Goal: Task Accomplishment & Management: Manage account settings

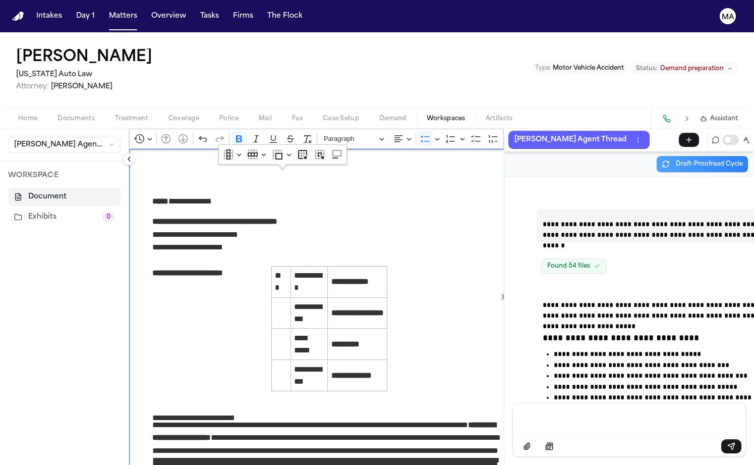
scroll to position [42160, 0]
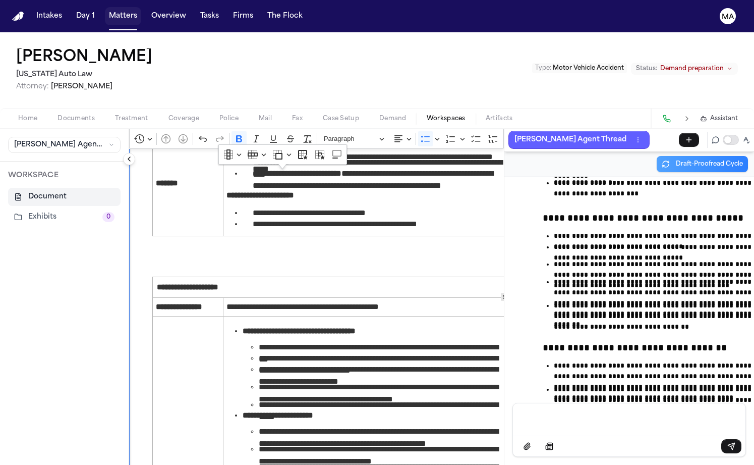
click at [105, 9] on button "Matters" at bounding box center [123, 16] width 36 height 18
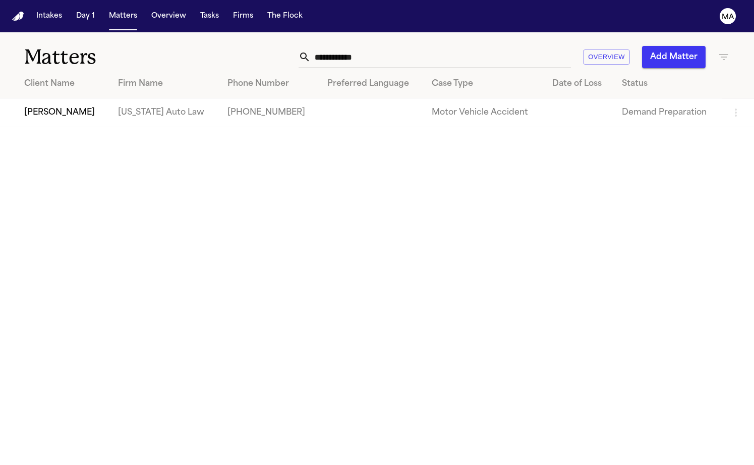
click at [499, 46] on input "**********" at bounding box center [441, 57] width 260 height 22
drag, startPoint x: 511, startPoint y: 43, endPoint x: 427, endPoint y: 44, distance: 84.7
click at [427, 46] on div "**********" at bounding box center [475, 57] width 509 height 22
type input "**********"
click at [96, 98] on td "[PERSON_NAME]" at bounding box center [55, 112] width 110 height 29
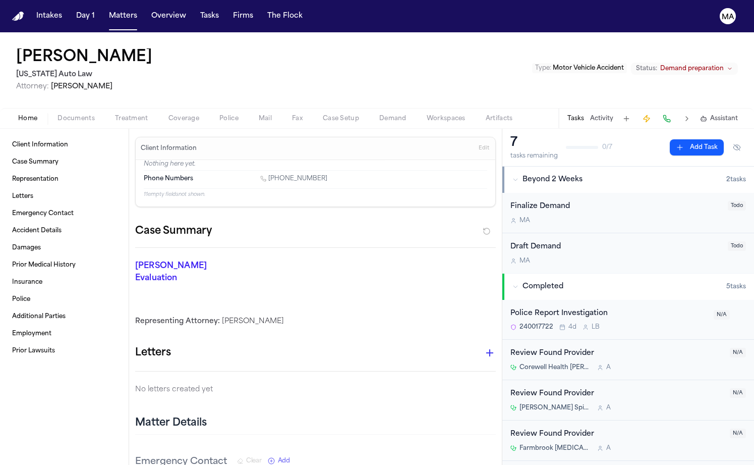
click at [379, 114] on span "Demand" at bounding box center [392, 118] width 27 height 8
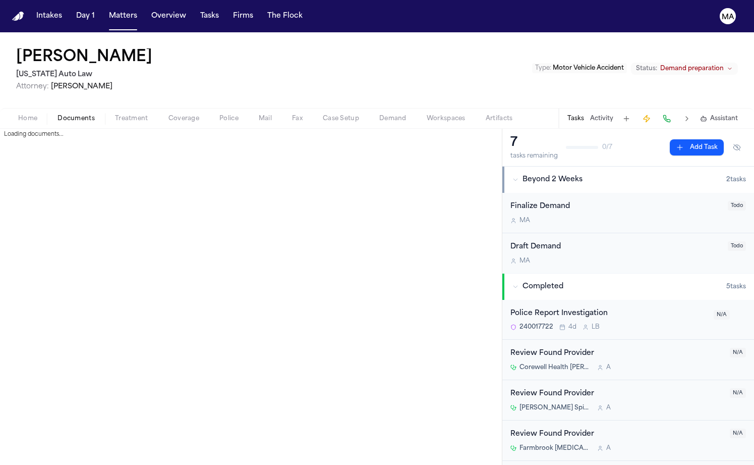
click at [58, 114] on span "Documents" at bounding box center [76, 118] width 37 height 8
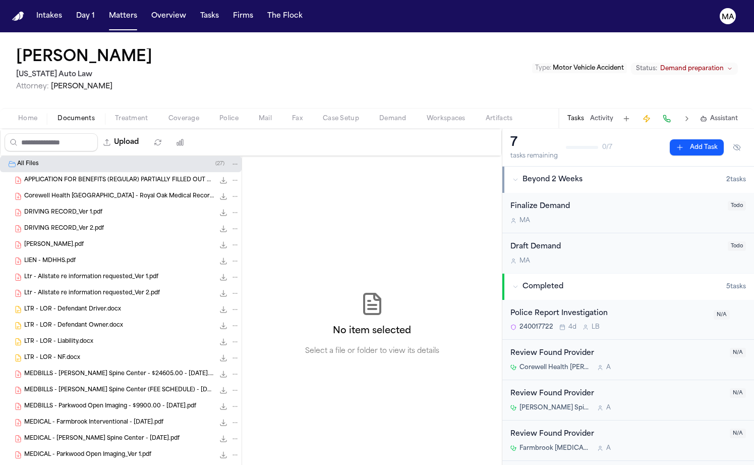
click at [379, 114] on span "Demand" at bounding box center [392, 118] width 27 height 8
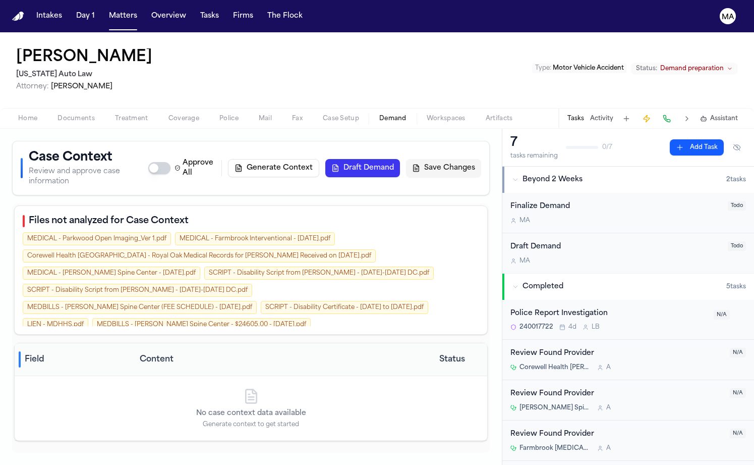
click at [319, 159] on button "Generate Context" at bounding box center [273, 168] width 91 height 18
click at [105, 9] on button "Matters" at bounding box center [123, 16] width 36 height 18
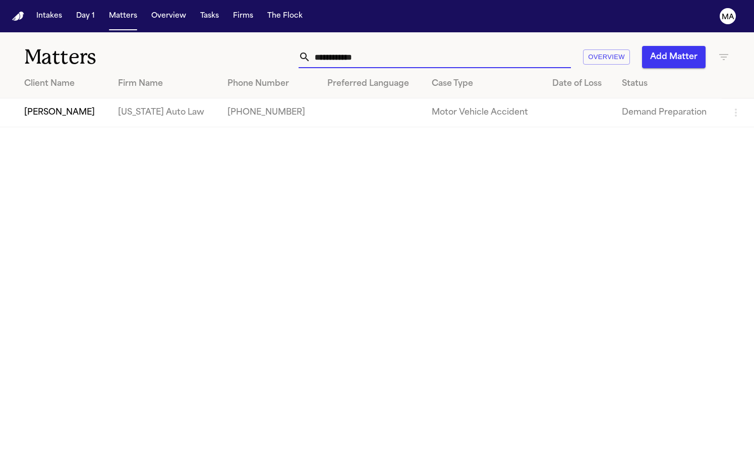
click at [522, 46] on input "**********" at bounding box center [441, 57] width 260 height 22
drag, startPoint x: 530, startPoint y: 44, endPoint x: 411, endPoint y: 50, distance: 119.2
click at [411, 50] on div "**********" at bounding box center [475, 57] width 509 height 22
drag, startPoint x: 495, startPoint y: 39, endPoint x: 424, endPoint y: 36, distance: 71.2
click at [424, 46] on div "**********" at bounding box center [475, 57] width 509 height 22
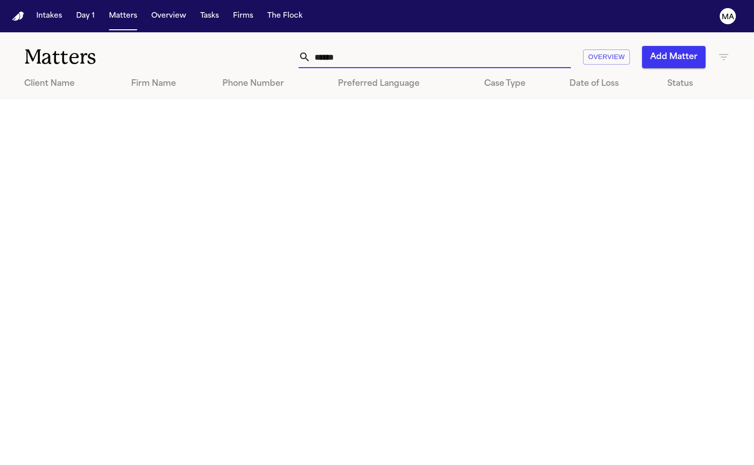
type input "******"
click at [689, 46] on button "Add Matter" at bounding box center [674, 57] width 64 height 22
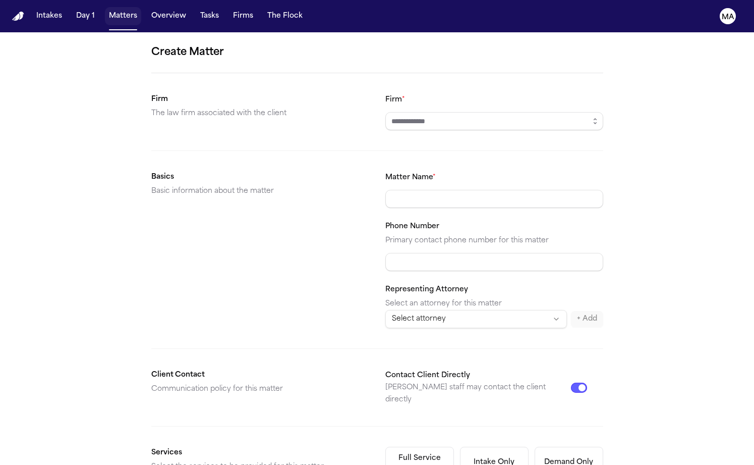
click at [105, 13] on button "Matters" at bounding box center [123, 16] width 36 height 18
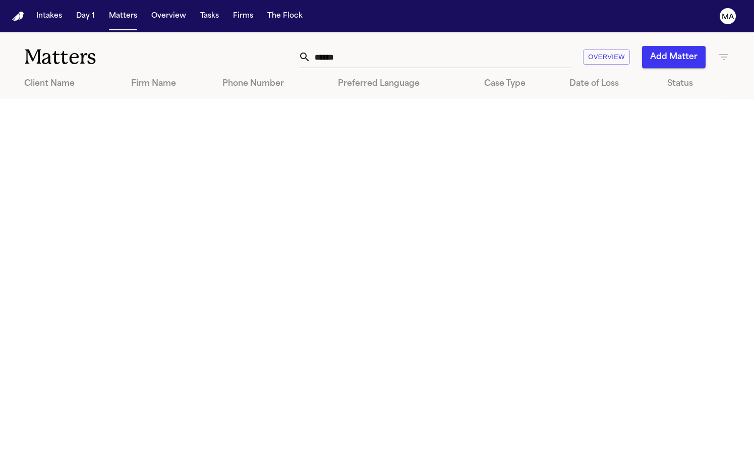
click at [513, 46] on input "******" at bounding box center [441, 57] width 260 height 22
drag, startPoint x: 516, startPoint y: 44, endPoint x: 380, endPoint y: 44, distance: 135.2
click at [381, 46] on div "****** Overview Add Matter" at bounding box center [475, 57] width 509 height 22
type input "******"
click at [724, 54] on icon "button" at bounding box center [723, 57] width 9 height 6
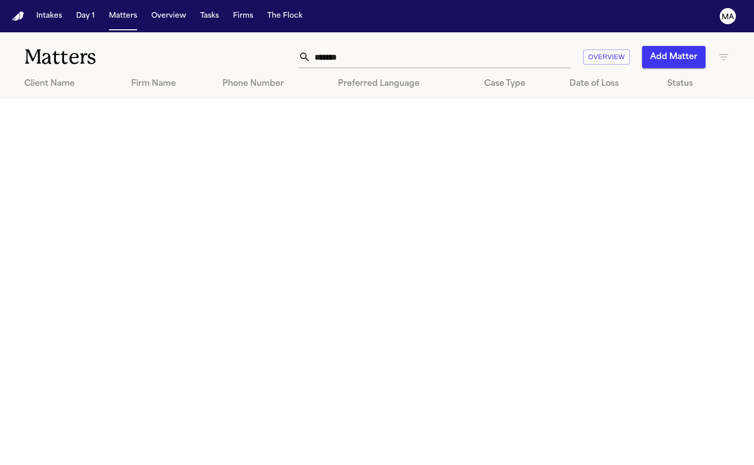
click at [522, 464] on div at bounding box center [377, 465] width 754 height 0
click at [680, 46] on button "Add Matter" at bounding box center [674, 57] width 64 height 22
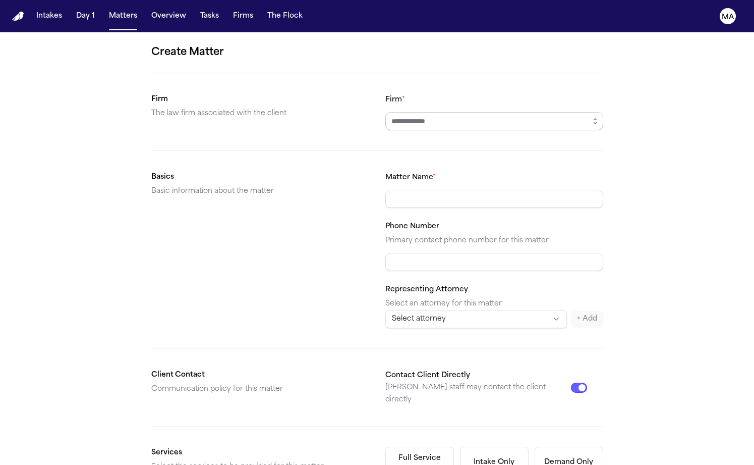
click at [416, 112] on input "Firm *" at bounding box center [494, 121] width 218 height 18
type input "**********"
click at [440, 173] on html "**********" at bounding box center [377, 232] width 754 height 465
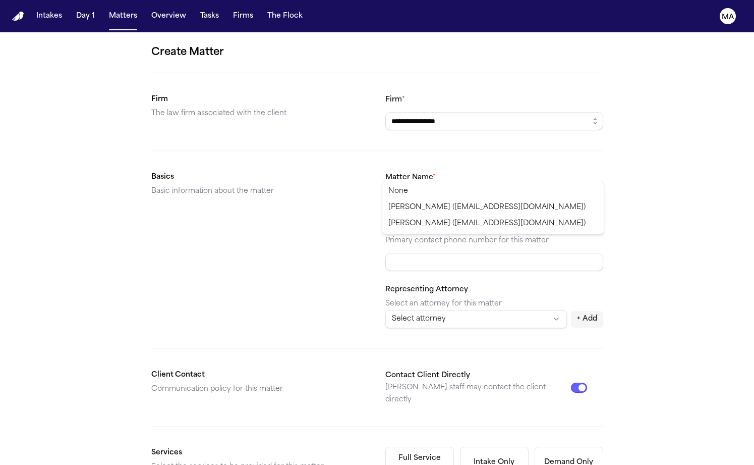
select select "**********"
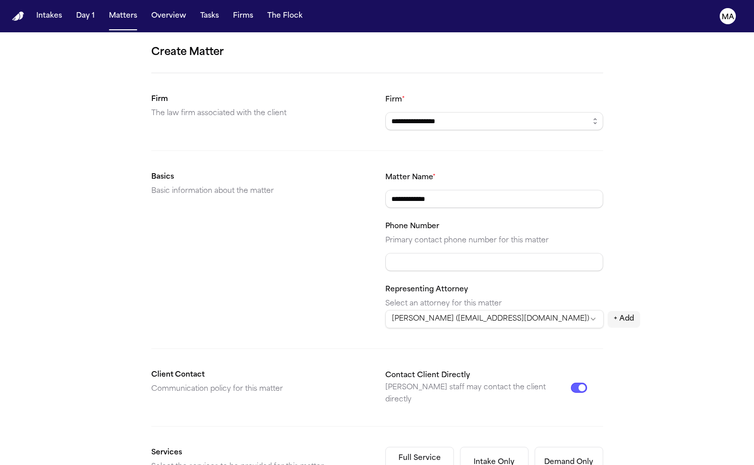
click at [582, 223] on div "**********" at bounding box center [377, 381] width 754 height 698
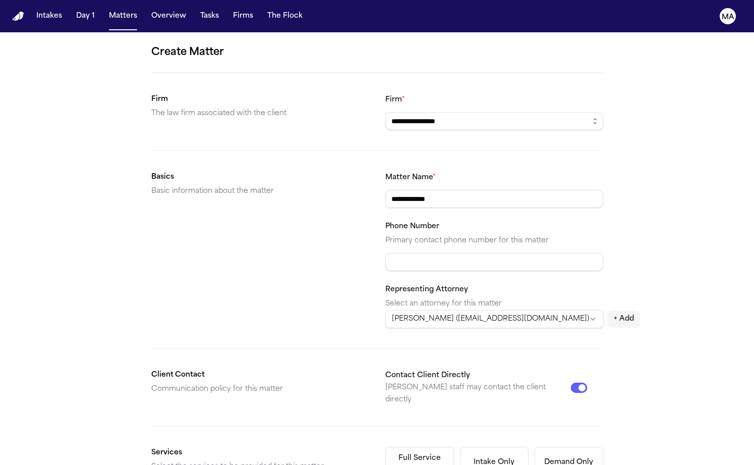
scroll to position [88, 0]
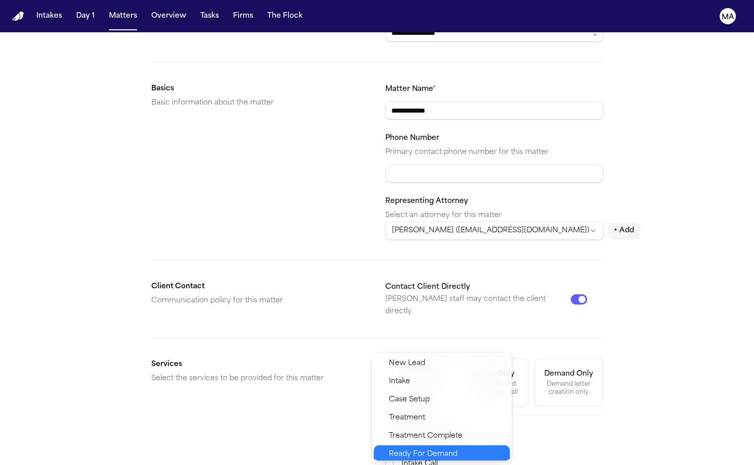
click at [406, 448] on span "Ready For Demand" at bounding box center [423, 454] width 69 height 12
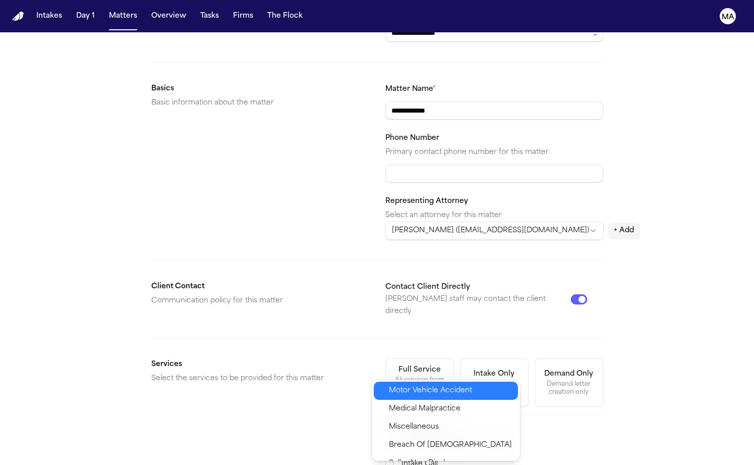
click at [405, 386] on span "Motor Vehicle Accident" at bounding box center [430, 390] width 83 height 12
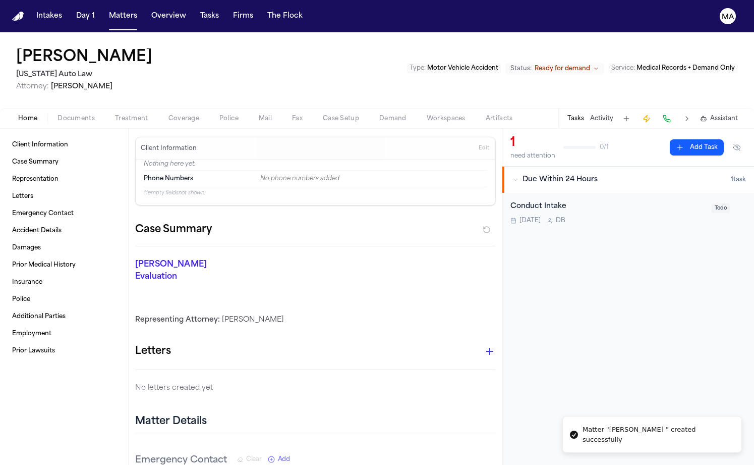
click at [48, 108] on div "Home Documents Treatment Coverage Police Mail Fax Case Setup Demand Workspaces …" at bounding box center [377, 118] width 754 height 20
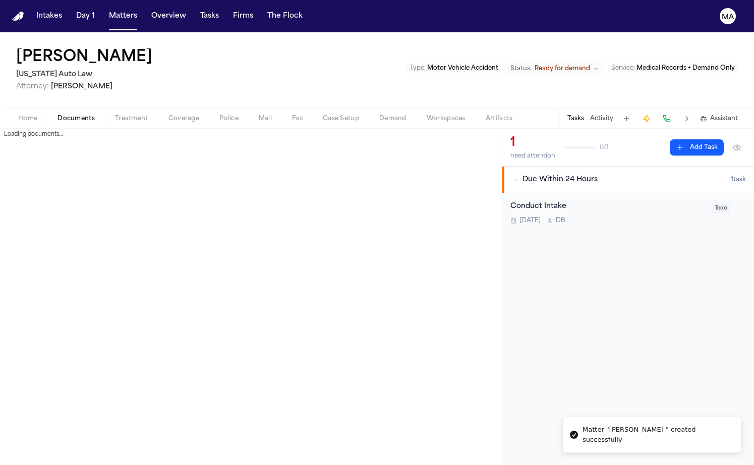
click at [58, 114] on span "Documents" at bounding box center [76, 118] width 37 height 8
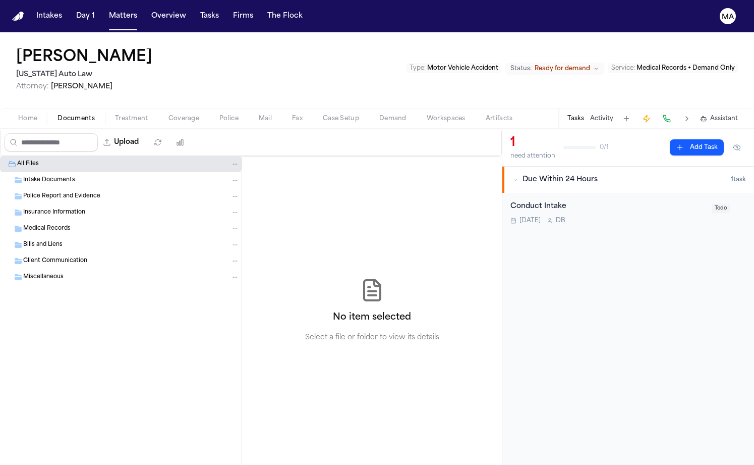
click at [58, 114] on span "Documents" at bounding box center [76, 118] width 37 height 8
click at [98, 133] on button "Upload" at bounding box center [121, 142] width 47 height 18
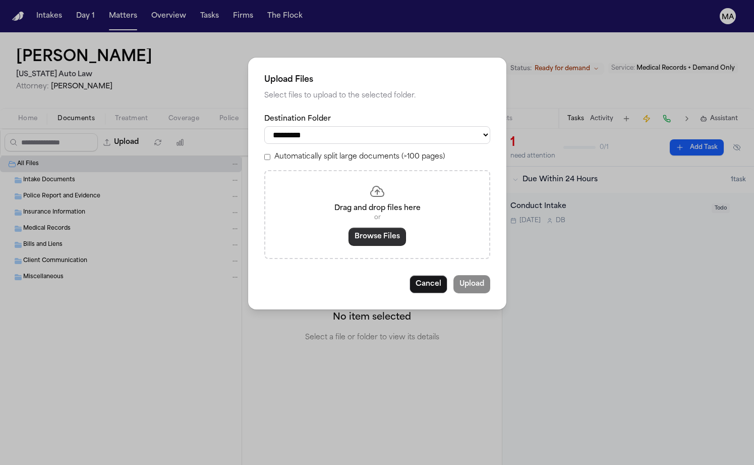
click at [375, 227] on button "Browse Files" at bounding box center [378, 236] width 58 height 18
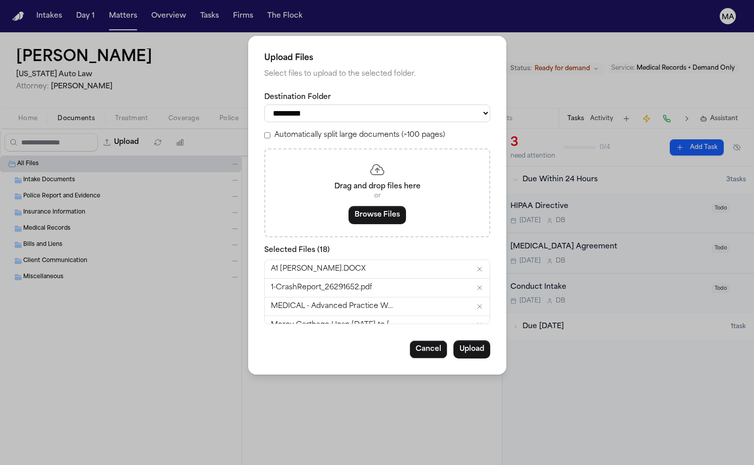
click at [331, 130] on label "Automatically split large documents (>100 pages)" at bounding box center [359, 135] width 170 height 10
click at [453, 340] on button "Upload" at bounding box center [471, 349] width 37 height 18
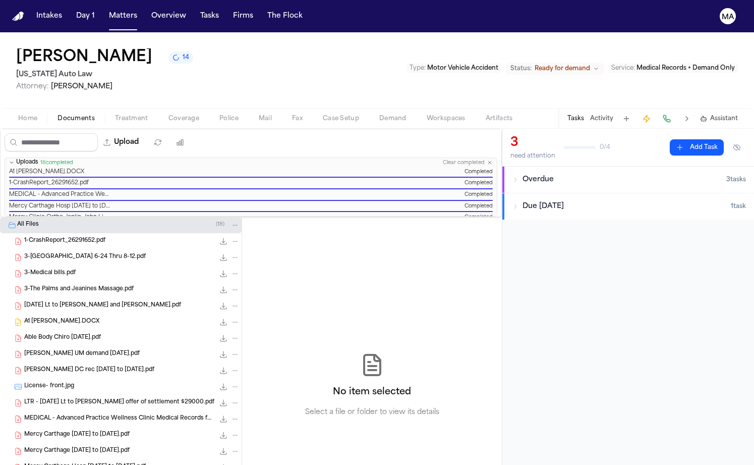
click at [298, 232] on div "No item selected Select a file or folder to view its details" at bounding box center [372, 385] width 260 height 336
click at [91, 13] on div "Intakes Day 1 Matters Overview Tasks Firms The Flock" at bounding box center [169, 16] width 274 height 18
click at [105, 12] on button "Matters" at bounding box center [123, 16] width 36 height 18
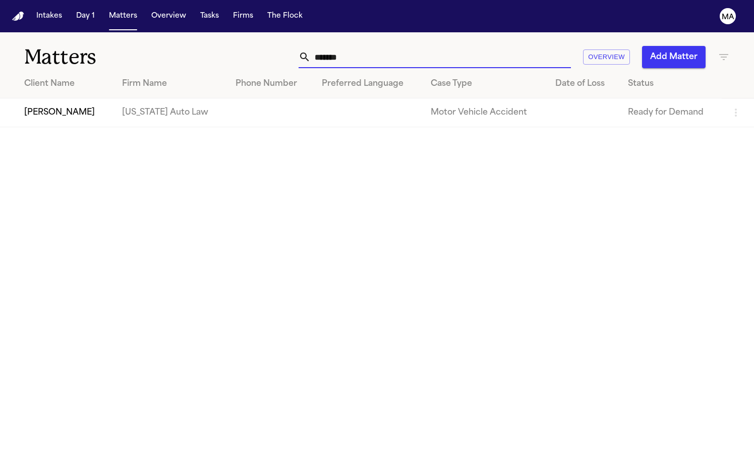
drag, startPoint x: 570, startPoint y: 45, endPoint x: 419, endPoint y: 43, distance: 150.8
click at [425, 46] on div "****** Overview Add Matter" at bounding box center [475, 57] width 509 height 22
type input "**********"
click at [94, 98] on td "[PERSON_NAME]" at bounding box center [55, 112] width 110 height 29
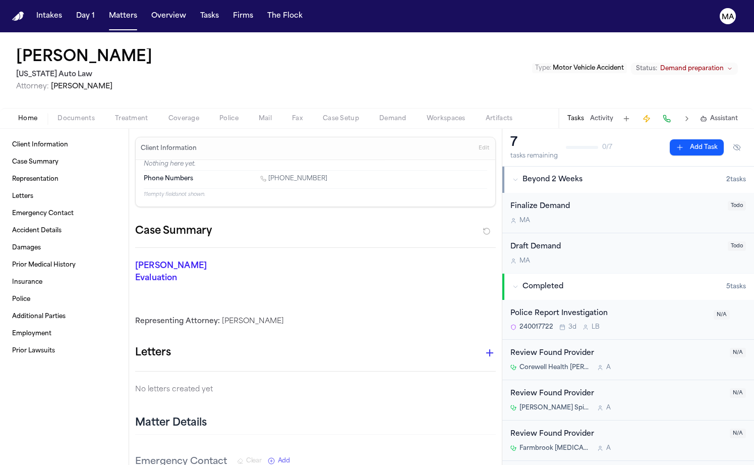
click at [58, 114] on span "Documents" at bounding box center [76, 118] width 37 height 8
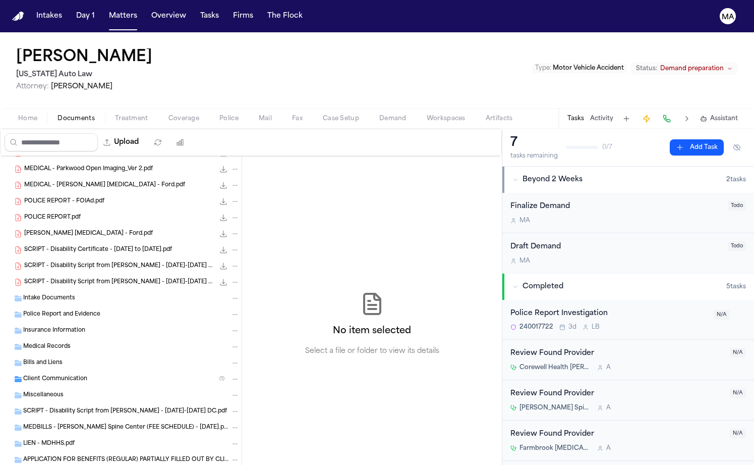
scroll to position [473, 0]
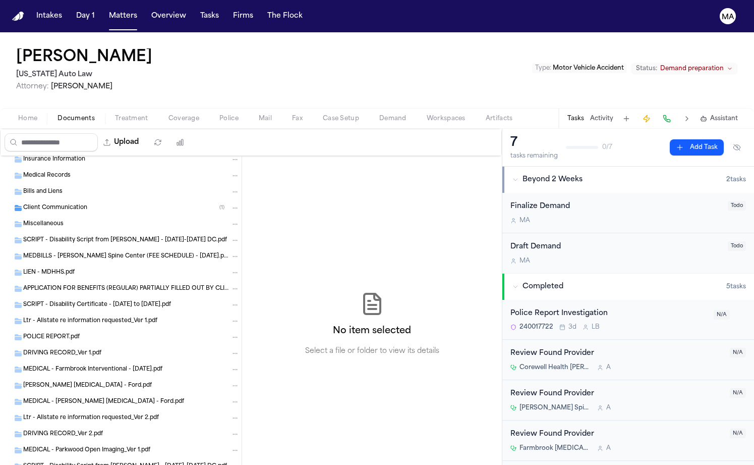
click at [65, 200] on div "Client Communication ( 1 )" at bounding box center [121, 208] width 242 height 16
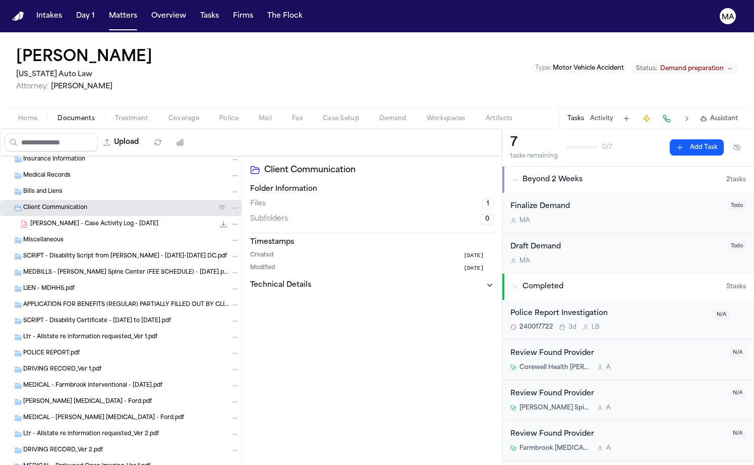
click at [74, 220] on span "[PERSON_NAME] - Case Activity Log - [DATE]" at bounding box center [94, 224] width 128 height 9
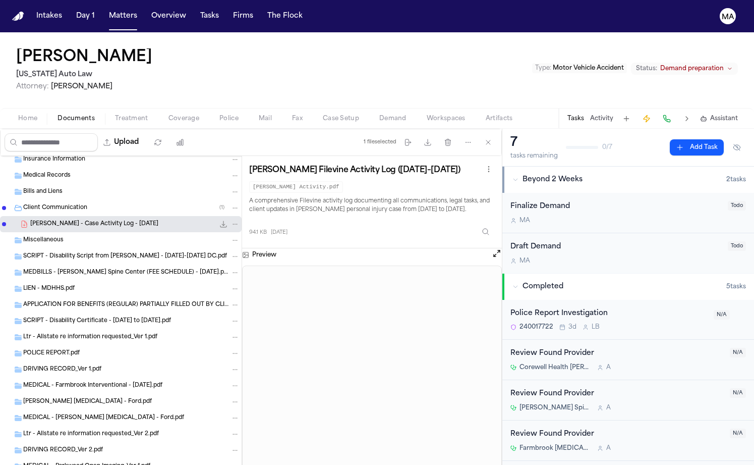
scroll to position [0, 0]
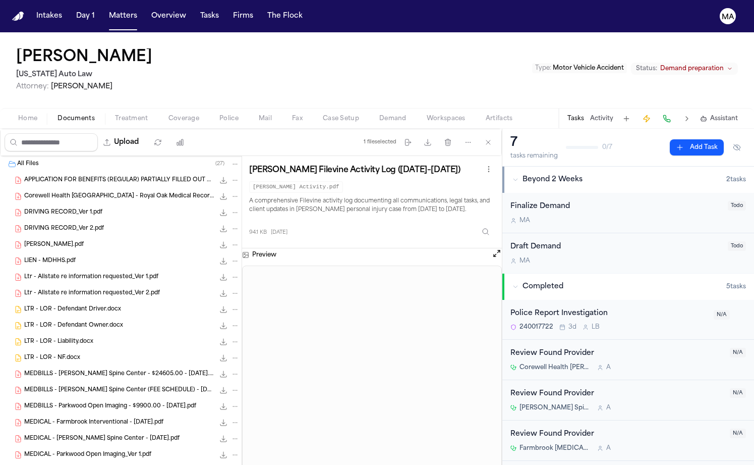
click at [379, 114] on span "Demand" at bounding box center [392, 118] width 27 height 8
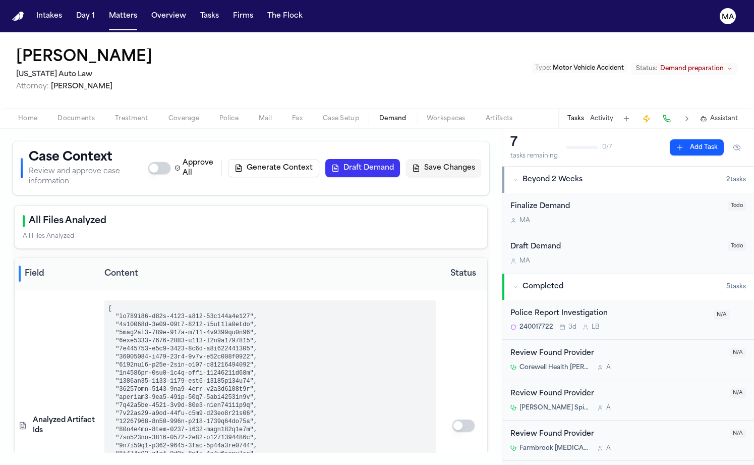
click at [170, 162] on button "Approve All" at bounding box center [159, 168] width 22 height 12
click at [449, 290] on td at bounding box center [463, 425] width 47 height 271
click at [452, 419] on button "button" at bounding box center [463, 425] width 22 height 12
click at [400, 159] on button "Draft Demand" at bounding box center [362, 168] width 75 height 18
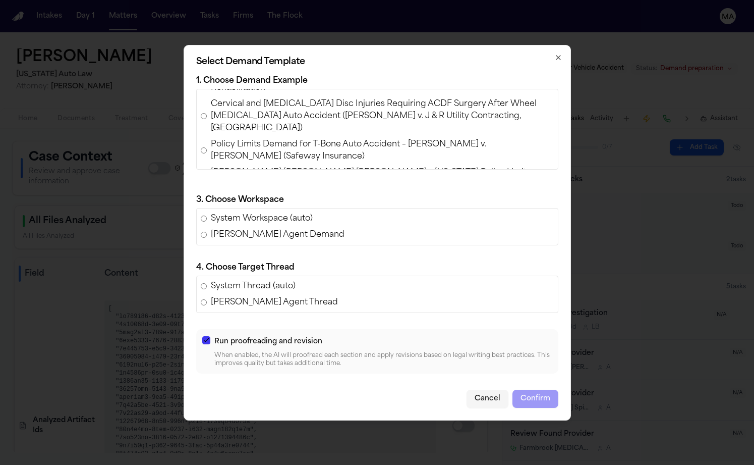
scroll to position [26, 0]
click at [362, 179] on span "[PERSON_NAME] [PERSON_NAME] [PERSON_NAME] – [US_STATE] Policy Limits Demand (Re…" at bounding box center [382, 176] width 343 height 24
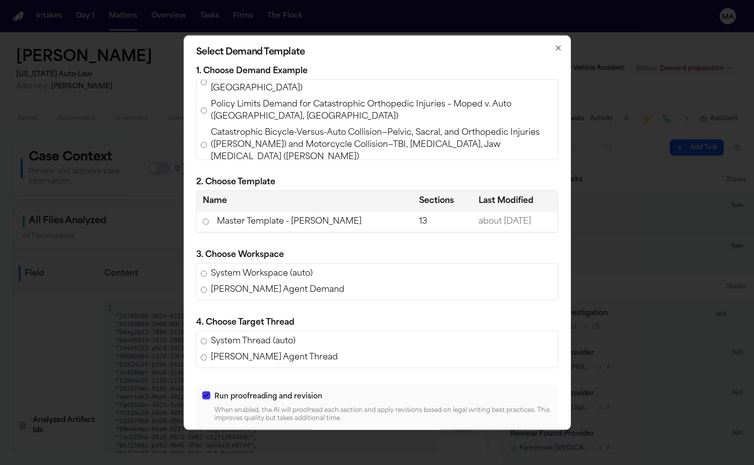
scroll to position [201, 0]
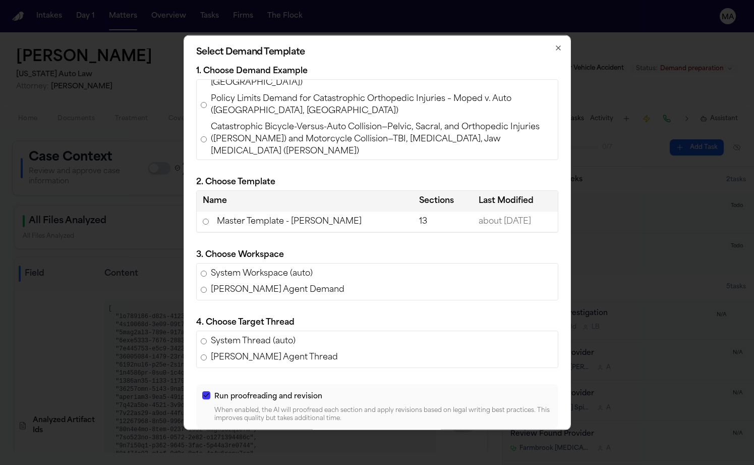
click at [335, 314] on span "Policy Limits Demand for [PERSON_NAME] v. [PERSON_NAME] [PERSON_NAME] (AAA Insu…" at bounding box center [382, 326] width 343 height 24
click at [334, 212] on td "Master Template - [US_STATE] Auto Law" at bounding box center [308, 221] width 223 height 21
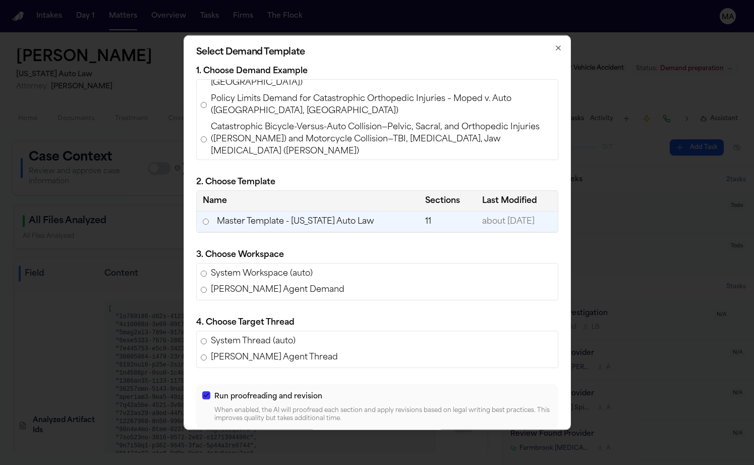
click at [367, 249] on p "3. Choose Workspace" at bounding box center [377, 255] width 362 height 12
click at [512, 444] on button "Confirm" at bounding box center [535, 453] width 46 height 18
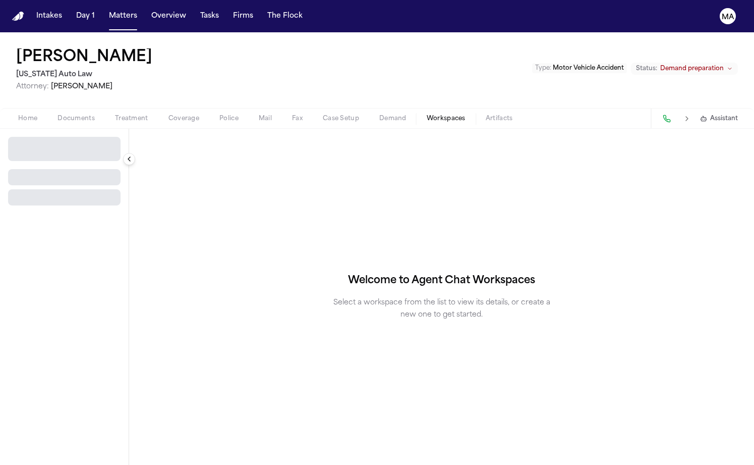
click at [427, 114] on span "Workspaces" at bounding box center [446, 118] width 39 height 8
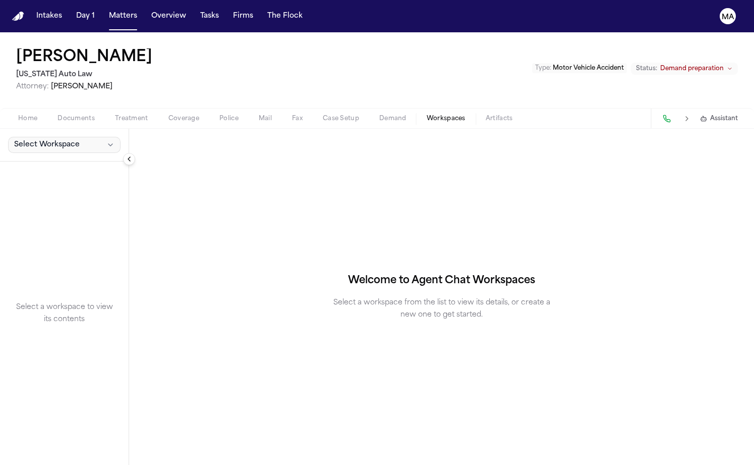
click at [53, 137] on button "Select Workspace" at bounding box center [64, 145] width 112 height 16
click at [42, 93] on span "[PERSON_NAME] Agent Demand" at bounding box center [69, 98] width 118 height 10
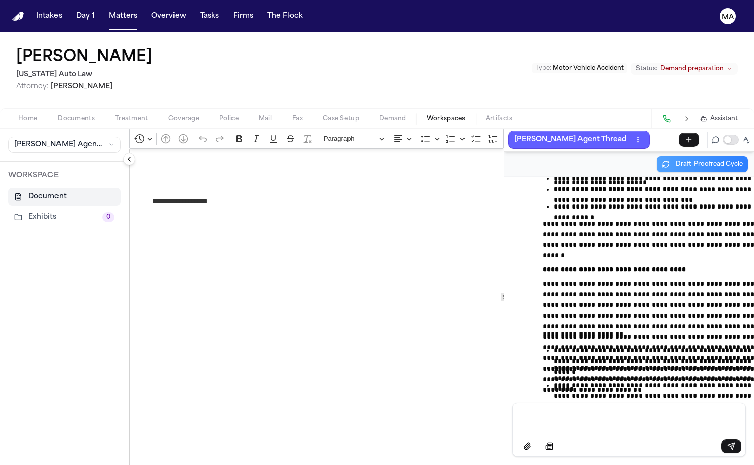
scroll to position [13763, 0]
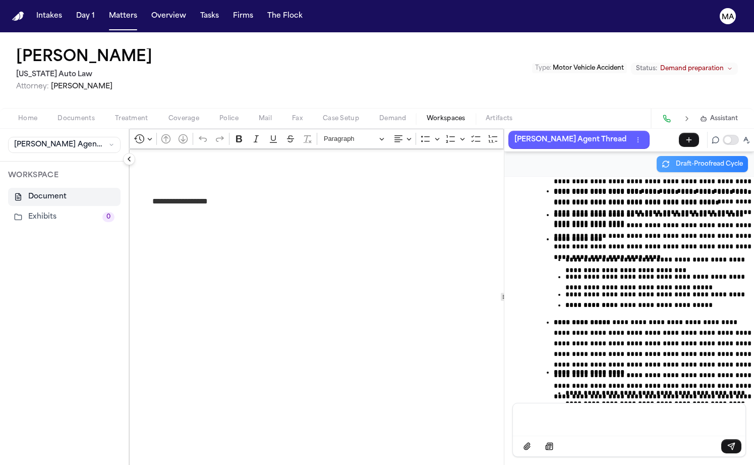
click at [379, 114] on span "Demand" at bounding box center [392, 118] width 27 height 8
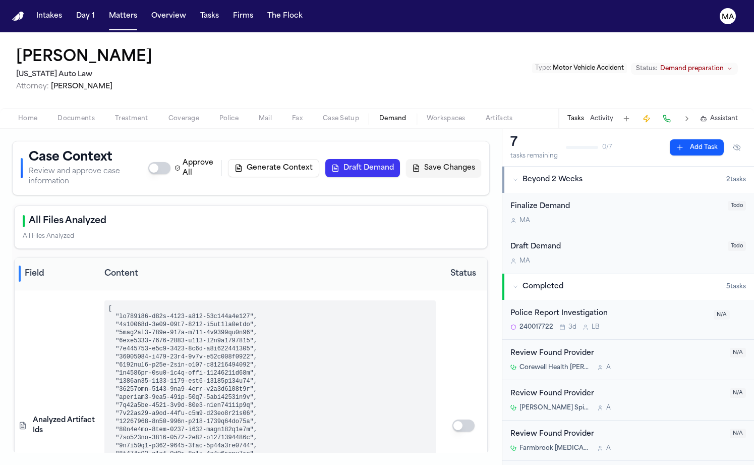
click at [400, 159] on button "Draft Demand" at bounding box center [362, 168] width 75 height 18
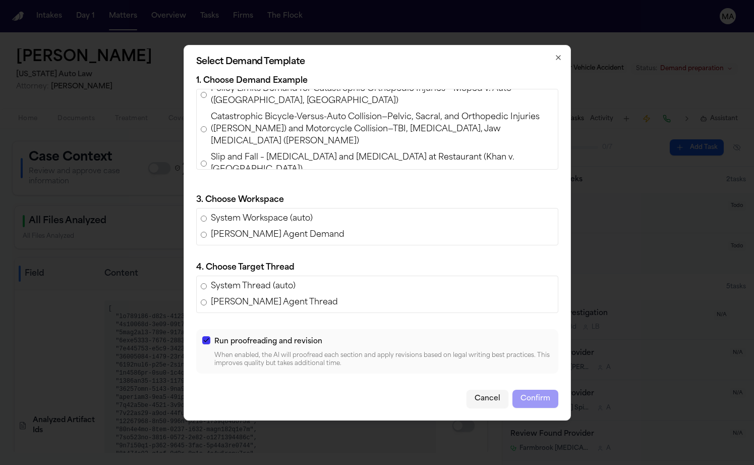
scroll to position [218, 0]
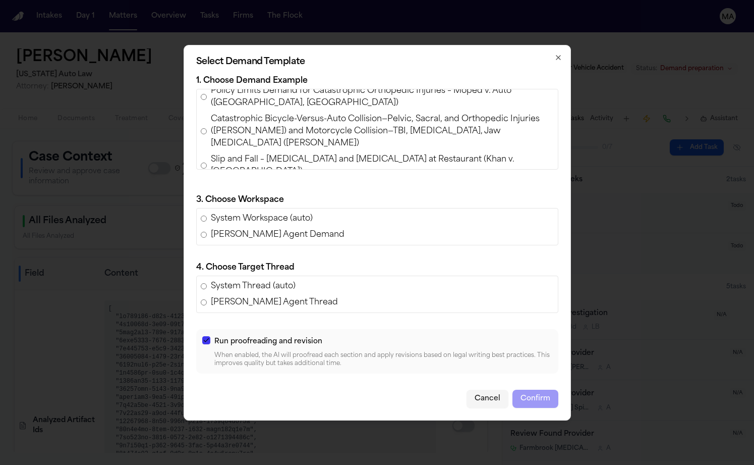
click at [347, 307] on span "Policy Limits Demand for Luke Bartholomew Wilson v. Wissam Walid Laham (AAA Ins…" at bounding box center [382, 319] width 343 height 24
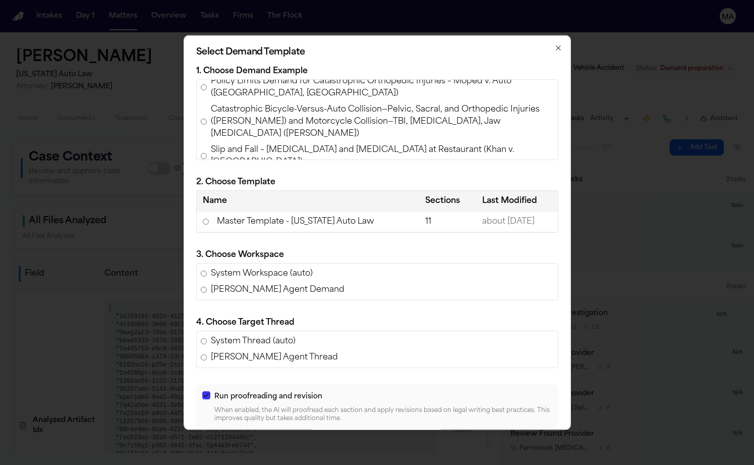
click at [345, 211] on td "Master Template - Michigan Auto Law" at bounding box center [308, 221] width 223 height 21
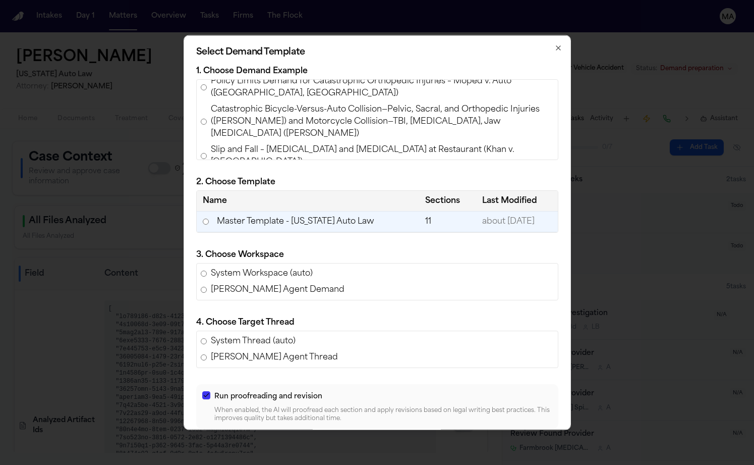
click at [512, 444] on button "Confirm" at bounding box center [535, 453] width 46 height 18
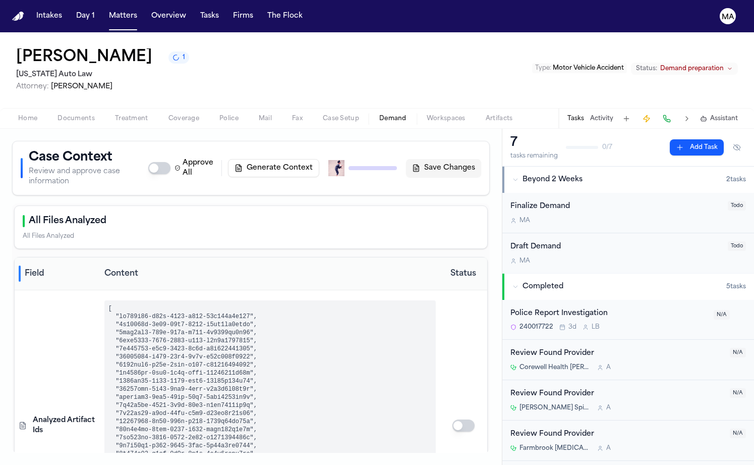
click at [427, 114] on span "Workspaces" at bounding box center [446, 118] width 39 height 8
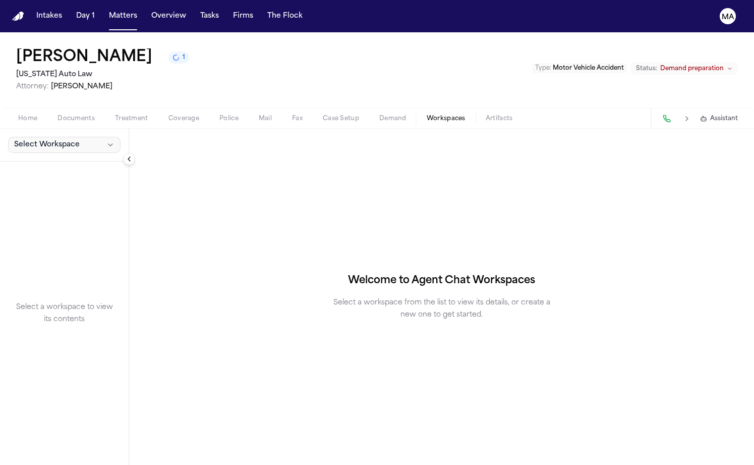
click at [51, 137] on button "Select Workspace" at bounding box center [64, 145] width 112 height 16
click at [55, 97] on span "[PERSON_NAME] Agent Demand" at bounding box center [69, 99] width 118 height 10
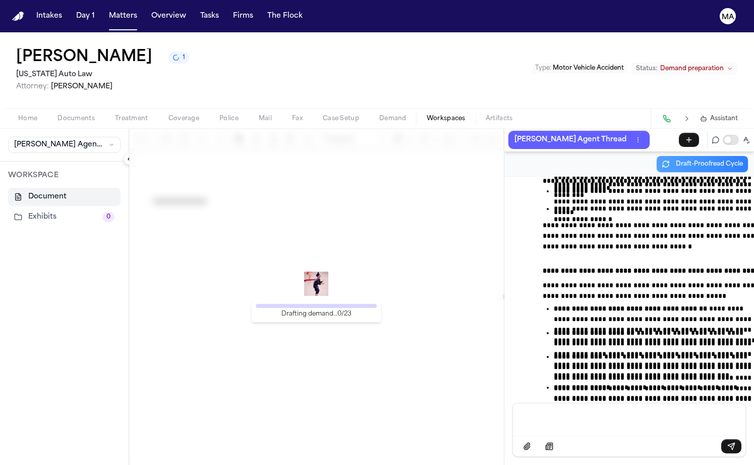
click at [322, 231] on div "Drafting demand… 0 / 23" at bounding box center [316, 297] width 375 height 336
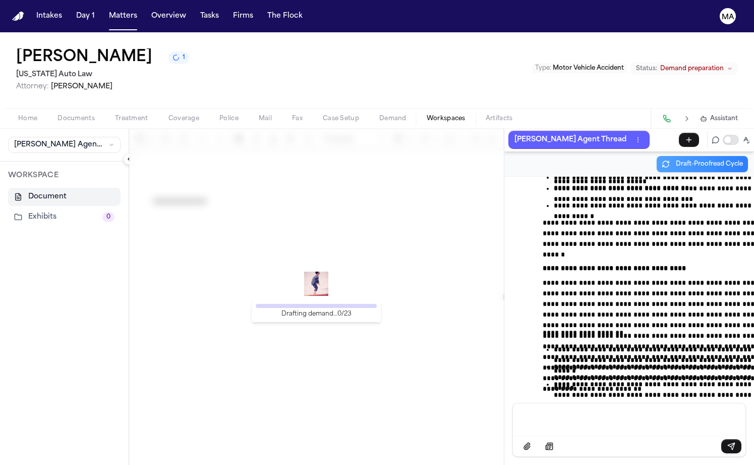
scroll to position [13764, 0]
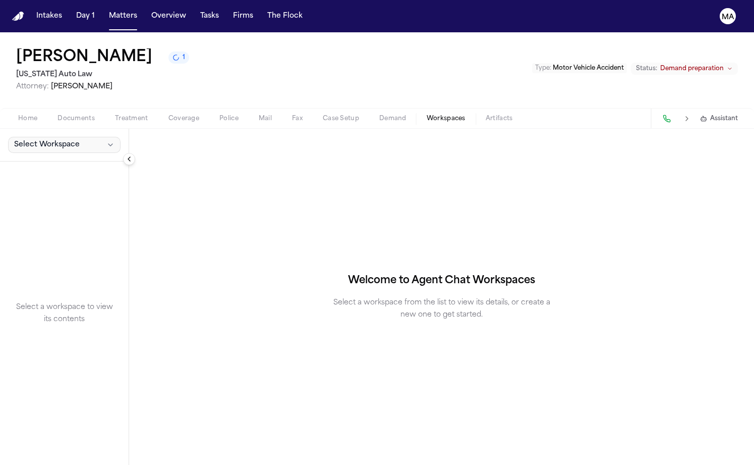
click at [47, 140] on span "Select Workspace" at bounding box center [47, 145] width 66 height 10
click at [46, 94] on span "[PERSON_NAME] Agent Demand" at bounding box center [69, 99] width 118 height 10
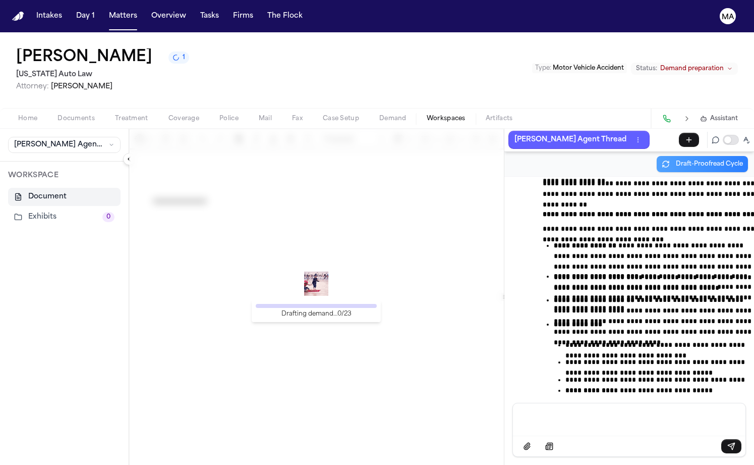
scroll to position [13764, 0]
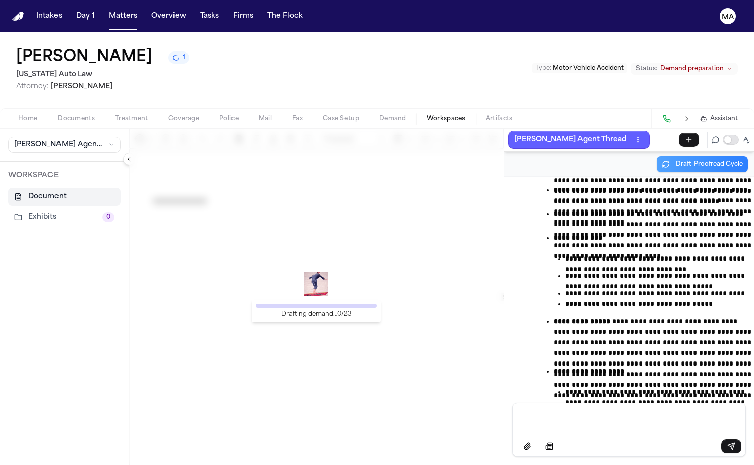
click at [360, 284] on div "Drafting demand… 0 / 23" at bounding box center [316, 297] width 375 height 336
click at [239, 176] on div "Drafting demand… 12 / 23" at bounding box center [316, 297] width 375 height 336
click at [263, 10] on button "The Flock" at bounding box center [284, 16] width 43 height 18
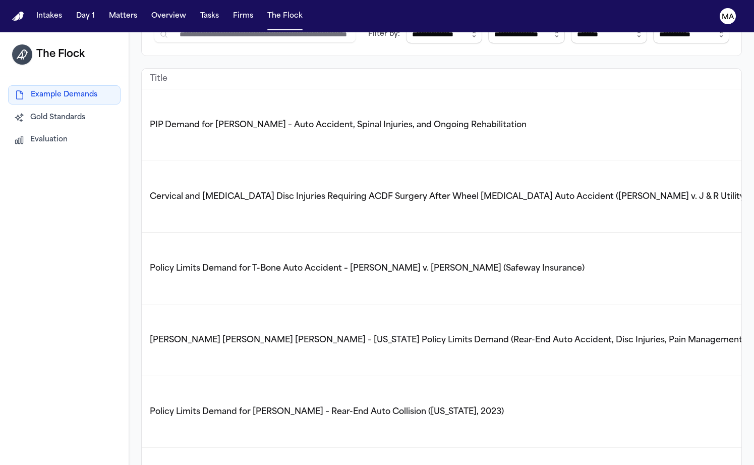
scroll to position [120, 0]
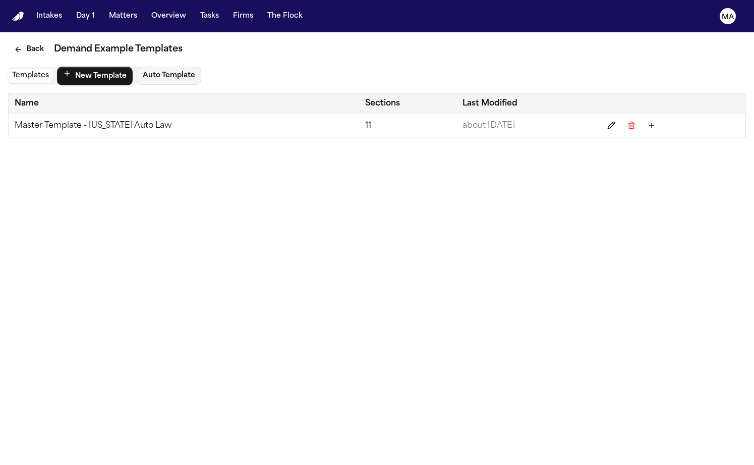
click at [86, 114] on td "Master Template - [US_STATE] Auto Law" at bounding box center [184, 126] width 351 height 24
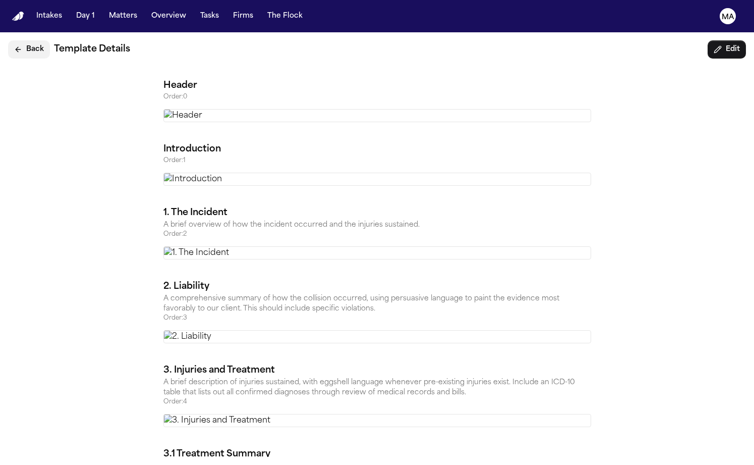
click at [26, 40] on button "Back" at bounding box center [29, 49] width 42 height 18
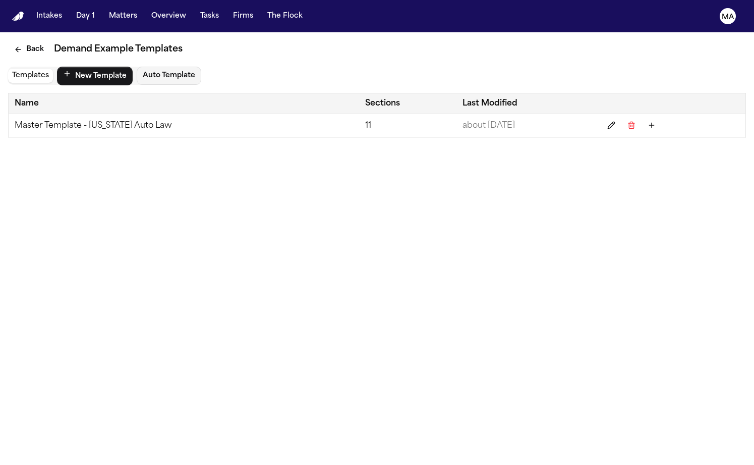
click at [79, 114] on td "Master Template - [US_STATE] Auto Law" at bounding box center [184, 126] width 351 height 24
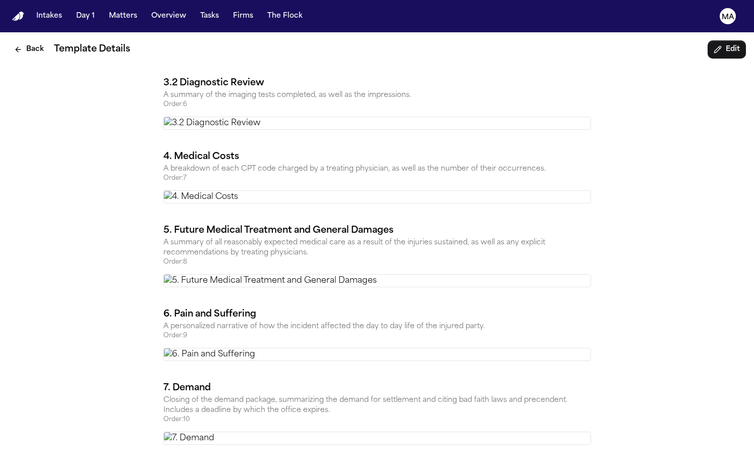
scroll to position [1274, 0]
click at [735, 40] on button "Edit" at bounding box center [727, 49] width 38 height 18
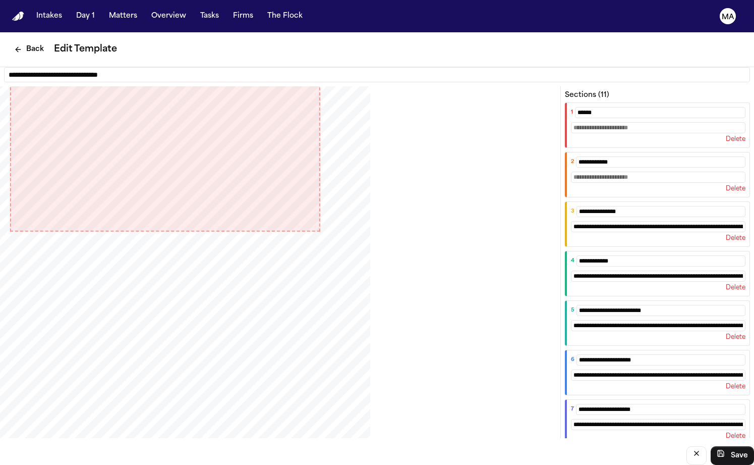
scroll to position [15, 0]
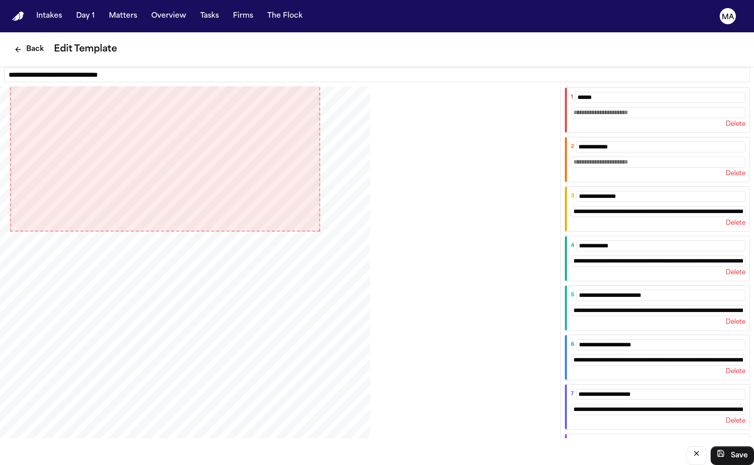
click at [20, 40] on button "Back" at bounding box center [29, 49] width 42 height 18
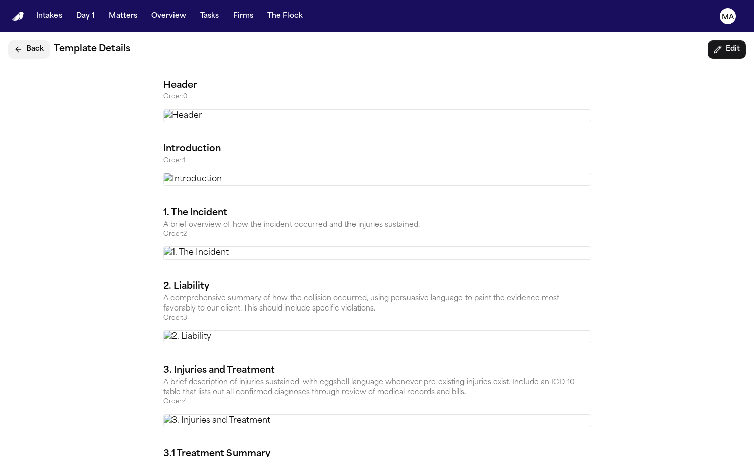
click at [20, 40] on button "Back" at bounding box center [29, 49] width 42 height 18
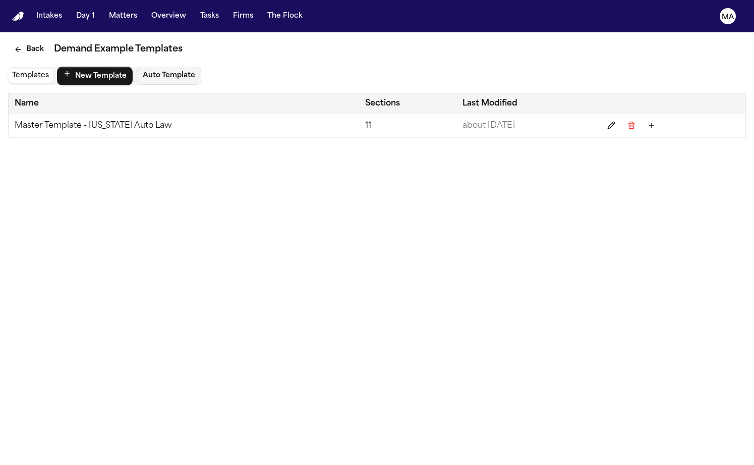
click at [167, 142] on main "Back Demand Example Templates Templates New Template Auto Template Name Section…" at bounding box center [377, 248] width 754 height 432
click at [14, 40] on button "Back" at bounding box center [29, 49] width 42 height 18
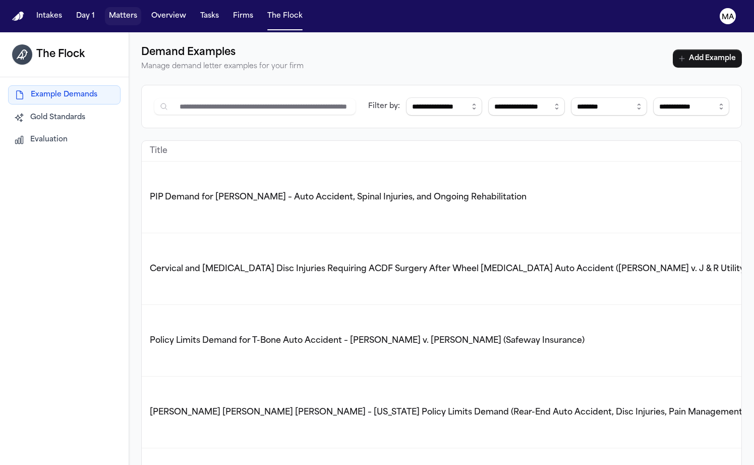
click at [105, 9] on button "Matters" at bounding box center [123, 16] width 36 height 18
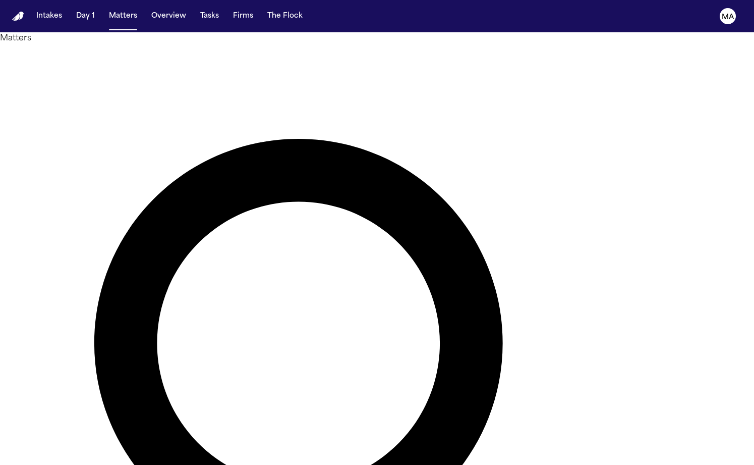
type input "****"
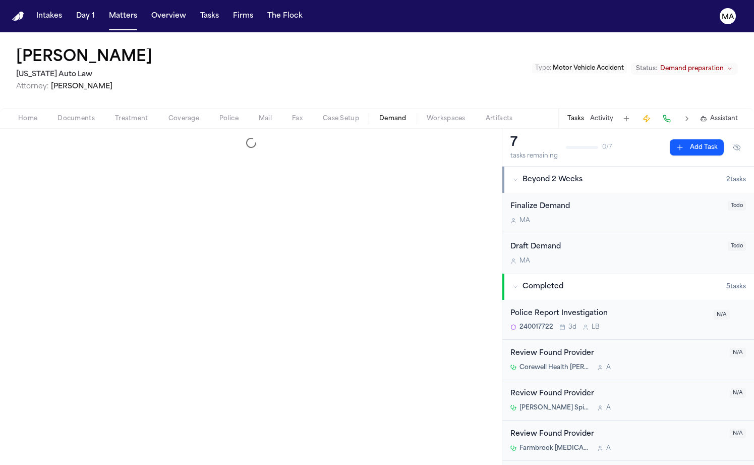
click at [379, 114] on span "Demand" at bounding box center [392, 118] width 27 height 8
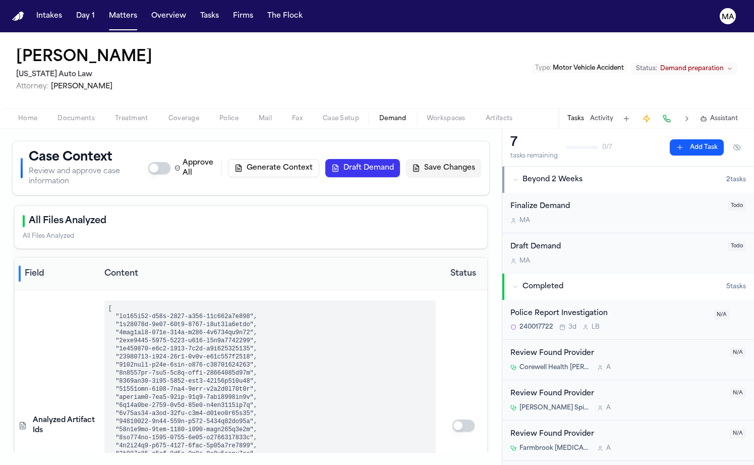
click at [427, 114] on span "Workspaces" at bounding box center [446, 118] width 39 height 8
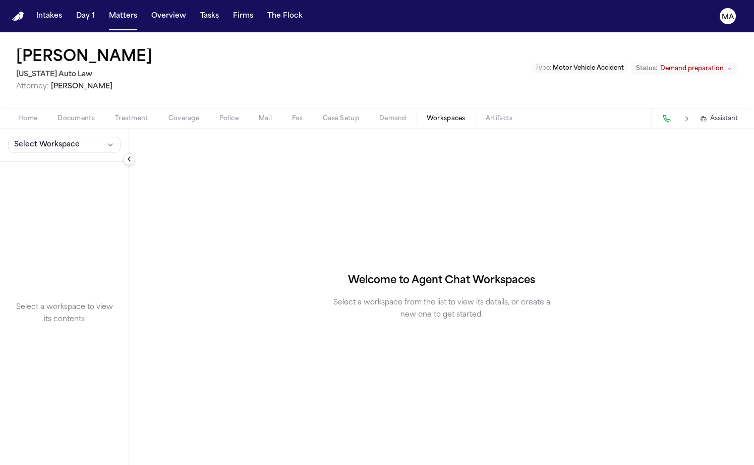
click at [45, 129] on div "Select Workspace" at bounding box center [64, 145] width 129 height 33
click at [43, 140] on span "Select Workspace" at bounding box center [47, 145] width 66 height 10
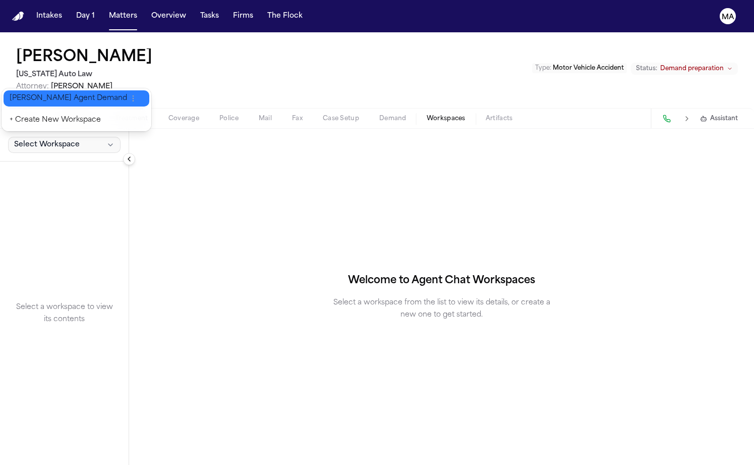
click at [40, 97] on button "[PERSON_NAME] Agent Demand" at bounding box center [77, 98] width 146 height 16
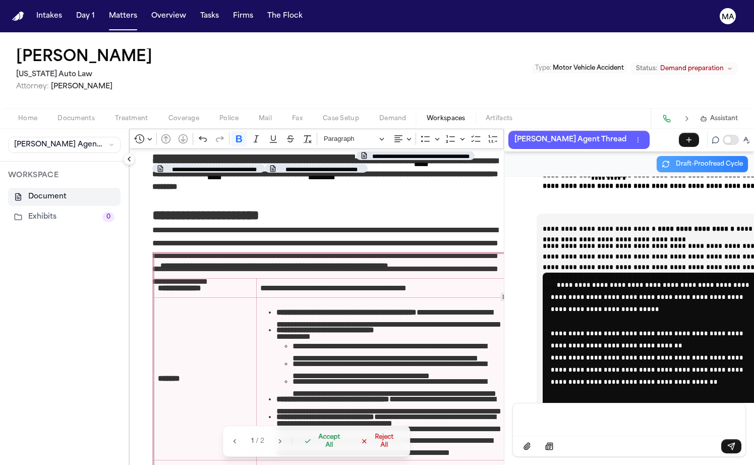
scroll to position [1141, 0]
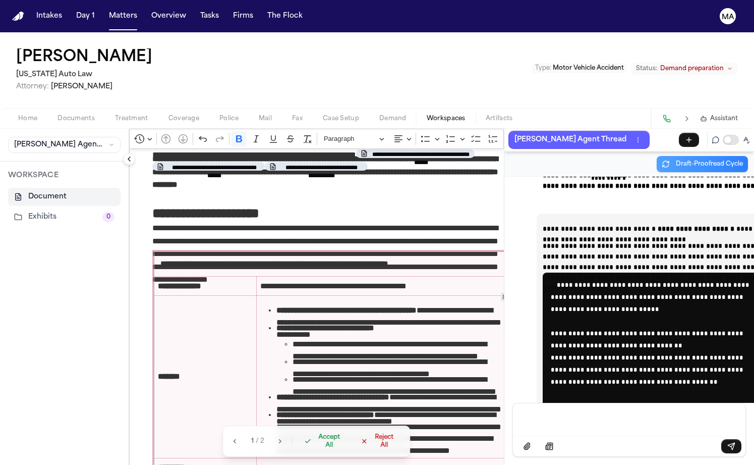
click at [315, 449] on span "Accept All" at bounding box center [330, 441] width 30 height 16
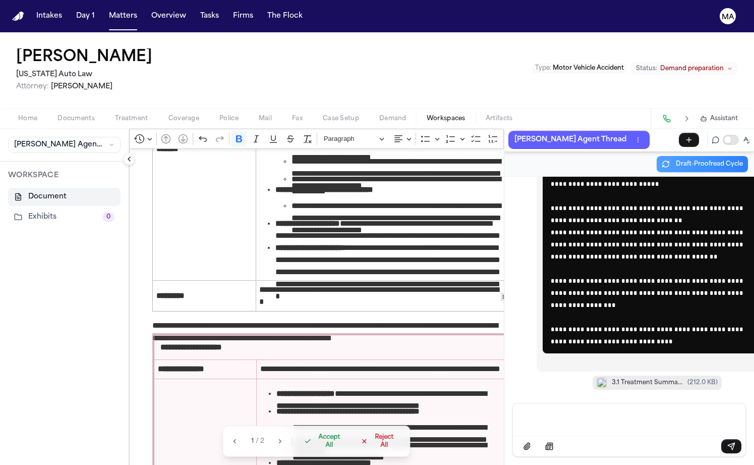
scroll to position [1483, 0]
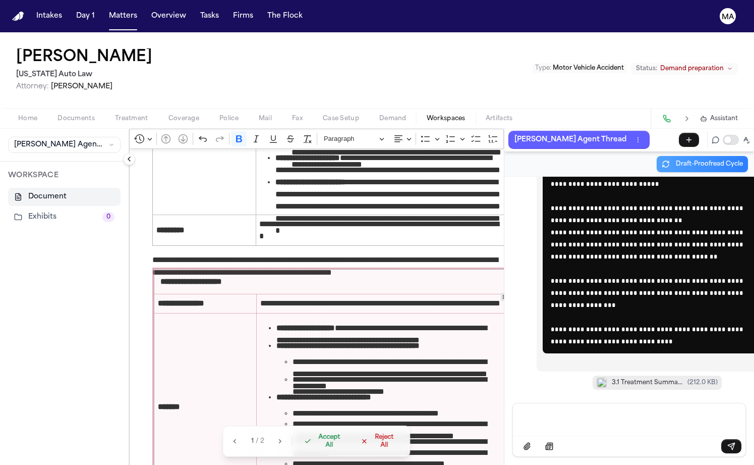
click at [315, 449] on span "Accept All" at bounding box center [330, 441] width 30 height 16
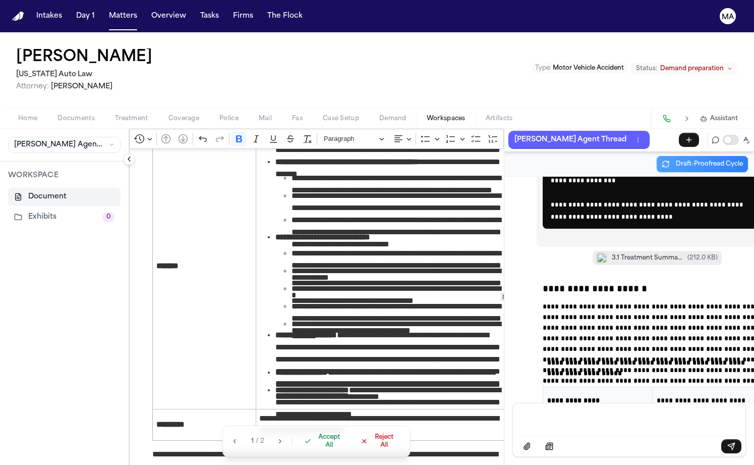
scroll to position [1750, 0]
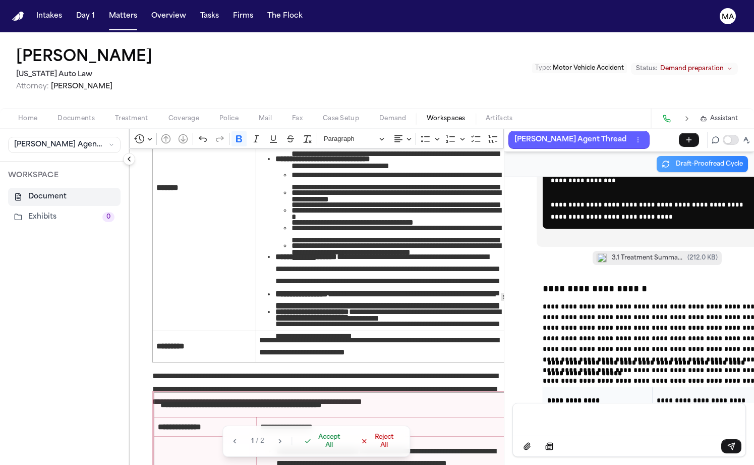
click at [315, 449] on span "Accept All" at bounding box center [330, 441] width 30 height 16
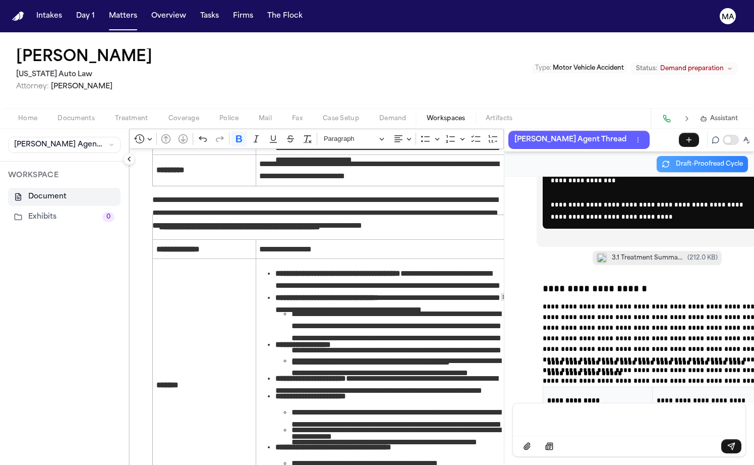
scroll to position [1980, 0]
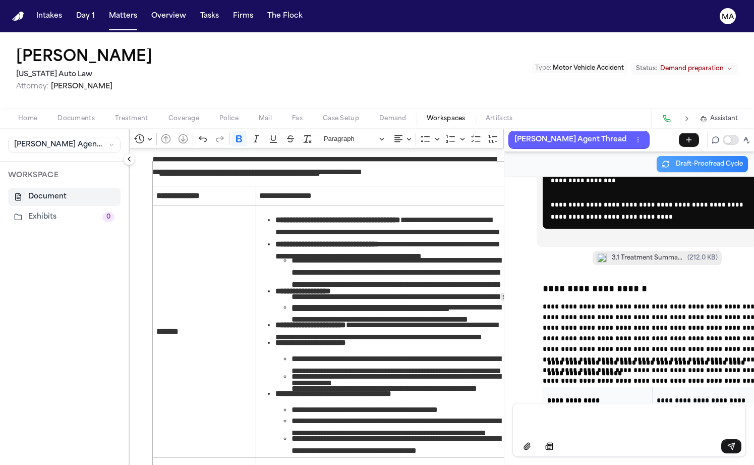
click at [548, 423] on p "Message input" at bounding box center [629, 418] width 208 height 10
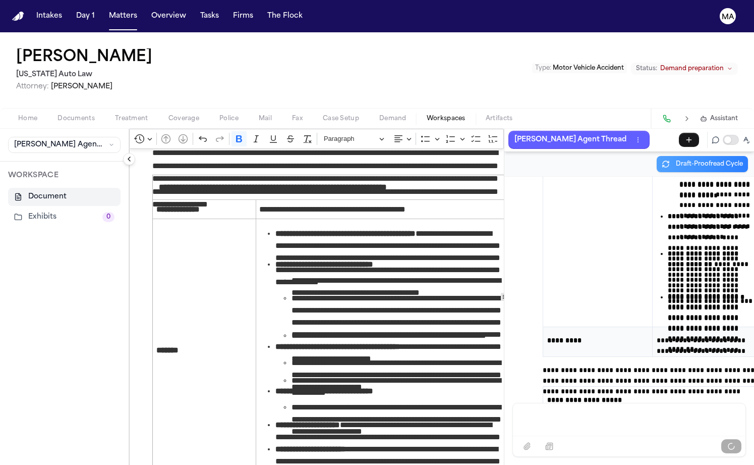
scroll to position [21022, 0]
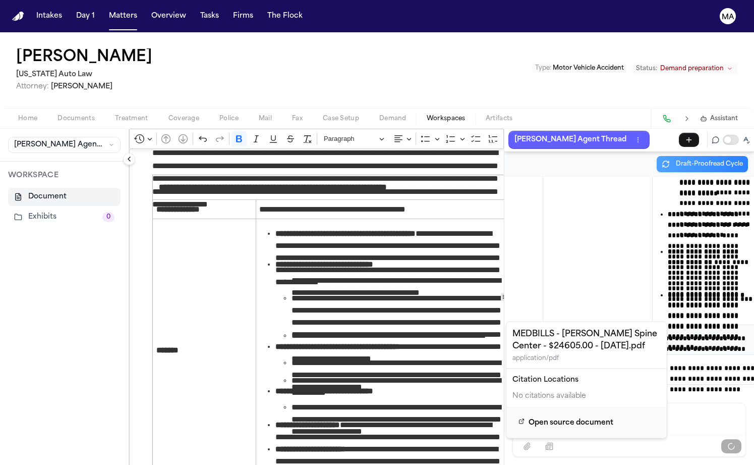
click at [552, 417] on span "Open source document" at bounding box center [571, 423] width 85 height 12
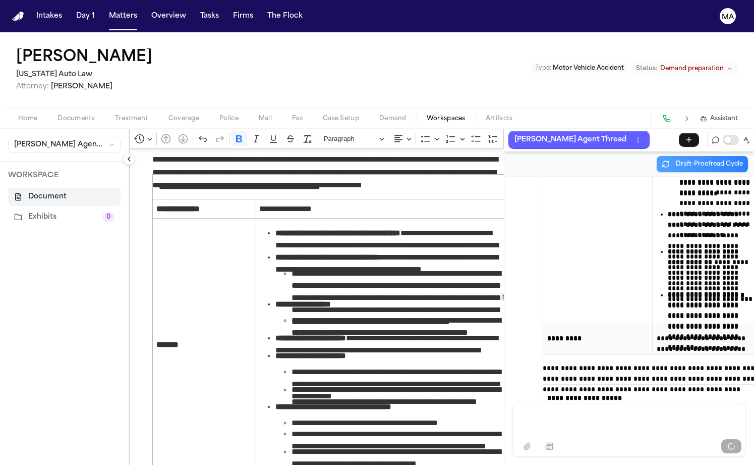
scroll to position [21082, 0]
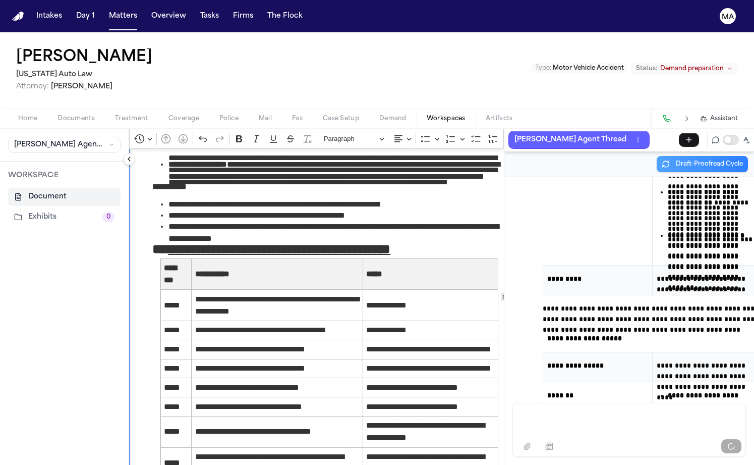
scroll to position [21114, 0]
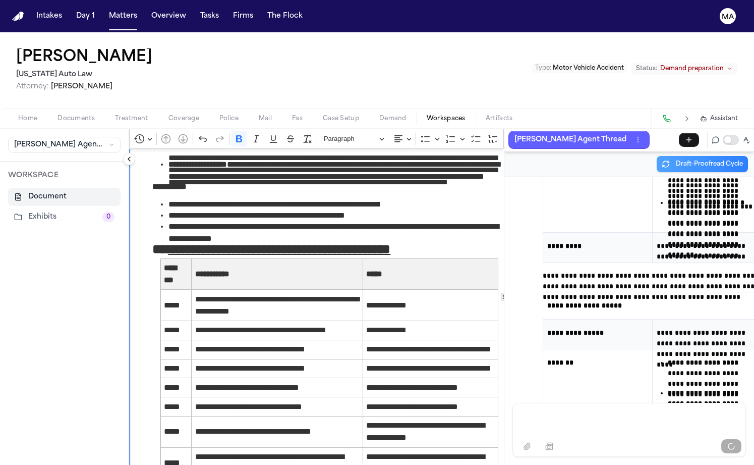
drag, startPoint x: 398, startPoint y: 348, endPoint x: 83, endPoint y: 284, distance: 322.1
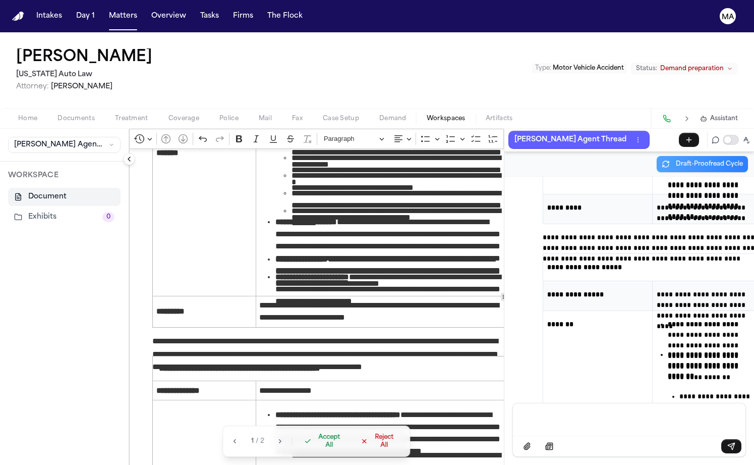
scroll to position [1978, 0]
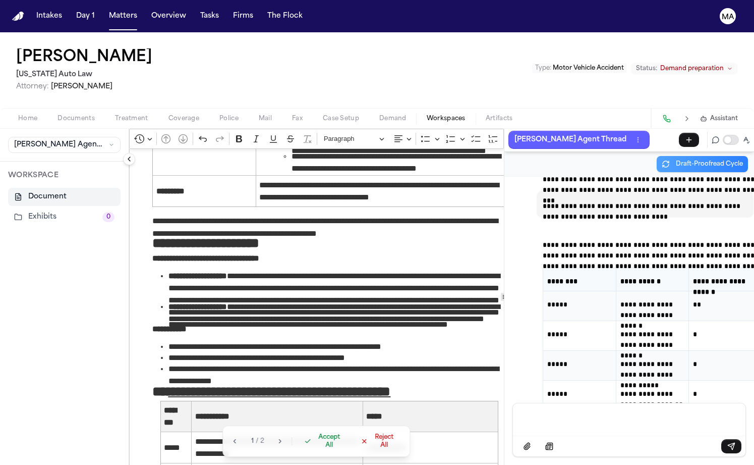
scroll to position [2662, 0]
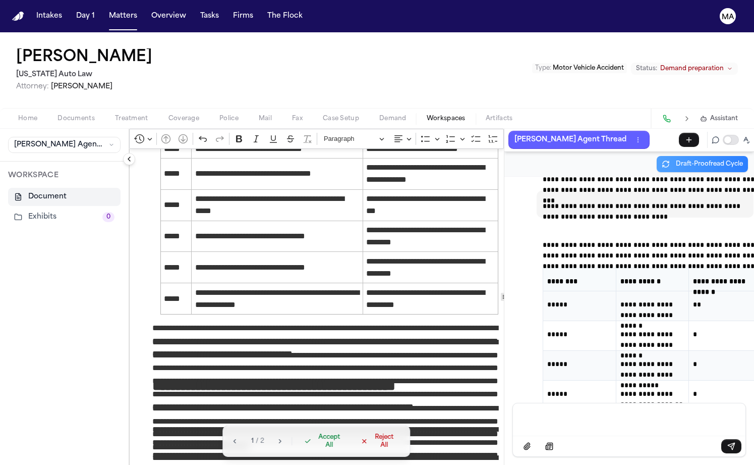
click at [371, 449] on span "Reject All" at bounding box center [384, 441] width 27 height 16
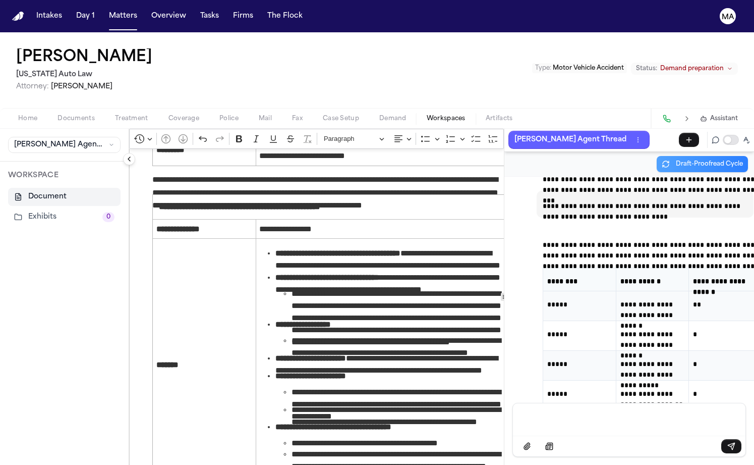
scroll to position [1944, 0]
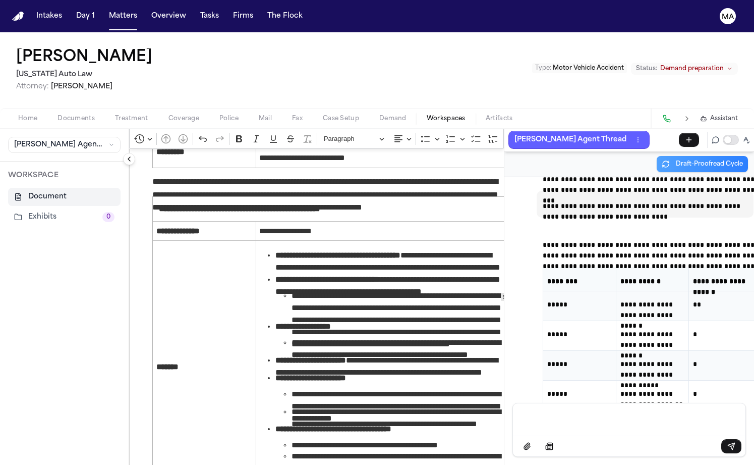
click at [519, 421] on div "Message input" at bounding box center [629, 418] width 220 height 30
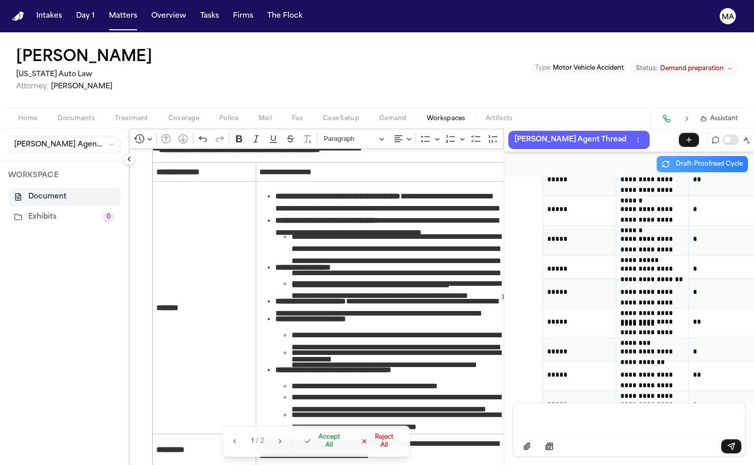
scroll to position [2046, 0]
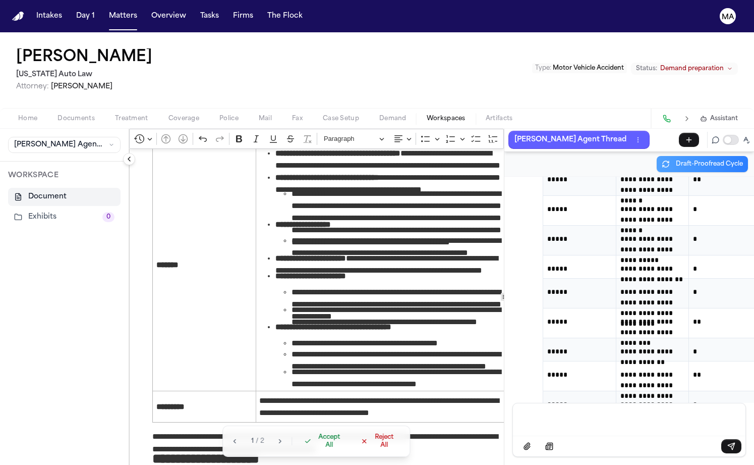
click at [315, 449] on span "Accept All" at bounding box center [330, 441] width 30 height 16
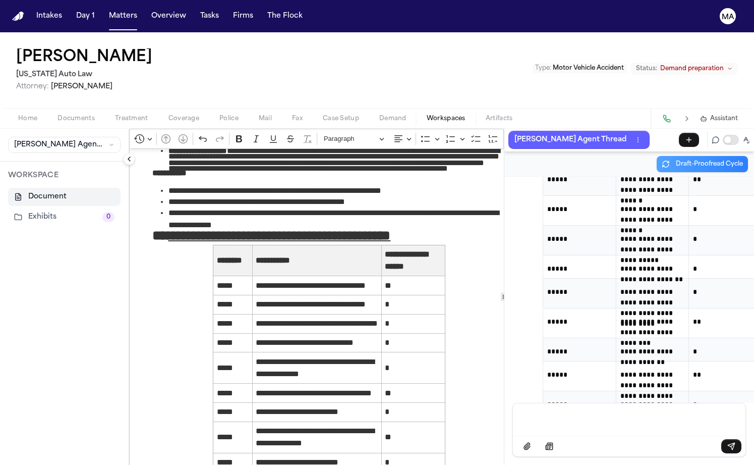
scroll to position [2438, 0]
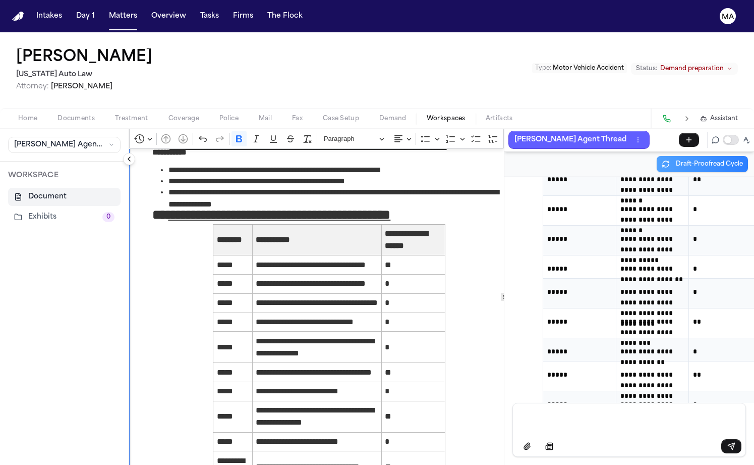
drag, startPoint x: 392, startPoint y: 321, endPoint x: 82, endPoint y: 320, distance: 310.2
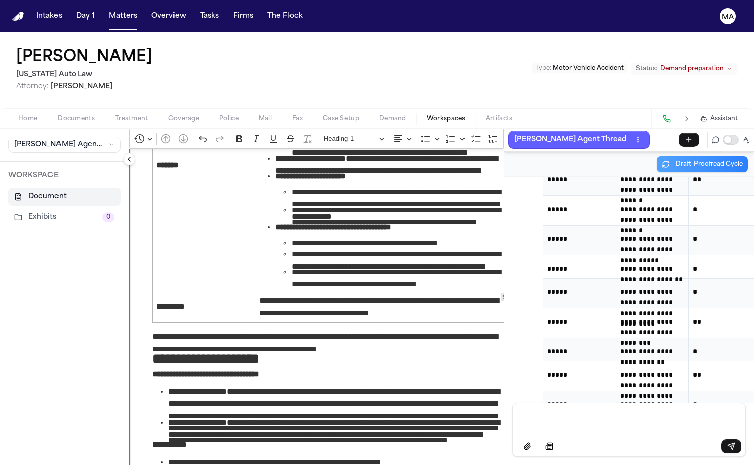
scroll to position [2148, 0]
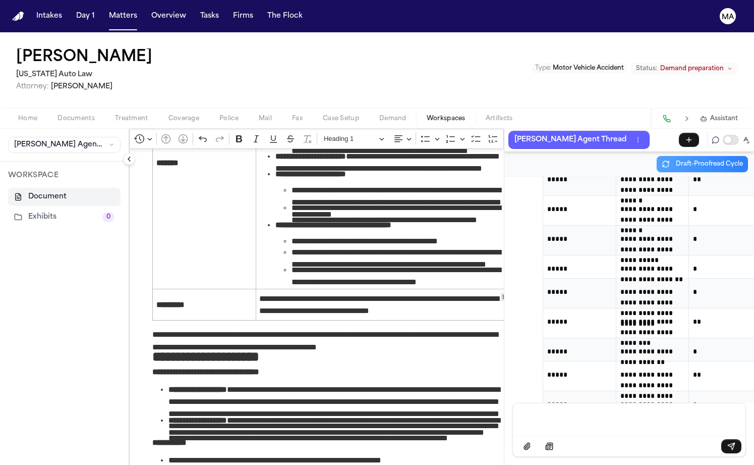
click at [238, 37] on div "Michael Ford Michigan Auto Law Attorney: Elona Asimetaj Type : Motor Vehicle Ac…" at bounding box center [377, 70] width 754 height 76
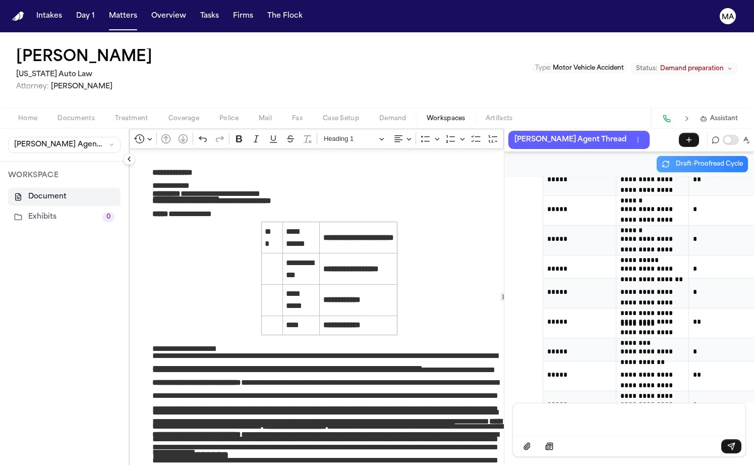
scroll to position [0, 0]
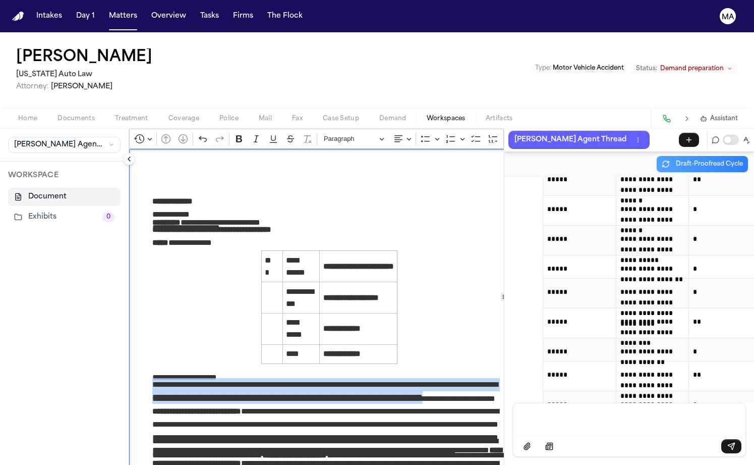
drag, startPoint x: 173, startPoint y: 243, endPoint x: 82, endPoint y: 236, distance: 91.1
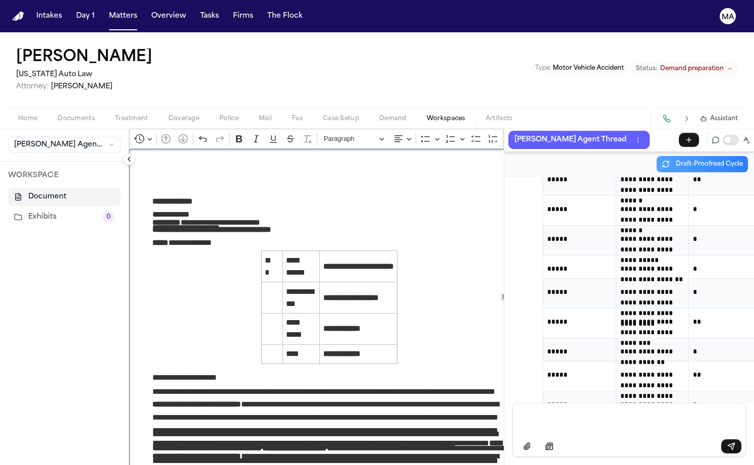
click at [570, 423] on p "Message input" at bounding box center [629, 418] width 208 height 10
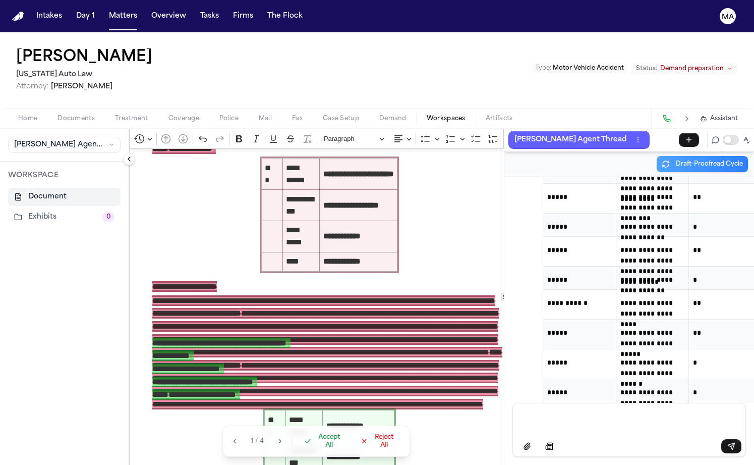
scroll to position [150, 0]
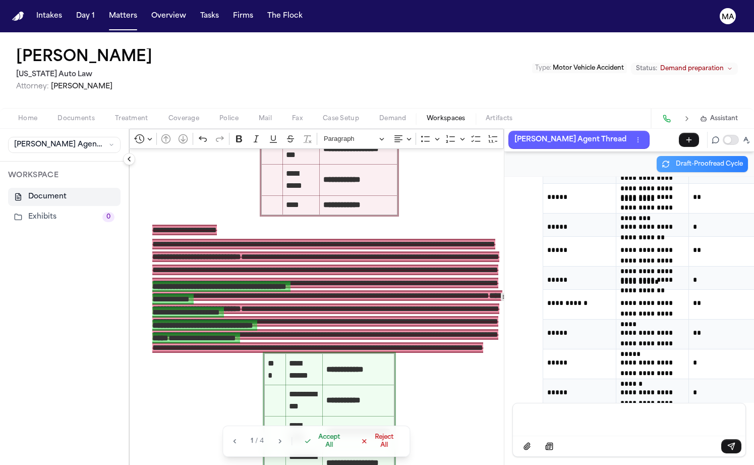
click at [315, 449] on span "Accept All" at bounding box center [330, 441] width 30 height 16
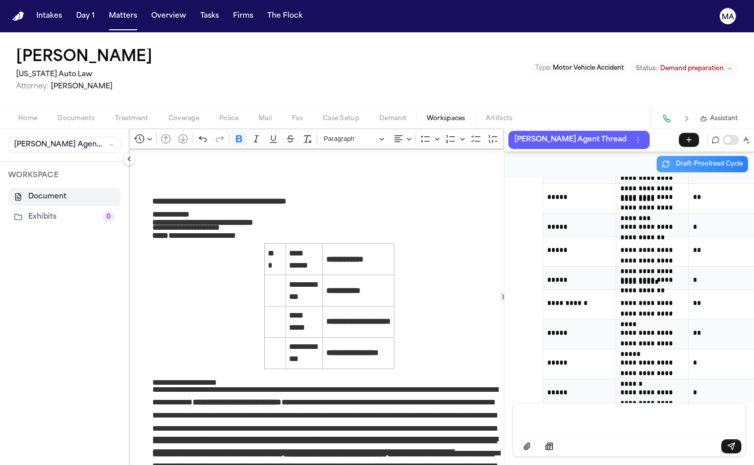
scroll to position [26838, 0]
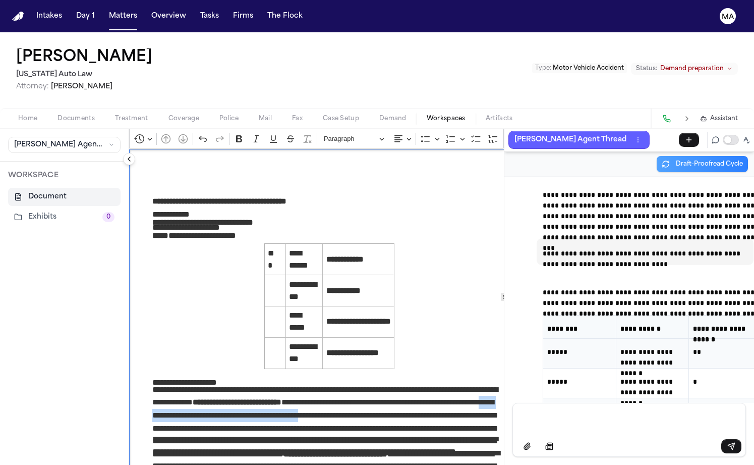
drag, startPoint x: 202, startPoint y: 235, endPoint x: 313, endPoint y: 237, distance: 111.0
click at [313, 383] on p "**********" at bounding box center [329, 407] width 354 height 49
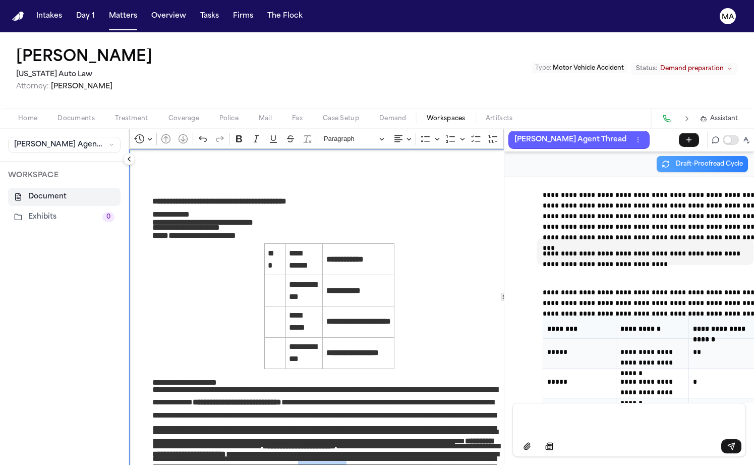
drag, startPoint x: 167, startPoint y: 258, endPoint x: 201, endPoint y: 258, distance: 33.8
click at [201, 383] on p "**********" at bounding box center [329, 404] width 354 height 42
click at [342, 383] on p "**********" at bounding box center [329, 404] width 354 height 42
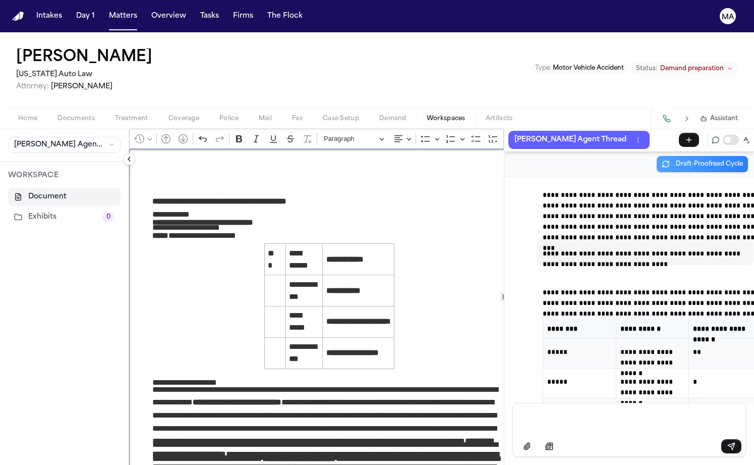
click at [180, 438] on p "**********" at bounding box center [329, 445] width 354 height 14
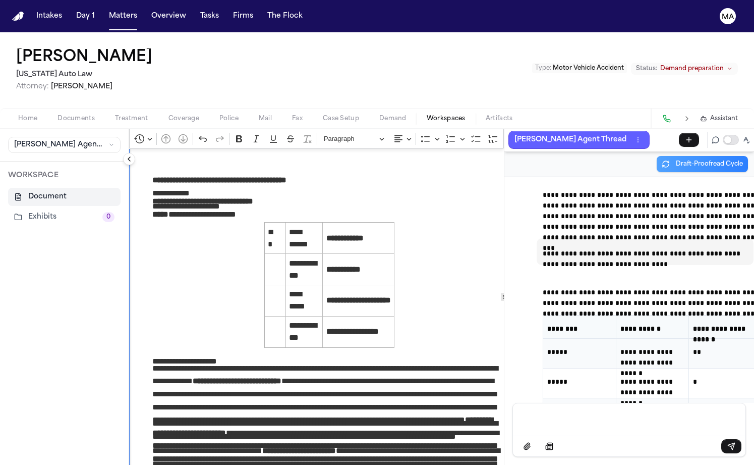
scroll to position [23, 0]
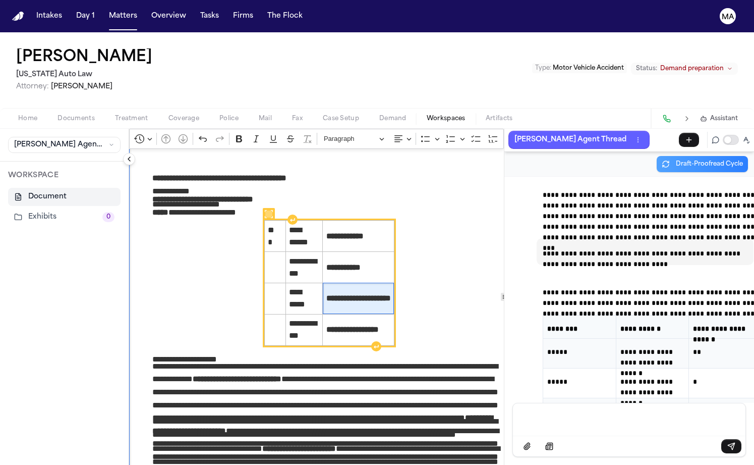
click at [326, 294] on strong "**********" at bounding box center [358, 298] width 65 height 8
drag, startPoint x: 327, startPoint y: 175, endPoint x: 277, endPoint y: 175, distance: 49.9
click at [326, 294] on strong "**********" at bounding box center [358, 298] width 65 height 8
copy strong "**********"
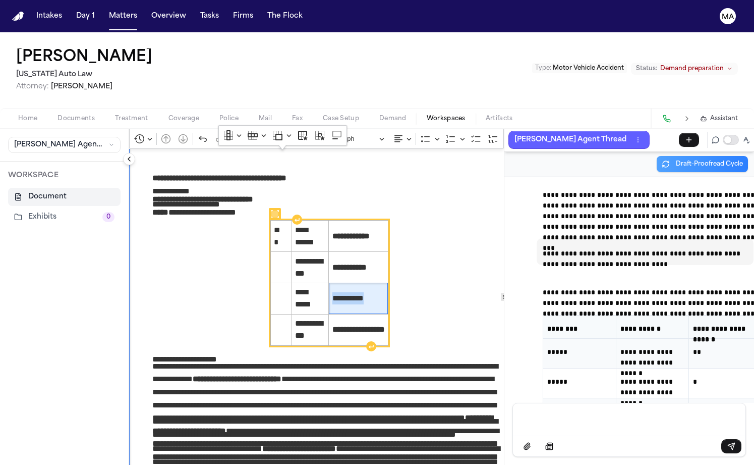
drag, startPoint x: 317, startPoint y: 173, endPoint x: 279, endPoint y: 175, distance: 37.9
click at [332, 292] on span "**********" at bounding box center [354, 295] width 45 height 7
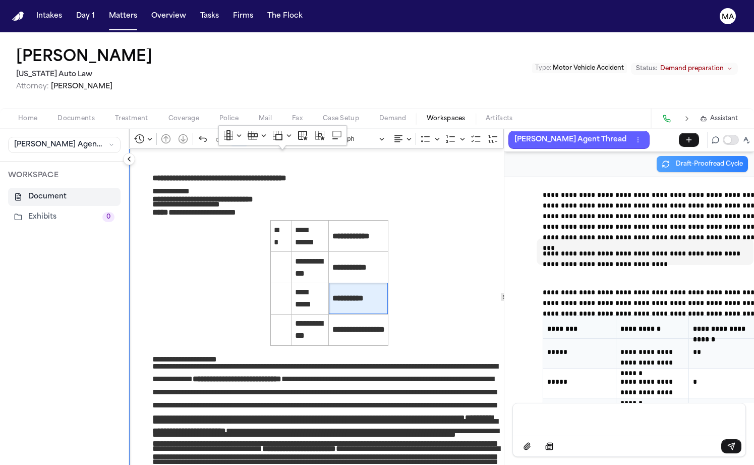
click at [308, 402] on p "Rich Text Editor. Editing area: main. Press ⌥0 for help." at bounding box center [329, 408] width 354 height 13
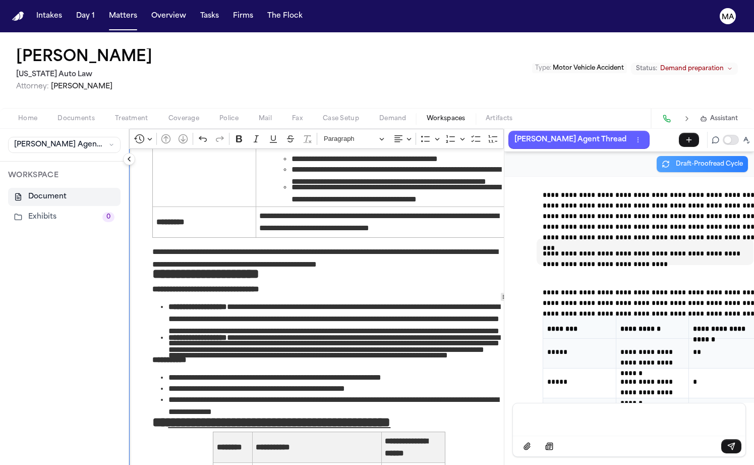
scroll to position [2424, 0]
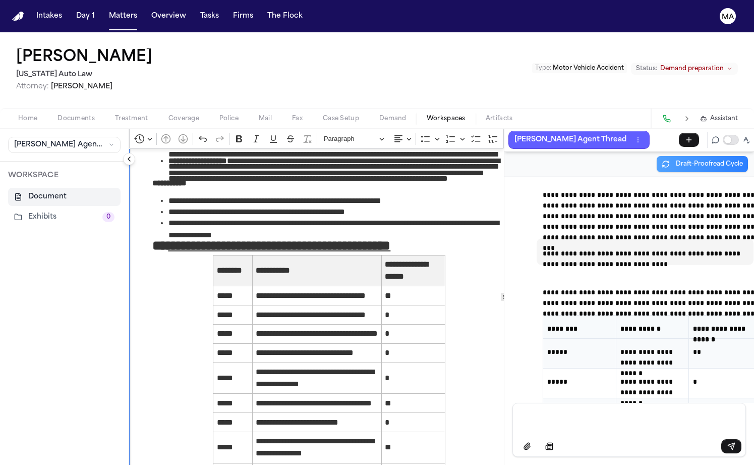
click at [587, 134] on icon "Editor toolbar" at bounding box center [592, 139] width 10 height 10
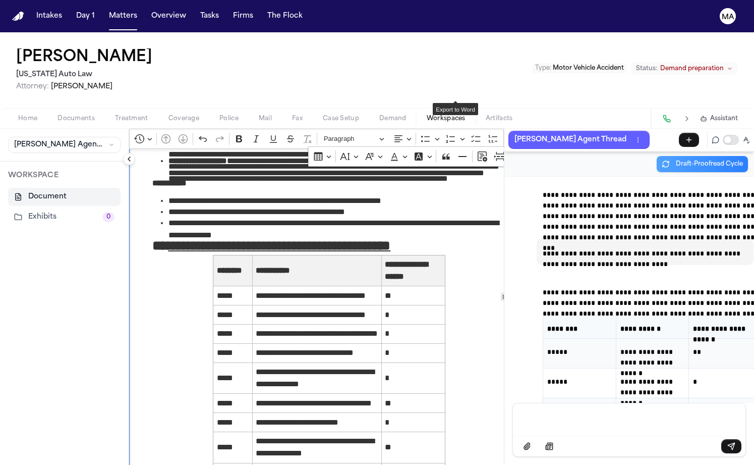
click at [565, 149] on button "Export to Word" at bounding box center [572, 156] width 15 height 15
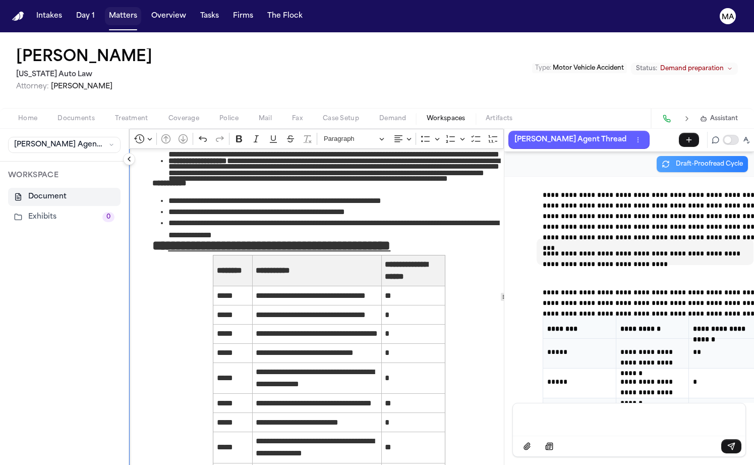
click at [105, 10] on button "Matters" at bounding box center [123, 16] width 36 height 18
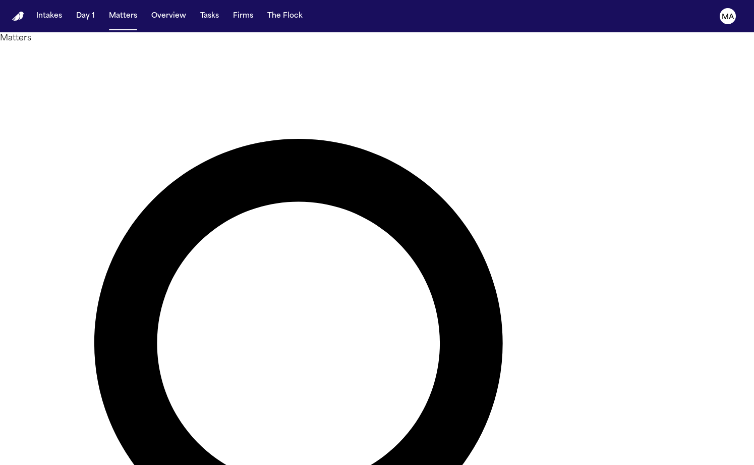
drag, startPoint x: 464, startPoint y: 45, endPoint x: 429, endPoint y: 44, distance: 35.3
click at [429, 44] on div "**** Overview Add Matter" at bounding box center [377, 433] width 754 height 778
type input "**********"
drag, startPoint x: 429, startPoint y: 44, endPoint x: 105, endPoint y: 122, distance: 332.9
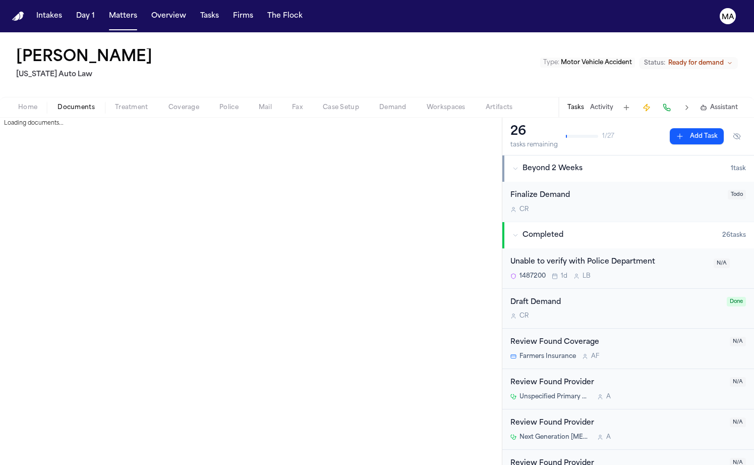
click at [59, 103] on span "Documents" at bounding box center [76, 107] width 37 height 8
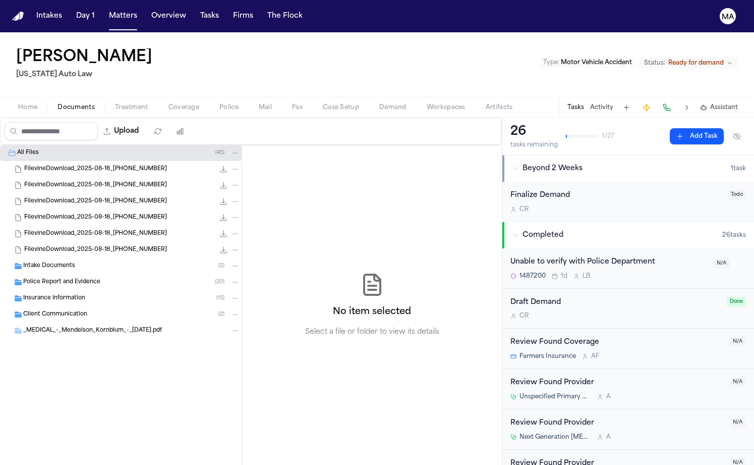
click at [54, 290] on div "Insurance Information ( 15 )" at bounding box center [121, 298] width 242 height 16
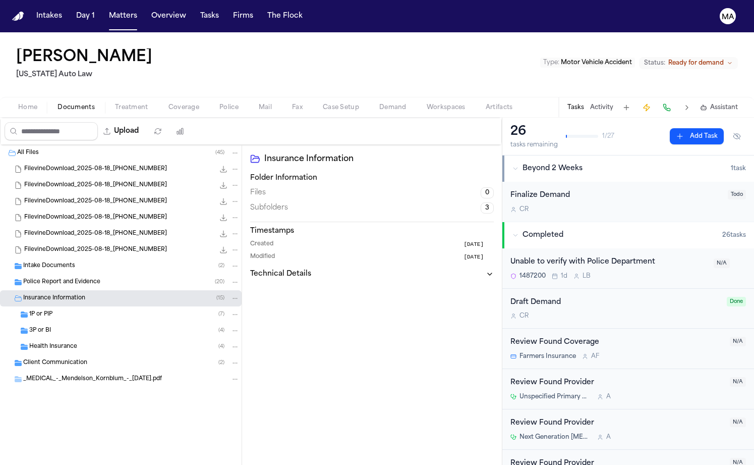
click at [76, 338] on div "Health Insurance ( 4 )" at bounding box center [121, 346] width 242 height 16
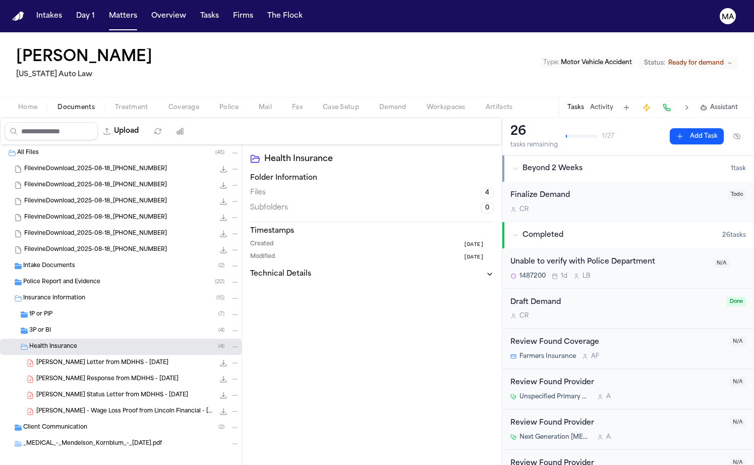
click at [78, 419] on div "Client Communication ( 2 )" at bounding box center [121, 427] width 242 height 16
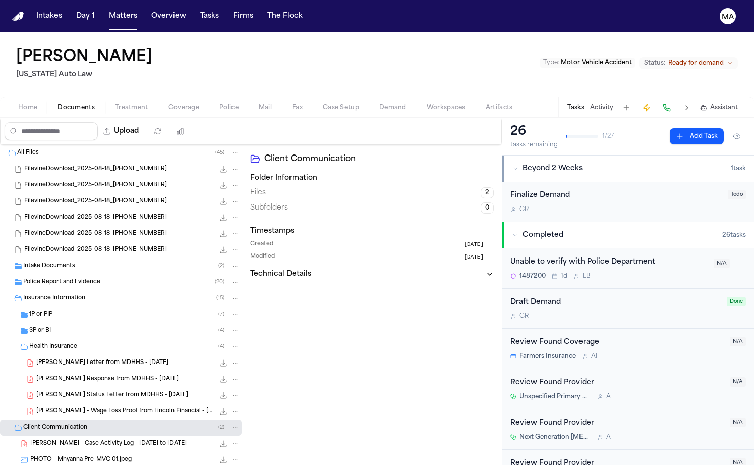
click at [59, 278] on span "Police Report and Evidence" at bounding box center [61, 282] width 77 height 9
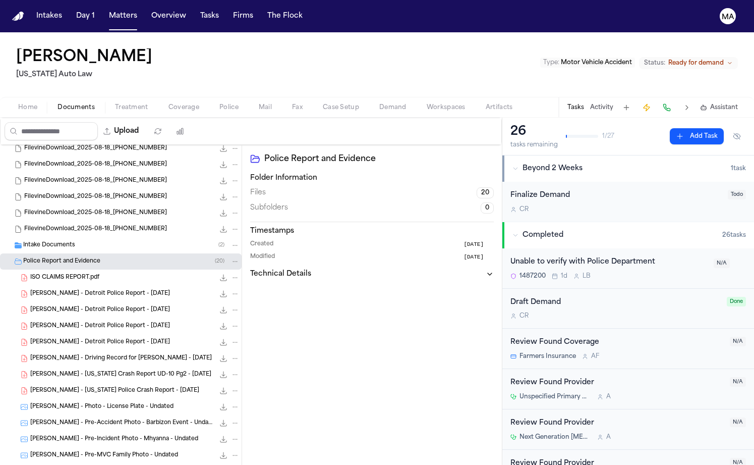
scroll to position [313, 0]
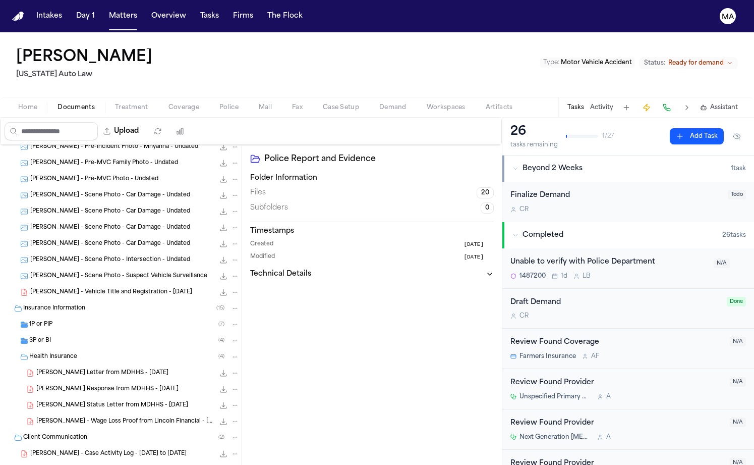
click at [98, 122] on button "Upload" at bounding box center [121, 131] width 47 height 18
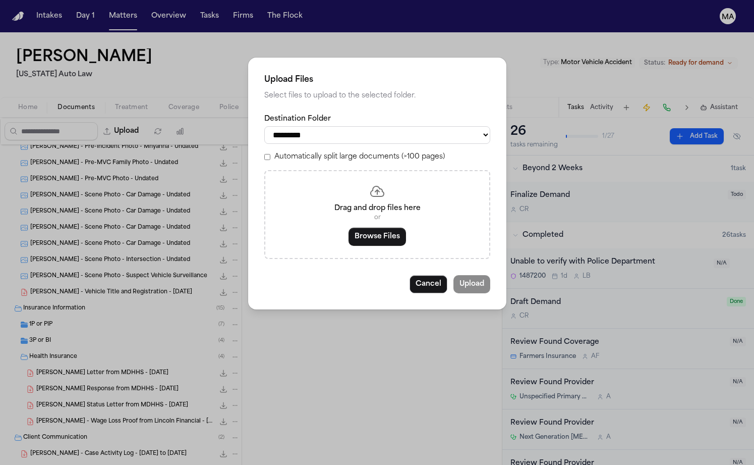
click at [318, 152] on div "Automatically split large documents (>100 pages)" at bounding box center [377, 157] width 226 height 10
select select "**********"
click at [369, 227] on button "Browse Files" at bounding box center [378, 236] width 58 height 18
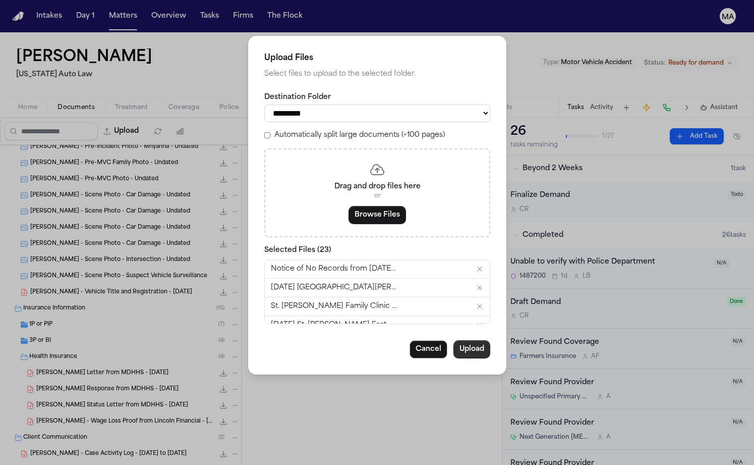
click at [453, 340] on button "Upload" at bounding box center [471, 349] width 37 height 18
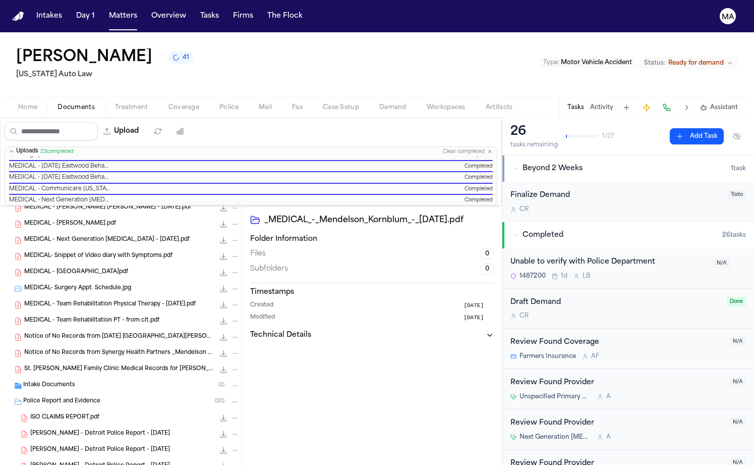
scroll to position [0, 0]
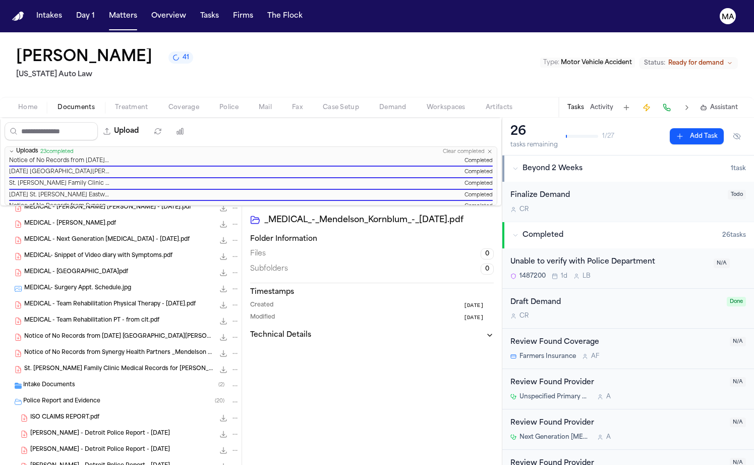
click at [719, 59] on span "Ready for demand" at bounding box center [695, 63] width 55 height 8
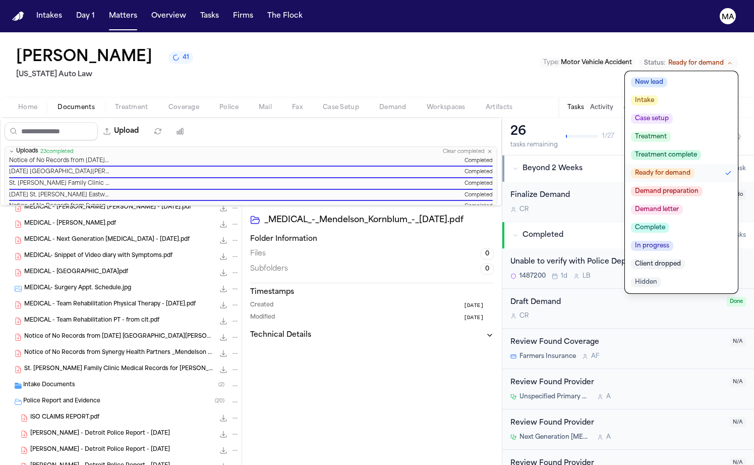
click at [696, 186] on span "Demand preparation" at bounding box center [667, 191] width 72 height 10
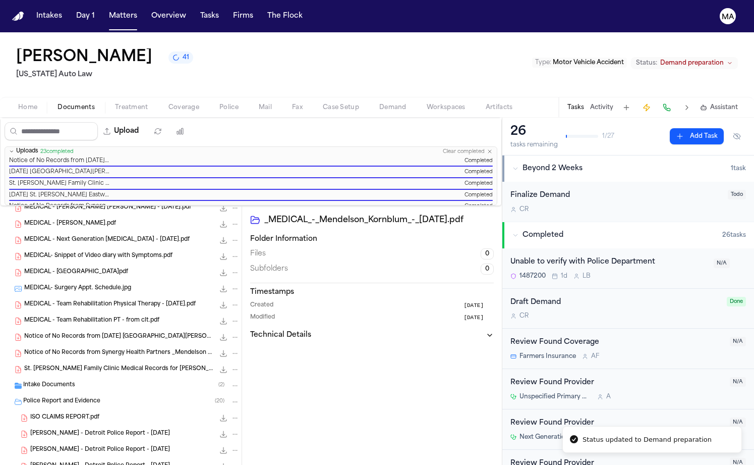
click at [329, 252] on div "_MEDICAL_-_Mendelson_Kornblum_-_2025-3-17.pdf Folder Information Files 0 Subfol…" at bounding box center [372, 379] width 260 height 347
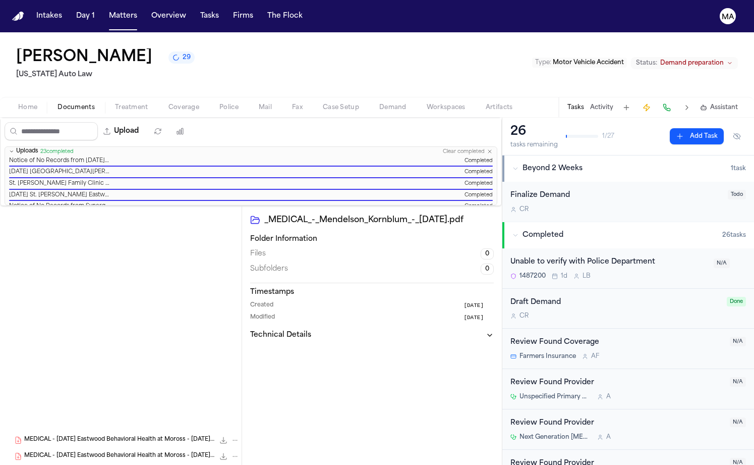
scroll to position [313, 0]
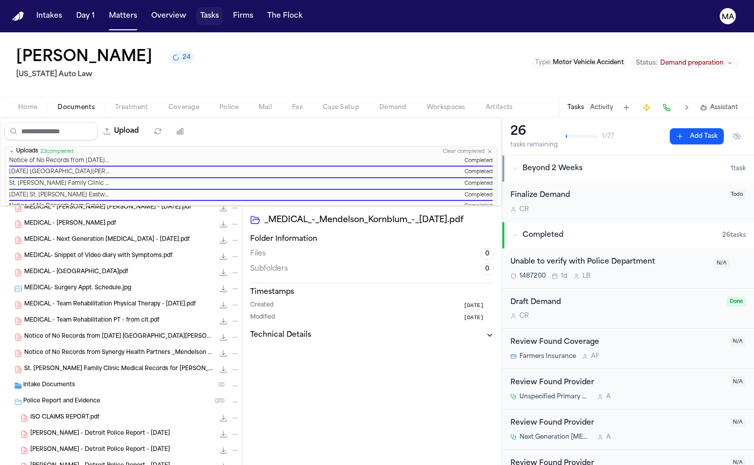
click at [196, 12] on button "Tasks" at bounding box center [209, 16] width 27 height 18
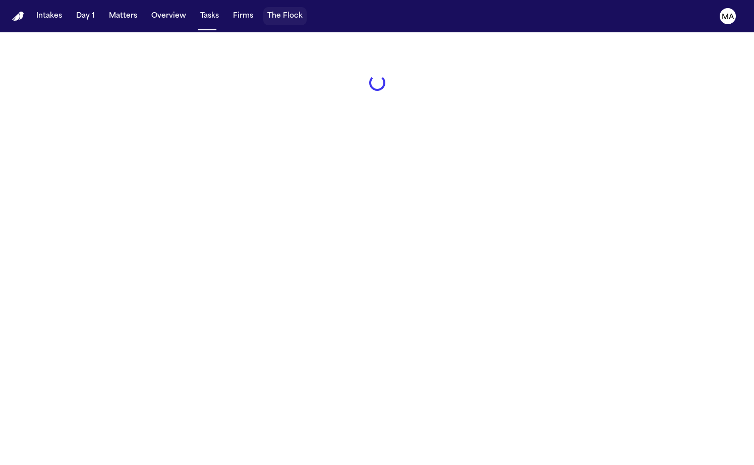
click at [263, 12] on button "The Flock" at bounding box center [284, 16] width 43 height 18
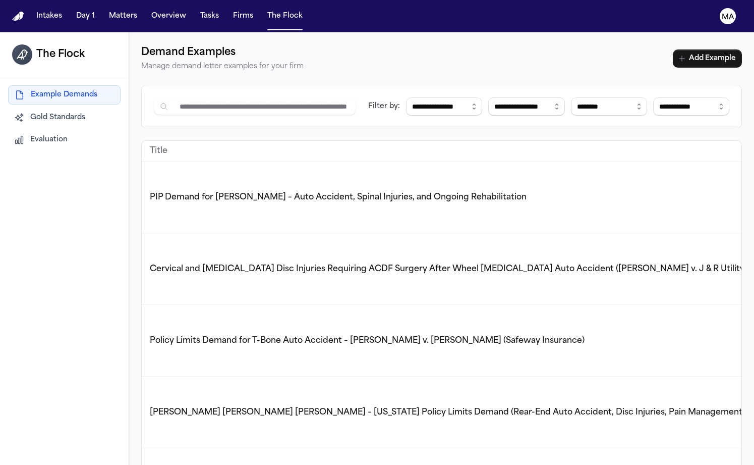
click at [105, 10] on button "Matters" at bounding box center [123, 16] width 36 height 18
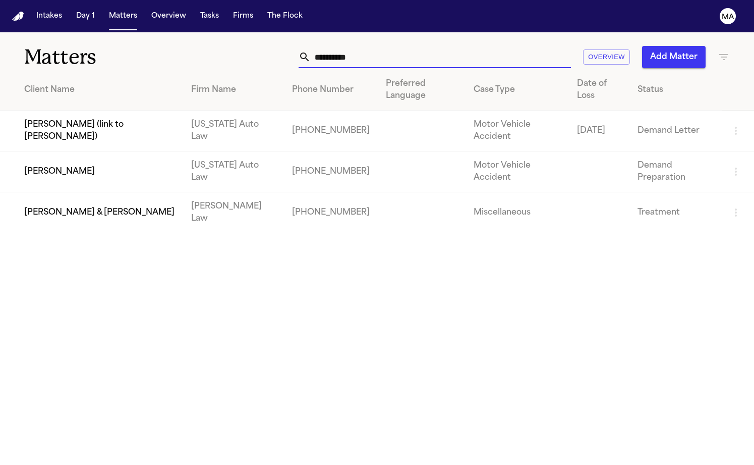
drag, startPoint x: 511, startPoint y: 42, endPoint x: 431, endPoint y: 36, distance: 81.0
click at [431, 46] on div "**********" at bounding box center [475, 57] width 509 height 22
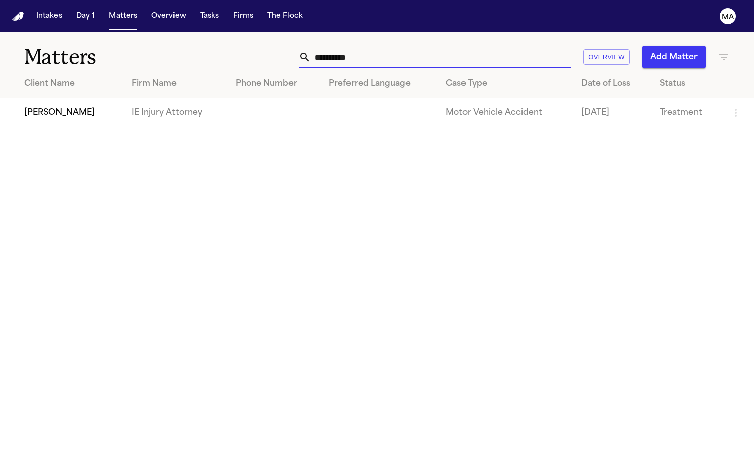
type input "**********"
click at [112, 98] on td "[PERSON_NAME]" at bounding box center [62, 112] width 124 height 29
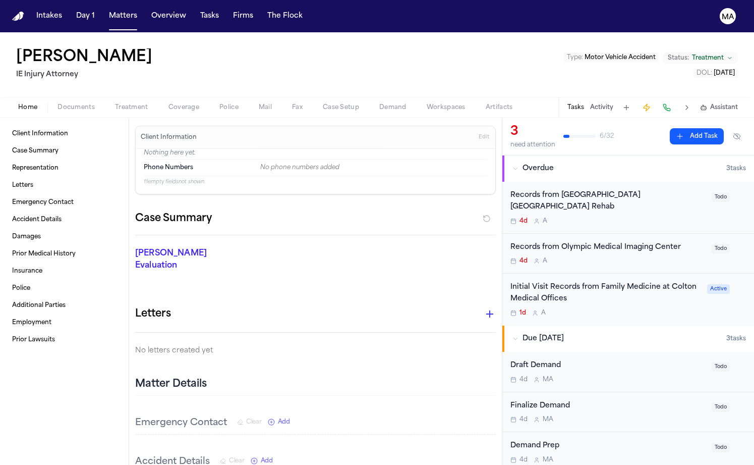
click at [105, 12] on button "Matters" at bounding box center [123, 16] width 36 height 18
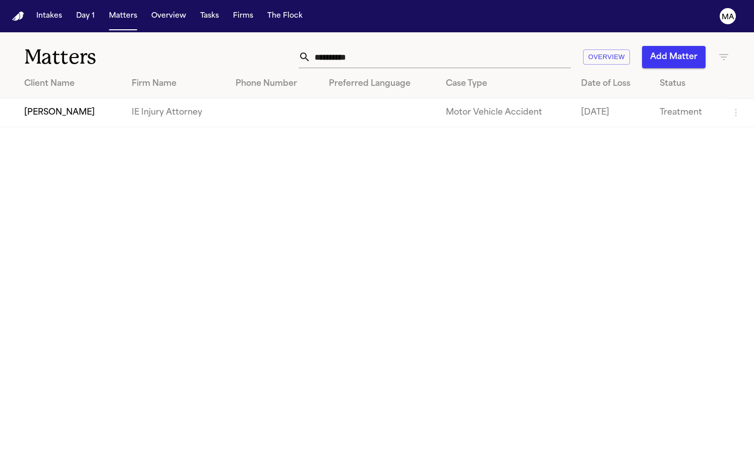
click at [506, 46] on input "**********" at bounding box center [441, 57] width 260 height 22
drag, startPoint x: 513, startPoint y: 42, endPoint x: 431, endPoint y: 44, distance: 82.2
click at [432, 46] on div "**********" at bounding box center [475, 57] width 509 height 22
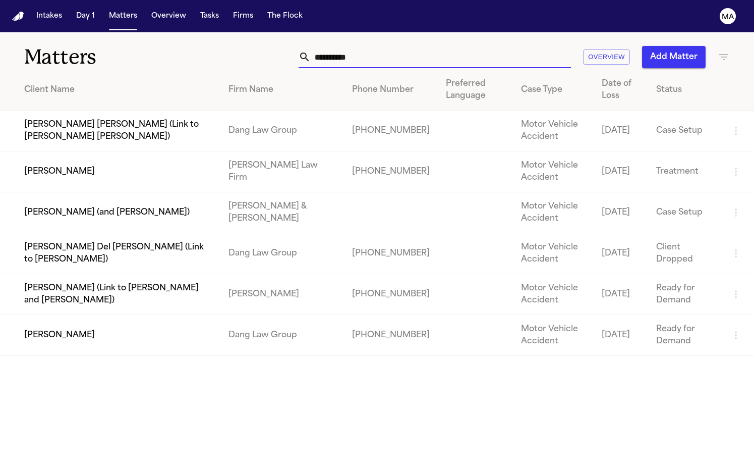
type input "**********"
click at [100, 315] on td "[PERSON_NAME]" at bounding box center [110, 335] width 220 height 41
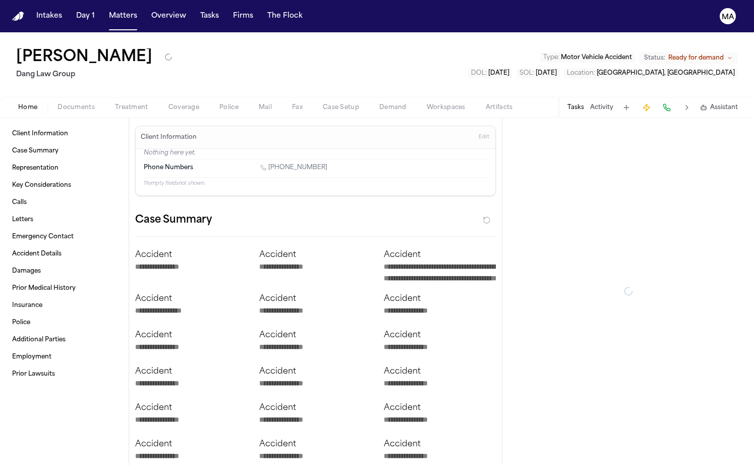
type textarea "*"
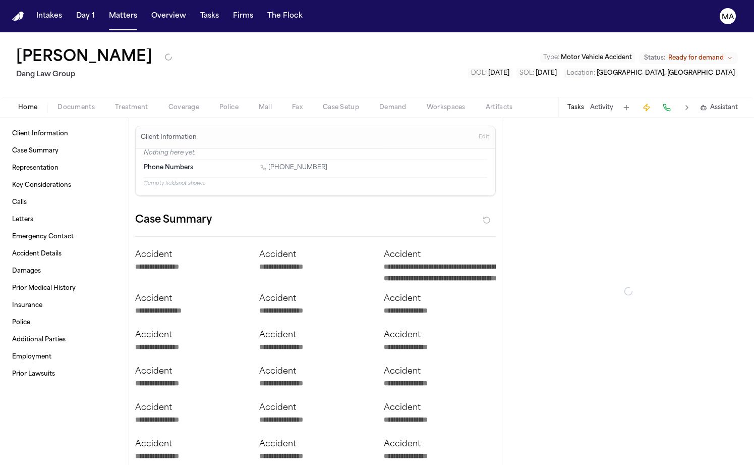
type textarea "*"
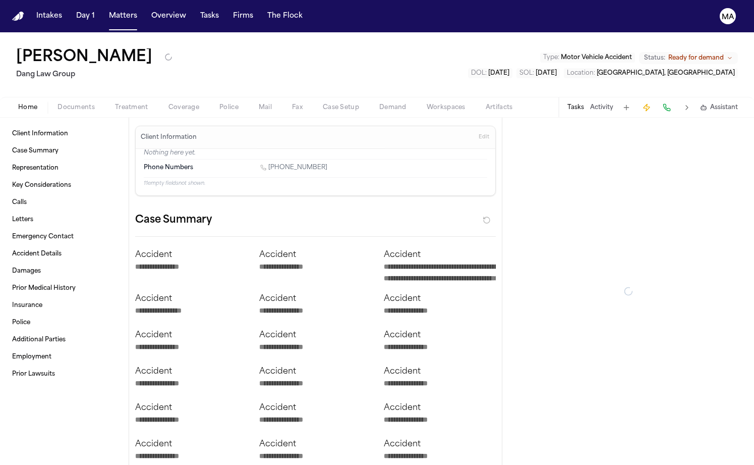
type textarea "*"
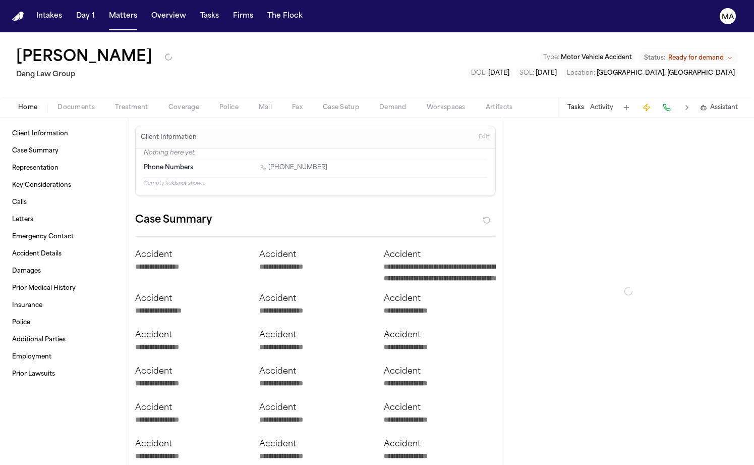
type textarea "*"
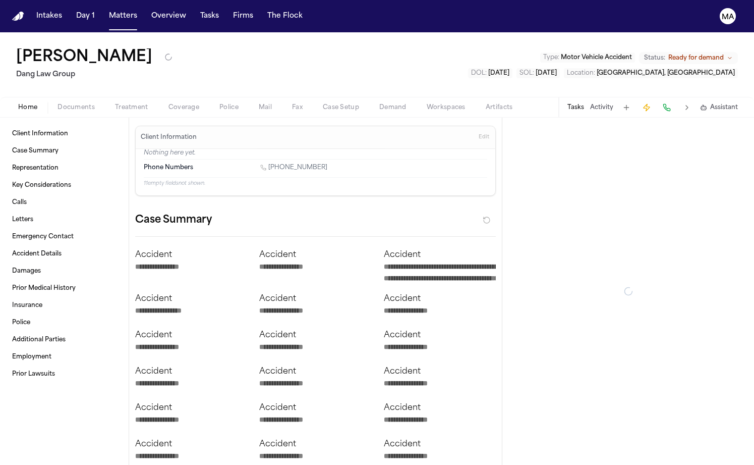
type textarea "*"
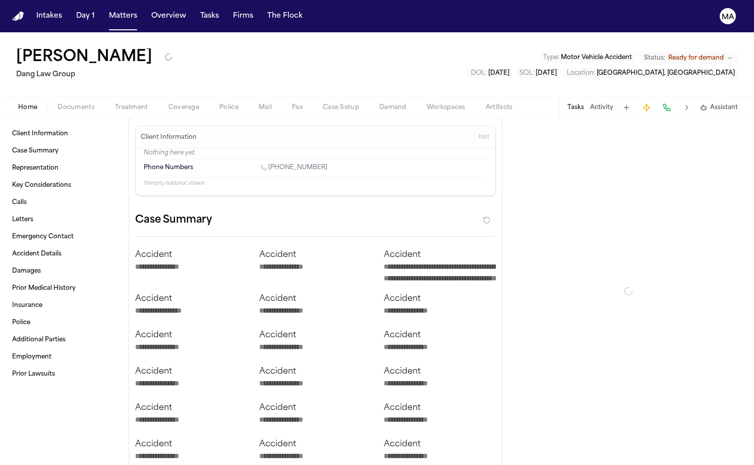
type textarea "*"
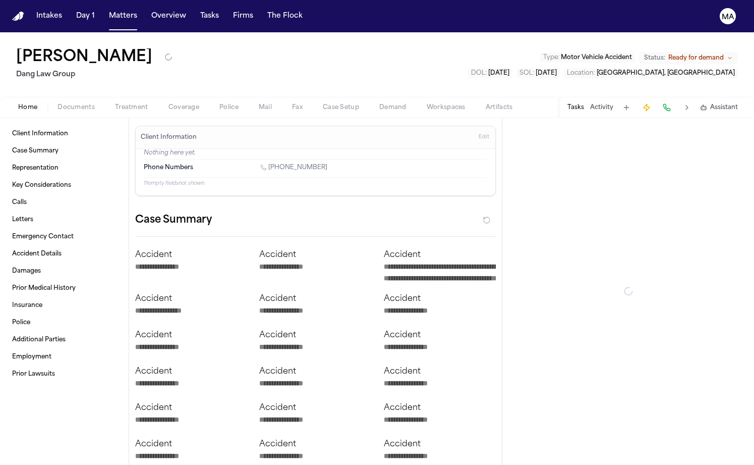
type textarea "*"
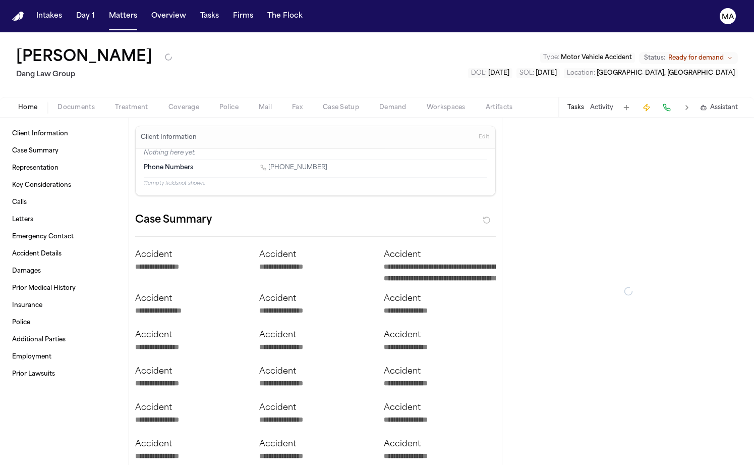
type textarea "*"
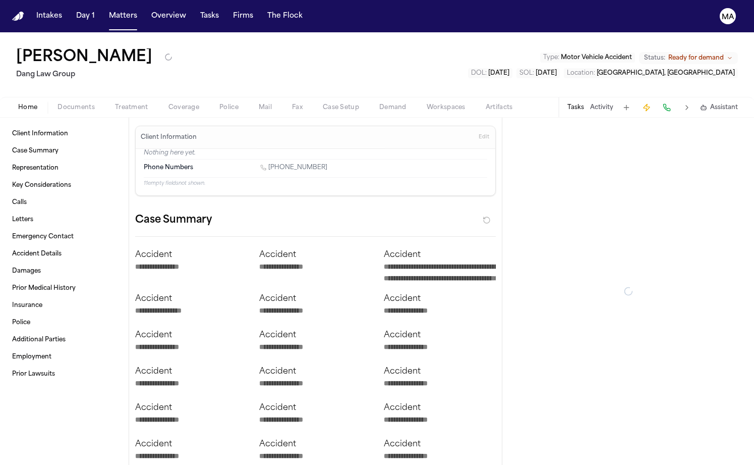
type textarea "*"
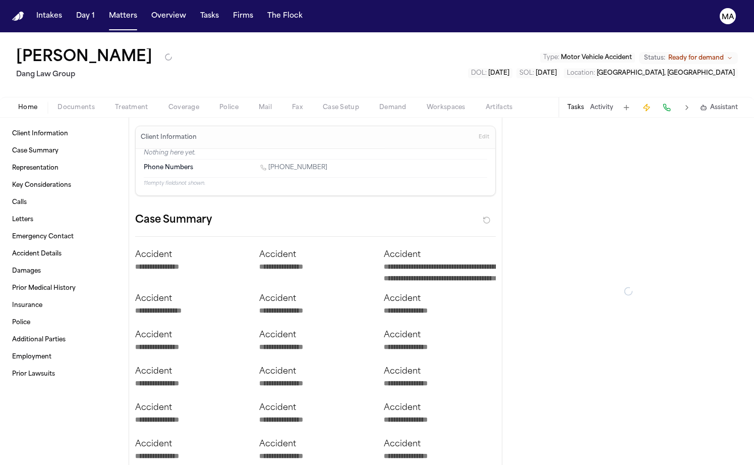
type textarea "*"
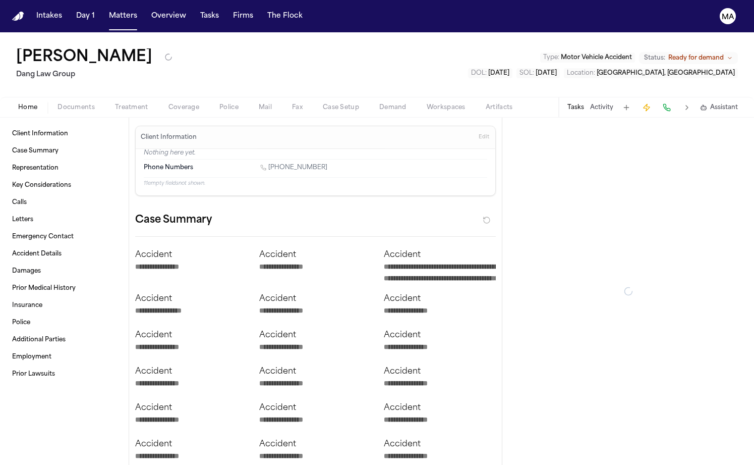
type textarea "*"
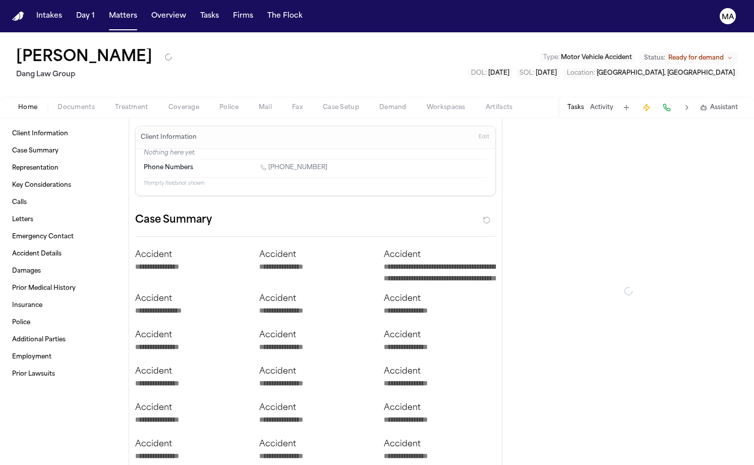
type textarea "*"
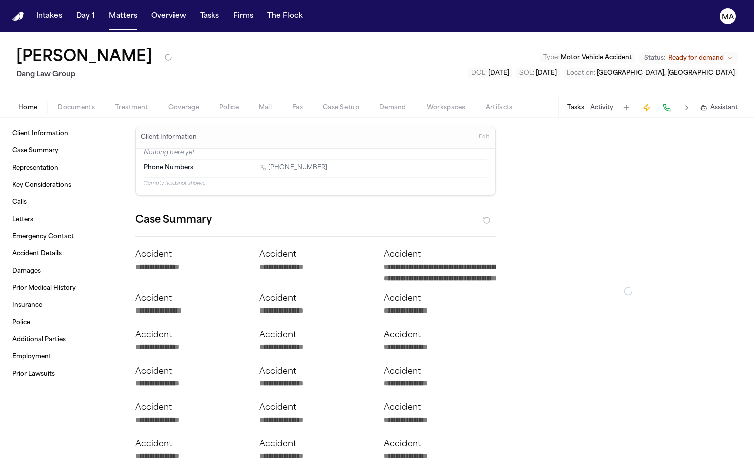
type textarea "*"
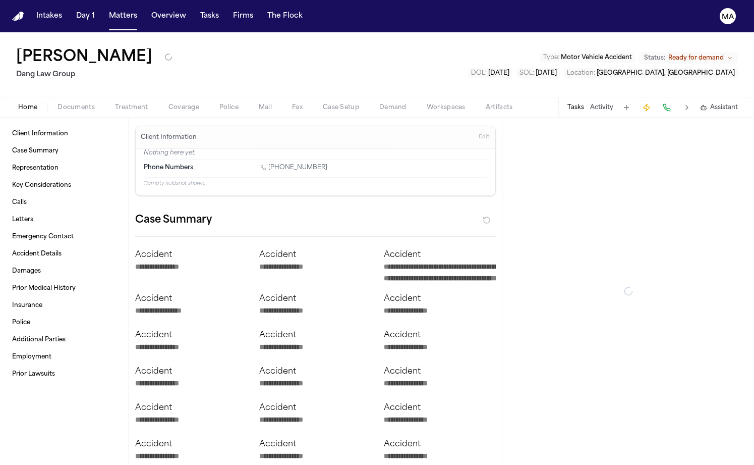
type textarea "*"
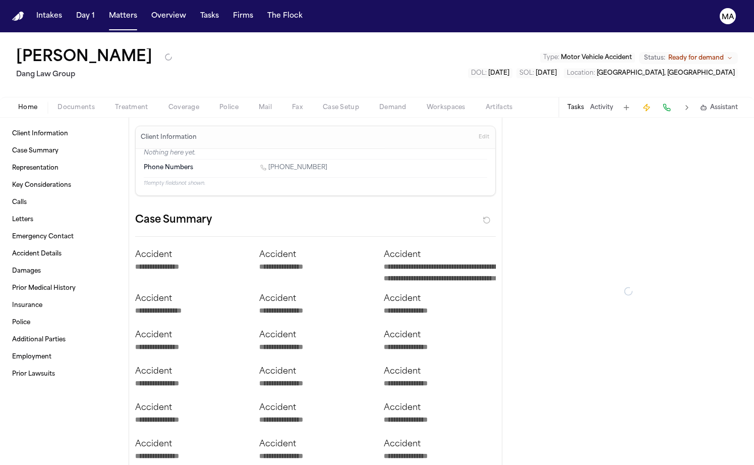
type textarea "*"
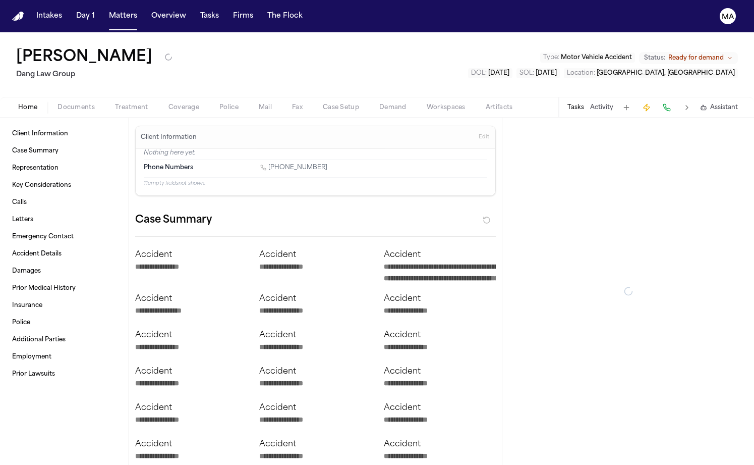
type textarea "*"
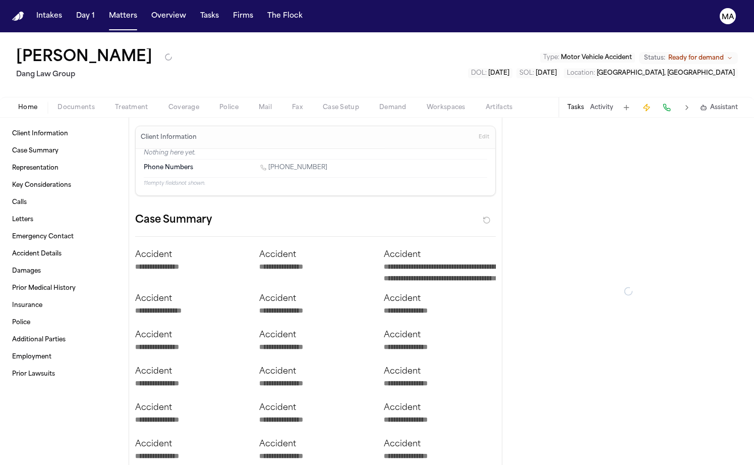
type textarea "*"
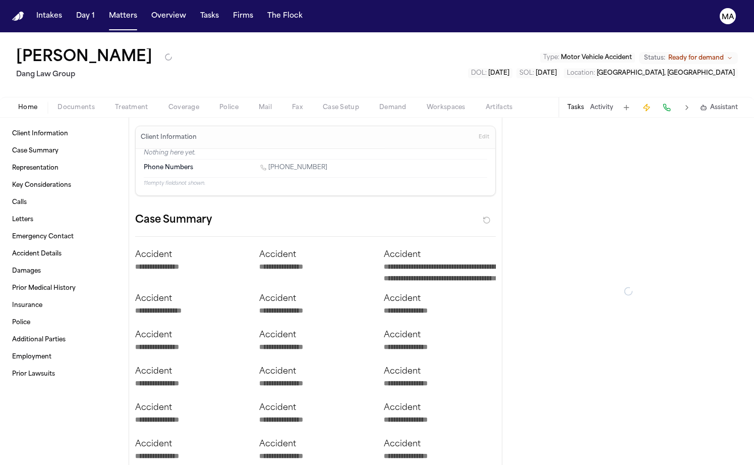
type textarea "*"
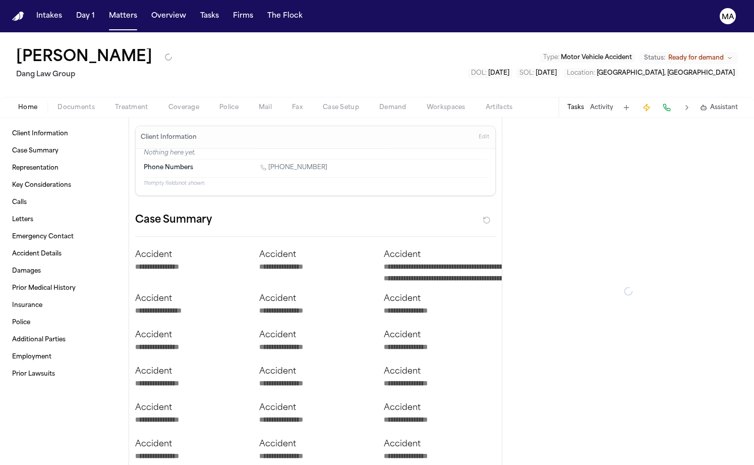
type textarea "*"
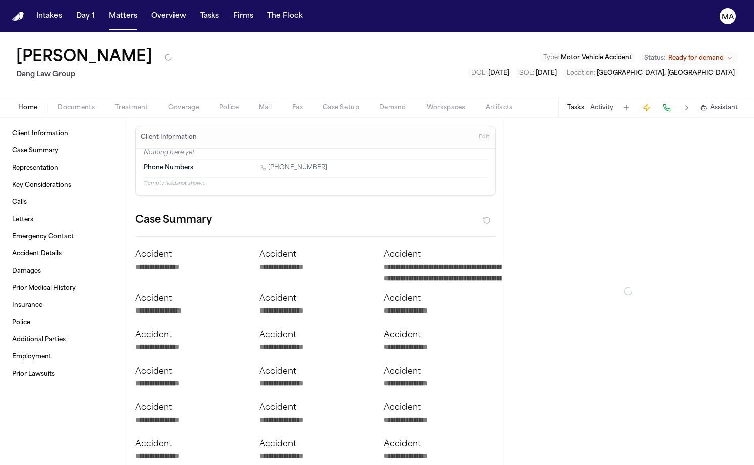
type textarea "*"
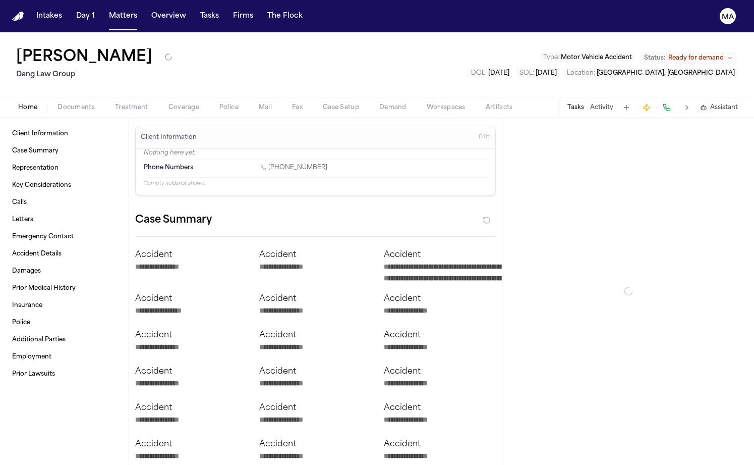
type textarea "*"
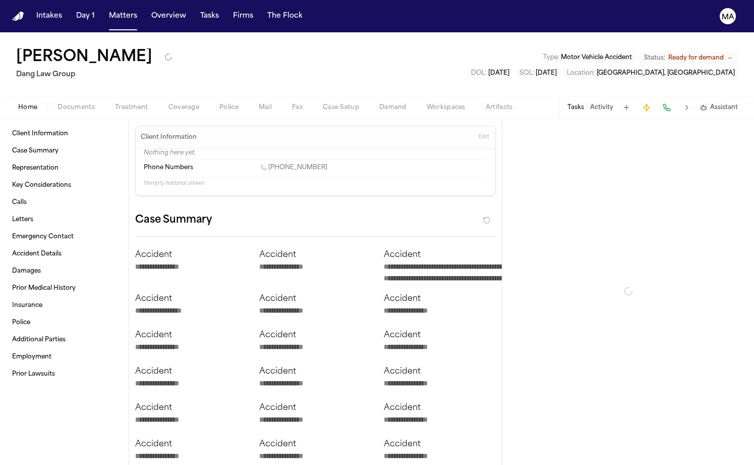
type textarea "*"
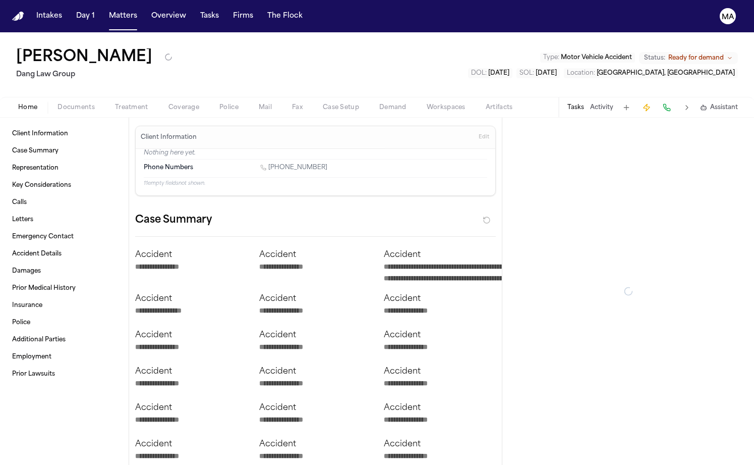
type textarea "*"
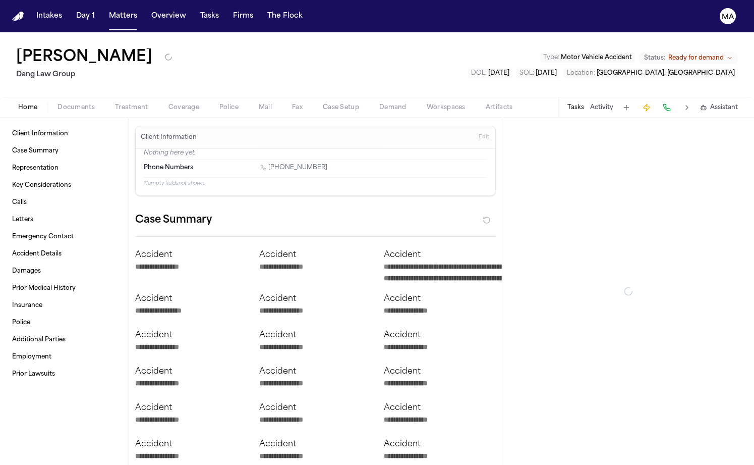
type textarea "*"
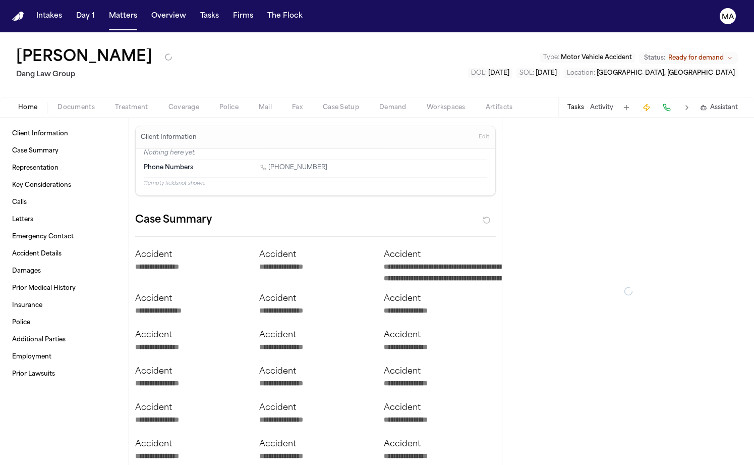
type textarea "*"
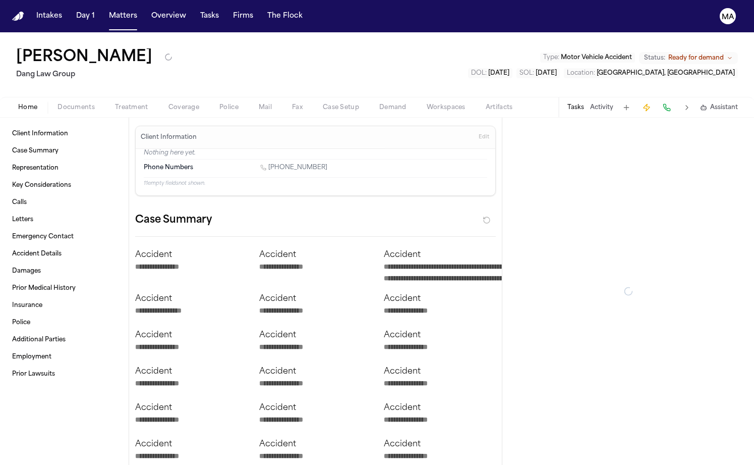
type textarea "*"
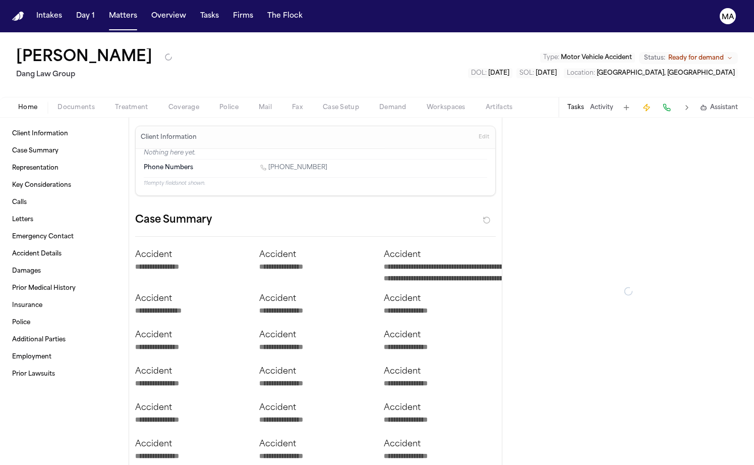
type textarea "*"
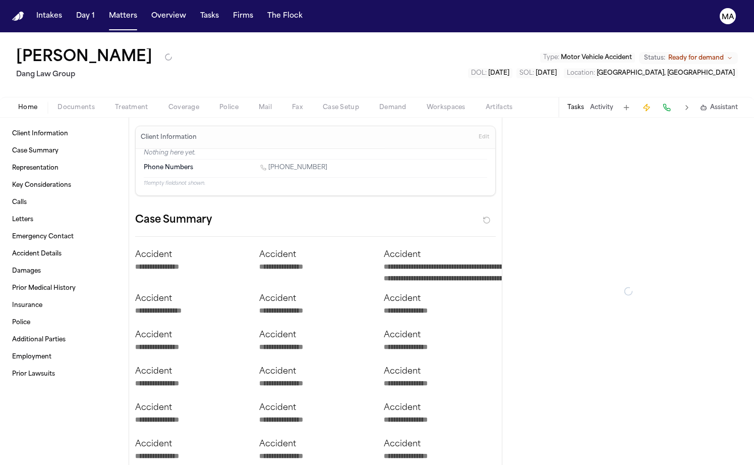
type textarea "*"
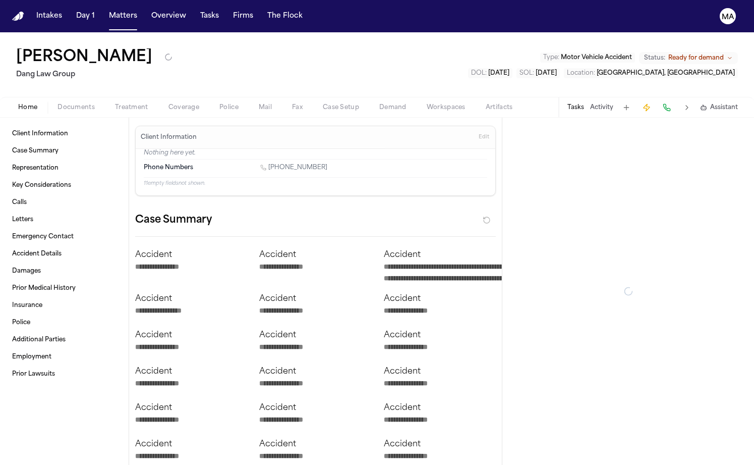
type textarea "*"
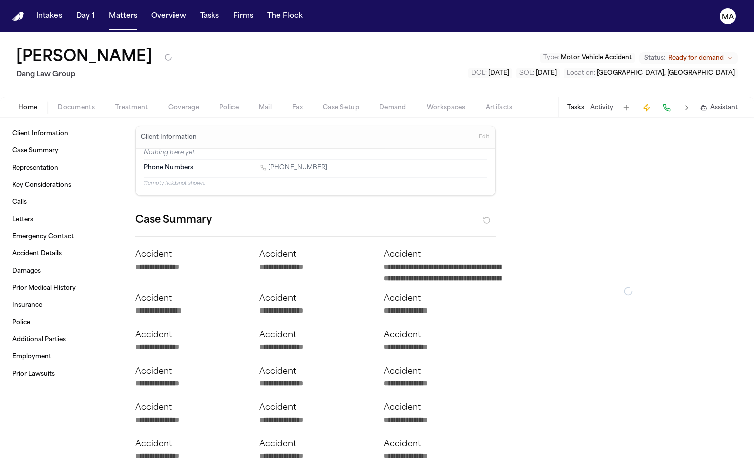
type textarea "*"
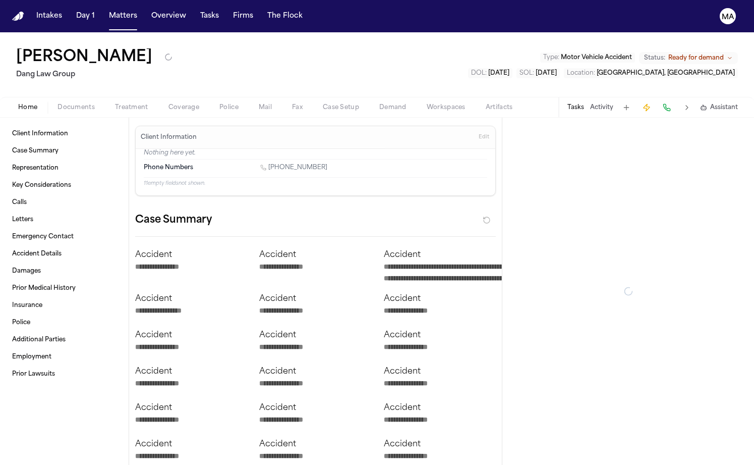
type textarea "*"
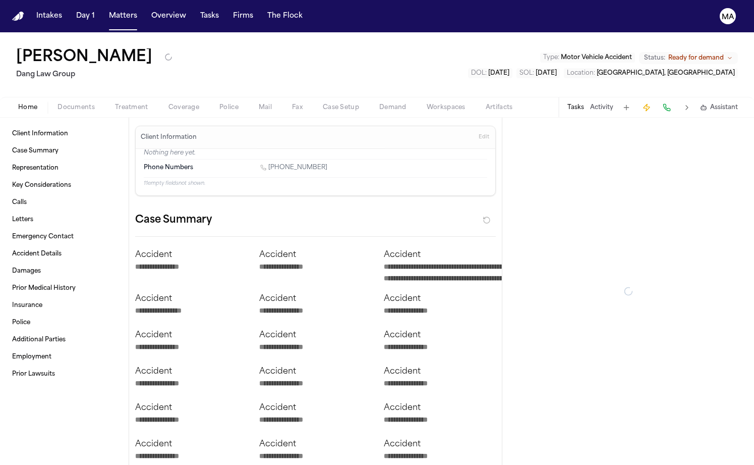
type textarea "*"
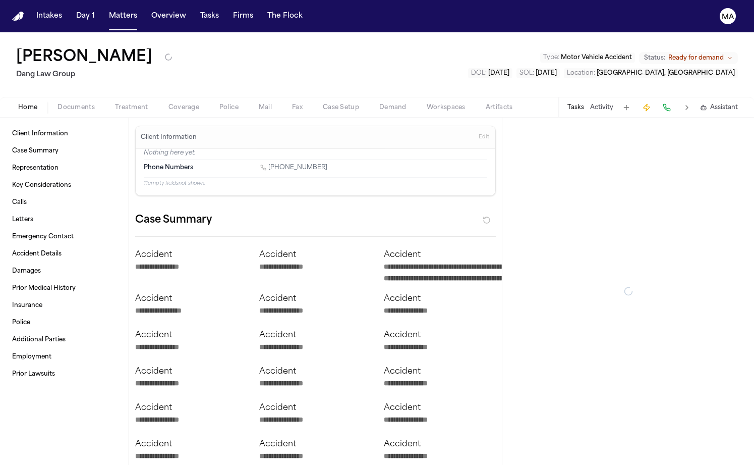
type textarea "*"
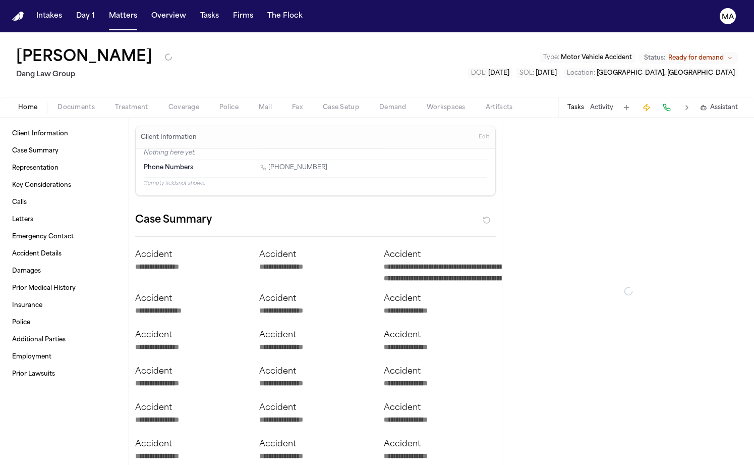
type textarea "*"
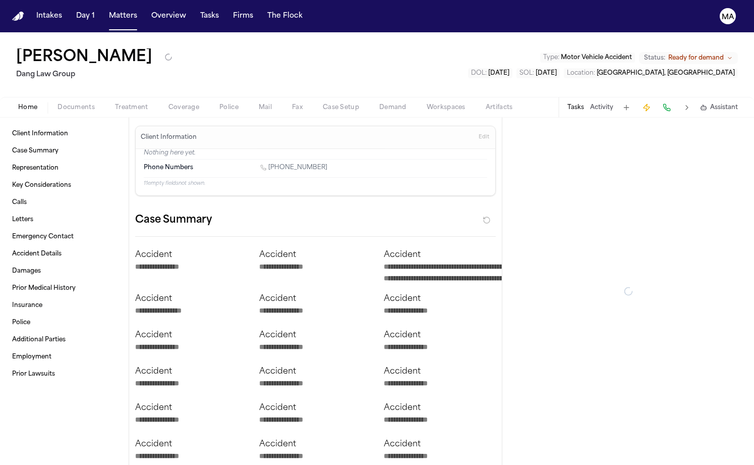
type textarea "*"
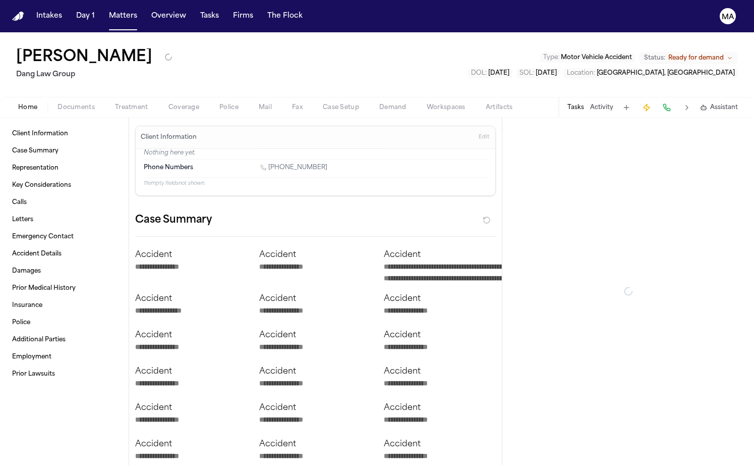
type textarea "*"
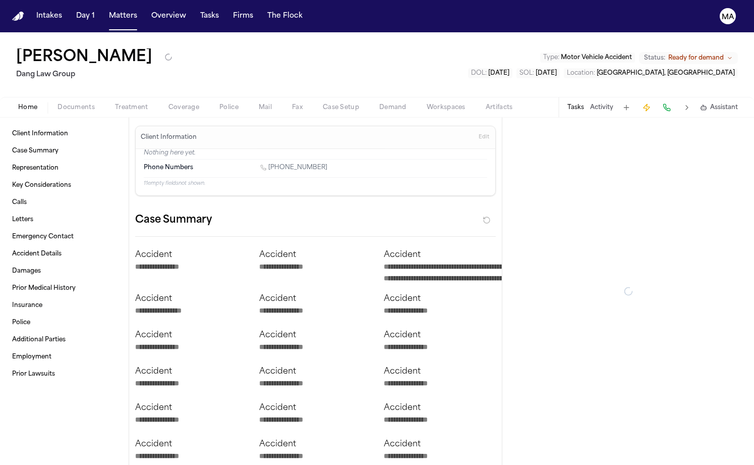
type textarea "*"
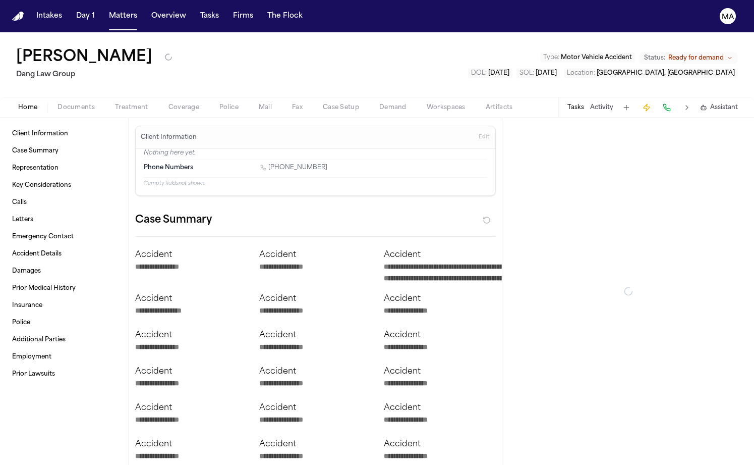
type textarea "*"
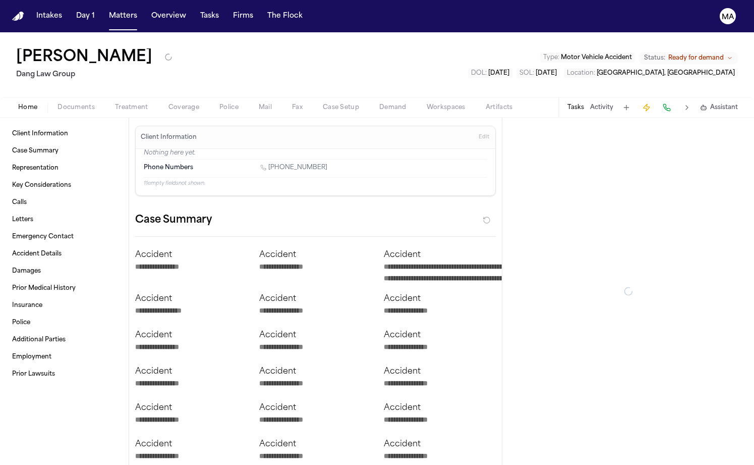
type textarea "*"
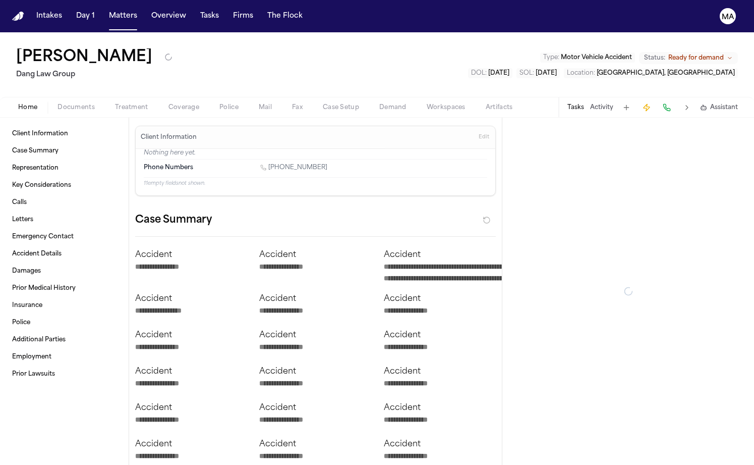
type textarea "*"
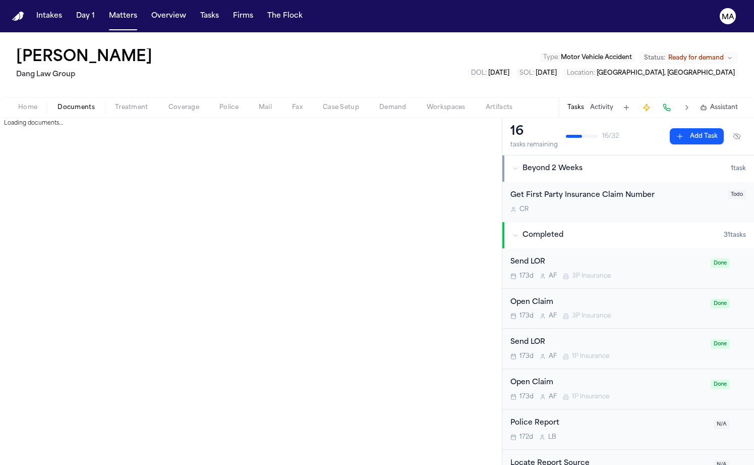
click at [58, 103] on span "Documents" at bounding box center [76, 107] width 37 height 8
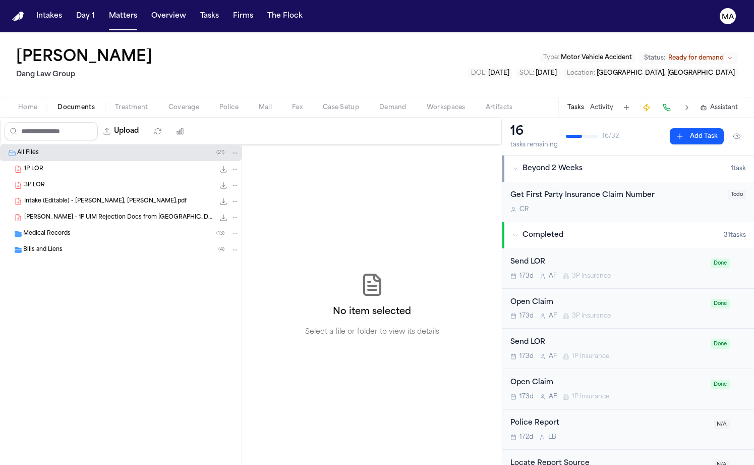
click at [54, 230] on span "Medical Records" at bounding box center [46, 234] width 47 height 9
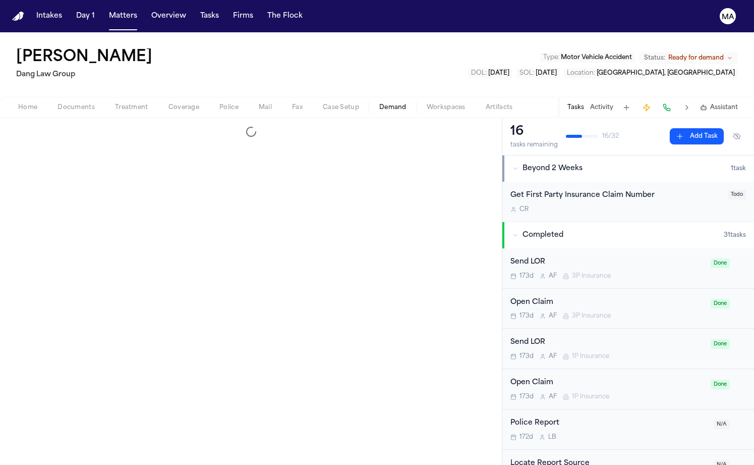
click at [379, 103] on span "Demand" at bounding box center [392, 107] width 27 height 8
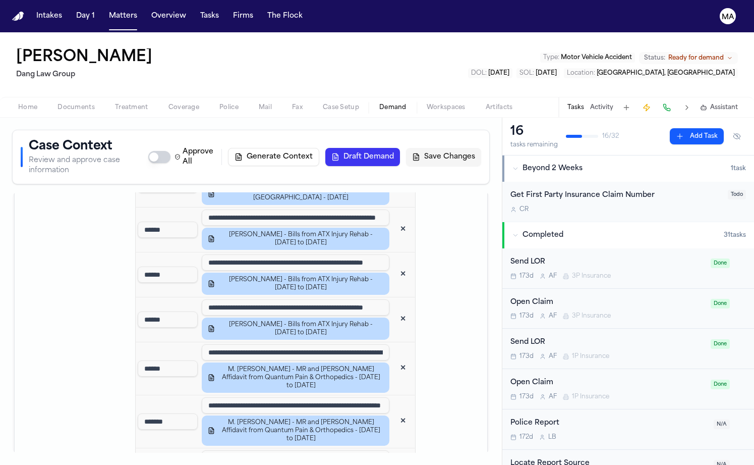
scroll to position [99, 0]
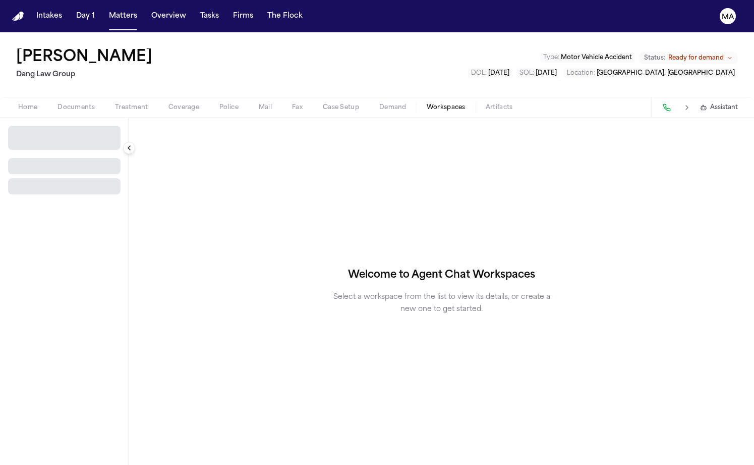
click at [427, 103] on span "Workspaces" at bounding box center [446, 107] width 39 height 8
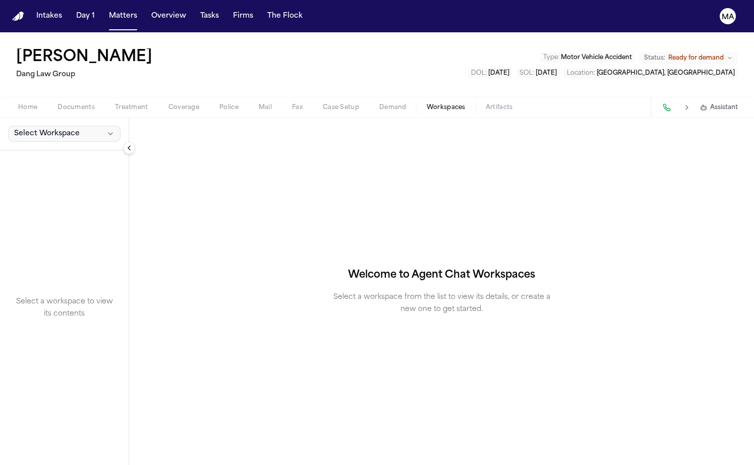
click at [42, 129] on span "Select Workspace" at bounding box center [47, 134] width 66 height 10
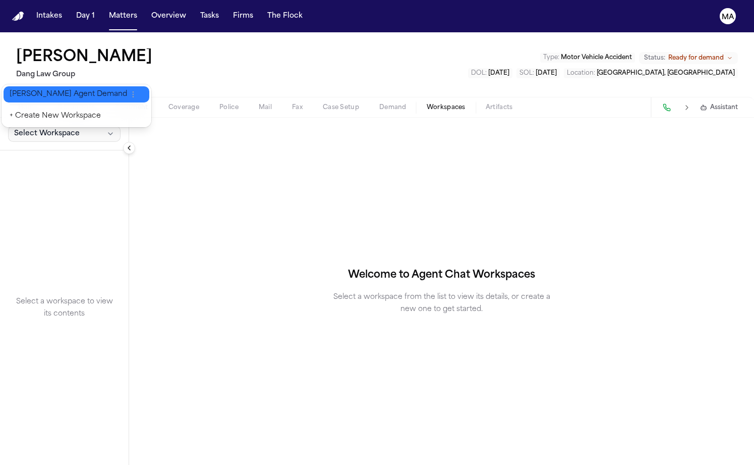
click at [39, 90] on span "[PERSON_NAME] Agent Demand" at bounding box center [69, 94] width 118 height 10
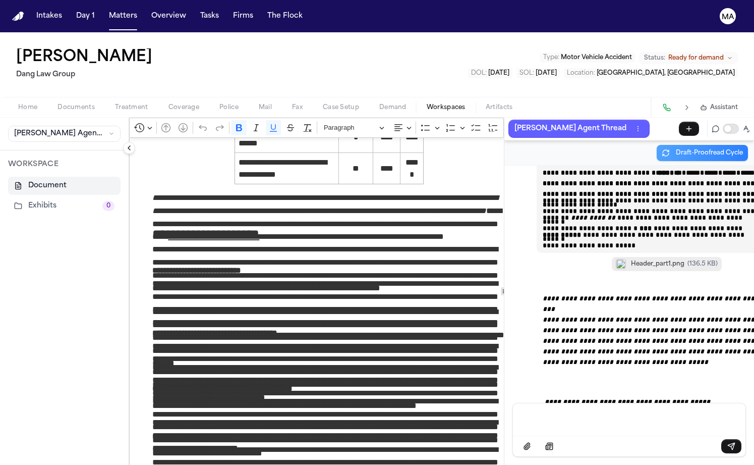
scroll to position [18026, 0]
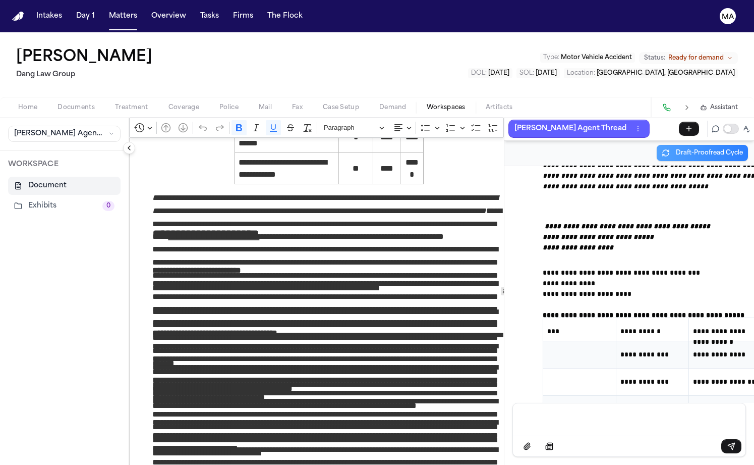
click at [213, 0] on html "**********" at bounding box center [377, 232] width 754 height 465
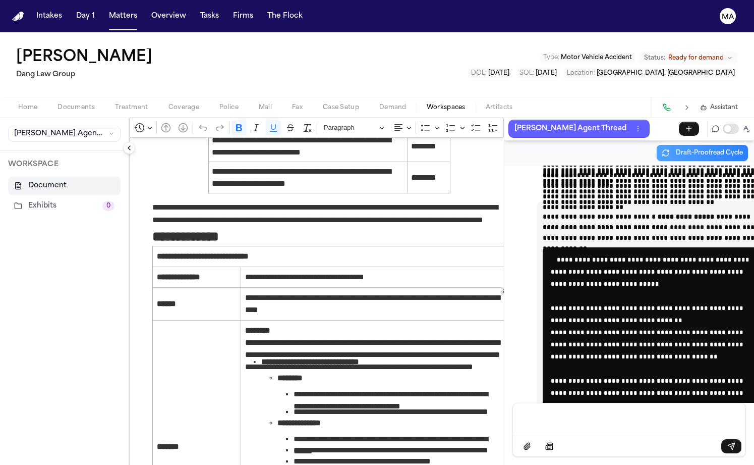
scroll to position [18988, 0]
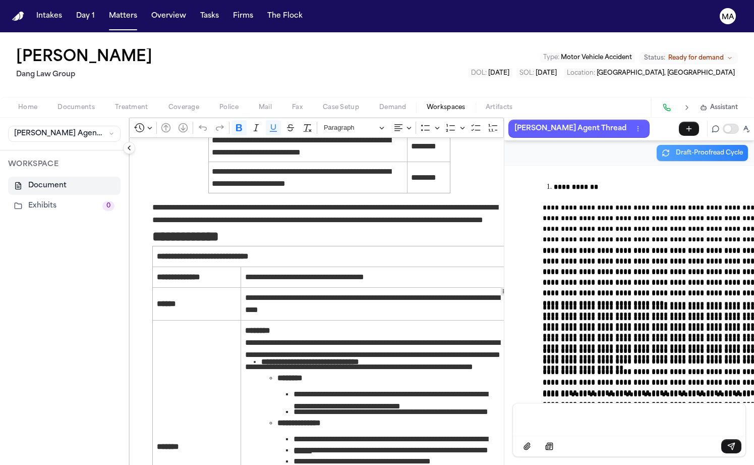
click at [547, 421] on p "Message input" at bounding box center [629, 418] width 208 height 10
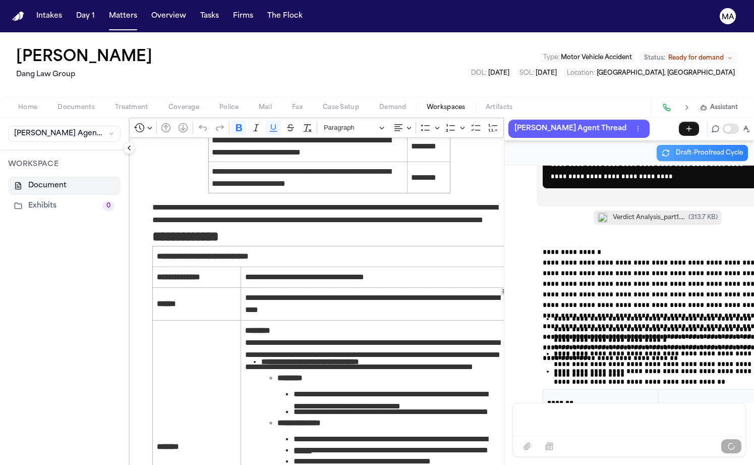
scroll to position [37146, 0]
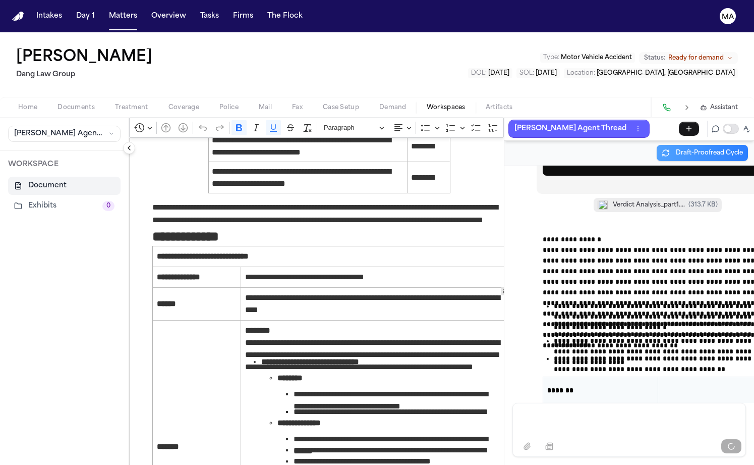
click at [523, 35] on div "Maria Reyna Arteaga Dang Law Group Type : Motor Vehicle Accident Status: Ready …" at bounding box center [377, 64] width 754 height 65
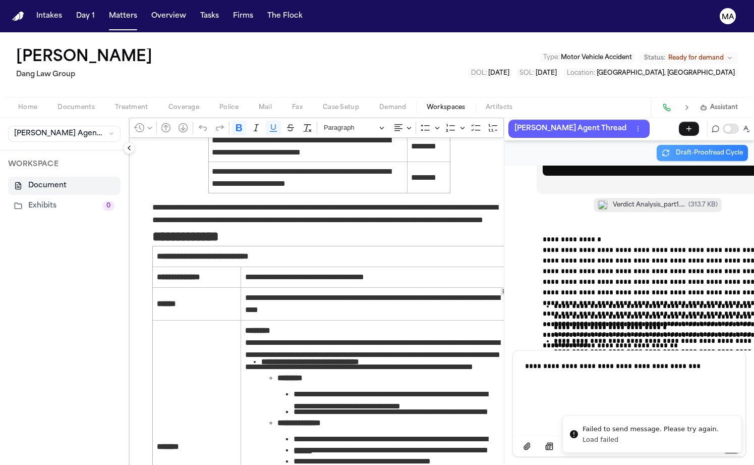
scroll to position [37121, 0]
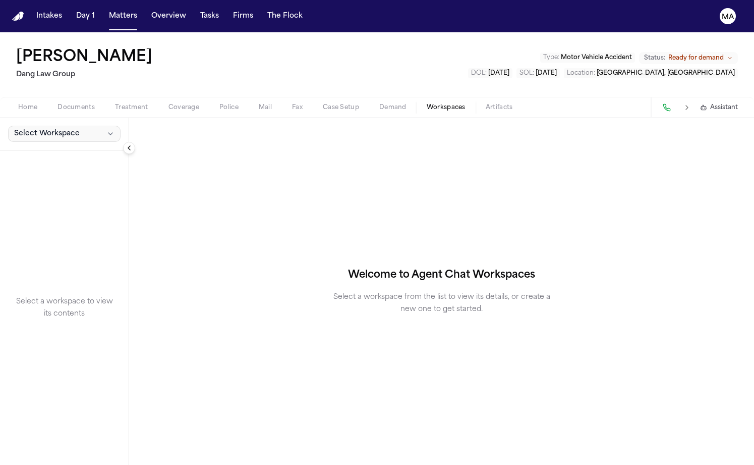
click at [55, 126] on button "Select Workspace" at bounding box center [64, 134] width 112 height 16
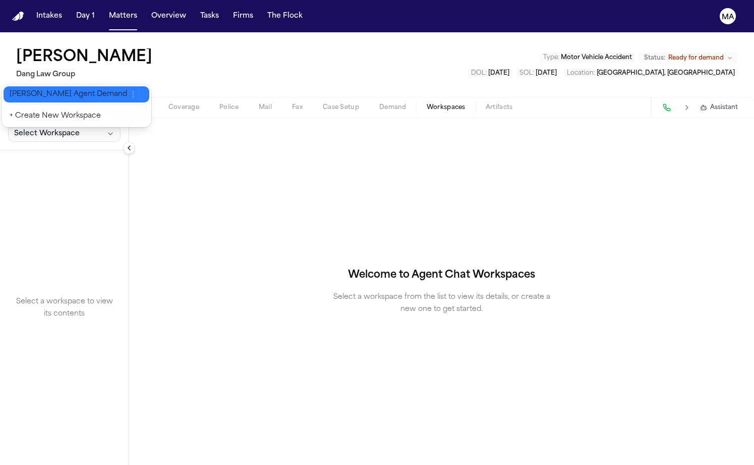
click at [43, 89] on span "[PERSON_NAME] Agent Demand" at bounding box center [69, 94] width 118 height 10
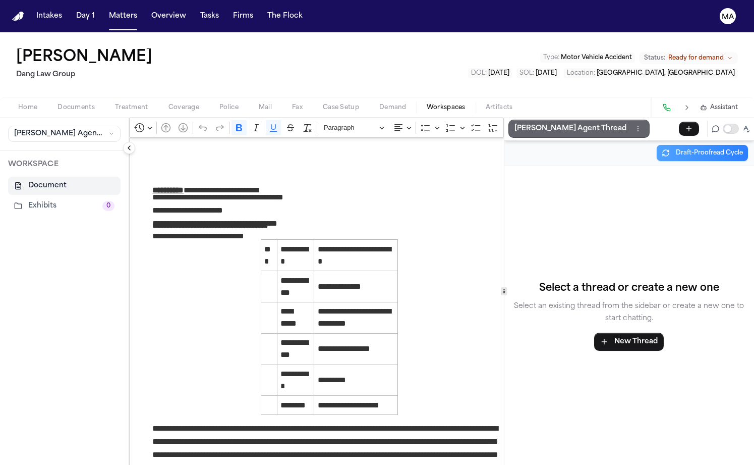
click at [514, 123] on p "[PERSON_NAME] Agent Thread" at bounding box center [570, 129] width 112 height 12
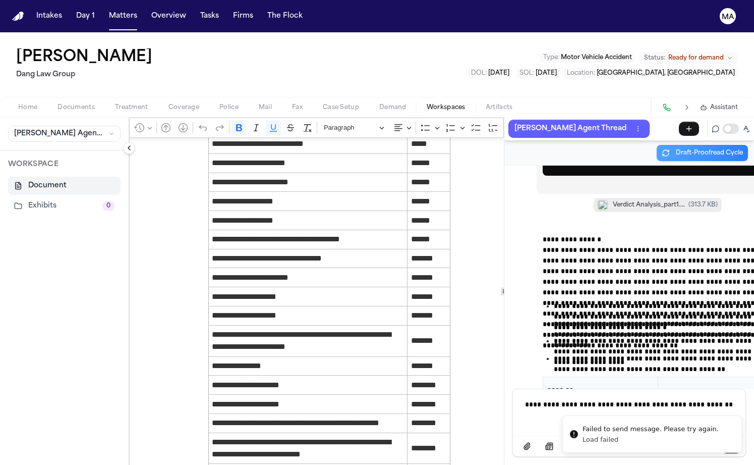
scroll to position [37121, 0]
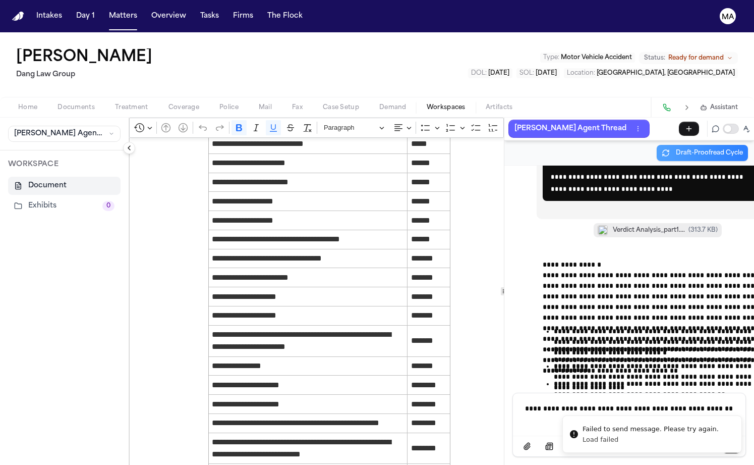
click at [154, 42] on div "Maria Reyna Arteaga Dang Law Group Type : Motor Vehicle Accident Status: Ready …" at bounding box center [377, 64] width 754 height 65
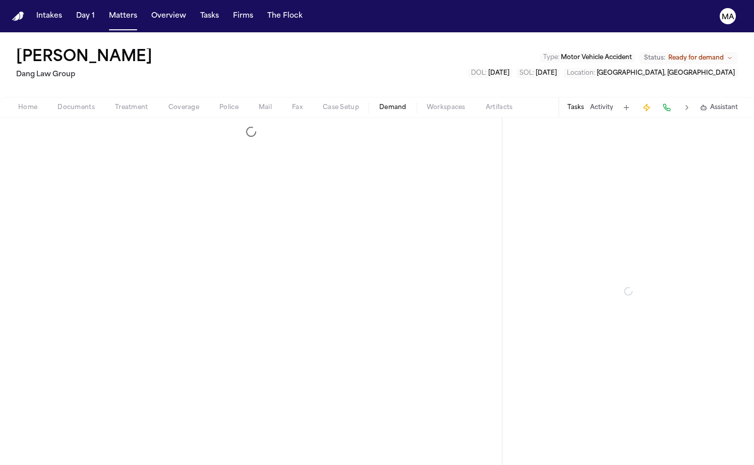
click at [379, 103] on span "Demand" at bounding box center [392, 107] width 27 height 8
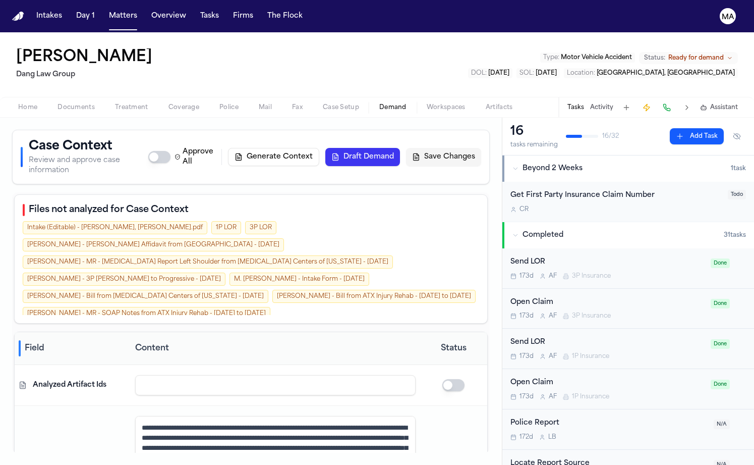
click at [400, 148] on button "Draft Demand" at bounding box center [362, 157] width 75 height 18
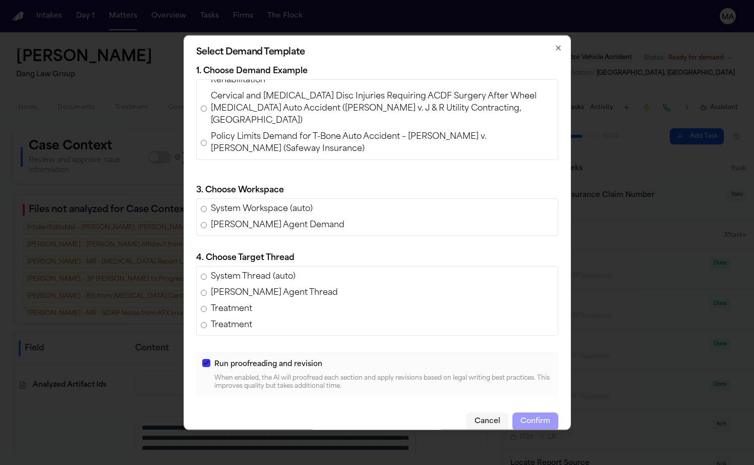
scroll to position [24, 0]
click at [327, 170] on span "[PERSON_NAME] [PERSON_NAME] [PERSON_NAME] – [US_STATE] Policy Limits Demand (Re…" at bounding box center [382, 168] width 343 height 24
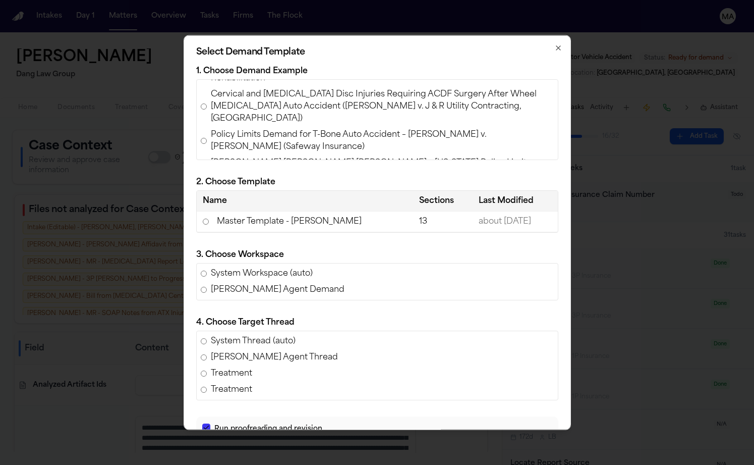
click at [313, 211] on td "Master Template - [PERSON_NAME]" at bounding box center [305, 221] width 217 height 21
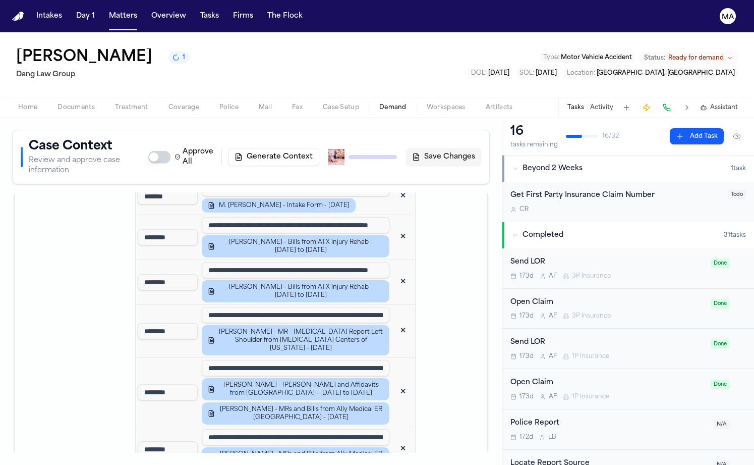
scroll to position [1440, 0]
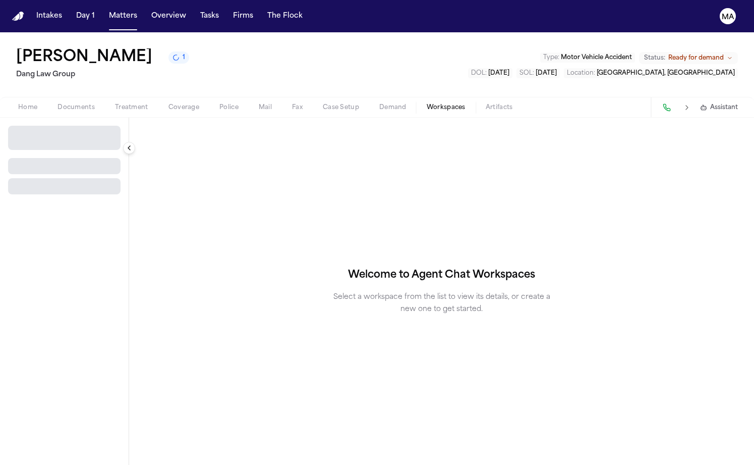
click at [427, 103] on span "Workspaces" at bounding box center [446, 107] width 39 height 8
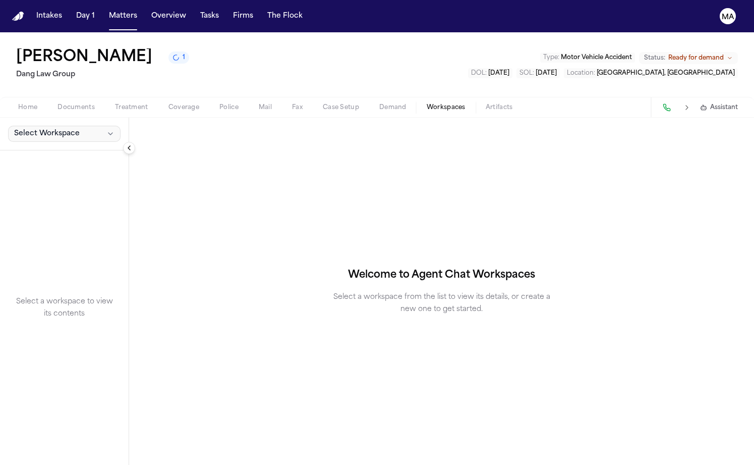
click at [47, 129] on span "Select Workspace" at bounding box center [47, 134] width 66 height 10
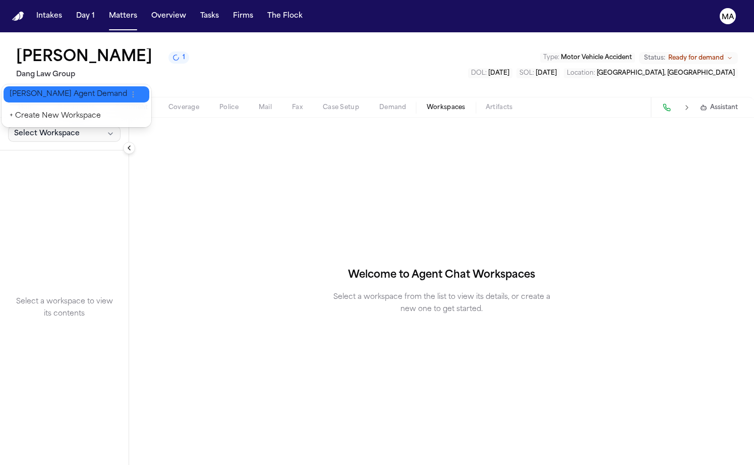
click at [43, 89] on span "[PERSON_NAME] Agent Demand" at bounding box center [69, 94] width 118 height 10
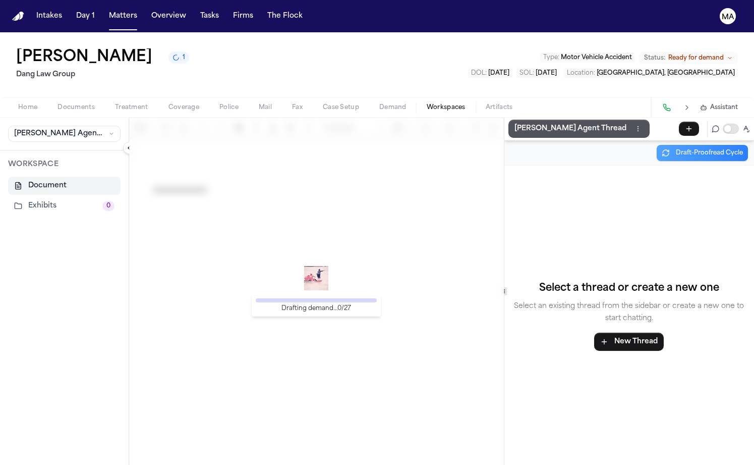
click at [187, 213] on div "Drafting demand… 0 / 27" at bounding box center [316, 291] width 375 height 347
click at [518, 123] on p "[PERSON_NAME] Agent Thread" at bounding box center [570, 129] width 112 height 12
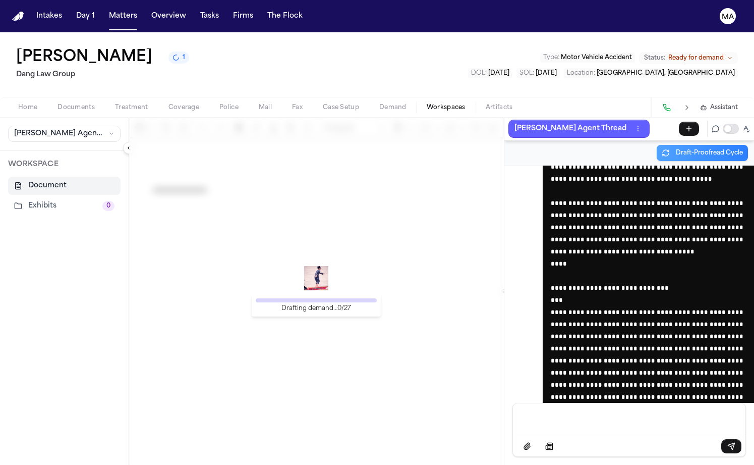
scroll to position [37121, 0]
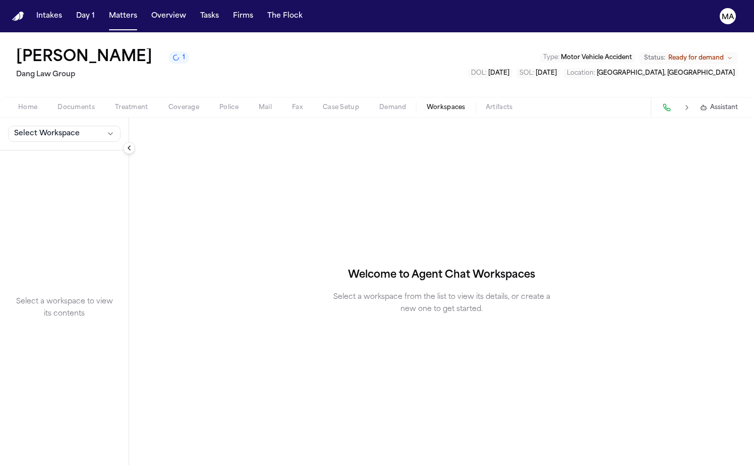
click at [50, 118] on div "Select Workspace" at bounding box center [64, 134] width 129 height 33
click at [51, 126] on button "Select Workspace" at bounding box center [64, 134] width 112 height 16
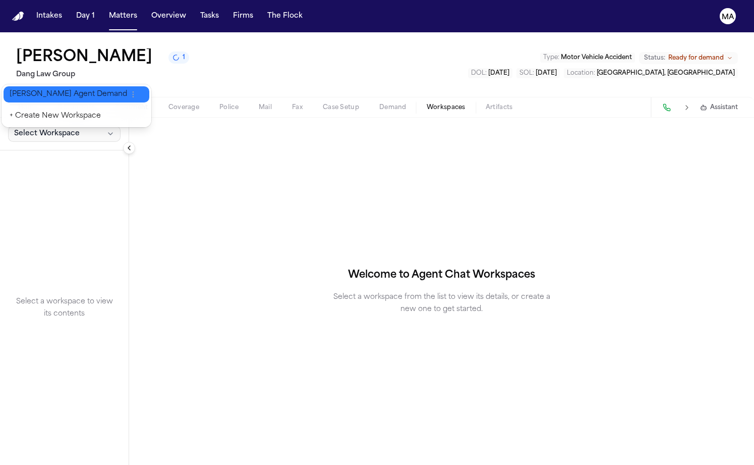
click at [49, 89] on span "[PERSON_NAME] Agent Demand" at bounding box center [69, 94] width 118 height 10
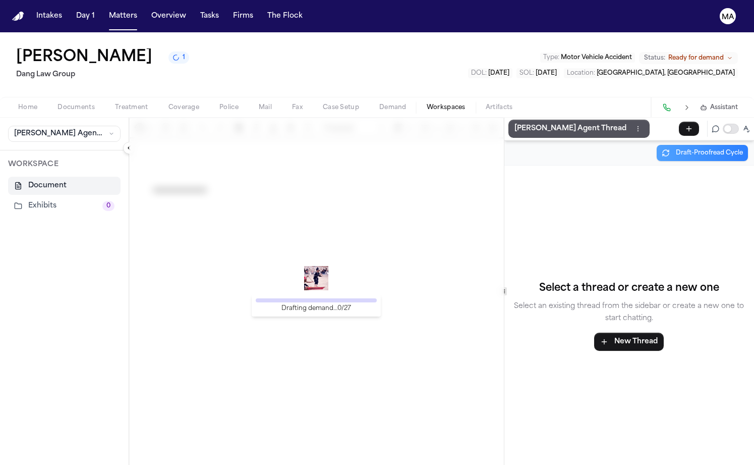
click at [321, 37] on div "[PERSON_NAME] 1 Dang Law Group Type : Motor Vehicle Accident Status: Ready for …" at bounding box center [377, 64] width 754 height 65
click at [516, 120] on button "[PERSON_NAME] Agent Thread" at bounding box center [578, 129] width 141 height 18
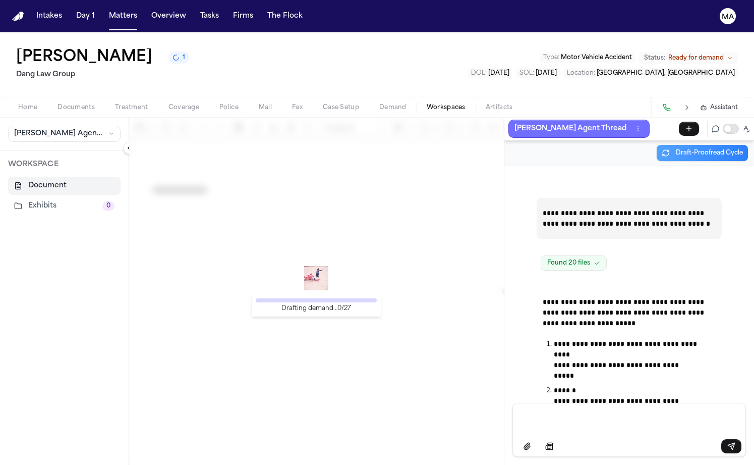
click at [245, 40] on div "[PERSON_NAME] 1 Dang Law Group Type : Motor Vehicle Accident Status: Ready for …" at bounding box center [377, 64] width 754 height 65
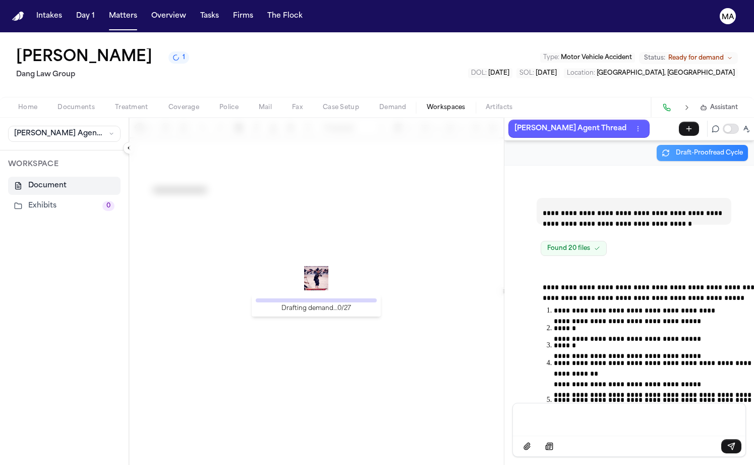
scroll to position [36522, 0]
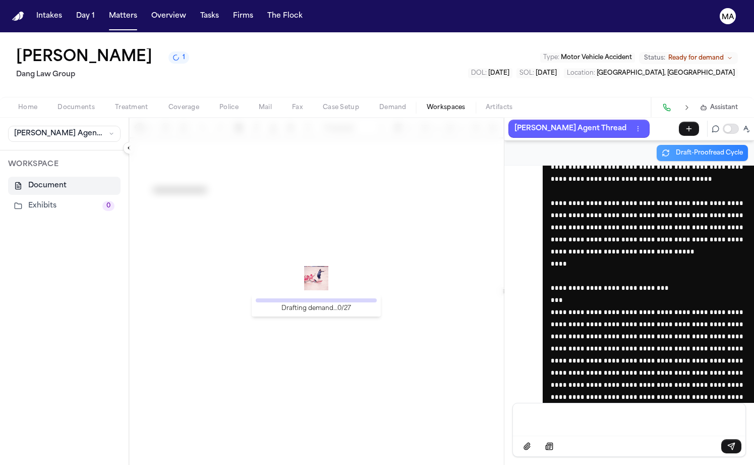
click at [183, 53] on span "1" at bounding box center [184, 57] width 3 height 8
click at [161, 32] on div "[PERSON_NAME] 1 Dang Law Group Type : Motor Vehicle Accident Status: Ready for …" at bounding box center [377, 64] width 754 height 65
click at [105, 12] on button "Matters" at bounding box center [123, 16] width 36 height 18
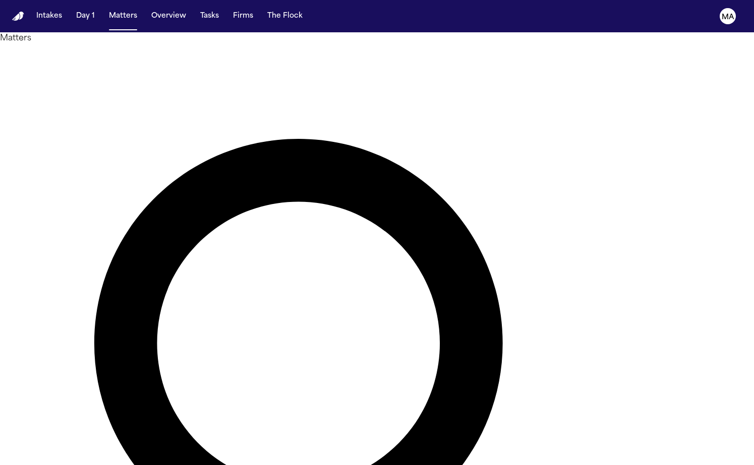
type input "**********"
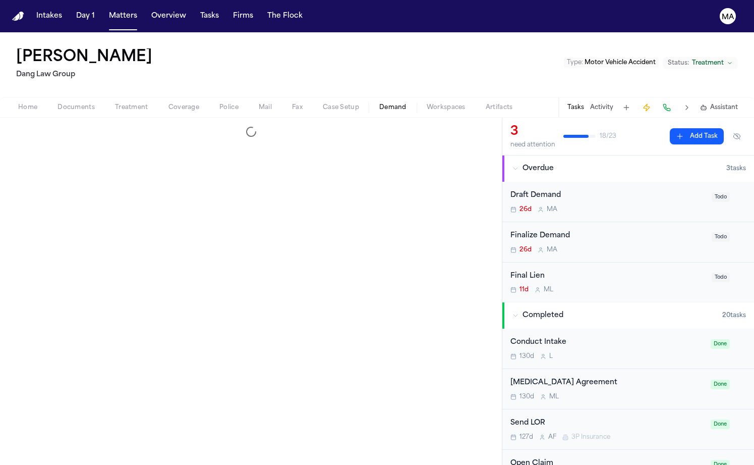
click at [373, 112] on span "button" at bounding box center [392, 112] width 39 height 1
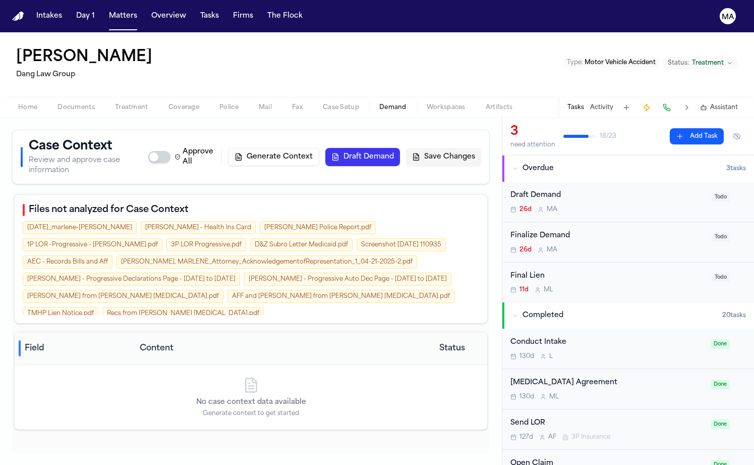
click at [319, 148] on button "Generate Context" at bounding box center [273, 157] width 91 height 18
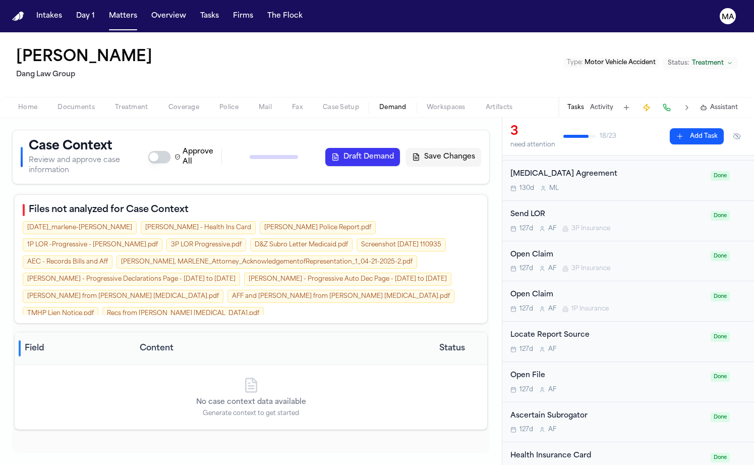
scroll to position [236, 0]
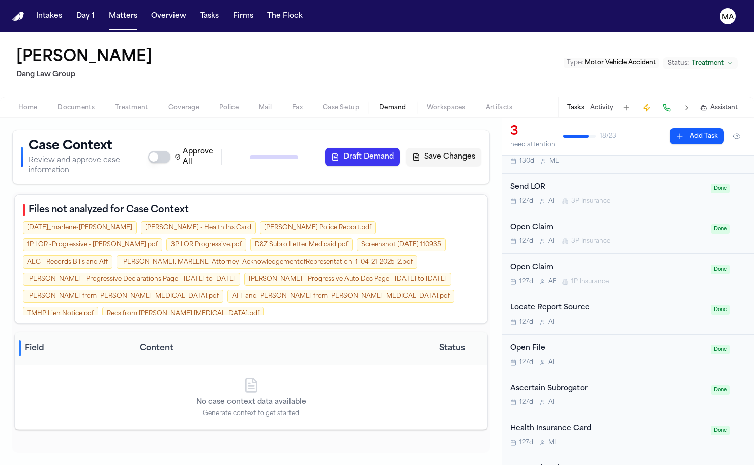
click at [58, 103] on span "Documents" at bounding box center [76, 107] width 37 height 8
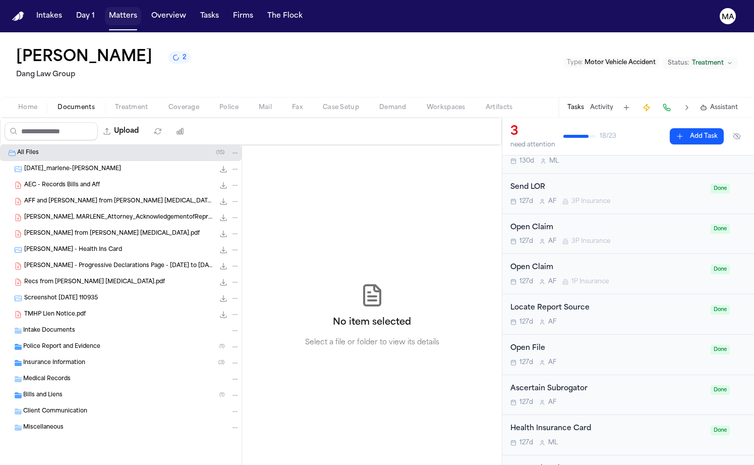
click at [105, 7] on button "Matters" at bounding box center [123, 16] width 36 height 18
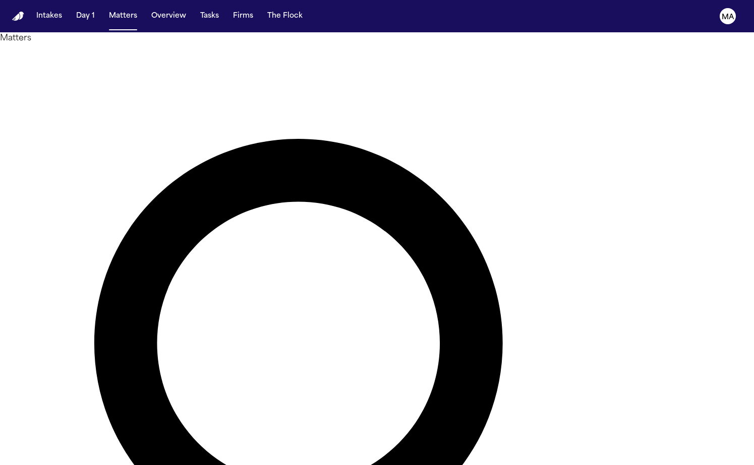
drag, startPoint x: 517, startPoint y: 44, endPoint x: 387, endPoint y: 44, distance: 129.1
click at [387, 44] on div "**********" at bounding box center [377, 433] width 754 height 778
type input "**********"
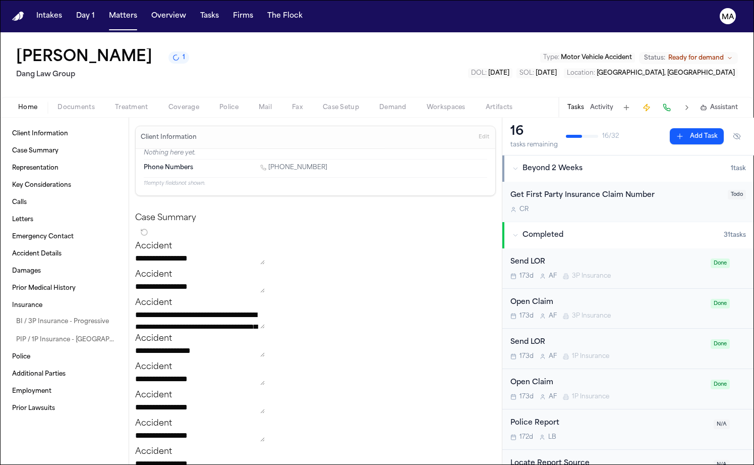
click at [379, 103] on span "Demand" at bounding box center [392, 107] width 27 height 8
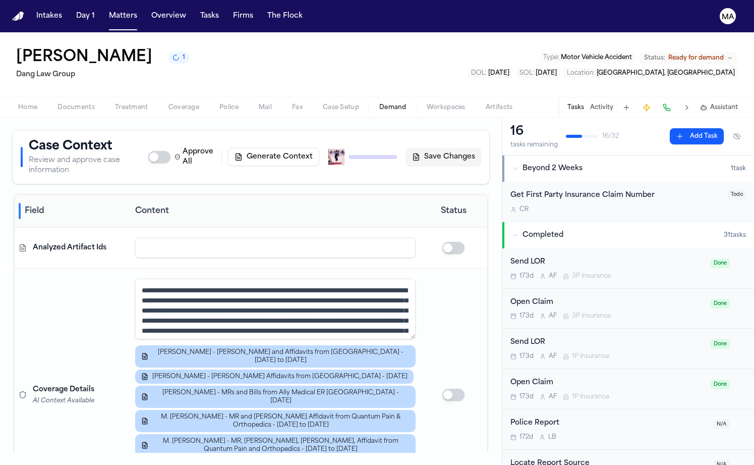
click at [427, 103] on span "Workspaces" at bounding box center [446, 107] width 39 height 8
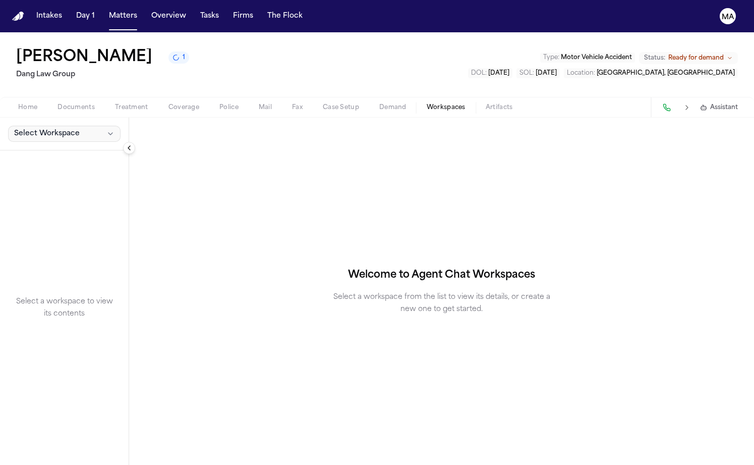
click at [37, 126] on button "Select Workspace" at bounding box center [64, 134] width 112 height 16
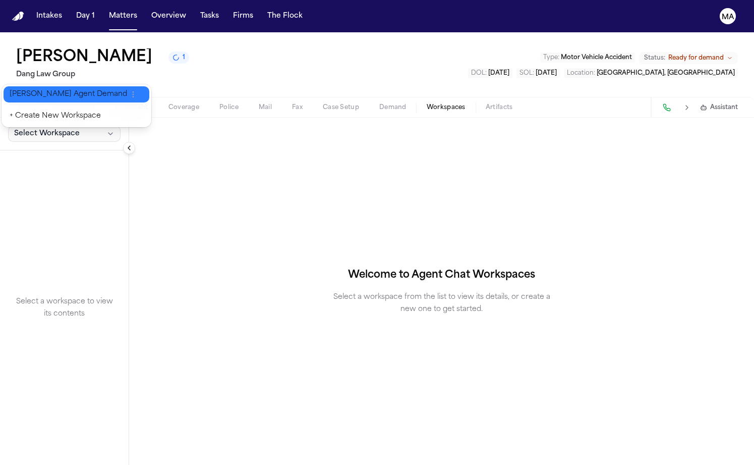
click at [38, 90] on span "[PERSON_NAME] Agent Demand" at bounding box center [69, 94] width 118 height 10
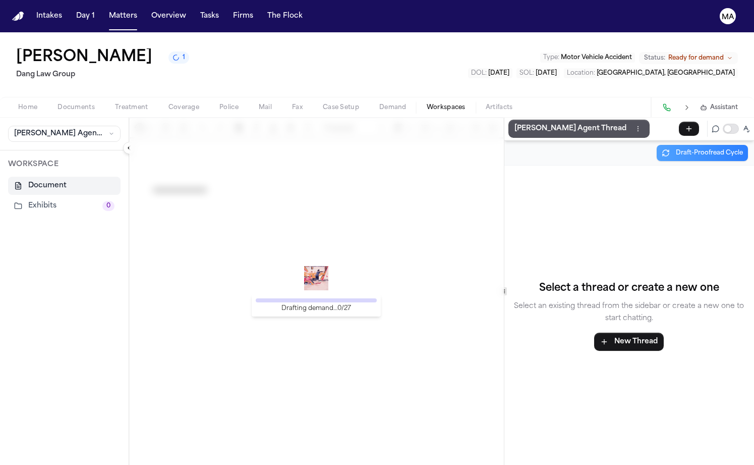
click at [221, 245] on div "Drafting demand… 0 / 27" at bounding box center [316, 291] width 375 height 347
click at [513, 120] on button "[PERSON_NAME] Agent Thread" at bounding box center [578, 129] width 141 height 18
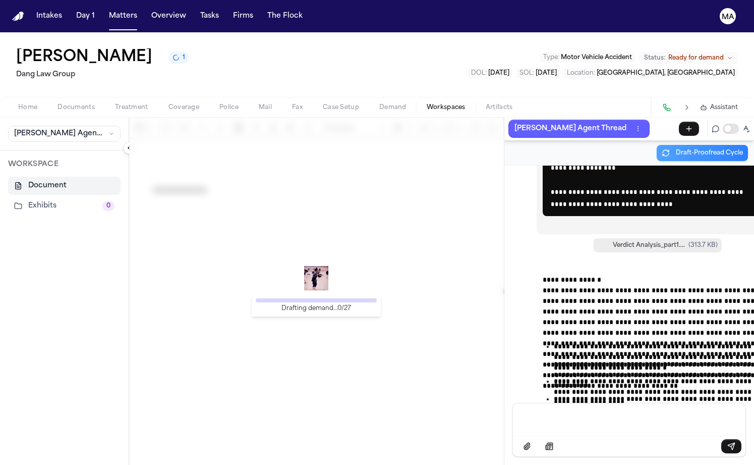
scroll to position [37121, 0]
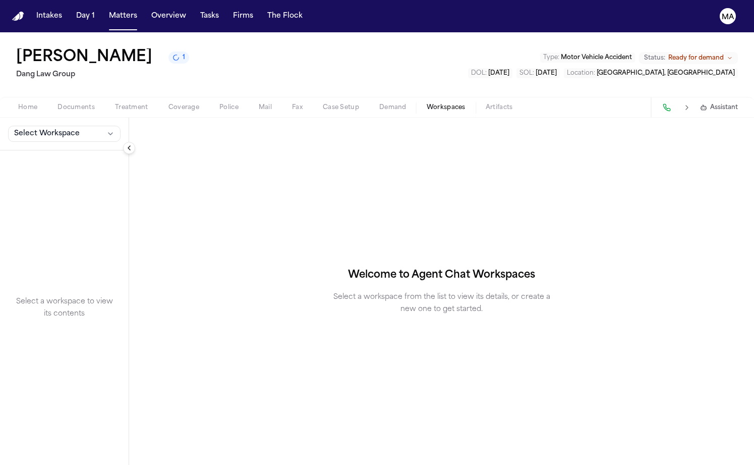
click at [34, 118] on div "Select Workspace" at bounding box center [64, 134] width 129 height 33
click at [35, 129] on span "Select Workspace" at bounding box center [47, 134] width 66 height 10
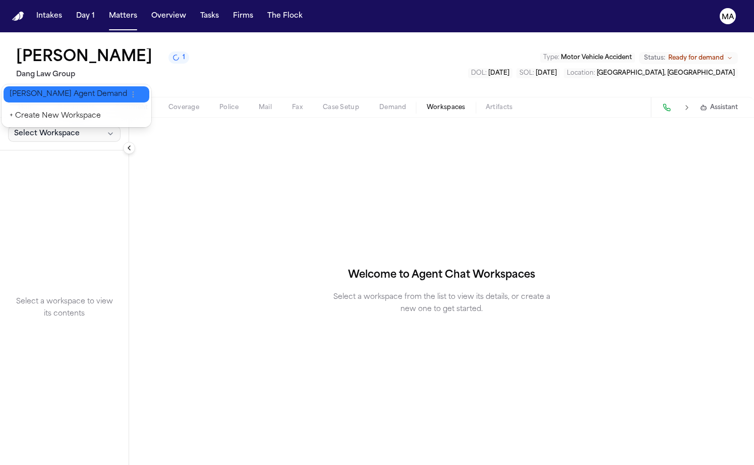
click at [36, 90] on span "[PERSON_NAME] Agent Demand" at bounding box center [69, 94] width 118 height 10
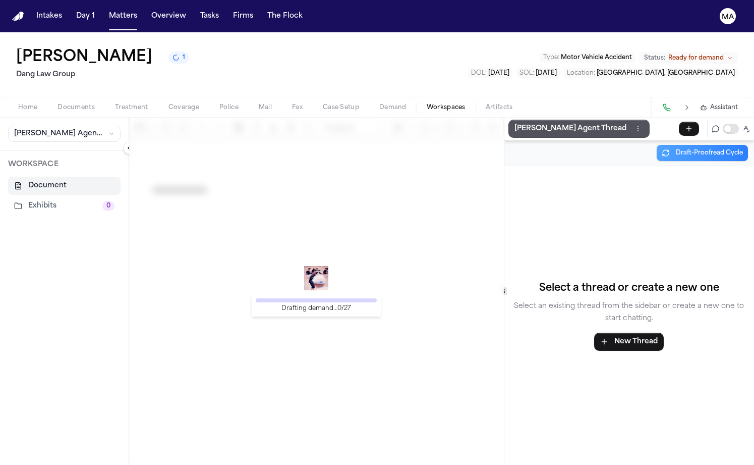
click at [183, 53] on span "1" at bounding box center [184, 57] width 3 height 8
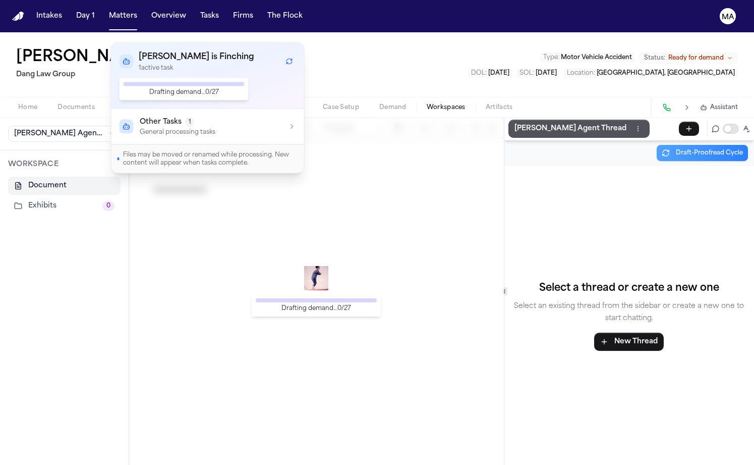
click at [287, 62] on icon "Refresh workflows" at bounding box center [290, 63] width 6 height 3
click at [286, 58] on icon "Refresh workflows" at bounding box center [289, 61] width 7 height 7
click at [177, 88] on p "Drafting demand… 0 / 27" at bounding box center [184, 92] width 121 height 8
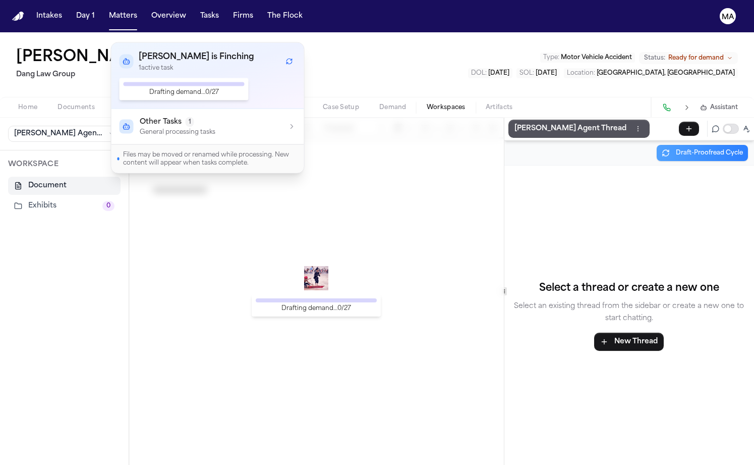
click at [124, 54] on div at bounding box center [127, 61] width 14 height 14
click at [123, 58] on icon at bounding box center [127, 62] width 8 height 8
click at [123, 123] on icon "button" at bounding box center [127, 127] width 8 height 8
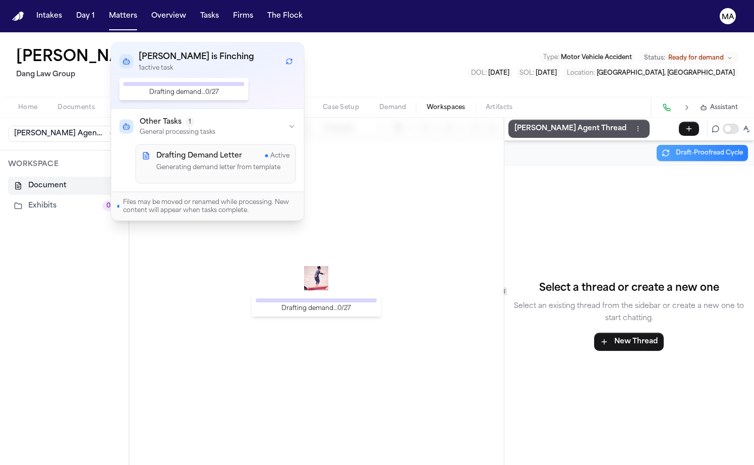
click at [162, 163] on p "Generating demand letter from template" at bounding box center [222, 168] width 133 height 10
click at [152, 64] on p "1 active task" at bounding box center [197, 68] width 116 height 8
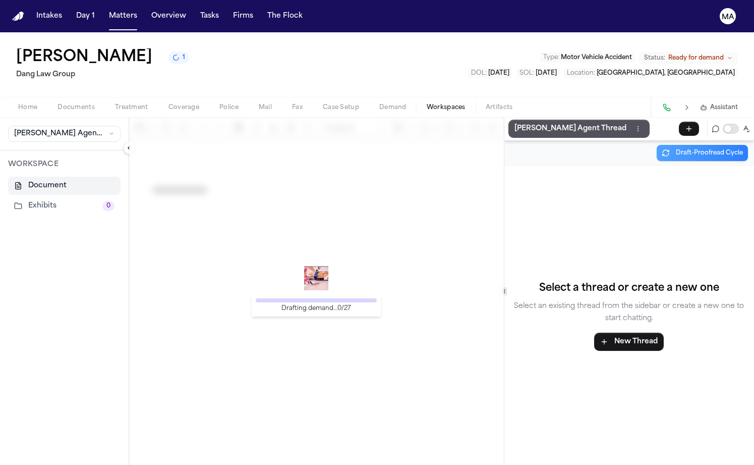
click at [149, 205] on div "Drafting demand… 0 / 27" at bounding box center [316, 291] width 375 height 347
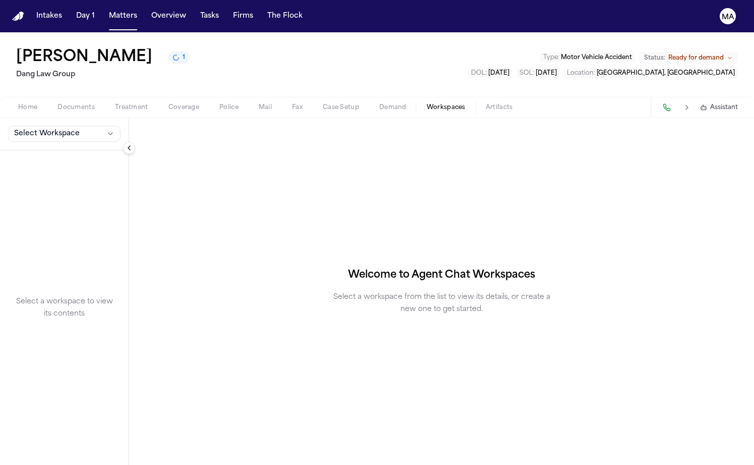
click at [42, 129] on span "Select Workspace" at bounding box center [47, 134] width 66 height 10
click at [40, 95] on div "[PERSON_NAME] Agent Demand + Create New Workspace" at bounding box center [77, 105] width 150 height 43
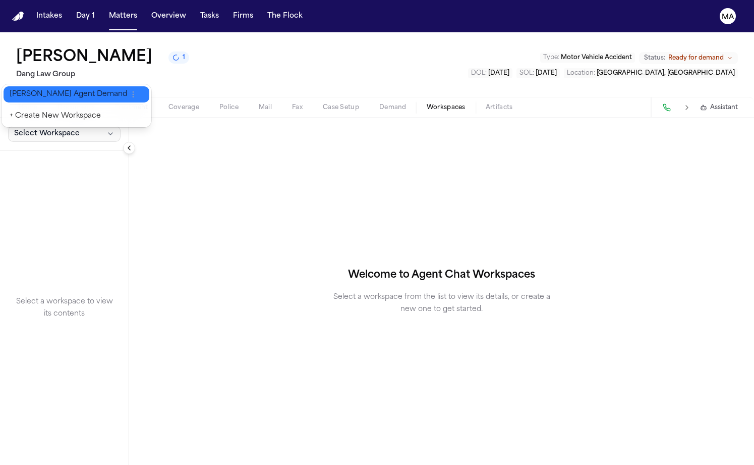
click at [41, 93] on span "[PERSON_NAME] Agent Demand" at bounding box center [69, 94] width 118 height 10
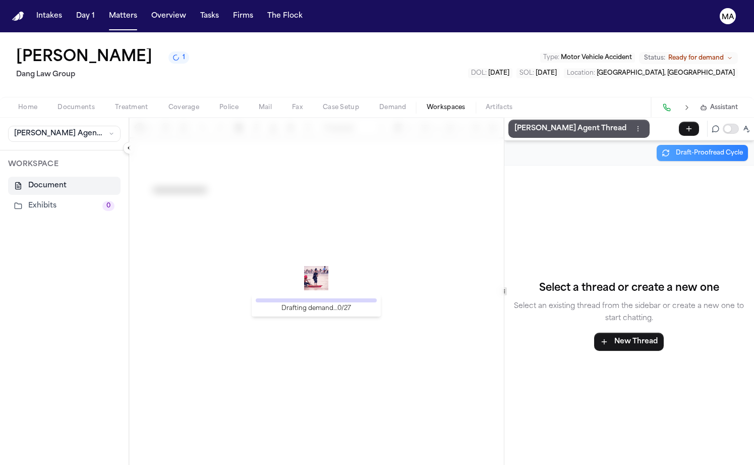
click at [190, 181] on div "Drafting demand… 0 / 27" at bounding box center [316, 291] width 375 height 347
click at [105, 11] on button "Matters" at bounding box center [123, 16] width 36 height 18
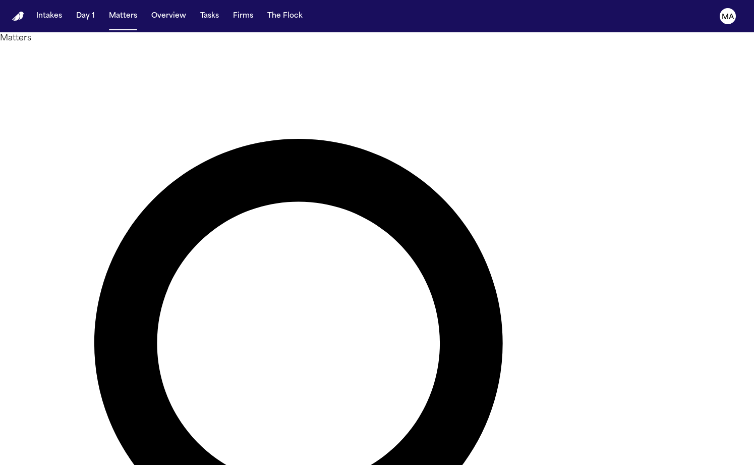
type input "*******"
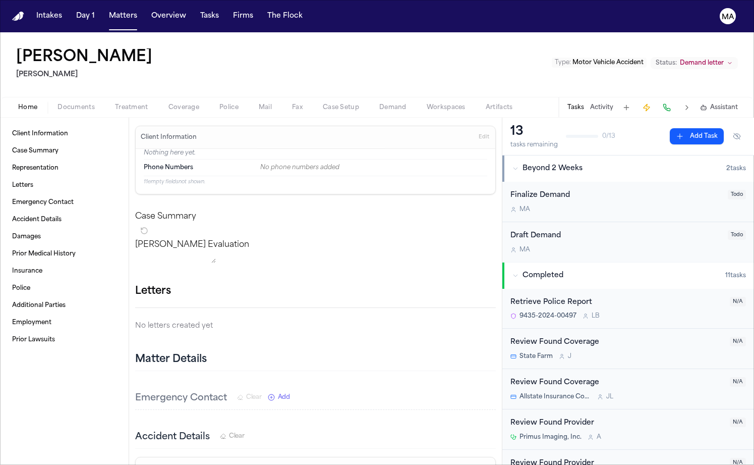
click at [379, 103] on span "Demand" at bounding box center [392, 107] width 27 height 8
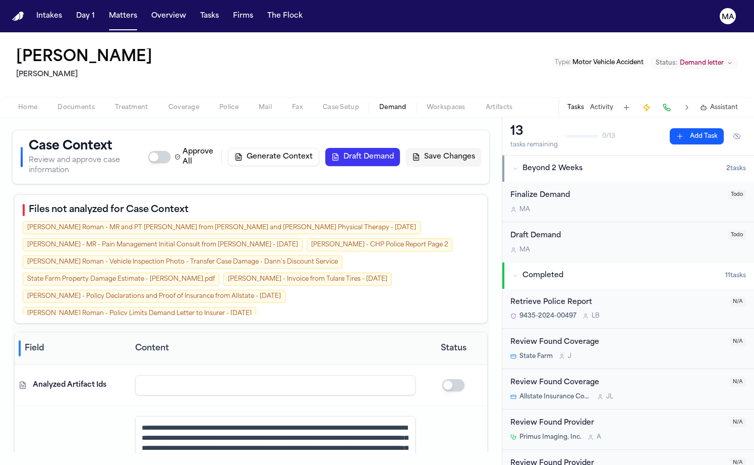
click at [427, 103] on span "Workspaces" at bounding box center [446, 107] width 39 height 8
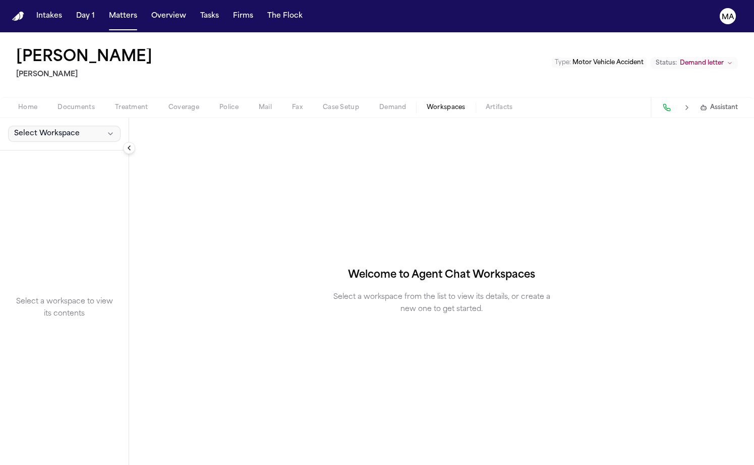
click at [49, 129] on span "Select Workspace" at bounding box center [47, 134] width 66 height 10
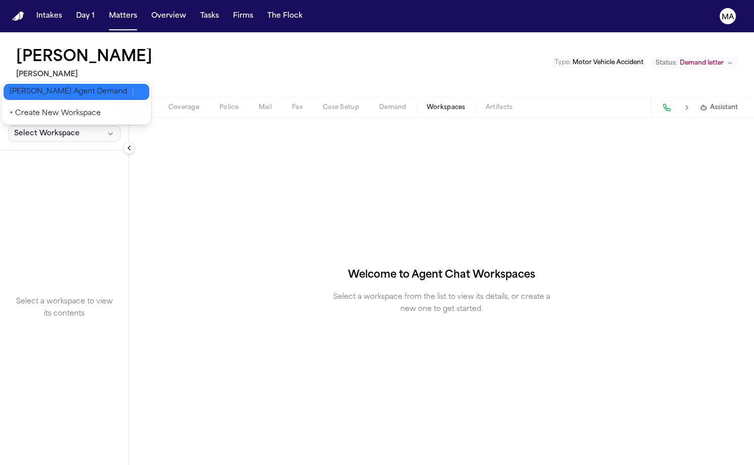
click at [46, 87] on span "Finch Agent Demand" at bounding box center [69, 92] width 118 height 10
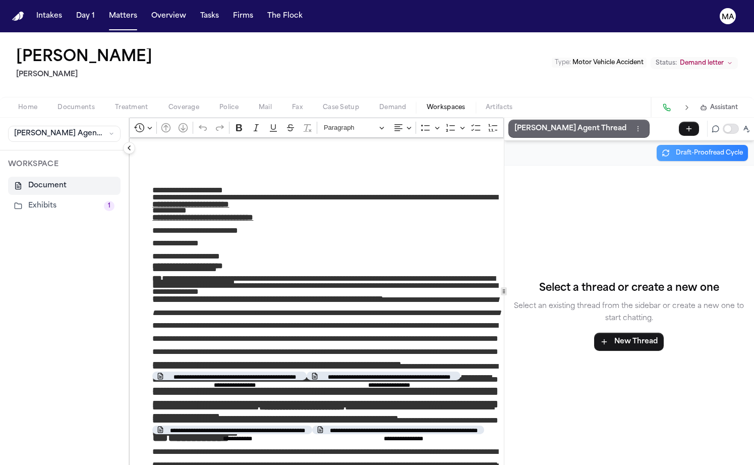
click at [508, 120] on button "Finch Agent Thread" at bounding box center [578, 129] width 141 height 18
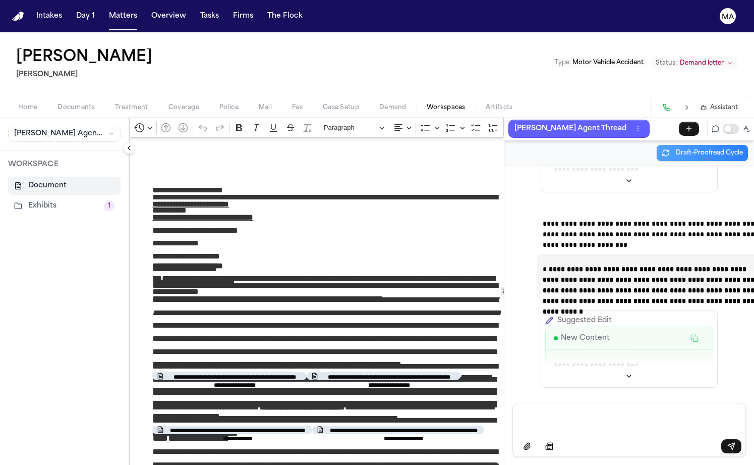
scroll to position [42511, 0]
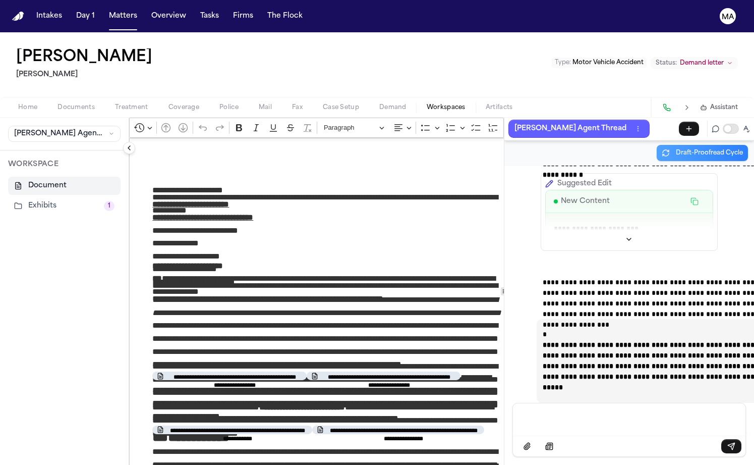
click at [573, 423] on p "Message input" at bounding box center [629, 418] width 208 height 10
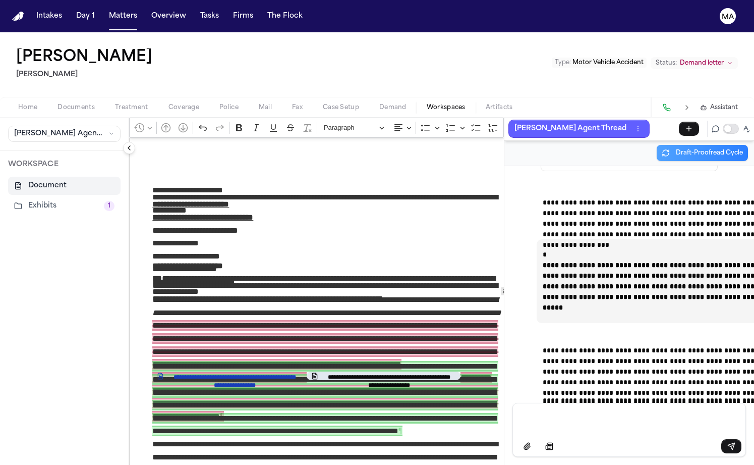
scroll to position [42635, 0]
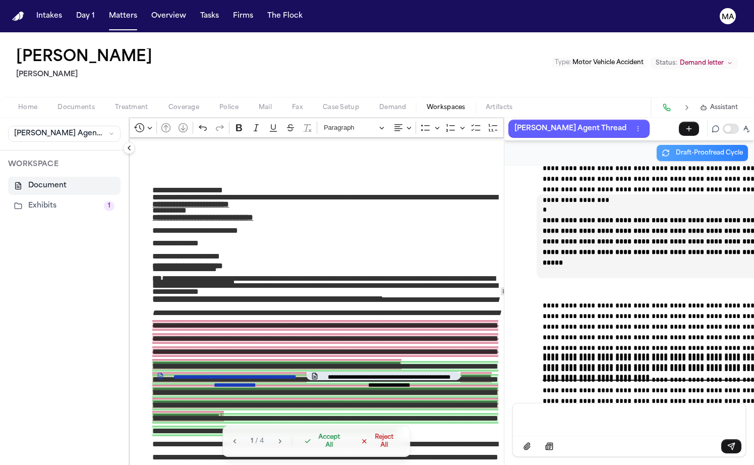
click at [315, 449] on span "Accept All" at bounding box center [330, 441] width 30 height 16
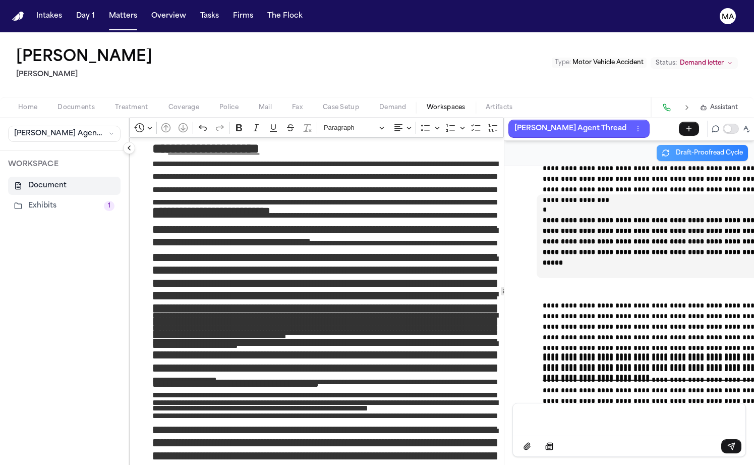
scroll to position [0, 0]
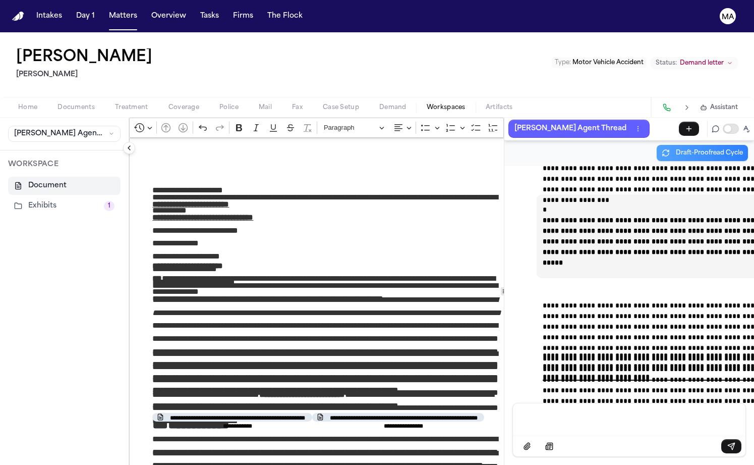
click at [572, 423] on p "Message input" at bounding box center [629, 418] width 208 height 10
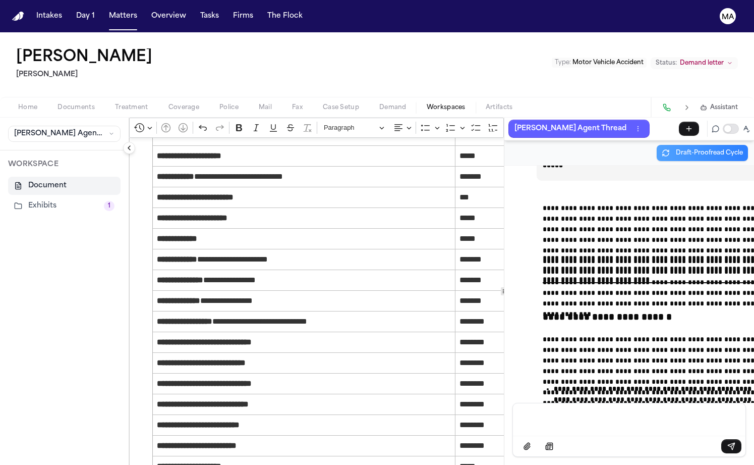
scroll to position [42817, 0]
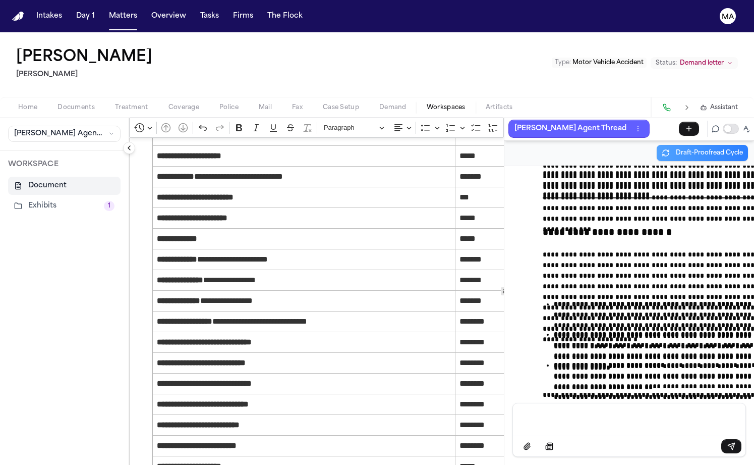
click at [379, 103] on span "Demand" at bounding box center [392, 107] width 27 height 8
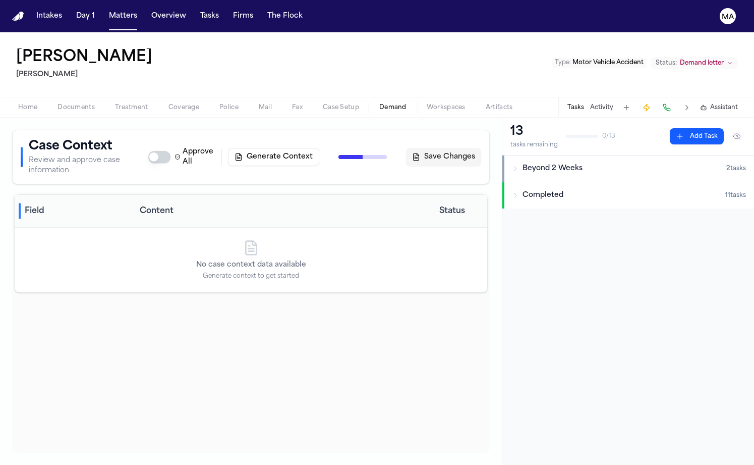
click at [379, 103] on span "Demand" at bounding box center [392, 107] width 27 height 8
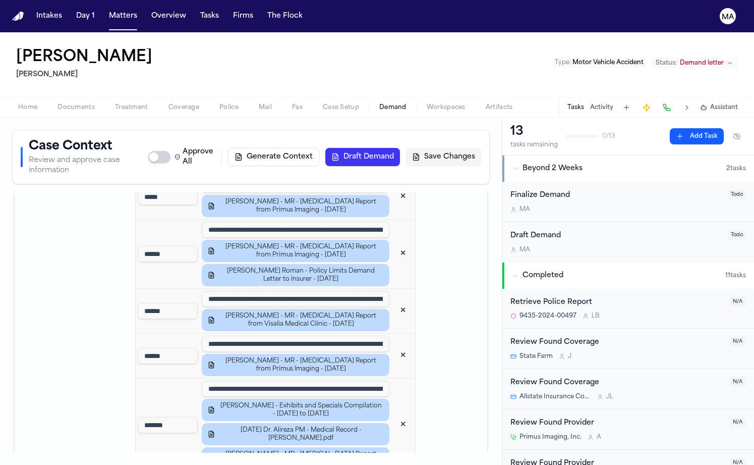
scroll to position [1228, 0]
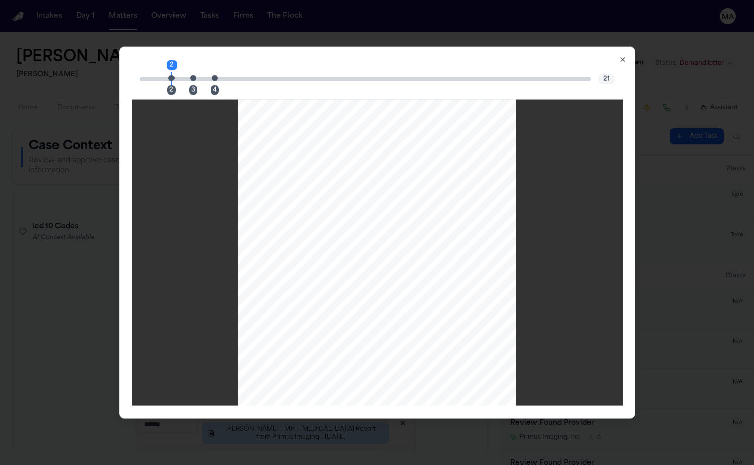
scroll to position [0, 0]
click at [598, 74] on div "21" at bounding box center [606, 79] width 17 height 10
click at [513, 59] on div "1 2 3 4 21" at bounding box center [377, 79] width 491 height 40
click at [619, 56] on icon "button" at bounding box center [623, 59] width 8 height 8
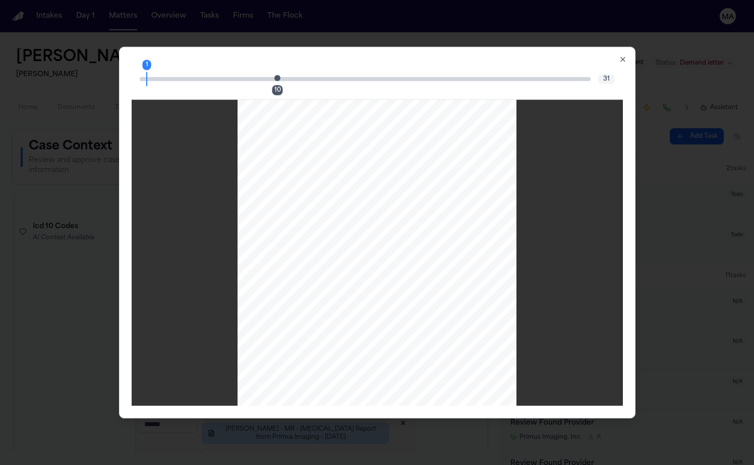
click at [283, 85] on div "10" at bounding box center [277, 90] width 11 height 10
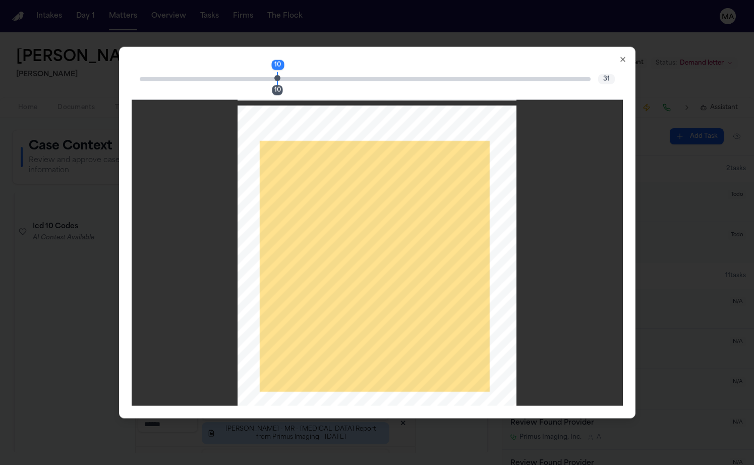
scroll to position [2377, 0]
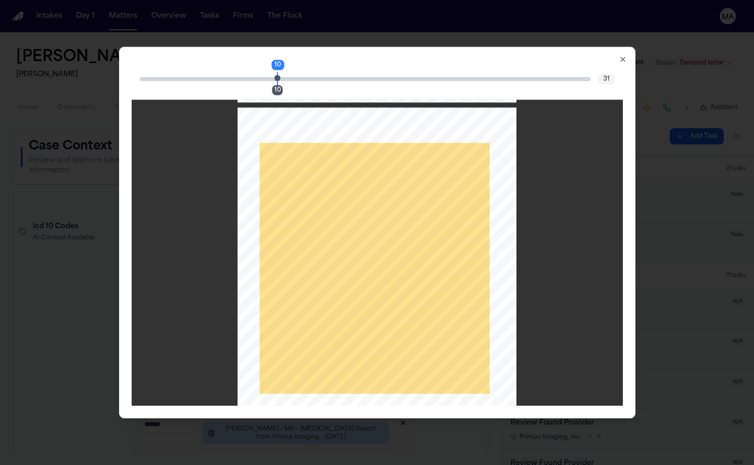
click at [517, 59] on div "10 10 31" at bounding box center [377, 79] width 491 height 40
click at [619, 55] on icon "button" at bounding box center [623, 59] width 8 height 8
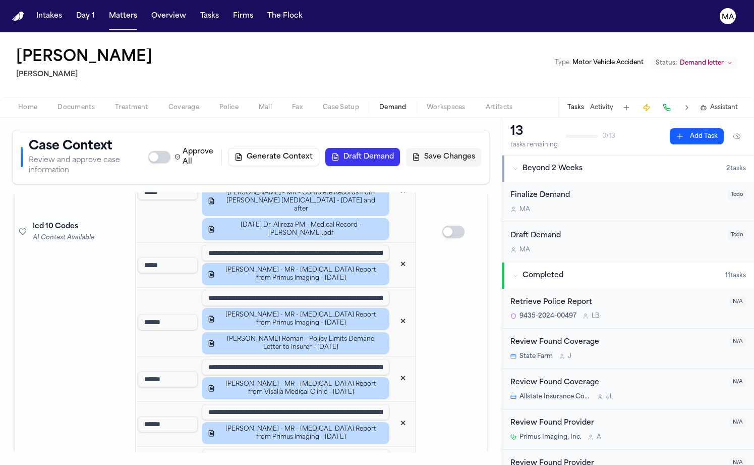
click at [58, 103] on span "Documents" at bounding box center [76, 107] width 37 height 8
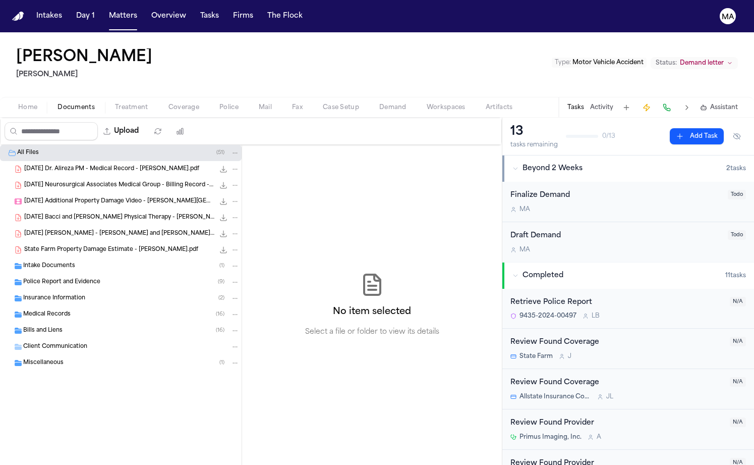
click at [63, 326] on div "Bills and Liens ( 16 )" at bounding box center [131, 330] width 216 height 9
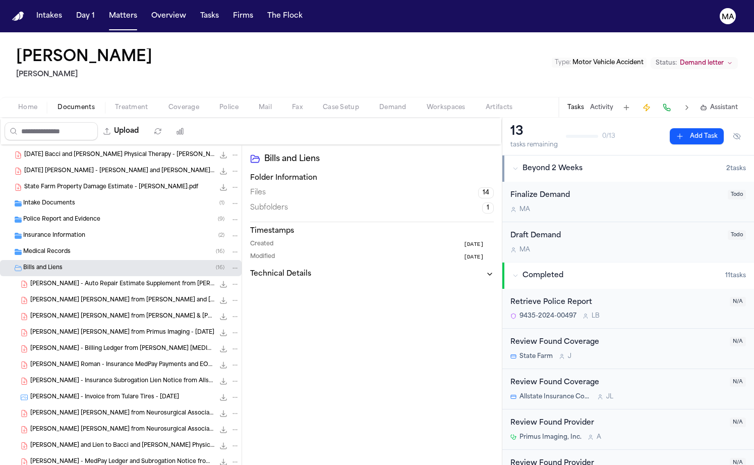
scroll to position [88, 0]
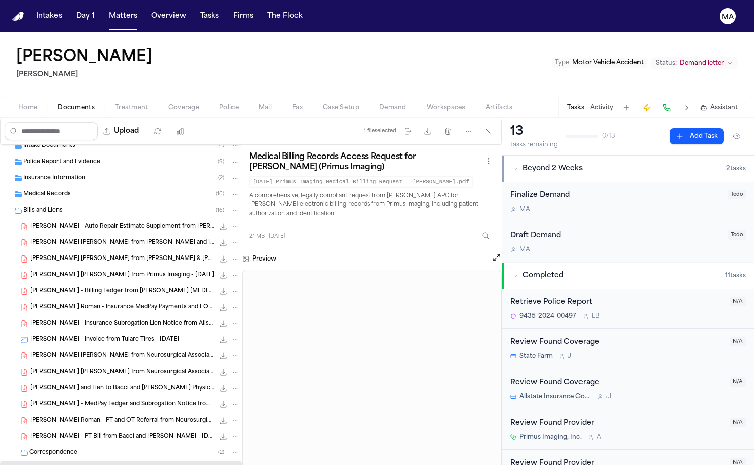
scroll to position [151, 0]
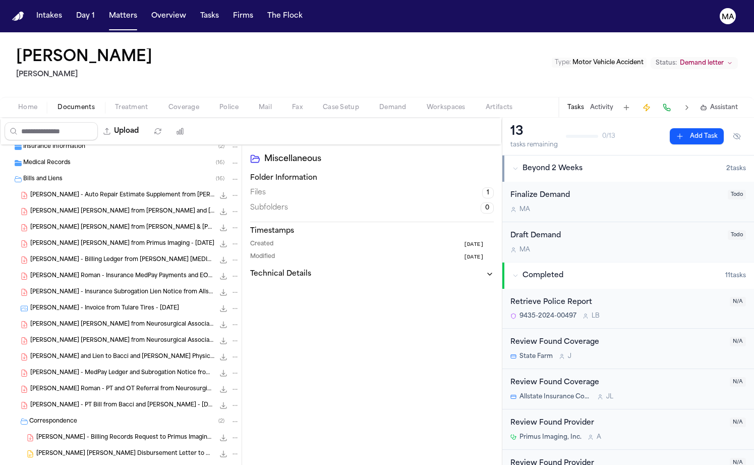
click at [61, 401] on span "L. Vasquez Roman - PT Bill from Bacci and Glinn - 8.7.24" at bounding box center [122, 405] width 184 height 9
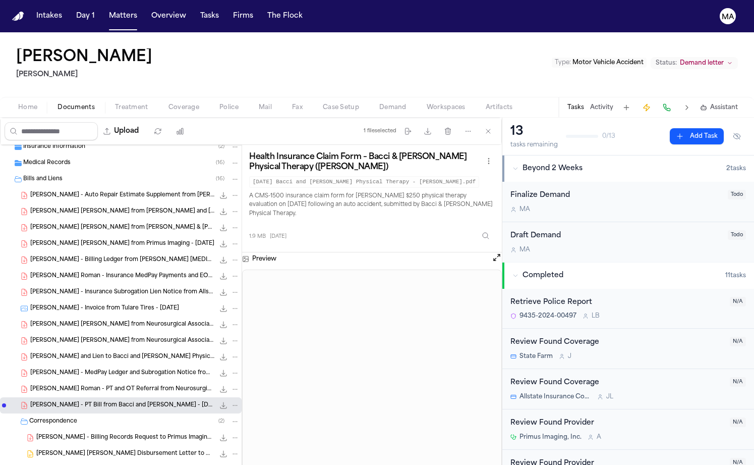
click at [59, 385] on span "L. Vasquez Roman - PT and OT Referral from Neurosurgical Associates - 6.28.24" at bounding box center [122, 389] width 184 height 9
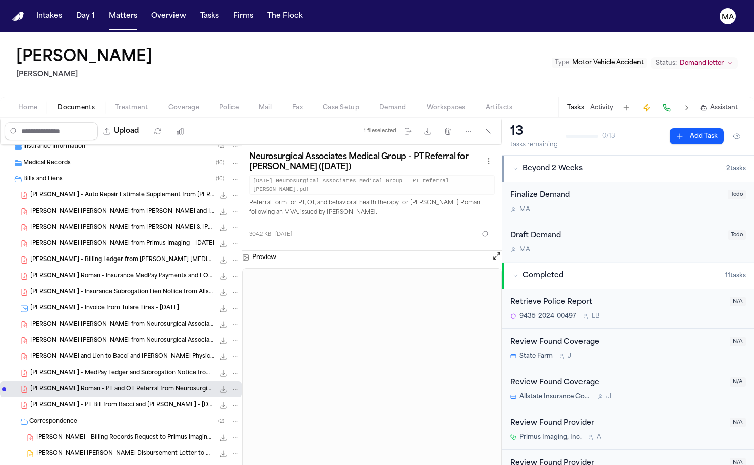
click at [50, 336] on span "L. Vasquez Roman - Lien from Neurosurgical Associates Medical Group - 6.19.24" at bounding box center [122, 340] width 184 height 9
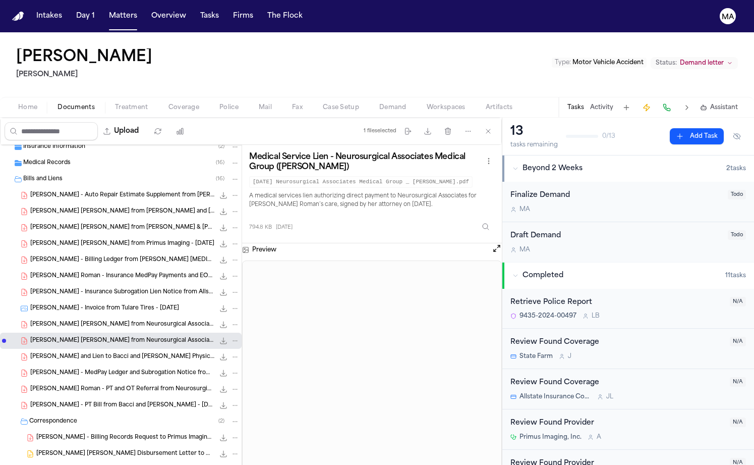
click at [48, 316] on div "L. Vasquez Roman - Lien from Neurosurgical Associates Medical Group 577.3 KB • …" at bounding box center [121, 324] width 242 height 16
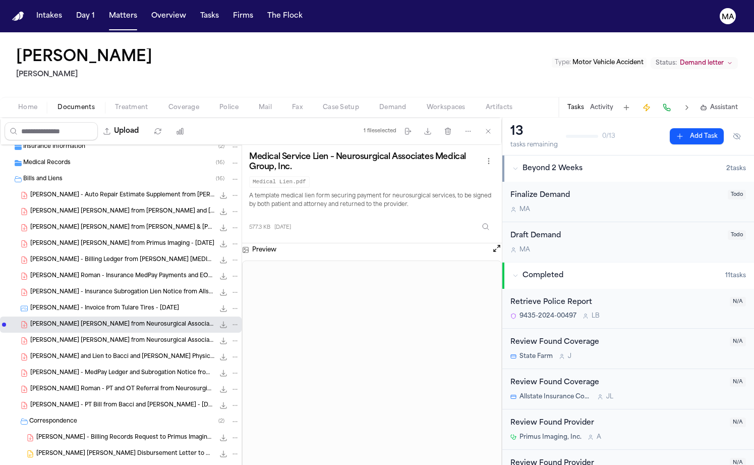
click at [50, 288] on span "L. Vasquez Roman - Insurance Subrogation Lien Notice from Allstate - 2.24.25" at bounding box center [122, 292] width 184 height 9
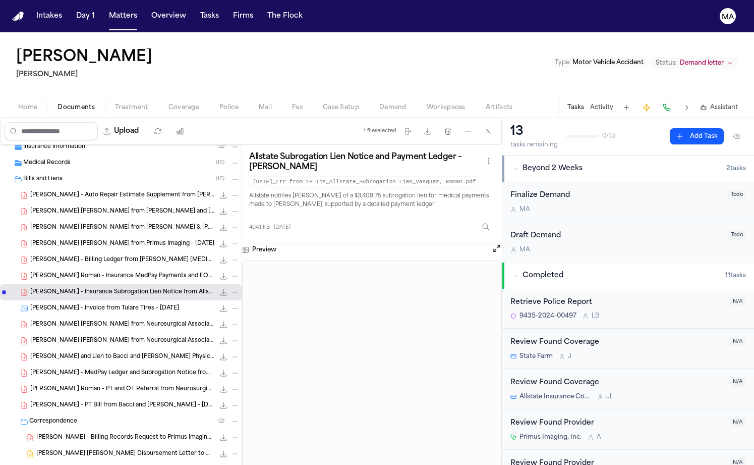
click at [51, 272] on span "L. Vasquez Roman - Insurance MedPay Payments and EOBs from Allstate - 2.11.24 t…" at bounding box center [122, 276] width 184 height 9
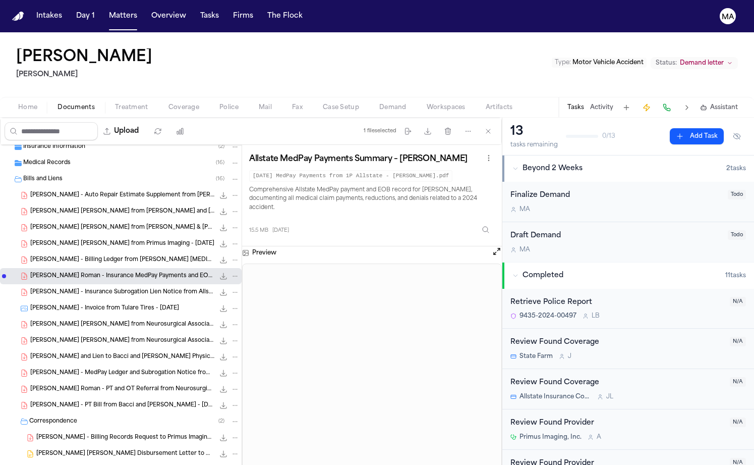
click at [48, 256] on span "L. Vasquez Roman - Billing Ledger from Mendonca Chiropractic - 1.17.24 to 2.28.…" at bounding box center [122, 260] width 184 height 9
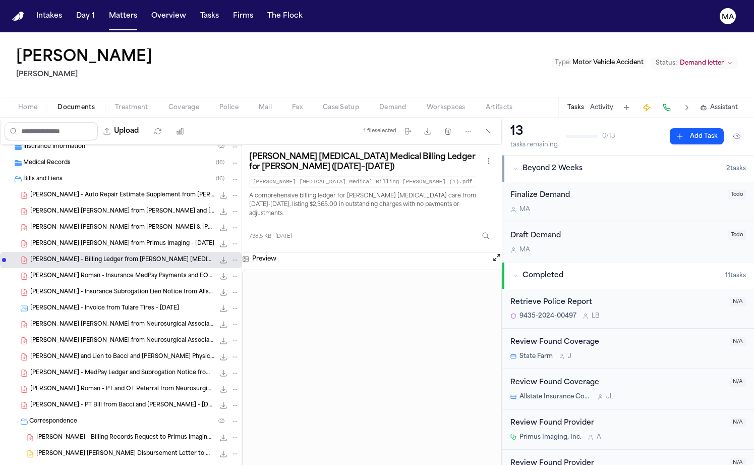
click at [398, 152] on div "Mendonca Chiropractic Medical Billing Ledger for Luz Vasquez (Jan–Feb 2024) Men…" at bounding box center [372, 198] width 246 height 93
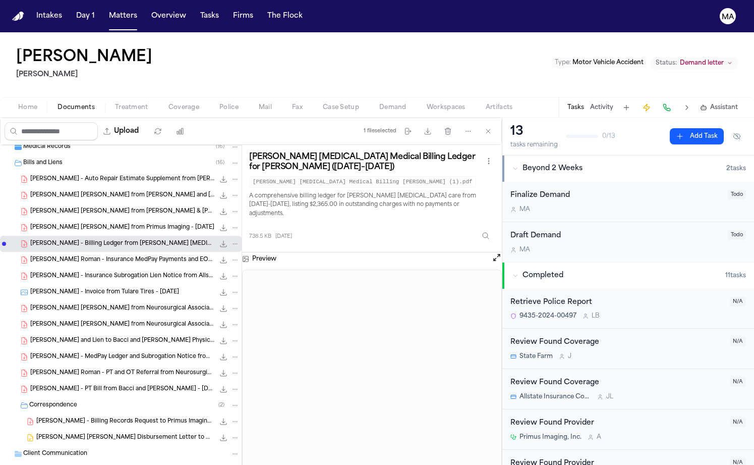
scroll to position [0, 0]
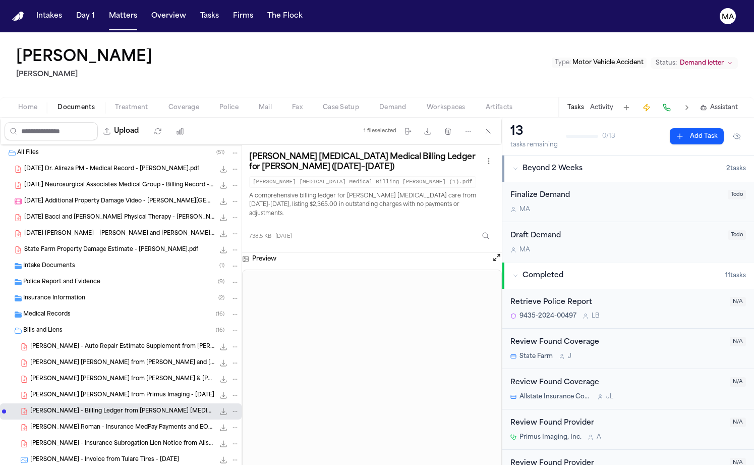
click at [427, 103] on span "Workspaces" at bounding box center [446, 107] width 39 height 8
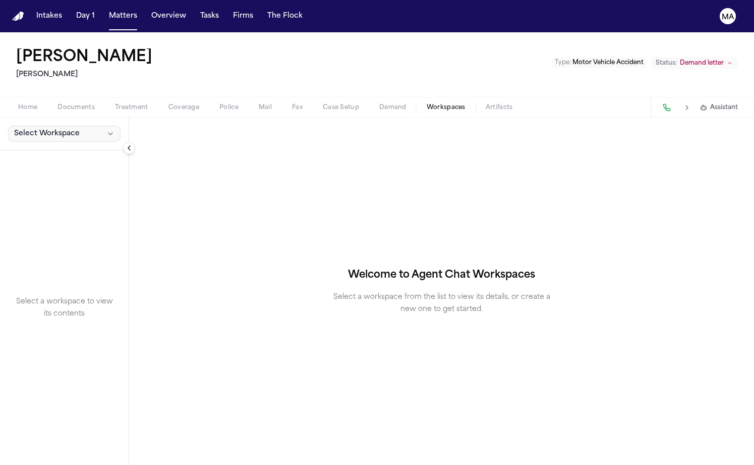
click at [48, 129] on span "Select Workspace" at bounding box center [47, 134] width 66 height 10
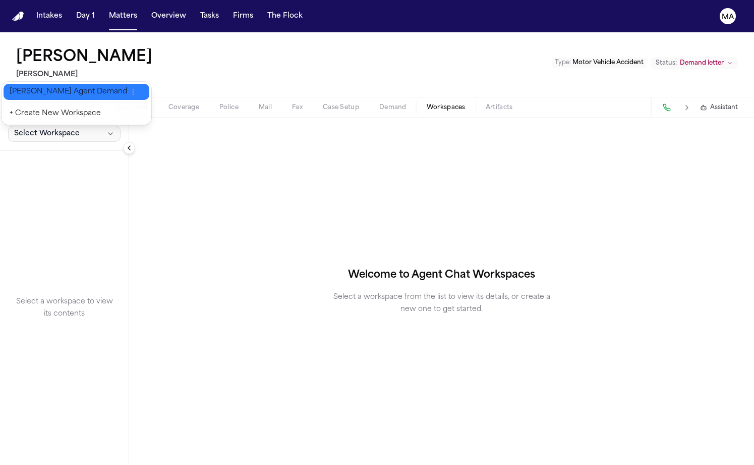
click at [37, 88] on span "Finch Agent Demand" at bounding box center [69, 92] width 118 height 10
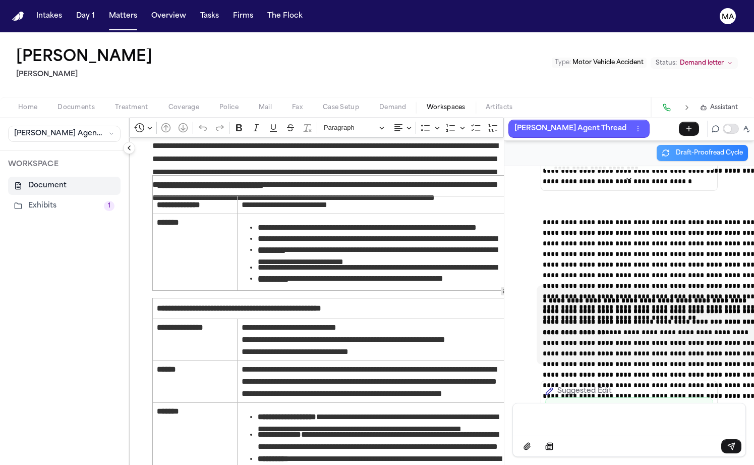
scroll to position [1670, 0]
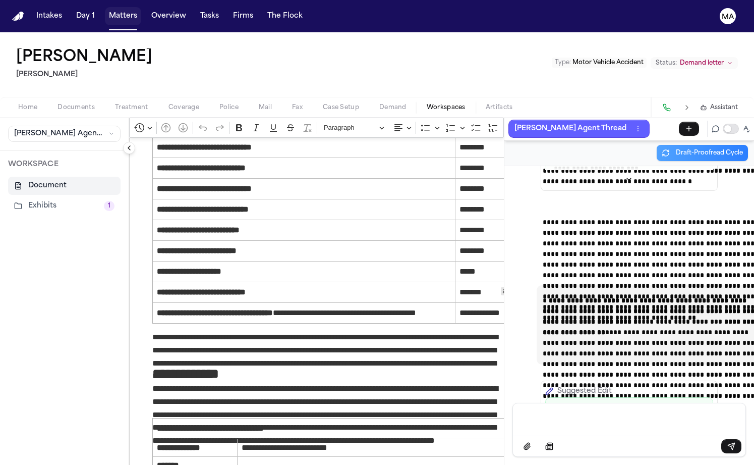
click at [105, 9] on button "Matters" at bounding box center [123, 16] width 36 height 18
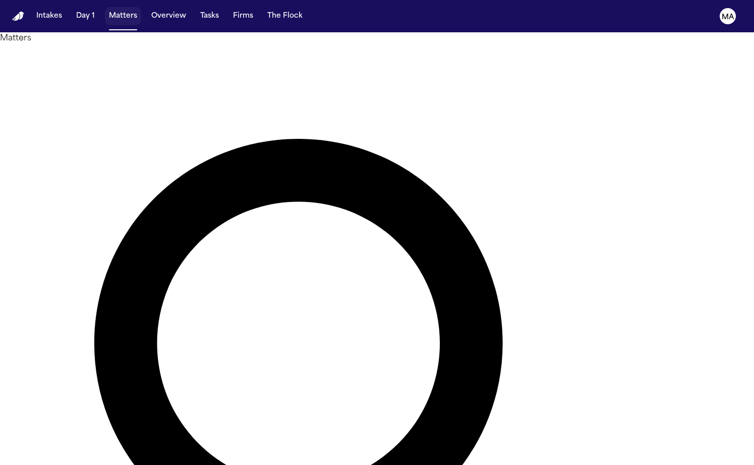
click at [105, 10] on button "Matters" at bounding box center [123, 16] width 36 height 18
click at [147, 7] on button "Overview" at bounding box center [168, 16] width 43 height 18
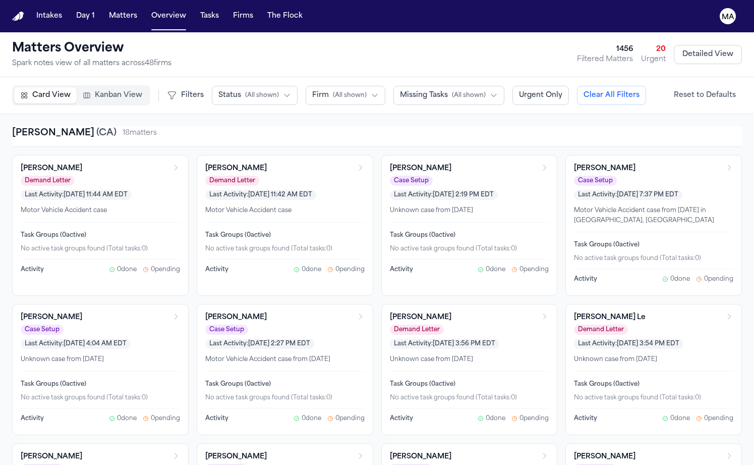
click at [95, 90] on span "Kanban View" at bounding box center [118, 95] width 47 height 10
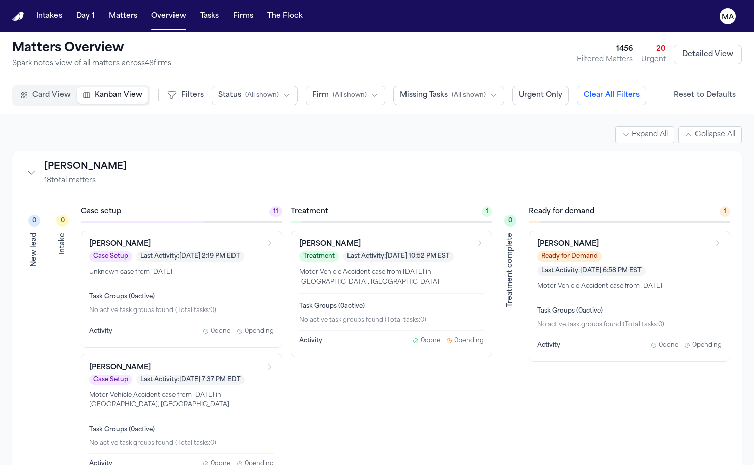
click at [333, 91] on span "( All shown )" at bounding box center [350, 95] width 34 height 8
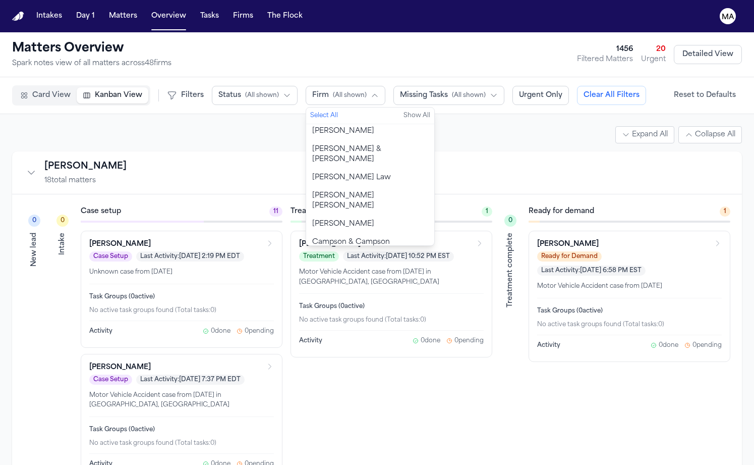
scroll to position [60, 0]
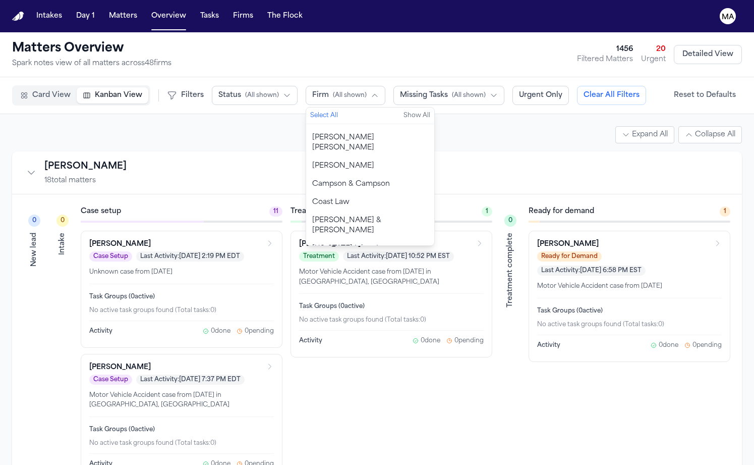
click at [245, 91] on span "( All shown )" at bounding box center [262, 95] width 34 height 8
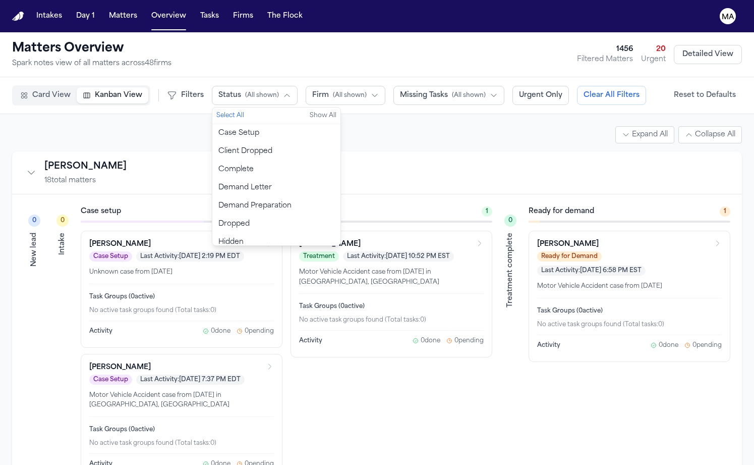
scroll to position [2, 0]
click at [212, 195] on button "Demand Preparation" at bounding box center [276, 204] width 128 height 18
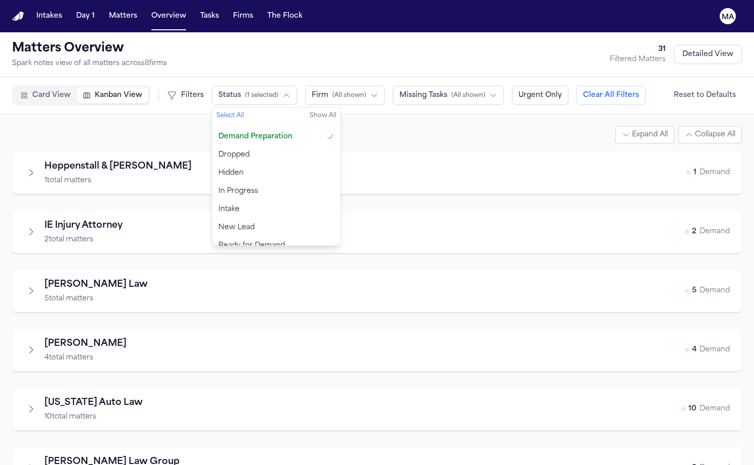
scroll to position [19, 0]
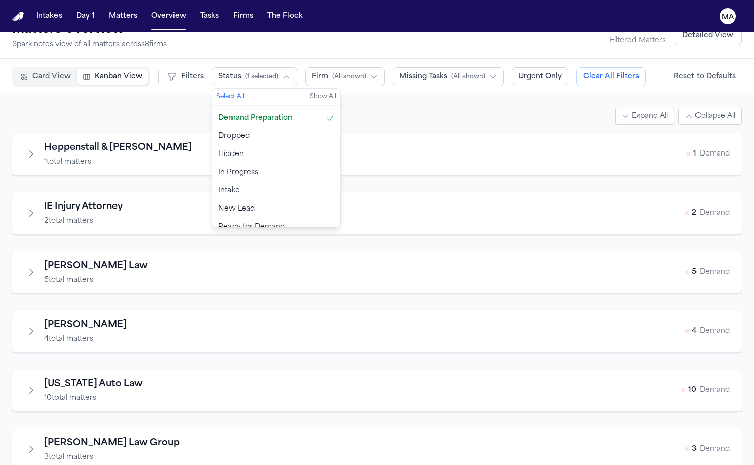
click at [218, 222] on span "Ready for Demand" at bounding box center [251, 227] width 67 height 10
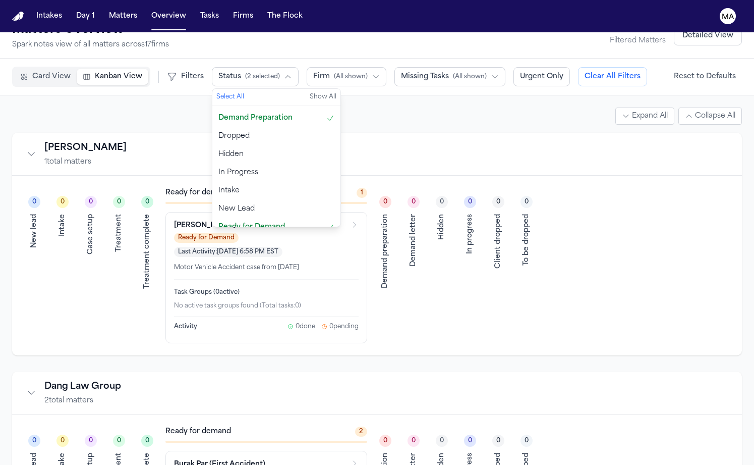
click at [26, 149] on icon "Collapse firm" at bounding box center [31, 154] width 10 height 10
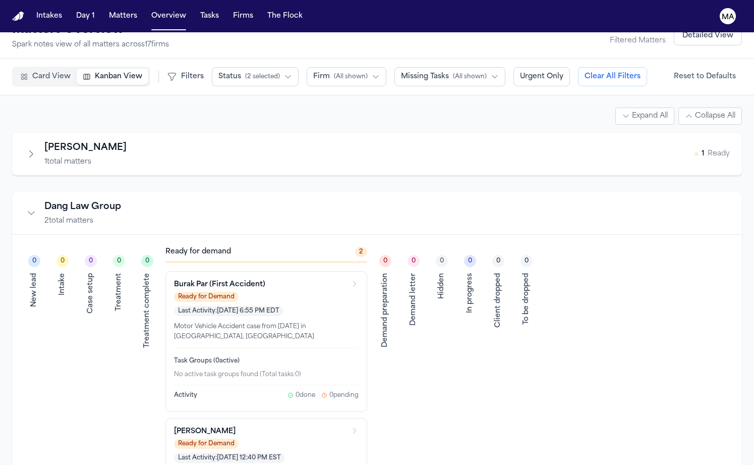
click at [26, 208] on icon "Collapse firm" at bounding box center [31, 213] width 10 height 10
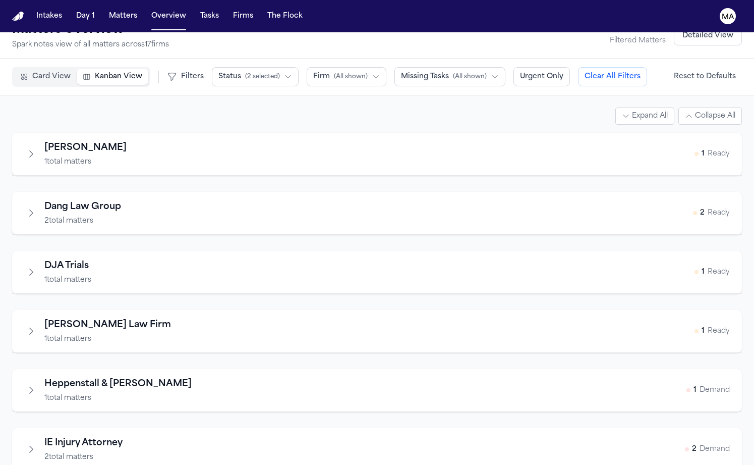
click at [26, 267] on icon "Expand firm" at bounding box center [31, 272] width 10 height 10
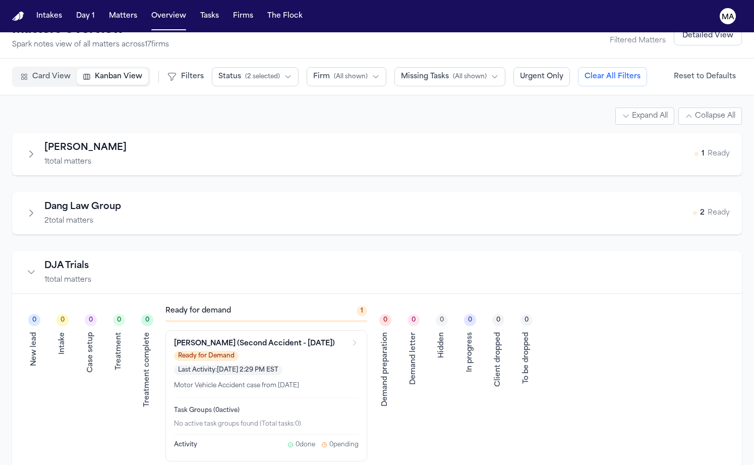
click at [26, 267] on icon "Collapse firm" at bounding box center [31, 272] width 10 height 10
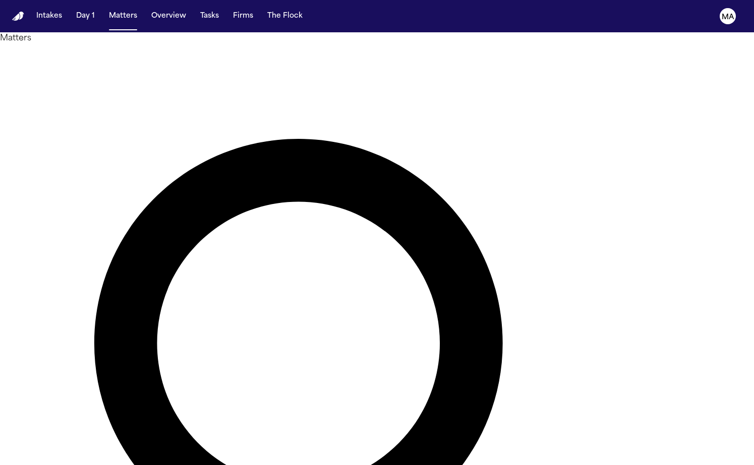
type input "**********"
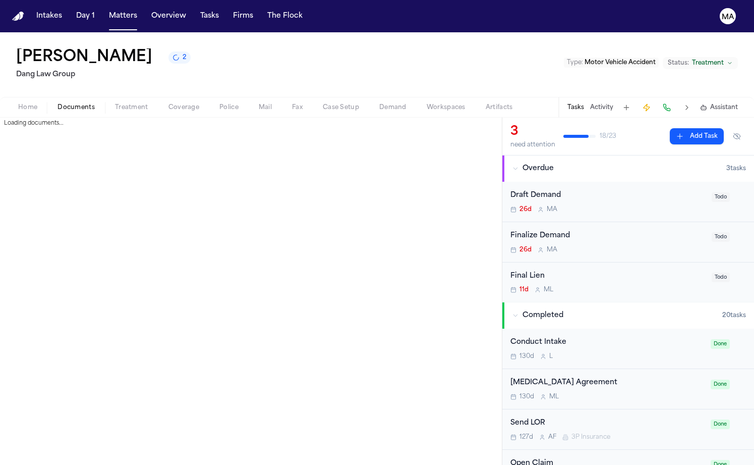
click at [58, 103] on span "Documents" at bounding box center [76, 107] width 37 height 8
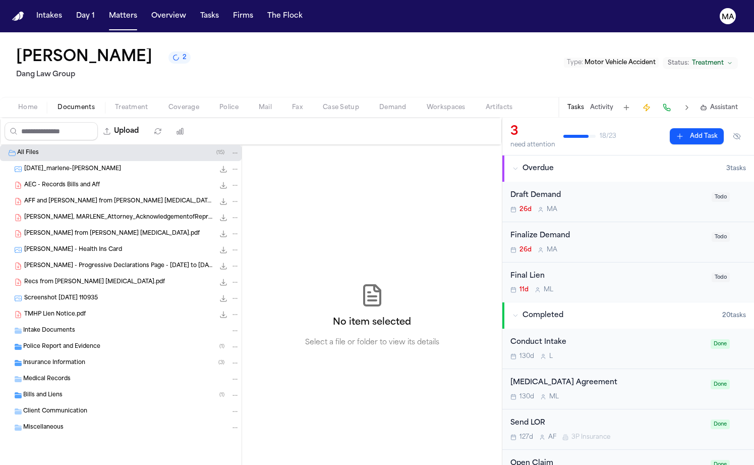
click at [721, 59] on span "Treatment" at bounding box center [708, 63] width 32 height 8
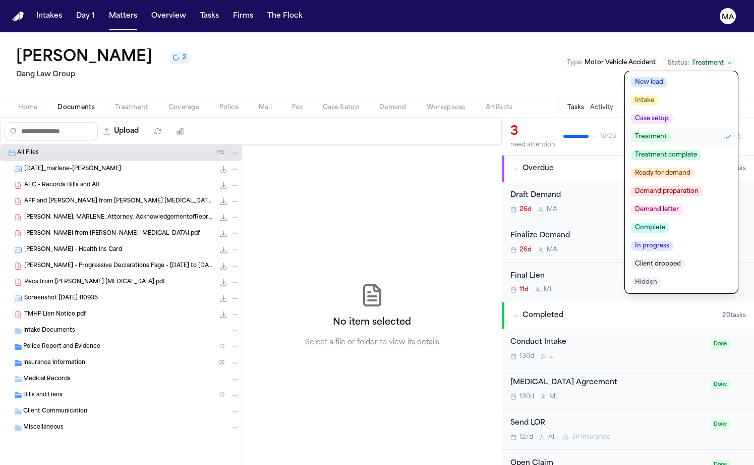
click at [703, 186] on span "Demand preparation" at bounding box center [667, 191] width 72 height 10
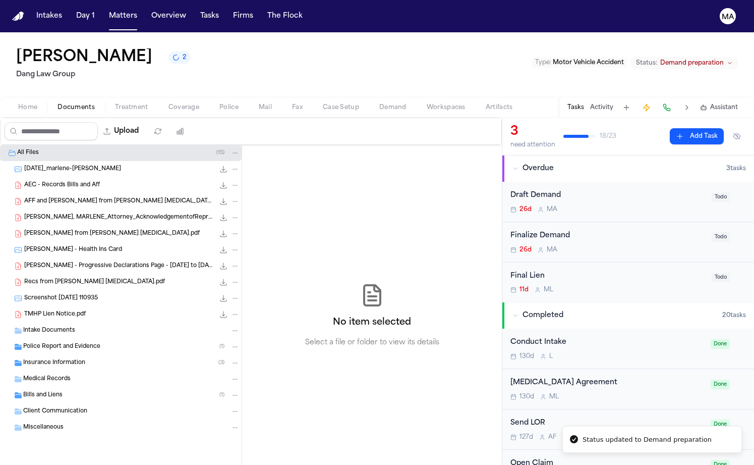
click at [296, 38] on div "Marlene Alvarez-Medina 2 Dang Law Group Type : Motor Vehicle Accident Status: D…" at bounding box center [377, 64] width 754 height 65
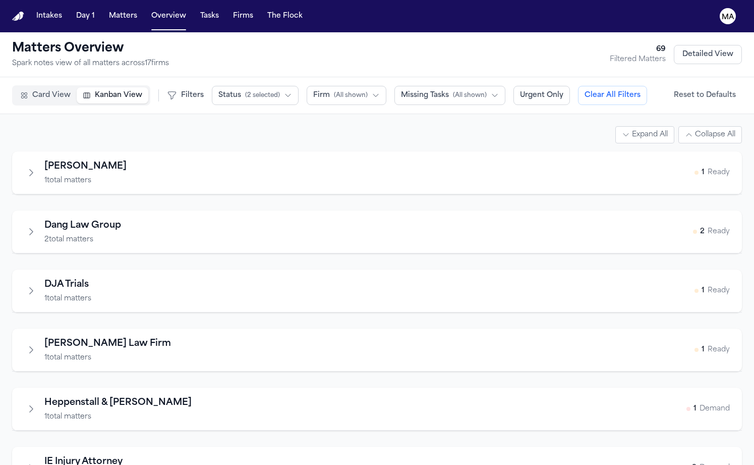
scroll to position [19, 0]
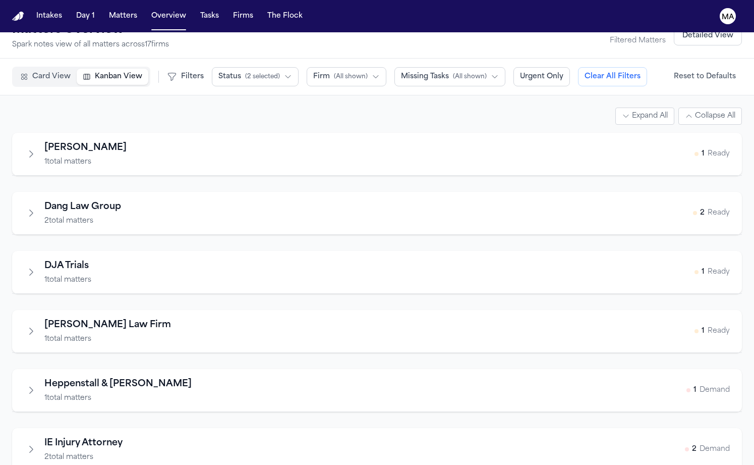
click at [26, 326] on icon "Expand firm" at bounding box center [31, 331] width 10 height 10
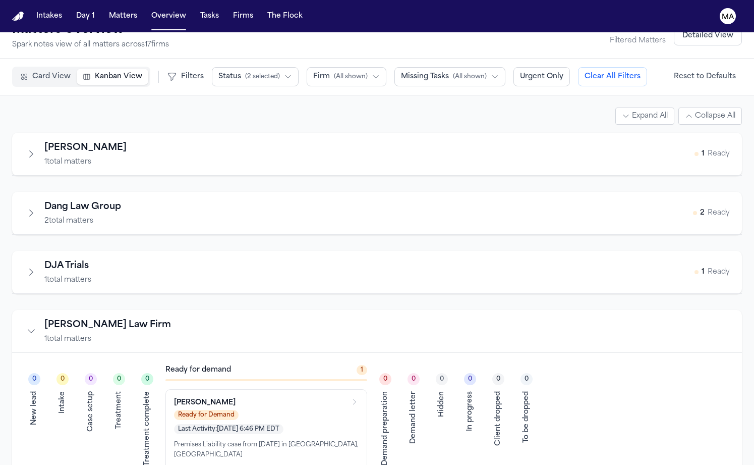
click at [26, 326] on icon "Collapse firm" at bounding box center [31, 331] width 10 height 10
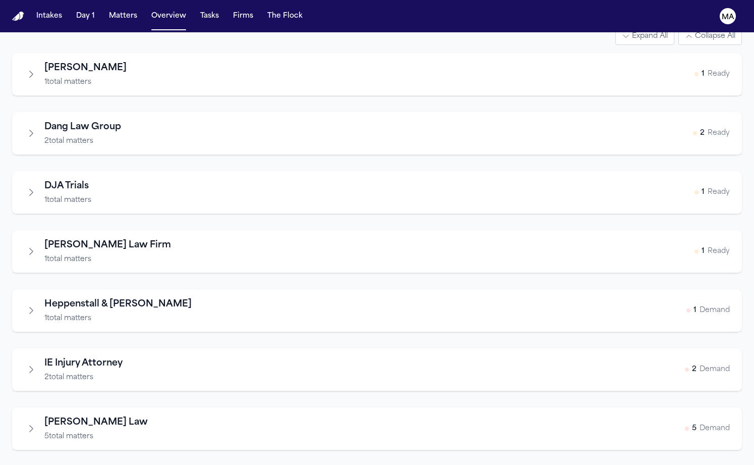
scroll to position [310, 0]
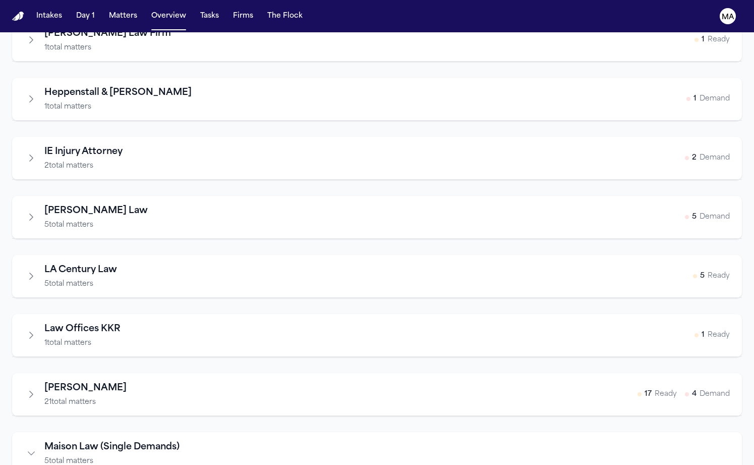
click at [24, 446] on button "Collapse firm" at bounding box center [31, 453] width 14 height 14
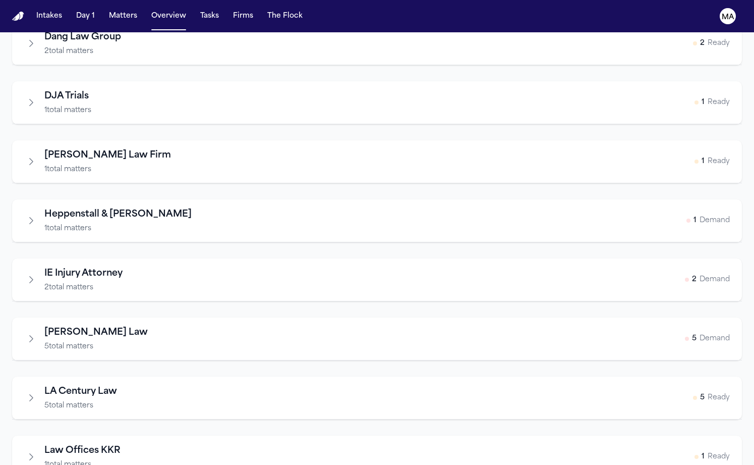
scroll to position [171, 0]
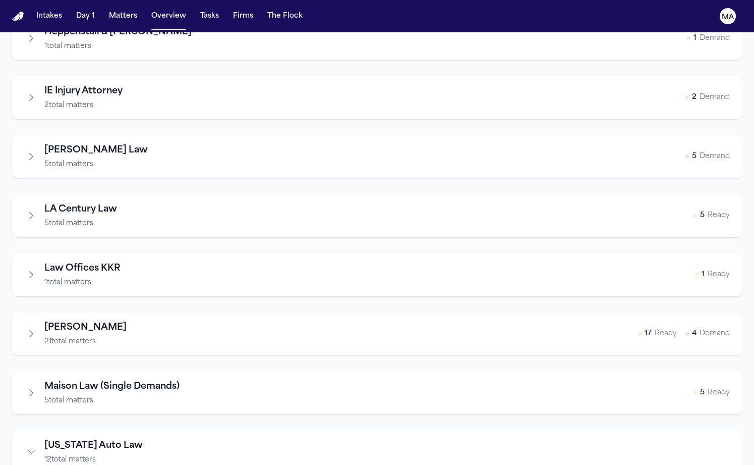
scroll to position [383, 0]
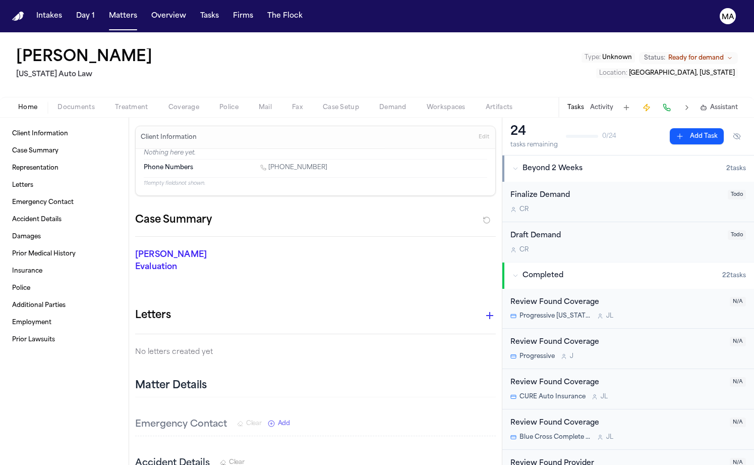
click at [732, 52] on button "Status: Ready for demand" at bounding box center [688, 58] width 99 height 12
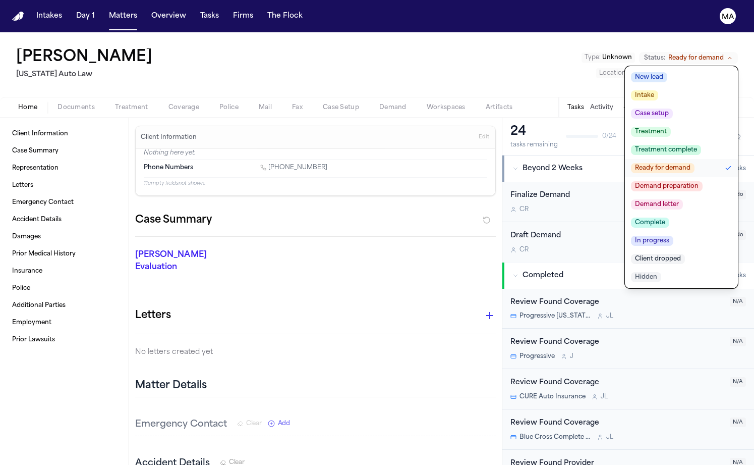
click at [683, 199] on span "Demand letter" at bounding box center [657, 204] width 52 height 10
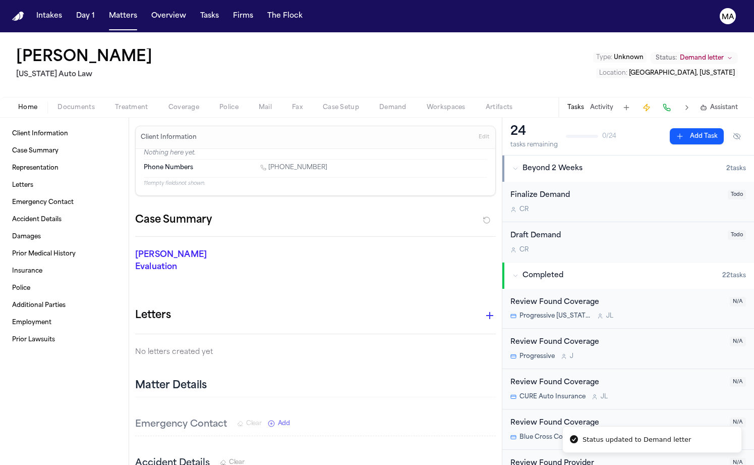
click at [202, 42] on div "[PERSON_NAME] [US_STATE] Auto Law Type : Unknown Status: Demand letter Location…" at bounding box center [377, 64] width 754 height 65
click at [147, 12] on button "Overview" at bounding box center [168, 16] width 43 height 18
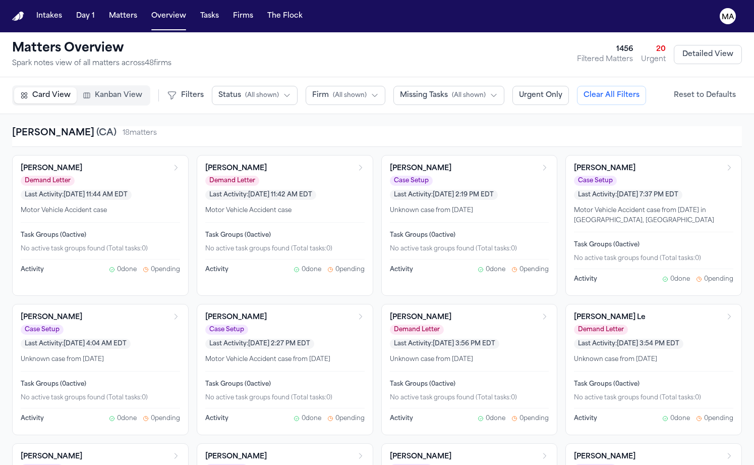
click at [95, 90] on span "Kanban View" at bounding box center [118, 95] width 47 height 10
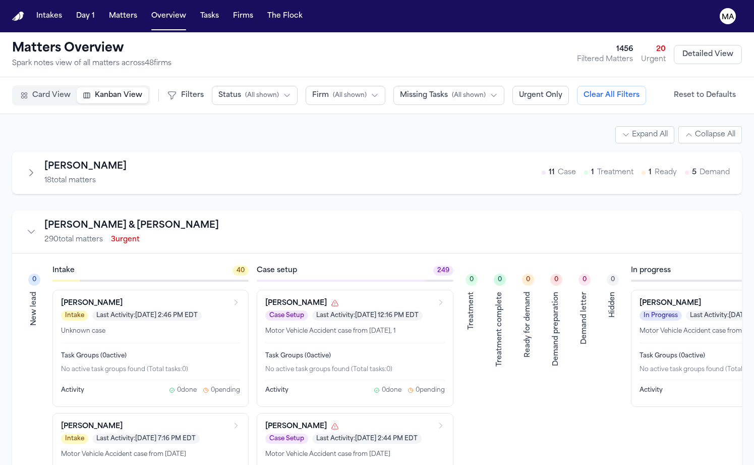
click at [212, 86] on button "Status ( All shown )" at bounding box center [255, 95] width 86 height 19
click at [218, 201] on span "Demand Preparation" at bounding box center [254, 206] width 73 height 10
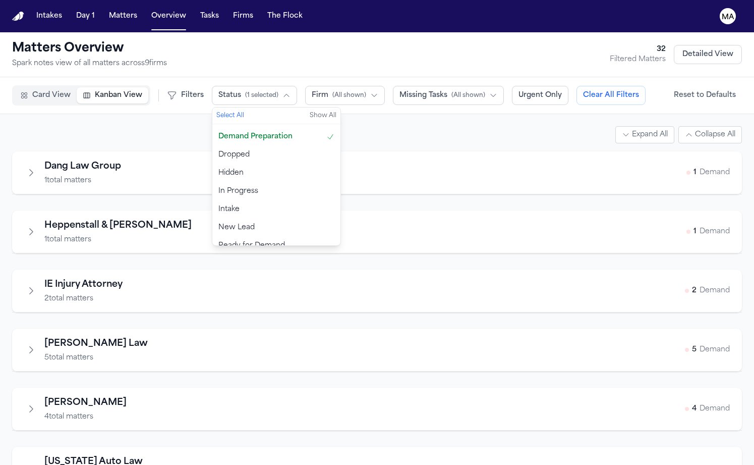
click at [218, 241] on span "Ready for Demand" at bounding box center [251, 246] width 67 height 10
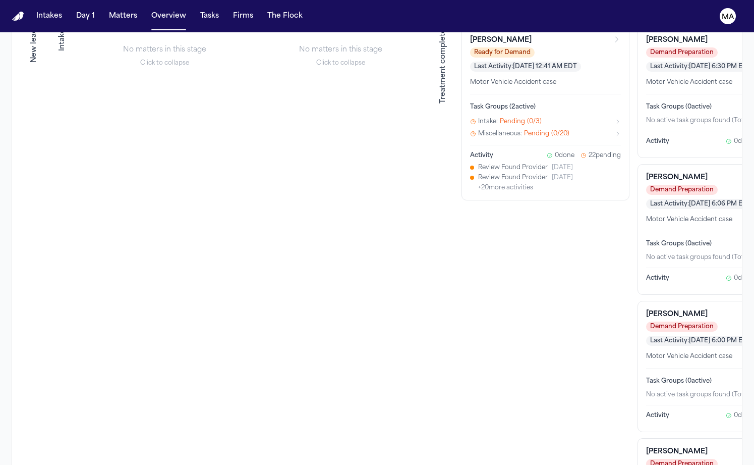
scroll to position [993, 0]
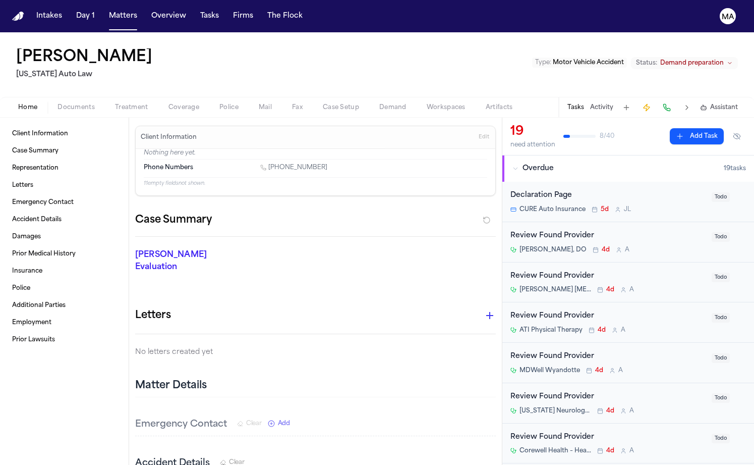
click at [724, 59] on span "Demand preparation" at bounding box center [692, 63] width 64 height 8
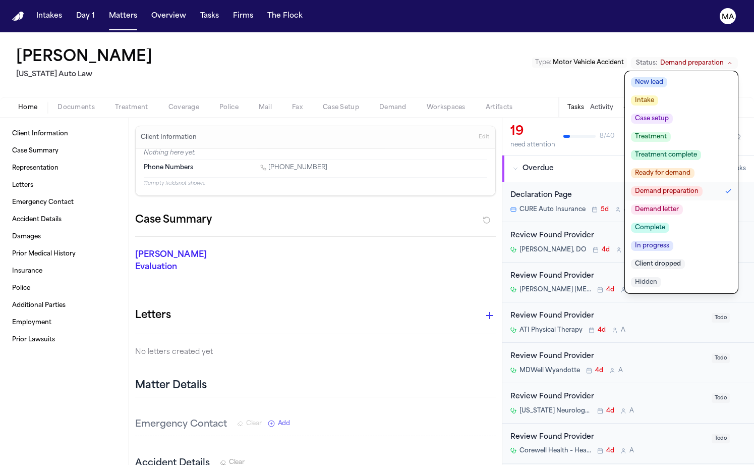
click at [683, 204] on span "Demand letter" at bounding box center [657, 209] width 52 height 10
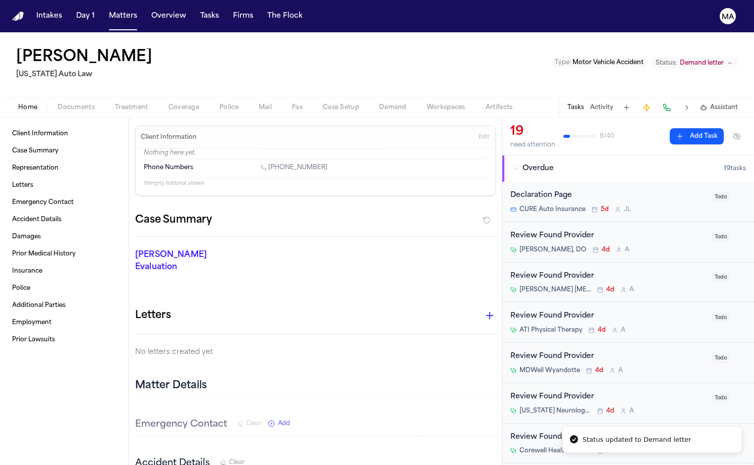
click at [577, 45] on div "Marvell Eggleston Michigan Auto Law Type : Motor Vehicle Accident Status: Deman…" at bounding box center [377, 64] width 754 height 65
click at [147, 11] on button "Overview" at bounding box center [168, 16] width 43 height 18
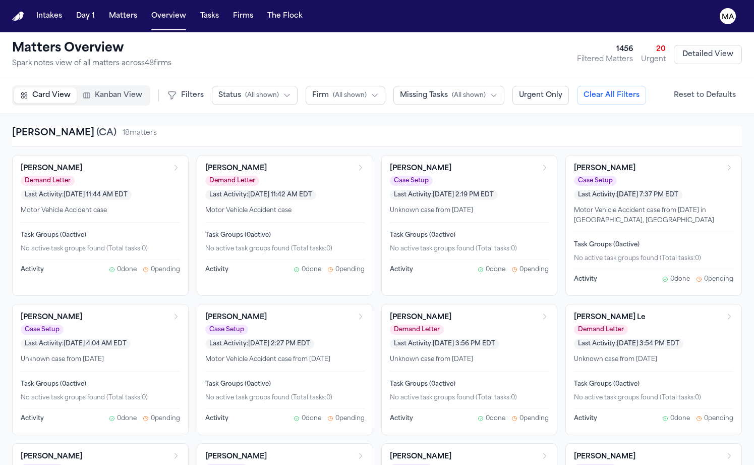
click at [87, 87] on button "Kanban View" at bounding box center [113, 95] width 72 height 16
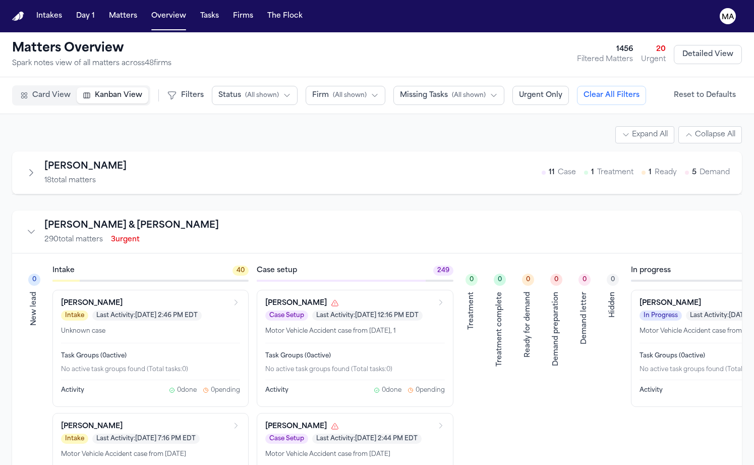
click at [218, 90] on span "Status" at bounding box center [229, 95] width 23 height 10
click at [218, 201] on span "Demand Preparation" at bounding box center [254, 206] width 73 height 10
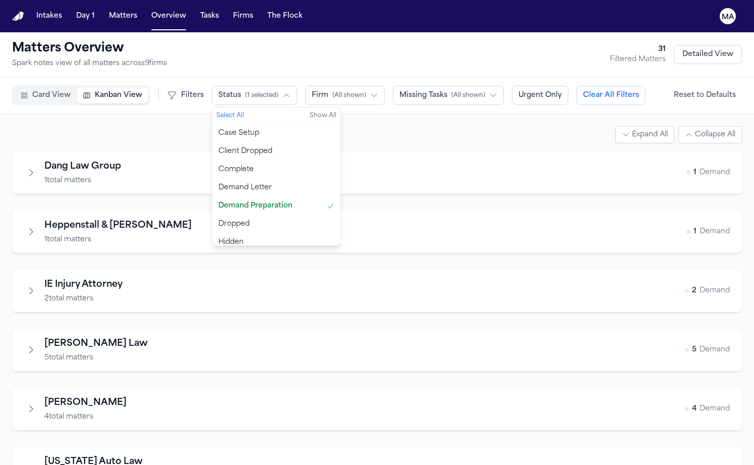
click at [266, 126] on div "Expand All Collapse All" at bounding box center [377, 134] width 730 height 17
click at [13, 446] on div "Michigan Auto Law 9 total matters" at bounding box center [377, 467] width 730 height 43
click at [26, 463] on icon "Collapse firm" at bounding box center [31, 468] width 10 height 10
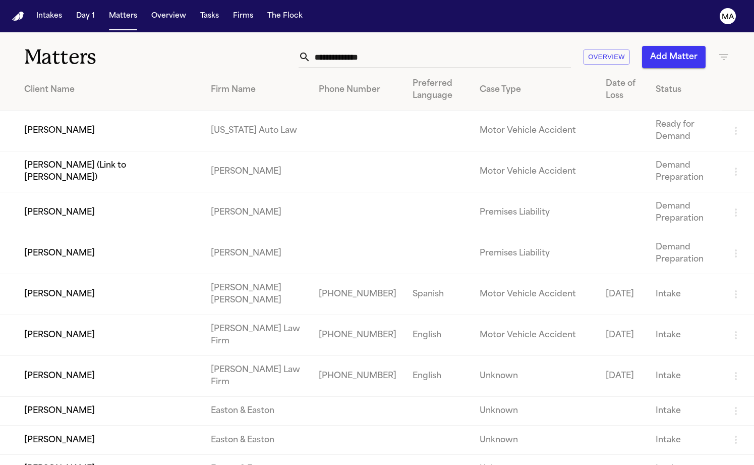
click at [483, 46] on input "text" at bounding box center [441, 57] width 260 height 22
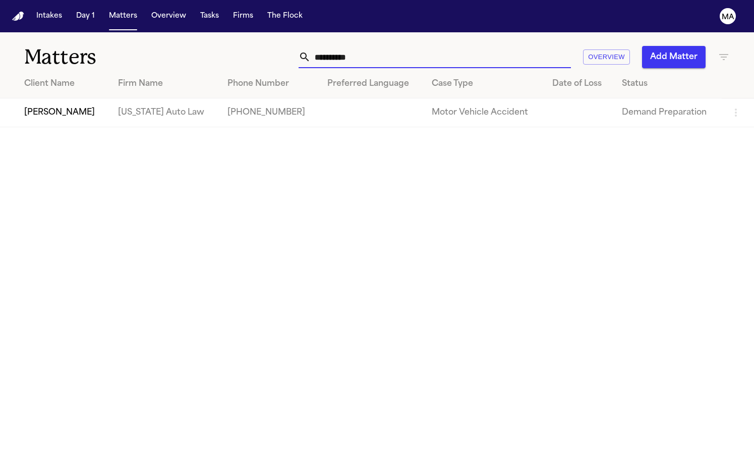
type input "**********"
click at [119, 98] on td "[US_STATE] Auto Law" at bounding box center [164, 112] width 109 height 29
click at [42, 98] on td "[PERSON_NAME]" at bounding box center [55, 112] width 110 height 29
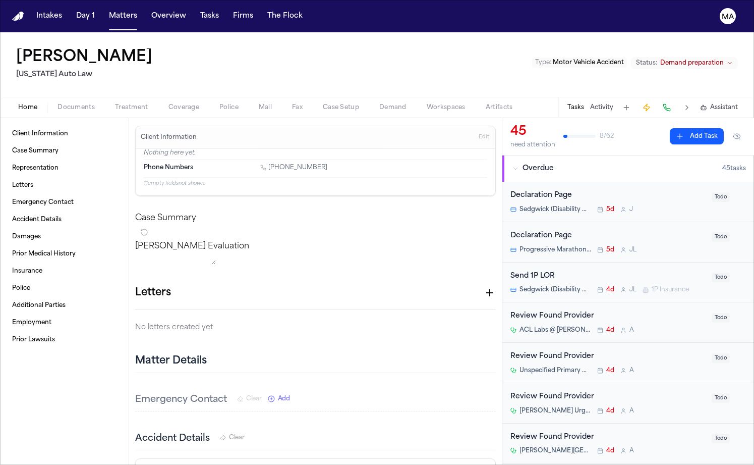
click at [725, 41] on div "[PERSON_NAME] Jackson [US_STATE] Auto Law Type : Motor Vehicle Accident Status:…" at bounding box center [377, 64] width 754 height 65
click at [724, 59] on span "Demand preparation" at bounding box center [692, 63] width 64 height 8
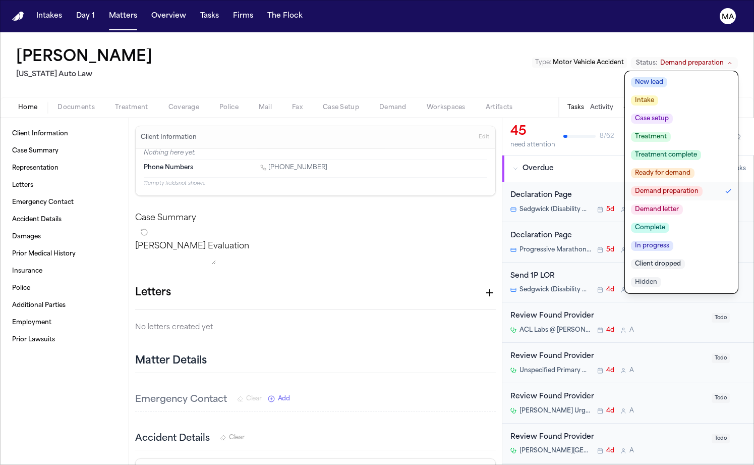
click at [683, 204] on span "Demand letter" at bounding box center [657, 209] width 52 height 10
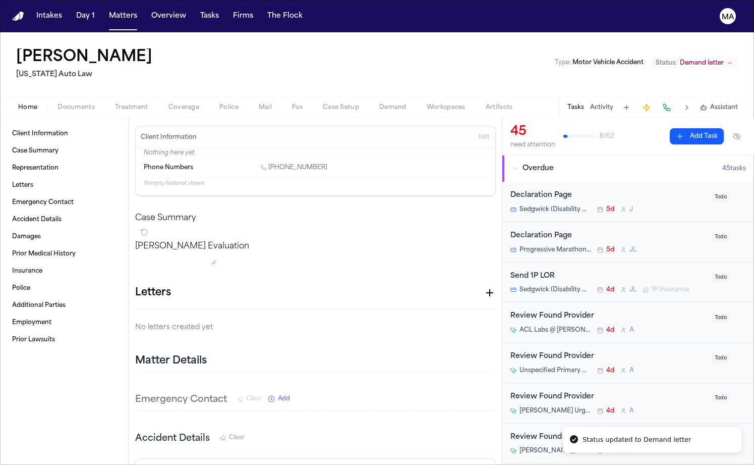
click at [411, 33] on div "[PERSON_NAME] Jackson [US_STATE] Auto Law Type : Motor Vehicle Accident Status:…" at bounding box center [377, 64] width 754 height 65
click at [147, 7] on button "Overview" at bounding box center [168, 16] width 43 height 18
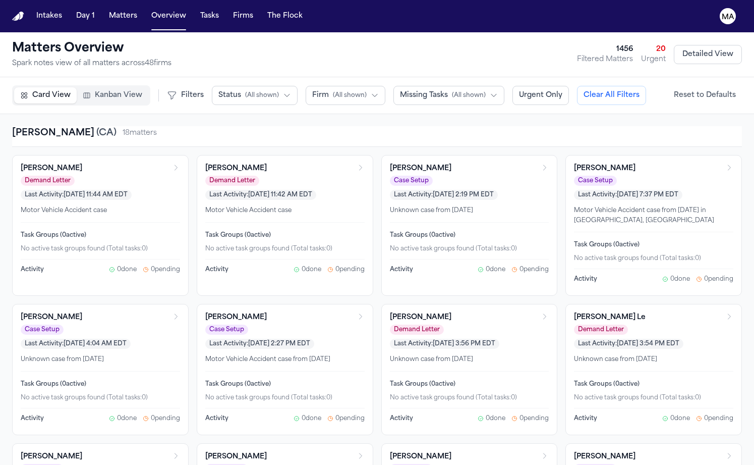
click at [95, 90] on span "Kanban View" at bounding box center [118, 95] width 47 height 10
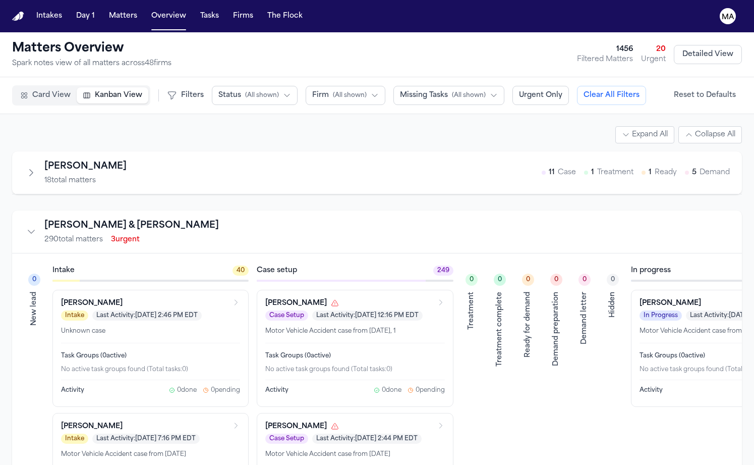
click at [212, 86] on button "Status ( All shown )" at bounding box center [255, 95] width 86 height 19
click at [91, 11] on div "Intakes Day 1 Matters Overview Tasks Firms The Flock" at bounding box center [169, 16] width 274 height 18
click at [105, 10] on button "Matters" at bounding box center [123, 16] width 36 height 18
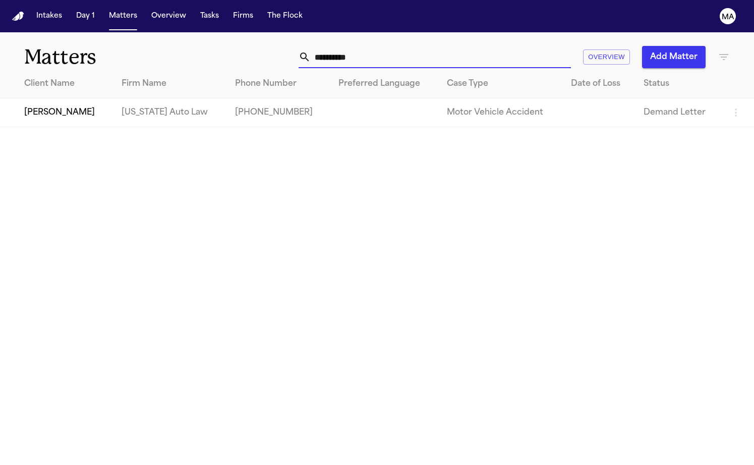
drag, startPoint x: 535, startPoint y: 46, endPoint x: 387, endPoint y: 39, distance: 147.5
click at [392, 46] on div "**********" at bounding box center [475, 57] width 509 height 22
type input "*******"
click at [36, 98] on td "[PERSON_NAME]" at bounding box center [55, 112] width 110 height 29
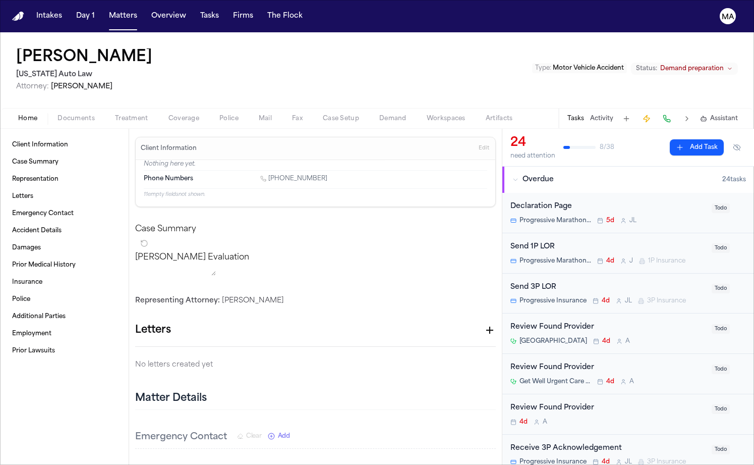
click at [723, 65] on span "Demand preparation" at bounding box center [692, 69] width 64 height 8
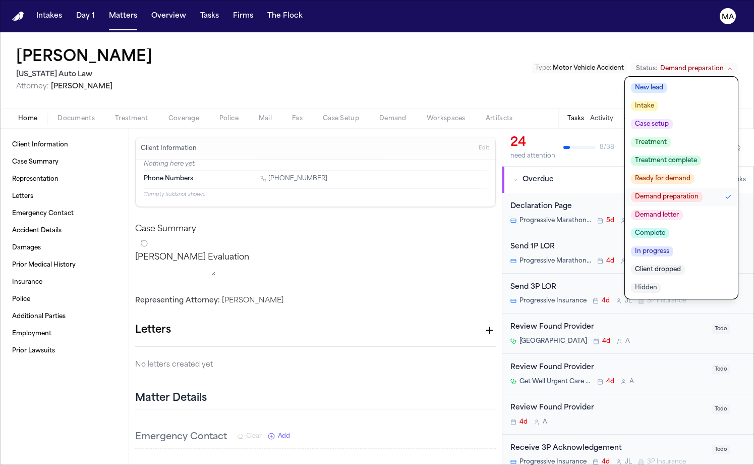
click at [683, 210] on span "Demand letter" at bounding box center [657, 215] width 52 height 10
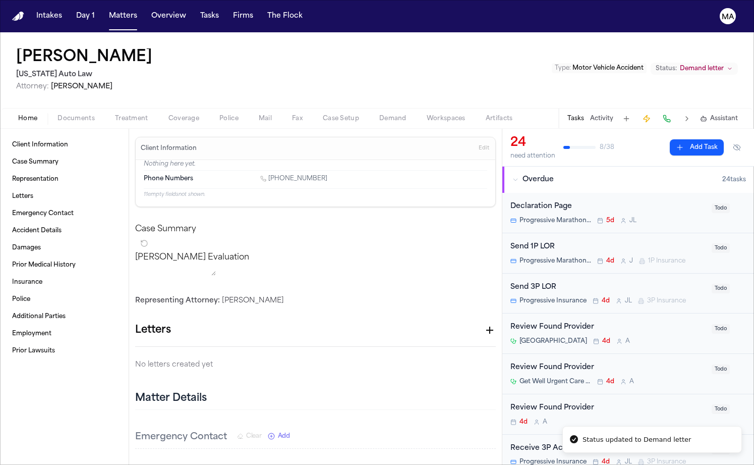
click at [337, 32] on div "[PERSON_NAME] [US_STATE] Auto Law Attorney: [PERSON_NAME] Type : Motor Vehicle …" at bounding box center [377, 70] width 754 height 76
click at [105, 12] on button "Matters" at bounding box center [123, 16] width 36 height 18
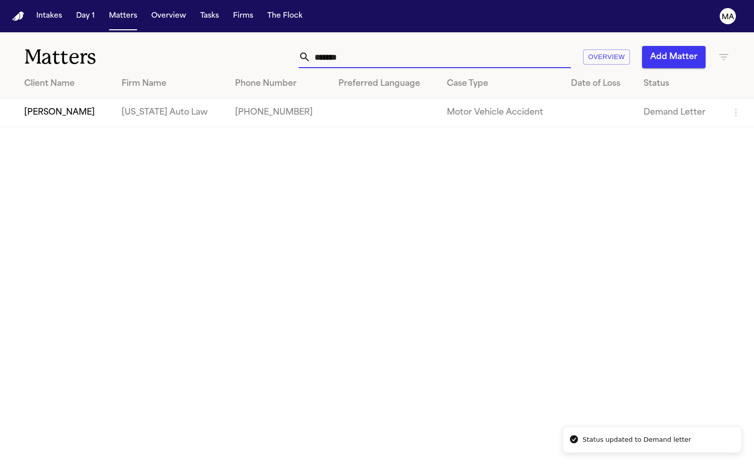
drag, startPoint x: 490, startPoint y: 42, endPoint x: 376, endPoint y: 40, distance: 114.5
click at [376, 46] on div "******* Overview Add Matter" at bounding box center [475, 57] width 509 height 22
type input "**********"
click at [100, 98] on td "[PERSON_NAME]" at bounding box center [55, 112] width 110 height 29
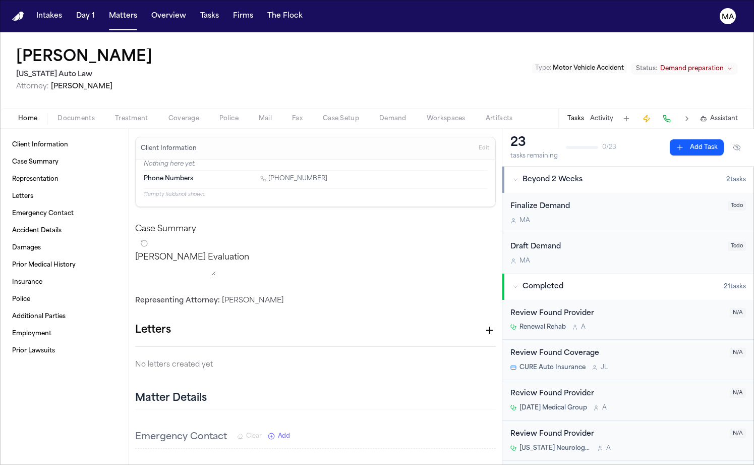
click at [58, 114] on span "Documents" at bounding box center [76, 118] width 37 height 8
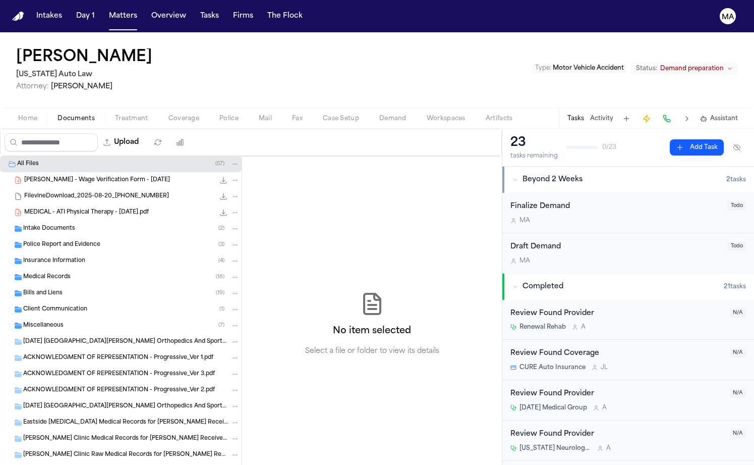
click at [704, 65] on span "Demand preparation" at bounding box center [692, 69] width 64 height 8
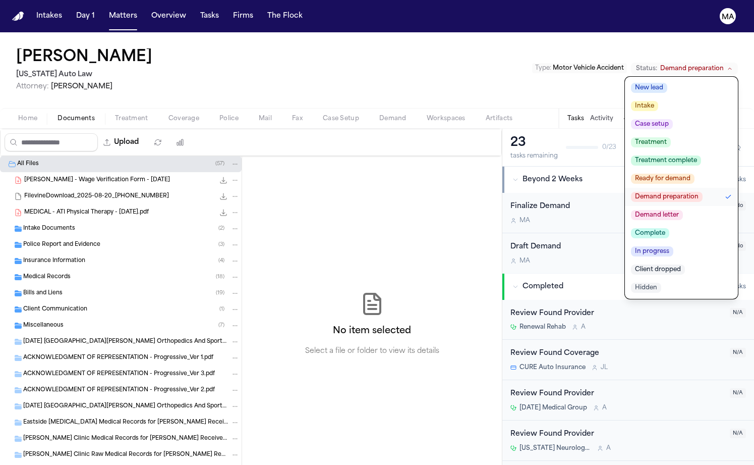
click at [683, 210] on span "Demand letter" at bounding box center [657, 215] width 52 height 10
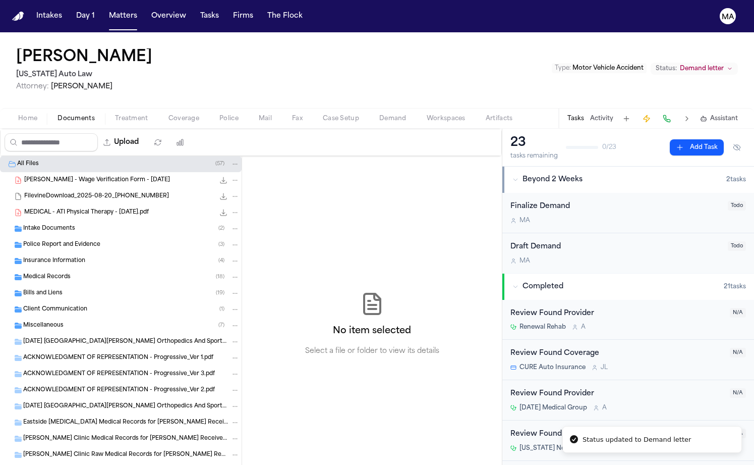
click at [241, 48] on div "[PERSON_NAME] [US_STATE] Auto Law Attorney: [PERSON_NAME] Type : Motor Vehicle …" at bounding box center [377, 70] width 754 height 76
click at [147, 8] on button "Overview" at bounding box center [168, 16] width 43 height 18
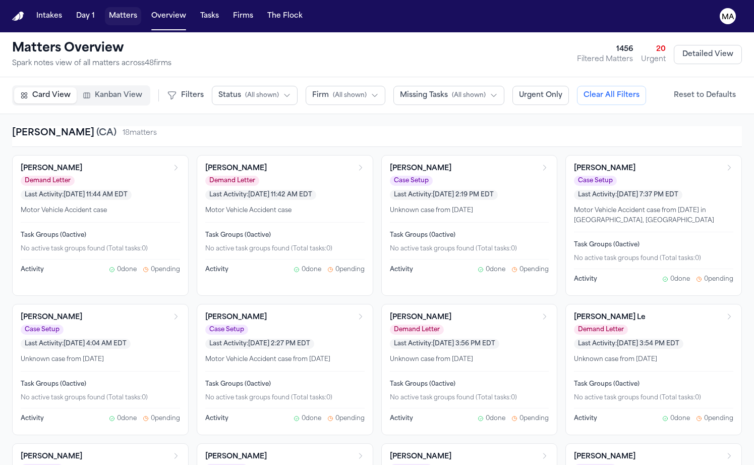
click at [105, 8] on button "Matters" at bounding box center [123, 16] width 36 height 18
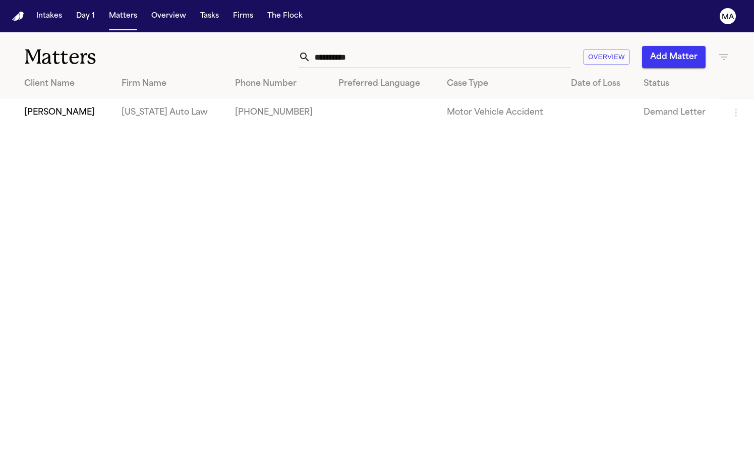
drag, startPoint x: 504, startPoint y: 43, endPoint x: 353, endPoint y: 34, distance: 152.1
click at [360, 46] on div "**********" at bounding box center [475, 57] width 509 height 22
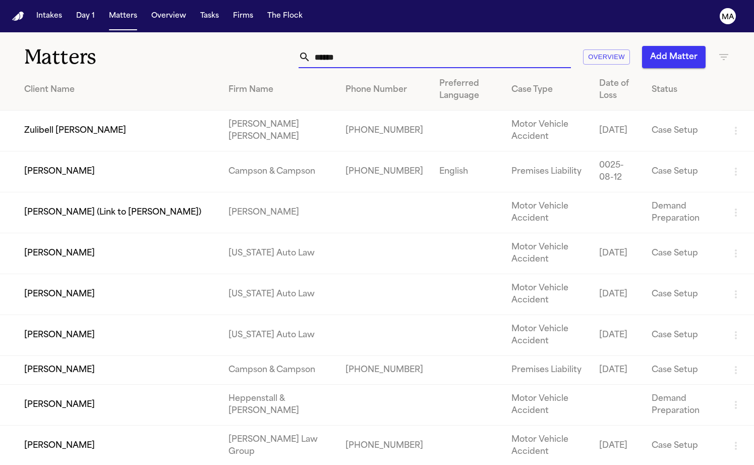
type input "*******"
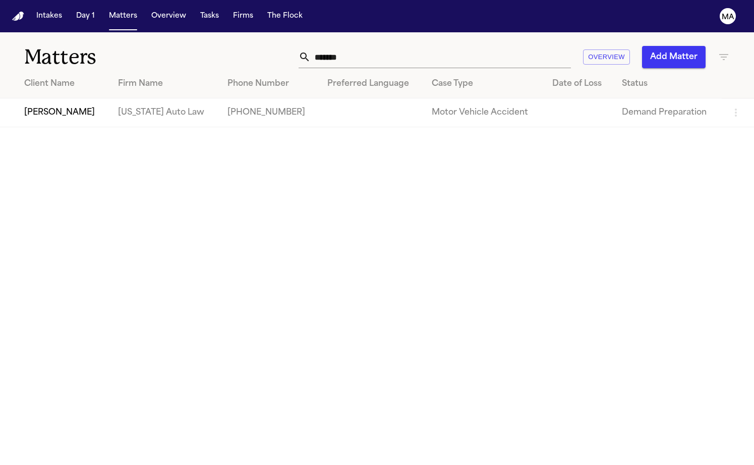
drag, startPoint x: 330, startPoint y: 32, endPoint x: 52, endPoint y: 87, distance: 283.4
click at [52, 98] on td "[PERSON_NAME]" at bounding box center [55, 112] width 110 height 29
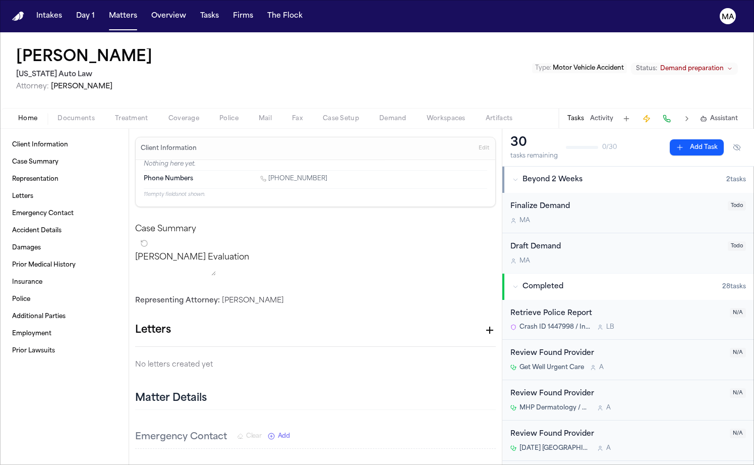
click at [720, 65] on span "Demand preparation" at bounding box center [692, 69] width 64 height 8
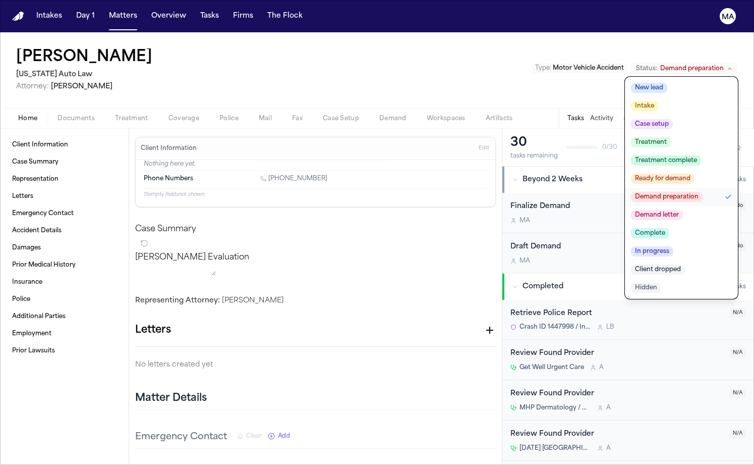
click at [683, 210] on span "Demand letter" at bounding box center [657, 215] width 52 height 10
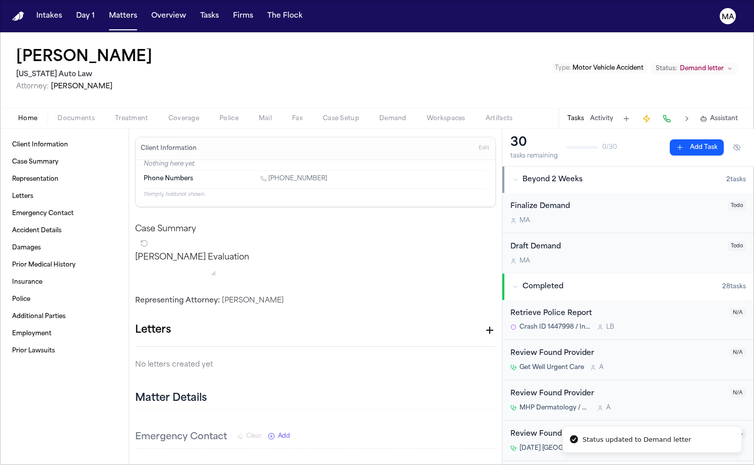
click at [335, 45] on div "[PERSON_NAME] [US_STATE] Auto Law Attorney: [PERSON_NAME] Type : Motor Vehicle …" at bounding box center [377, 70] width 754 height 76
click at [72, 10] on button "Day 1" at bounding box center [85, 16] width 27 height 18
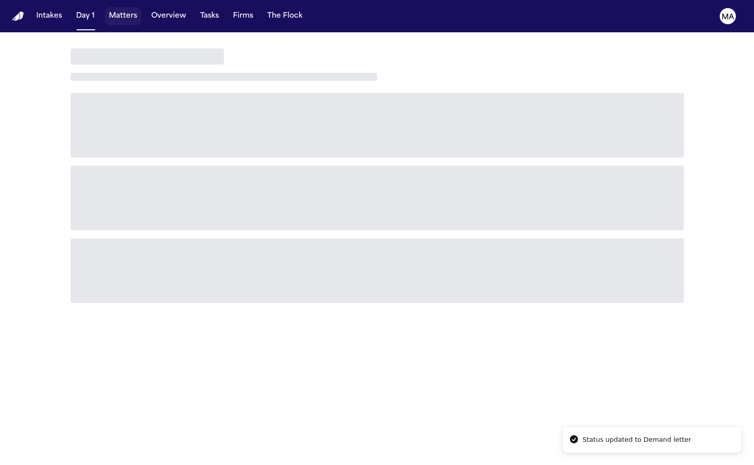
click at [105, 10] on button "Matters" at bounding box center [123, 16] width 36 height 18
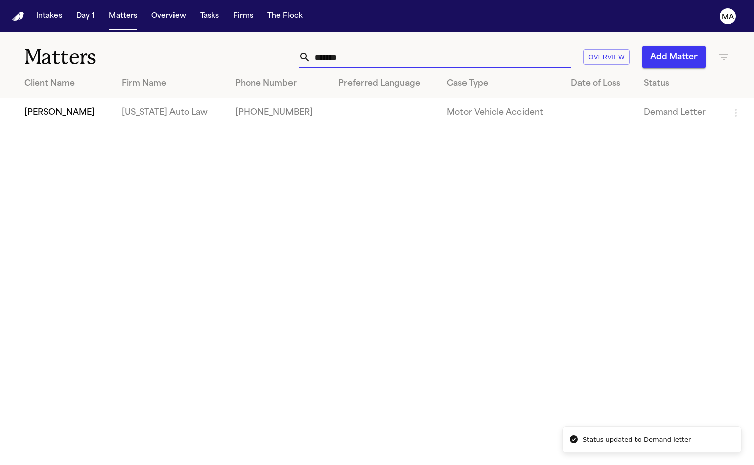
drag, startPoint x: 498, startPoint y: 44, endPoint x: 409, endPoint y: 40, distance: 89.4
click at [409, 46] on div "******* Overview Add Matter" at bounding box center [475, 57] width 509 height 22
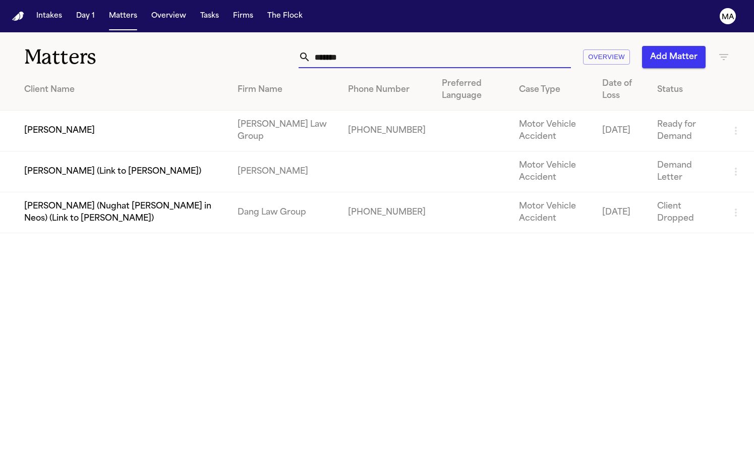
type input "*******"
click at [147, 110] on td "[PERSON_NAME]" at bounding box center [115, 130] width 230 height 41
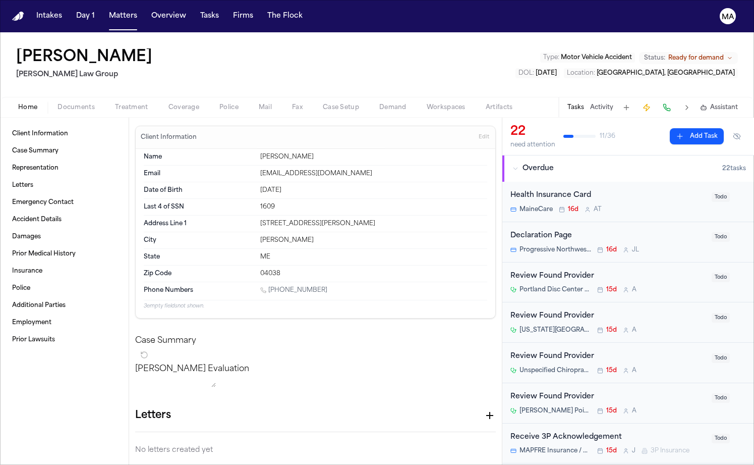
click at [62, 103] on span "Documents" at bounding box center [76, 107] width 37 height 8
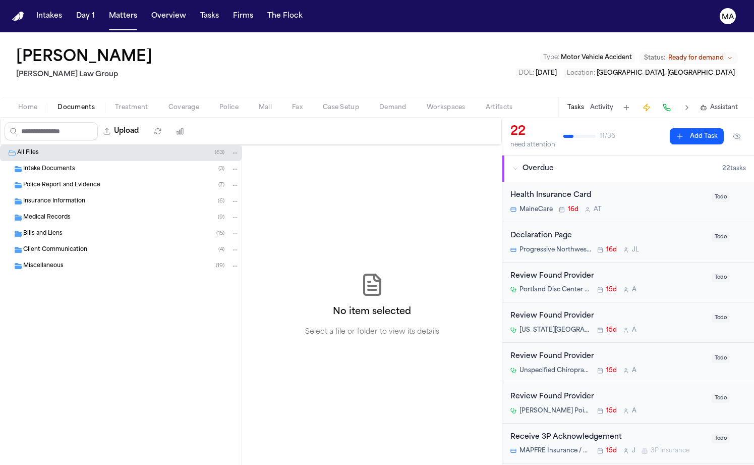
click at [729, 103] on span "Assistant" at bounding box center [724, 107] width 28 height 8
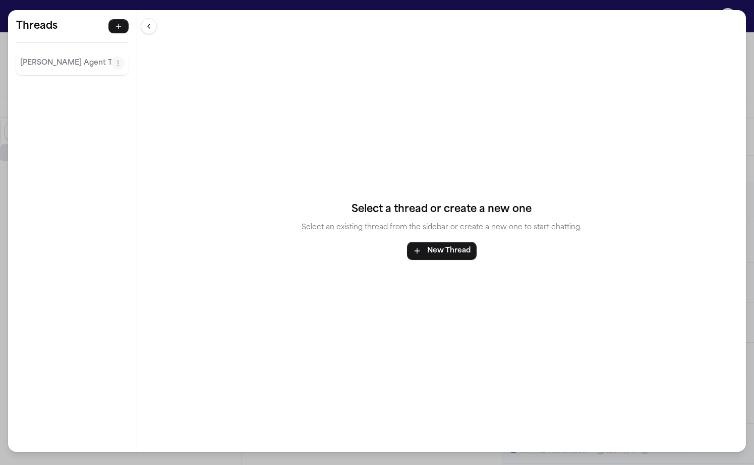
click at [209, 6] on div "Threads [PERSON_NAME] Agent Thread Threads [PERSON_NAME] Agent Thread Select a …" at bounding box center [377, 232] width 754 height 465
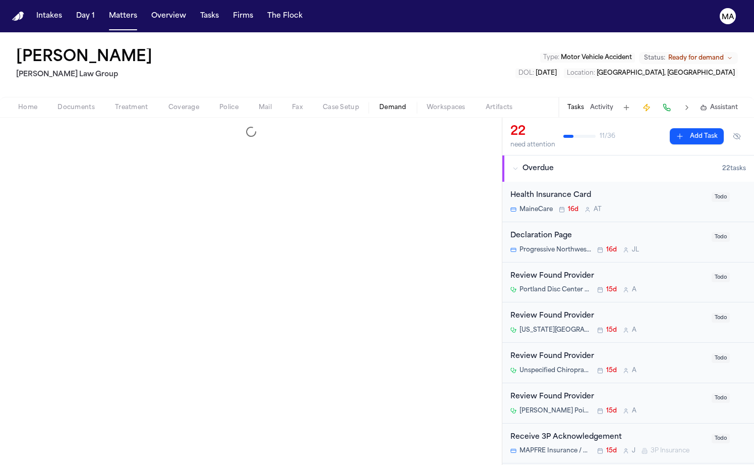
click at [379, 103] on span "Demand" at bounding box center [392, 107] width 27 height 8
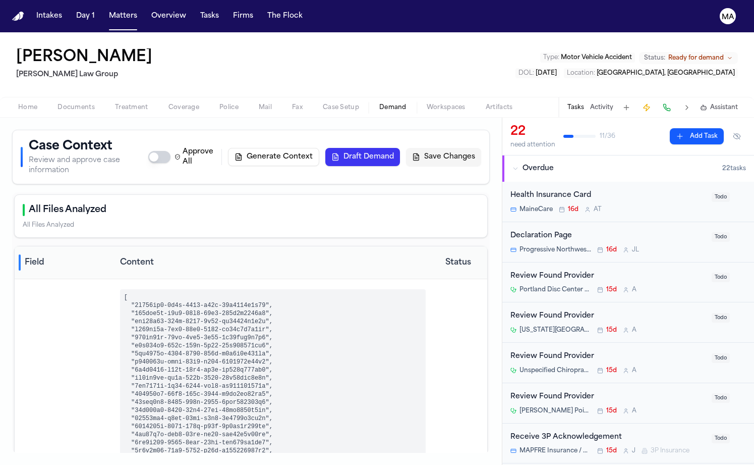
click at [226, 46] on div "[PERSON_NAME] Law Group Type : Motor Vehicle Accident Status: Ready for demand …" at bounding box center [377, 64] width 754 height 65
click at [64, 103] on span "Documents" at bounding box center [76, 107] width 37 height 8
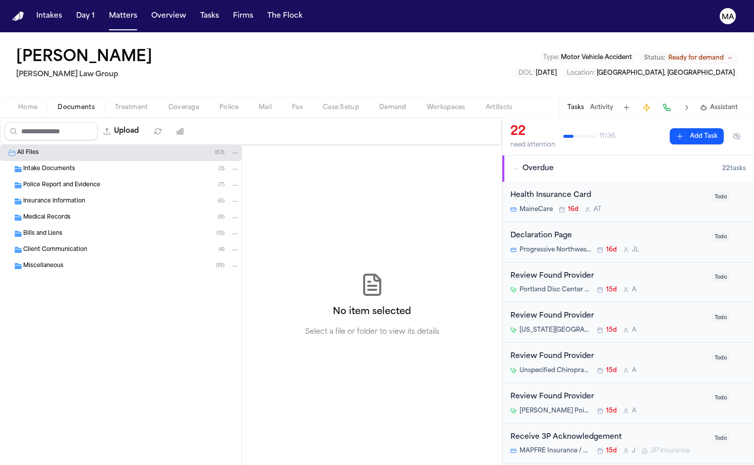
click at [738, 52] on button "Status: Ready for demand" at bounding box center [688, 58] width 99 height 12
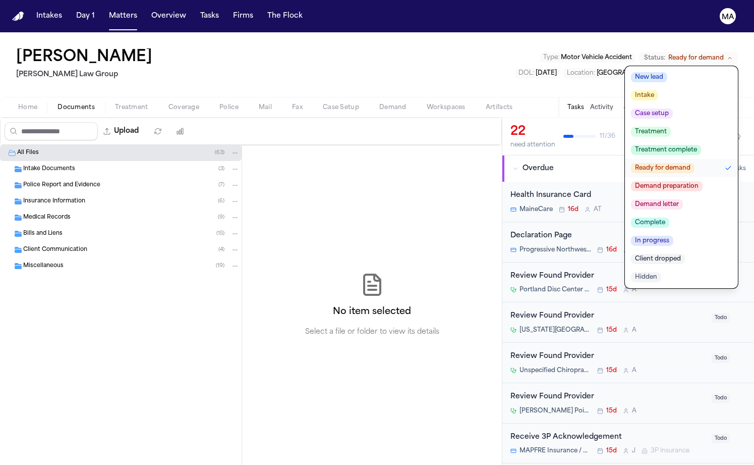
click at [683, 199] on span "Demand letter" at bounding box center [657, 204] width 52 height 10
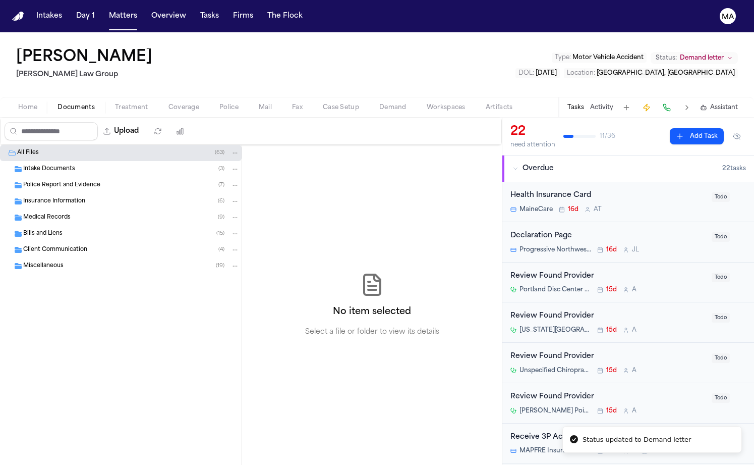
click at [375, 38] on div "[PERSON_NAME] Law Group Type : Motor Vehicle Accident Status: Demand letter DOL…" at bounding box center [377, 64] width 754 height 65
click at [147, 8] on button "Overview" at bounding box center [168, 16] width 43 height 18
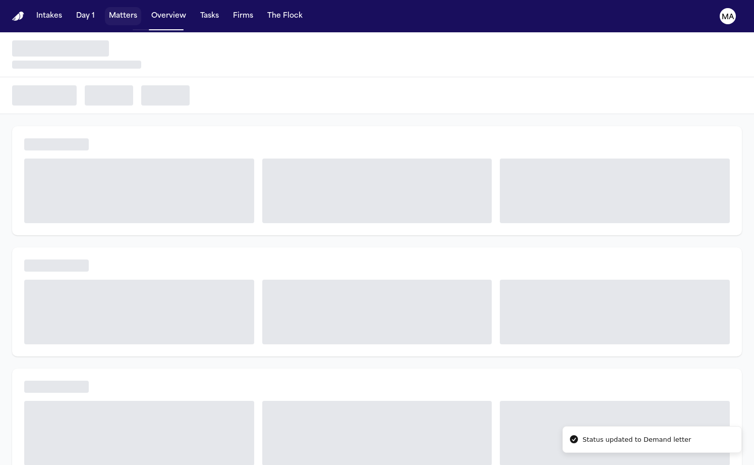
click at [105, 9] on button "Matters" at bounding box center [123, 16] width 36 height 18
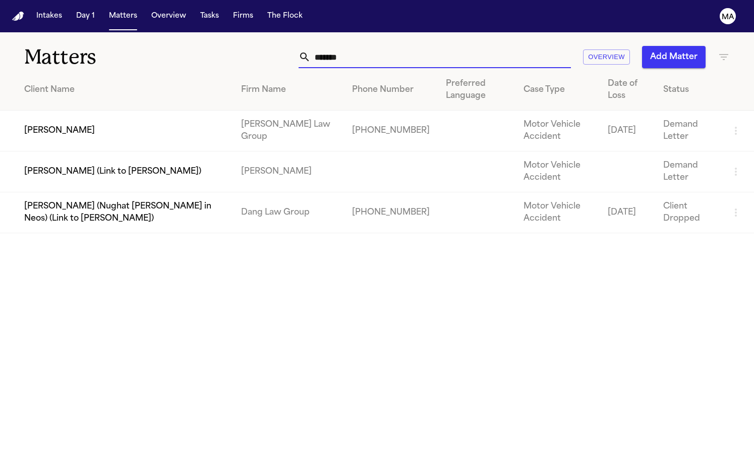
drag, startPoint x: 502, startPoint y: 45, endPoint x: 416, endPoint y: 47, distance: 86.3
click at [416, 47] on div "******* Overview Add Matter" at bounding box center [475, 57] width 509 height 22
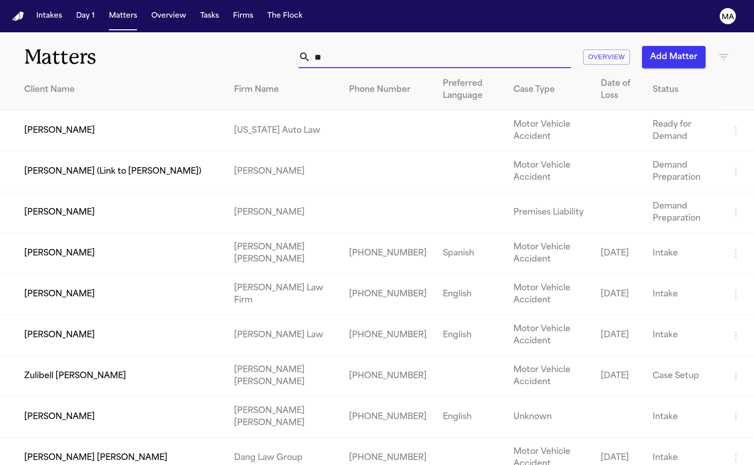
type input "*"
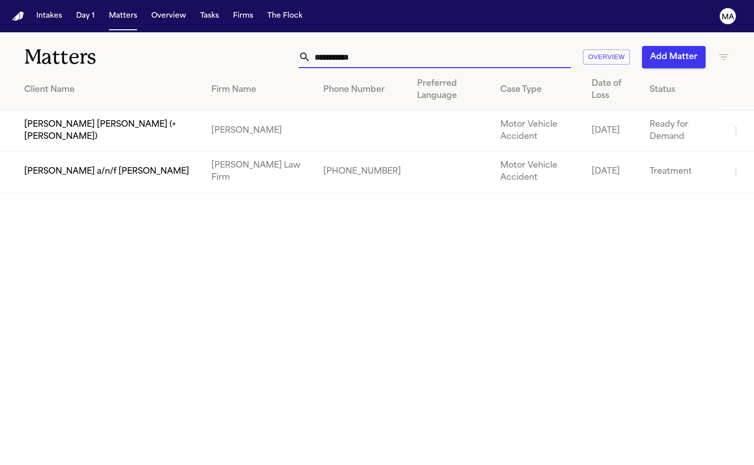
type input "**********"
click at [136, 110] on td "[PERSON_NAME] [PERSON_NAME] (+[PERSON_NAME])" at bounding box center [101, 130] width 203 height 41
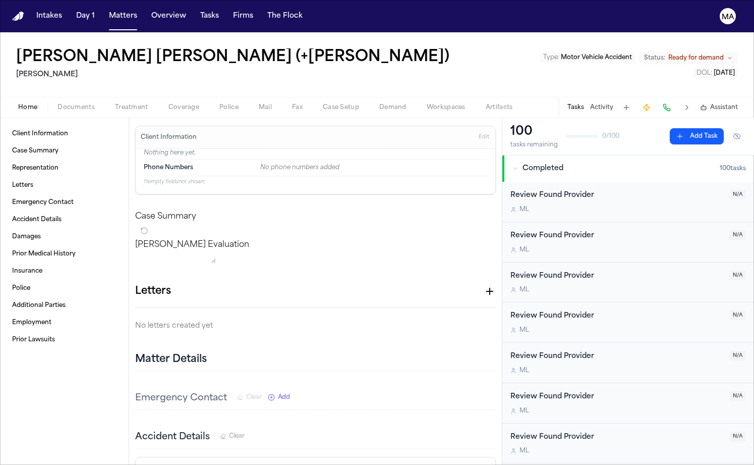
click at [723, 54] on span "Ready for demand" at bounding box center [695, 58] width 55 height 8
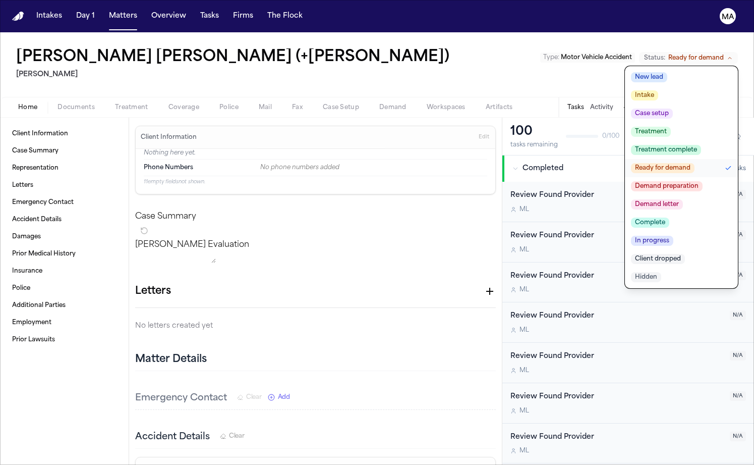
click at [683, 199] on span "Demand letter" at bounding box center [657, 204] width 52 height 10
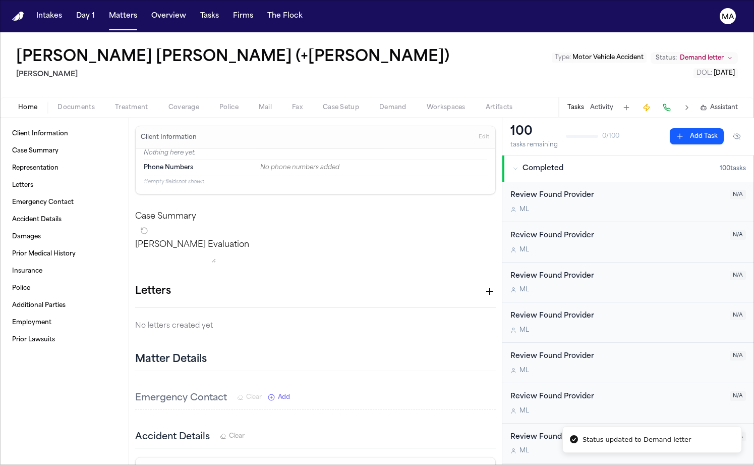
click at [469, 46] on div "Juan Angel Reyes (+Adalberto Reyes) Luis A. Perez, P.C Type : Motor Vehicle Acc…" at bounding box center [377, 64] width 754 height 65
click at [724, 54] on span "Demand letter" at bounding box center [702, 58] width 44 height 8
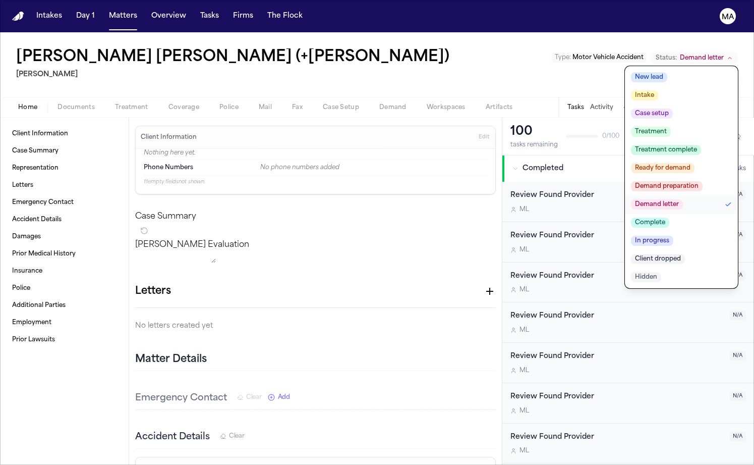
click at [345, 32] on div "Juan Angel Reyes (+Adalberto Reyes) Luis A. Perez, P.C Type : Motor Vehicle Acc…" at bounding box center [377, 64] width 754 height 65
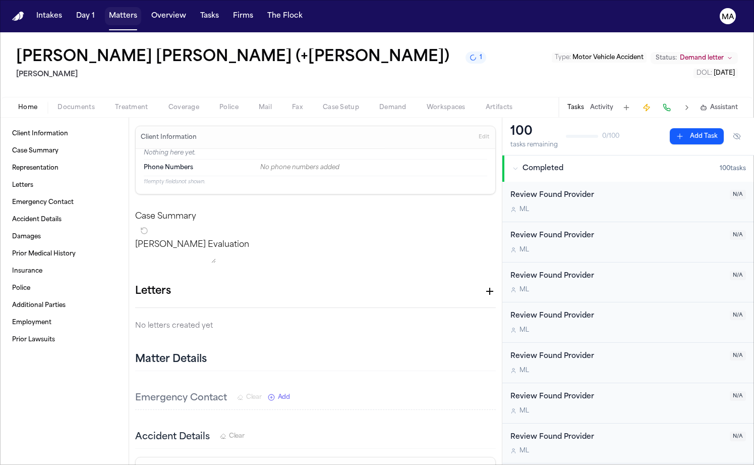
click at [105, 13] on button "Matters" at bounding box center [123, 16] width 36 height 18
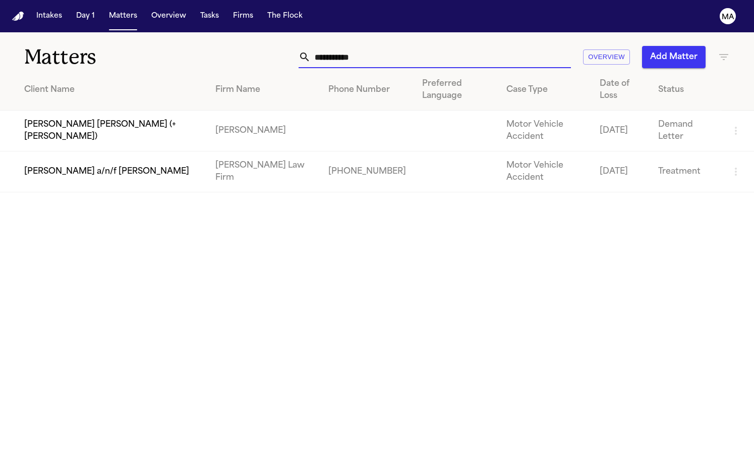
drag, startPoint x: 510, startPoint y: 46, endPoint x: 416, endPoint y: 43, distance: 94.9
click at [416, 46] on div "**********" at bounding box center [475, 57] width 509 height 22
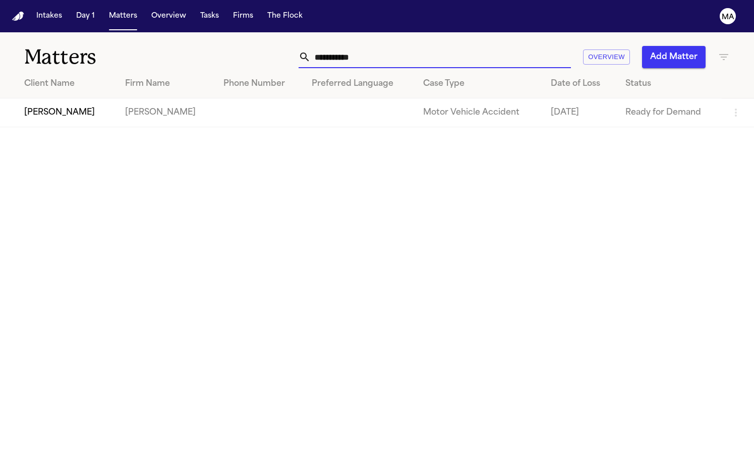
type input "**********"
click at [99, 98] on td "Jose Pineda" at bounding box center [58, 112] width 117 height 29
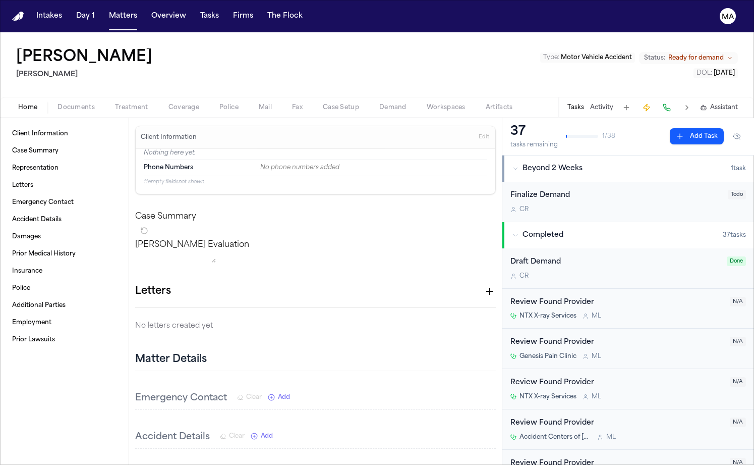
click at [722, 54] on span "Ready for demand" at bounding box center [695, 58] width 55 height 8
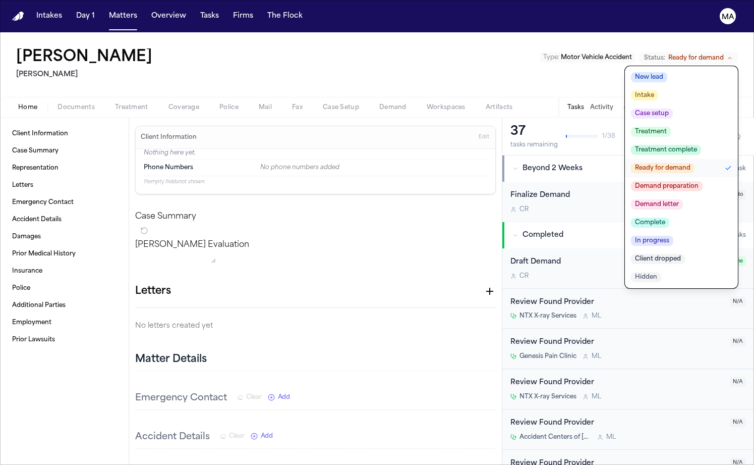
click at [683, 199] on span "Demand letter" at bounding box center [657, 204] width 52 height 10
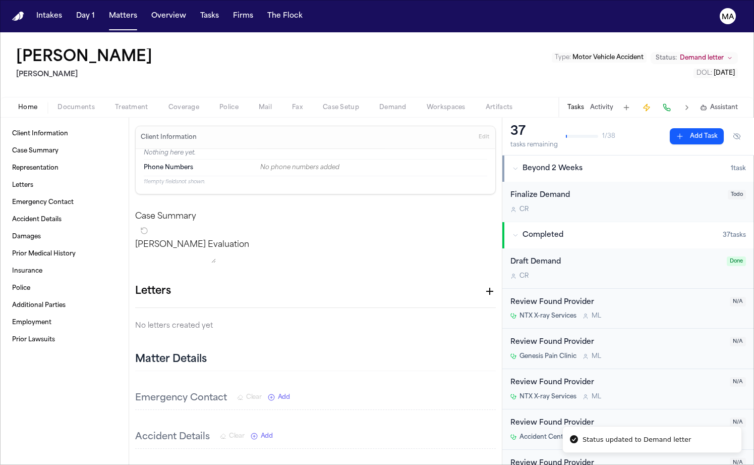
click at [457, 42] on div "Jose Pineda Luis A. Perez, P.C Type : Motor Vehicle Accident Status: Demand let…" at bounding box center [377, 64] width 754 height 65
click at [105, 11] on button "Matters" at bounding box center [123, 16] width 36 height 18
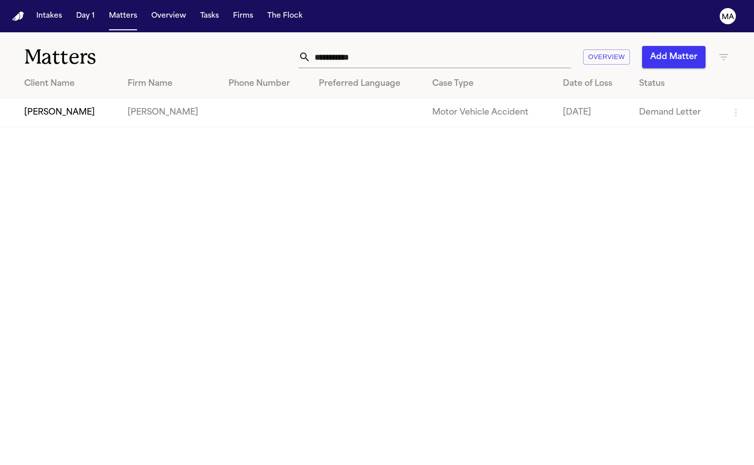
drag, startPoint x: 510, startPoint y: 43, endPoint x: 403, endPoint y: 47, distance: 107.0
click at [403, 47] on div "**********" at bounding box center [475, 57] width 509 height 22
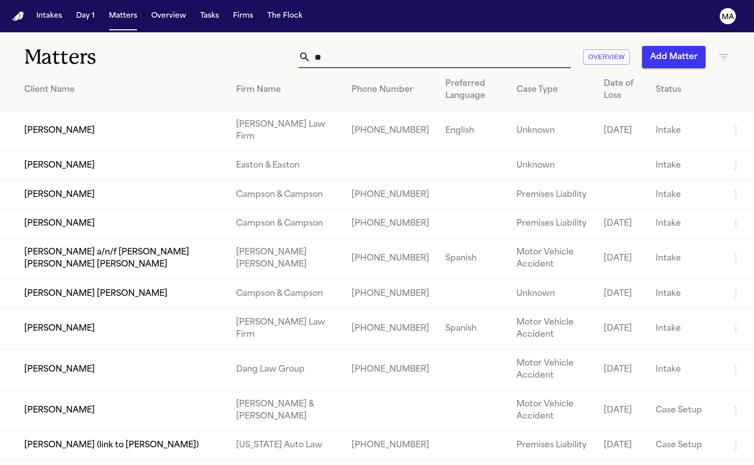
type input "*"
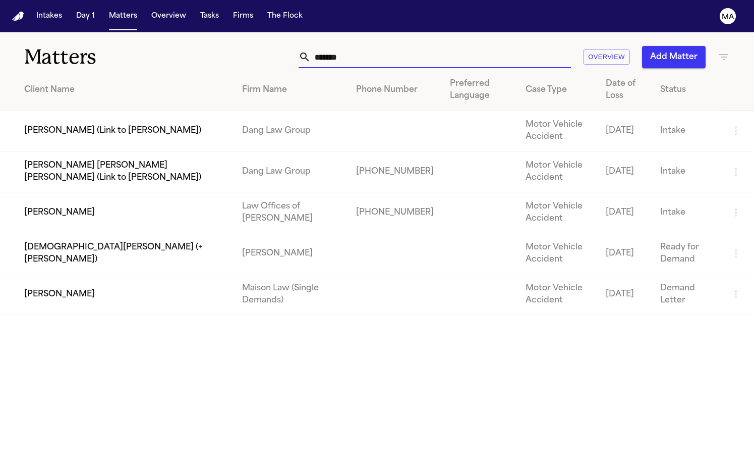
type input "*******"
click at [116, 233] on td "Jesus Rios (+Erasmo Chavez)" at bounding box center [117, 253] width 234 height 41
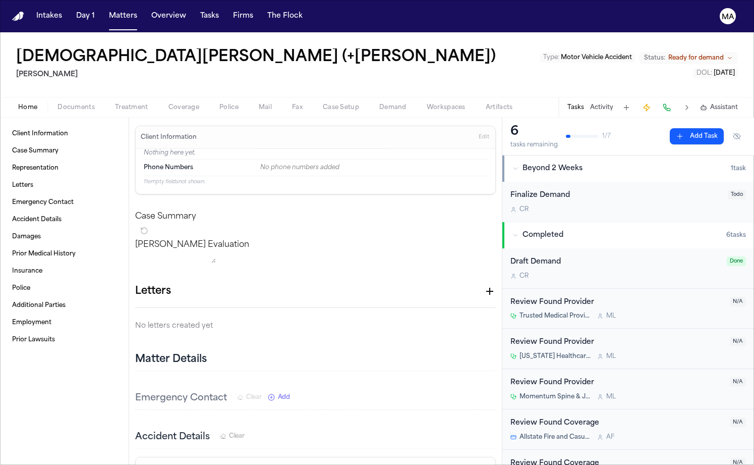
click at [712, 54] on span "Ready for demand" at bounding box center [695, 58] width 55 height 8
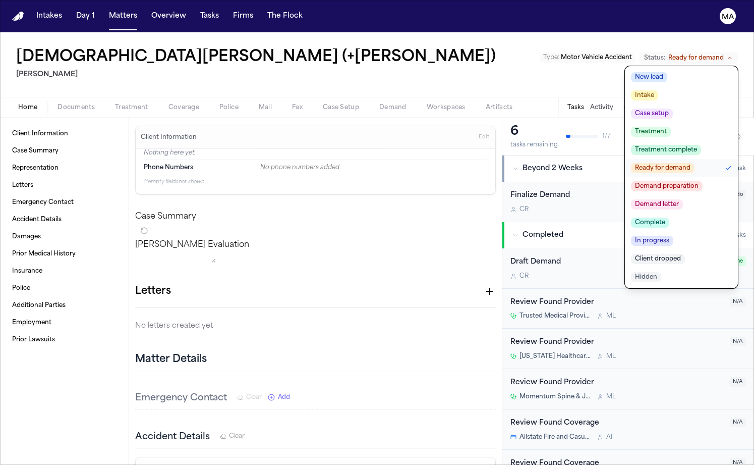
click at [683, 199] on span "Demand letter" at bounding box center [657, 204] width 52 height 10
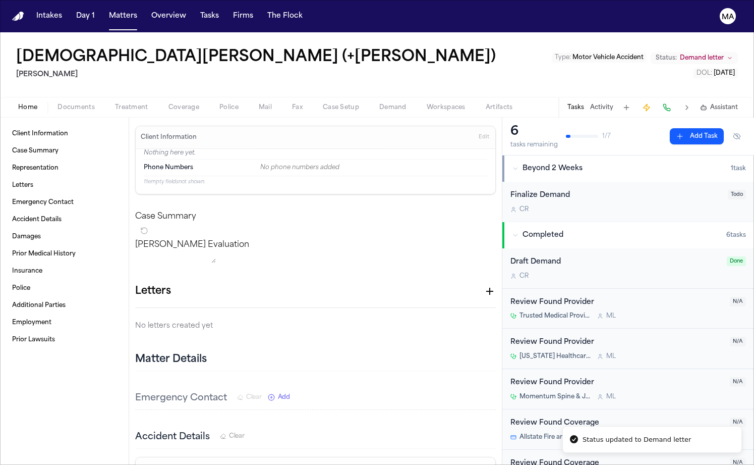
click at [311, 33] on div "Jesus Rios (+Erasmo Chavez) Luis A. Perez, P.C Type : Motor Vehicle Accident St…" at bounding box center [377, 64] width 754 height 65
click at [105, 12] on button "Matters" at bounding box center [123, 16] width 36 height 18
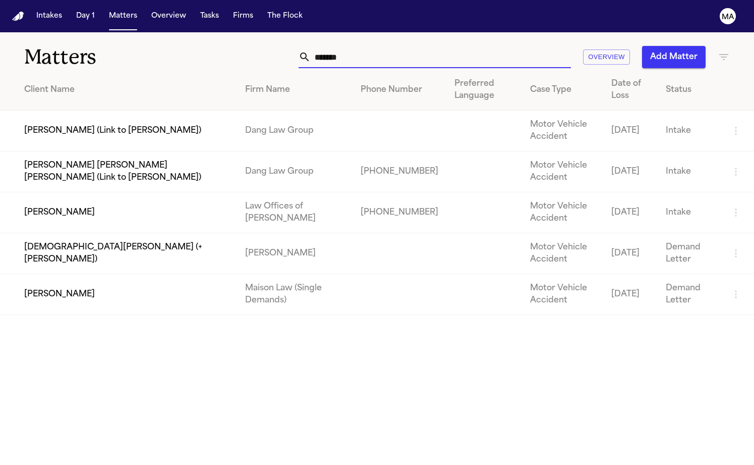
drag, startPoint x: 484, startPoint y: 40, endPoint x: 416, endPoint y: 40, distance: 68.6
click at [416, 46] on div "******* Overview Add Matter" at bounding box center [475, 57] width 509 height 22
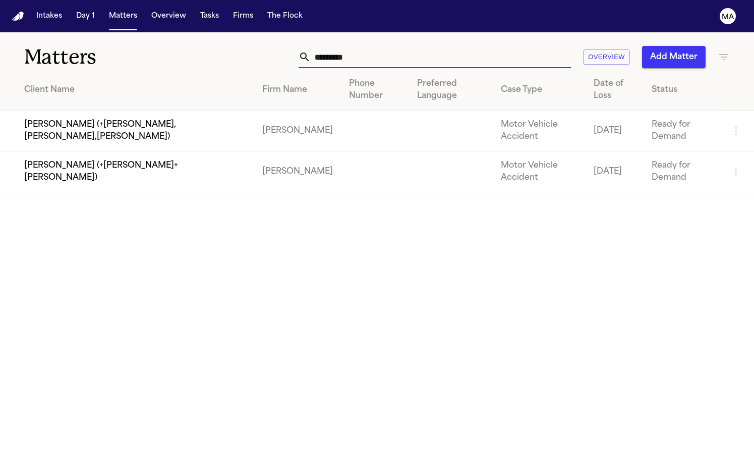
type input "*********"
click at [114, 151] on td "Jose Jaramillo (+Mariana Adame+Tyler Mendoza)" at bounding box center [127, 171] width 254 height 41
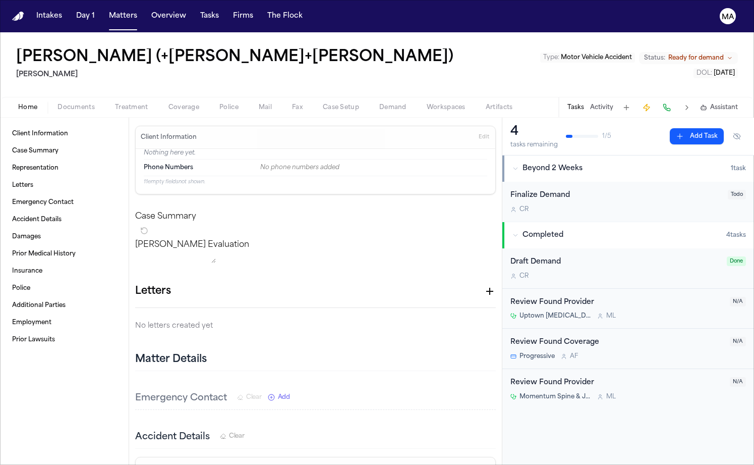
click at [721, 54] on span "Ready for demand" at bounding box center [695, 58] width 55 height 8
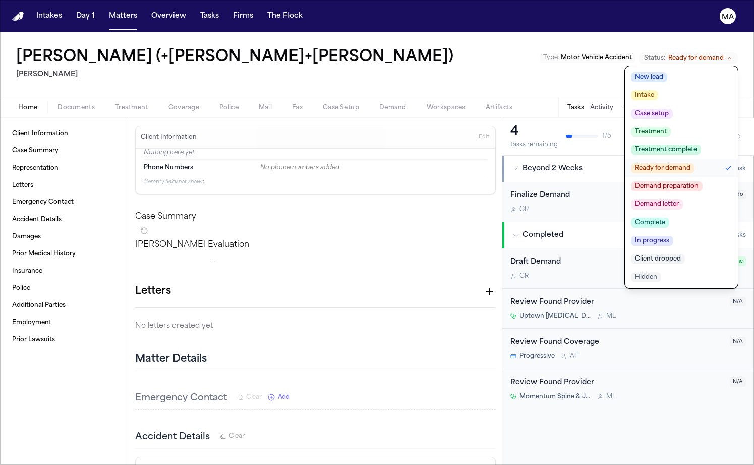
click at [683, 199] on span "Demand letter" at bounding box center [657, 204] width 52 height 10
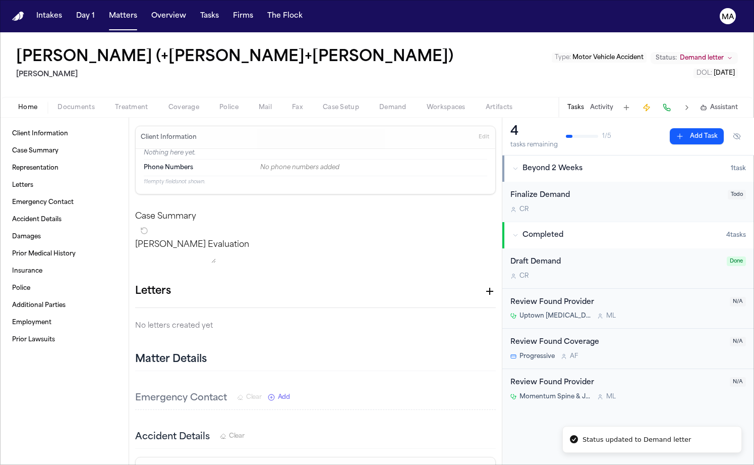
click at [357, 40] on div "Jose Jaramillo (+Mariana Adame+Tyler Mendoza) Luis A. Perez, P.C Type : Motor V…" at bounding box center [377, 64] width 754 height 65
click at [105, 11] on button "Matters" at bounding box center [123, 16] width 36 height 18
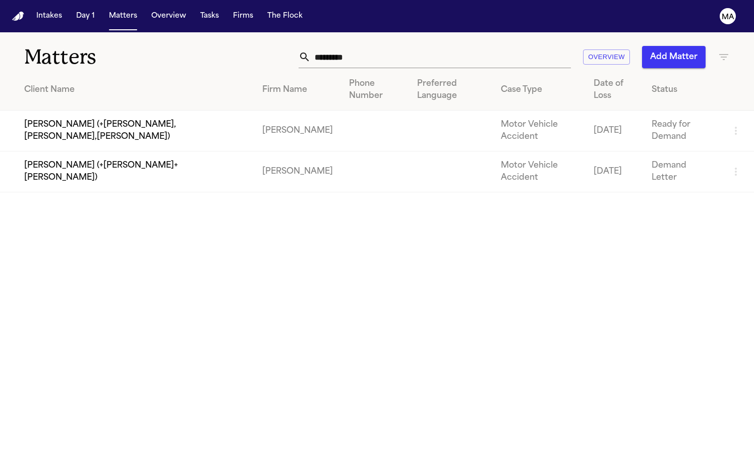
click at [467, 221] on main "Matters ********* Overview Add Matter Client Name Firm Name Phone Number Prefer…" at bounding box center [377, 248] width 754 height 432
click at [486, 46] on input "*********" at bounding box center [441, 57] width 260 height 22
drag, startPoint x: 492, startPoint y: 42, endPoint x: 409, endPoint y: 40, distance: 83.3
click at [409, 46] on div "********* Overview Add Matter" at bounding box center [475, 57] width 509 height 22
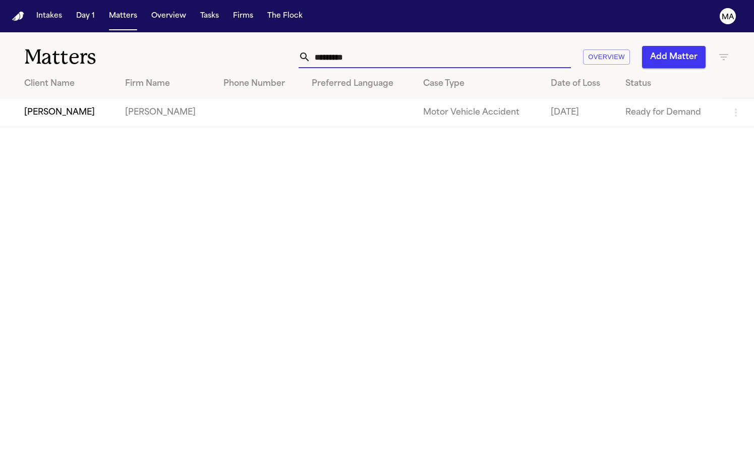
type input "*********"
click at [73, 98] on td "Efren Palacios" at bounding box center [58, 112] width 117 height 29
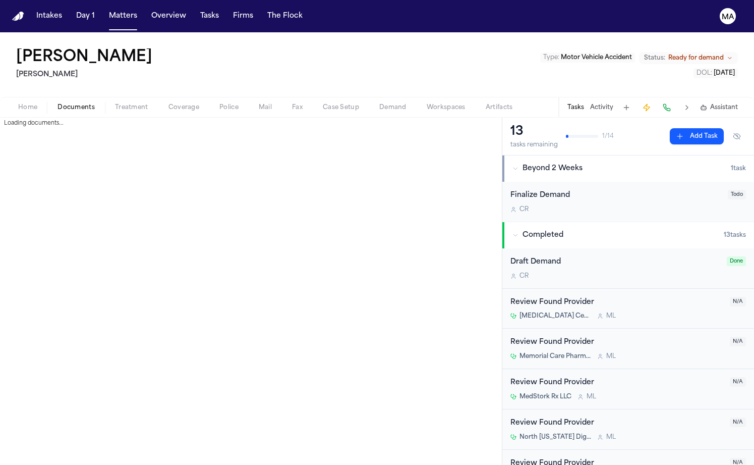
click at [59, 103] on span "Documents" at bounding box center [76, 107] width 37 height 8
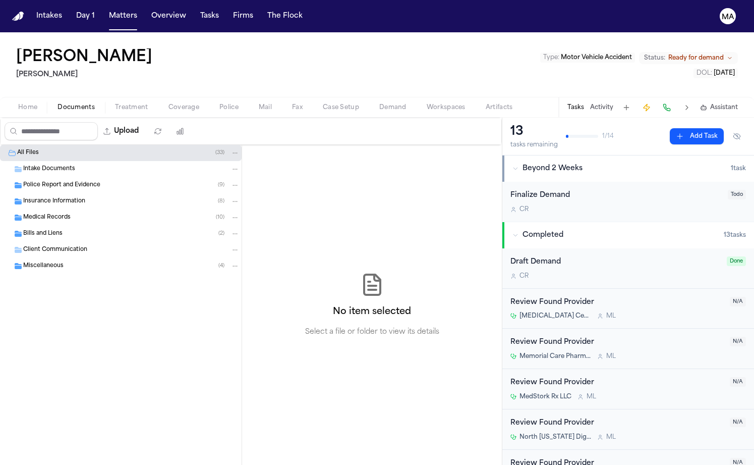
click at [728, 103] on span "Assistant" at bounding box center [724, 107] width 28 height 8
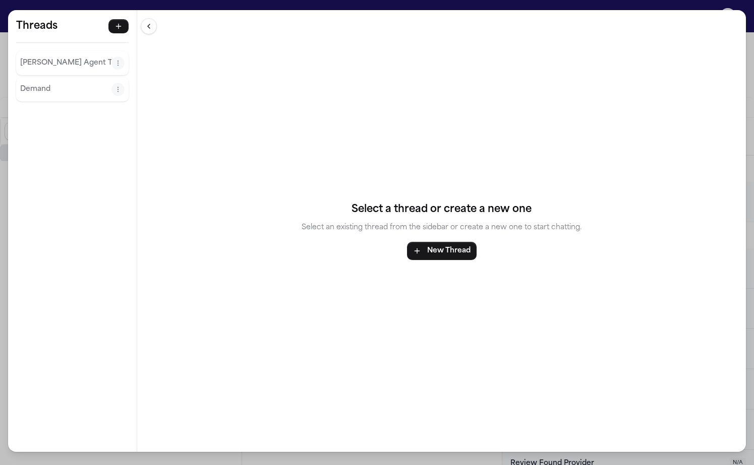
click at [672, 5] on div "Threads Finch Agent Thread Demand Threads Finch Agent Thread Demand Select a th…" at bounding box center [377, 232] width 754 height 465
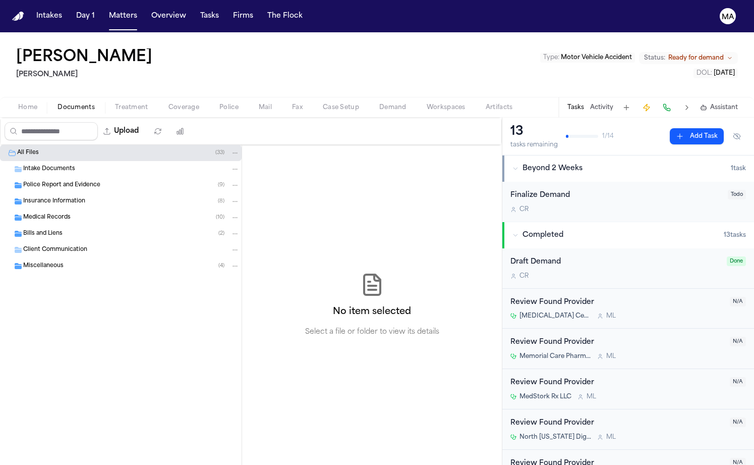
click at [716, 54] on span "Ready for demand" at bounding box center [695, 58] width 55 height 8
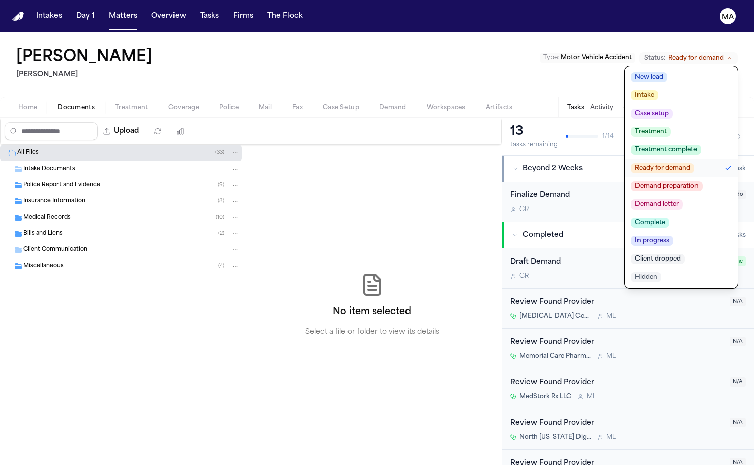
click at [683, 199] on span "Demand letter" at bounding box center [657, 204] width 52 height 10
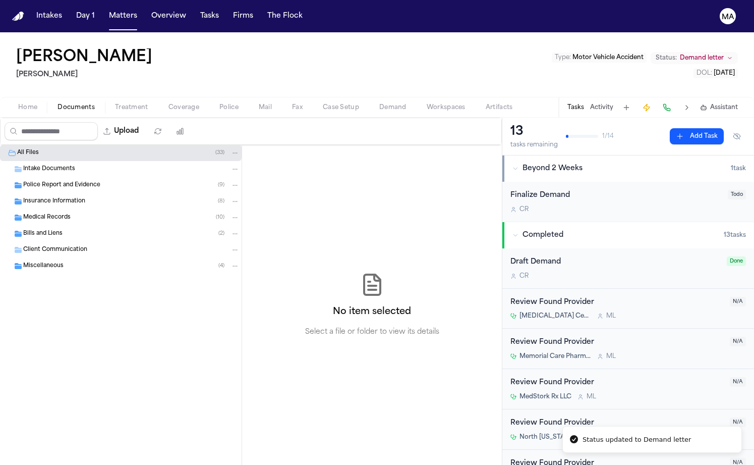
click at [385, 42] on div "Efren Palacios Luis A. Perez, P.C Type : Motor Vehicle Accident Status: Demand …" at bounding box center [377, 64] width 754 height 65
click at [105, 11] on button "Matters" at bounding box center [123, 16] width 36 height 18
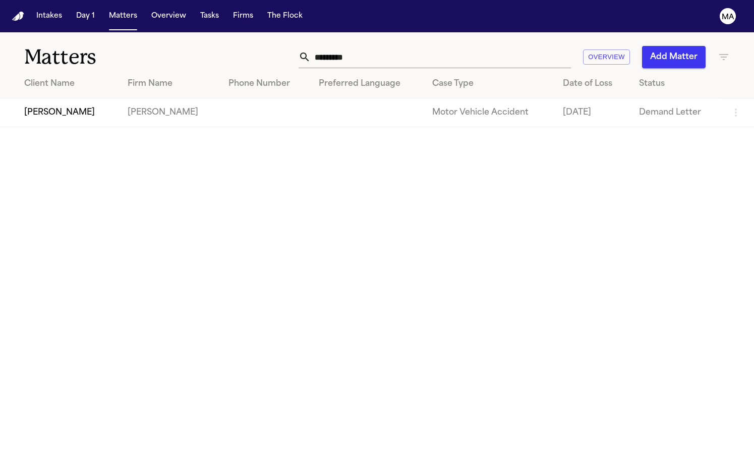
click at [722, 51] on icon "button" at bounding box center [724, 57] width 12 height 12
type input "*****"
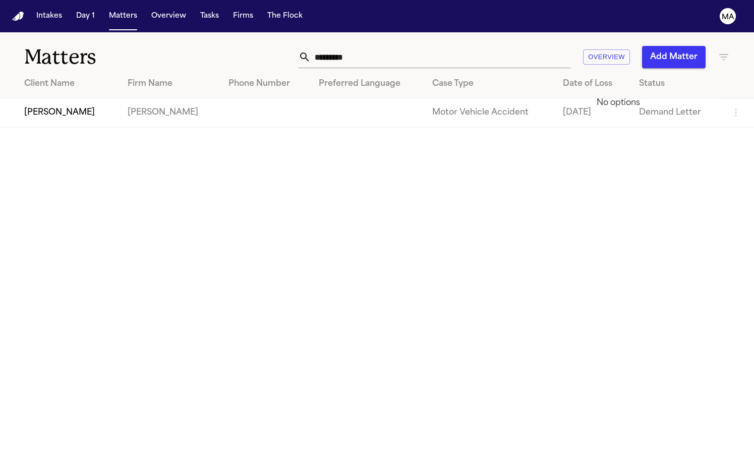
click at [493, 464] on div at bounding box center [377, 465] width 754 height 0
drag, startPoint x: 508, startPoint y: 40, endPoint x: 458, endPoint y: 43, distance: 50.0
click at [491, 46] on input "*********" at bounding box center [441, 57] width 260 height 22
drag, startPoint x: 506, startPoint y: 41, endPoint x: 447, endPoint y: 41, distance: 59.5
click at [454, 46] on div "*********" at bounding box center [435, 57] width 272 height 22
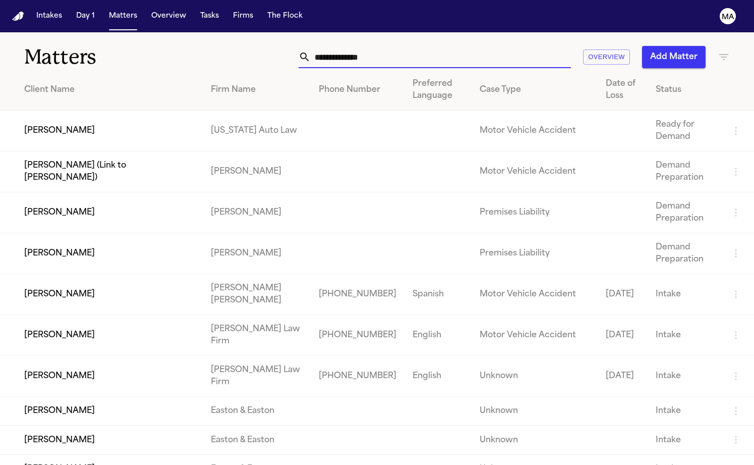
click at [718, 51] on icon "button" at bounding box center [724, 57] width 12 height 12
type input "*****"
click at [640, 105] on li "[PERSON_NAME]" at bounding box center [668, 103] width 143 height 12
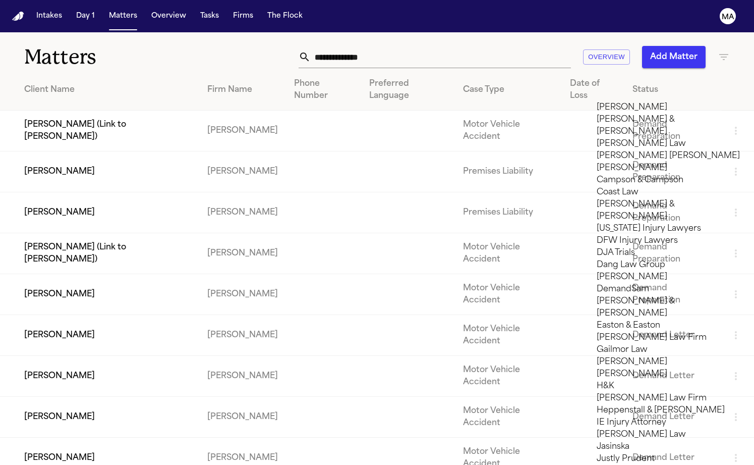
scroll to position [424, 0]
click at [334, 464] on div at bounding box center [377, 465] width 754 height 0
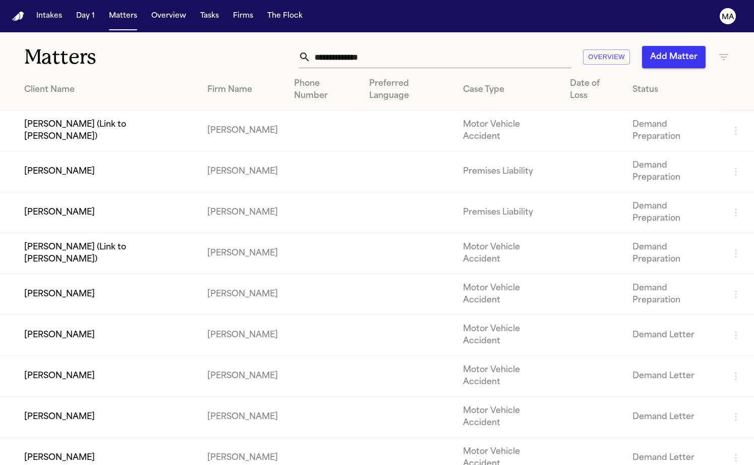
click at [75, 356] on td "Hector Analco" at bounding box center [99, 376] width 199 height 41
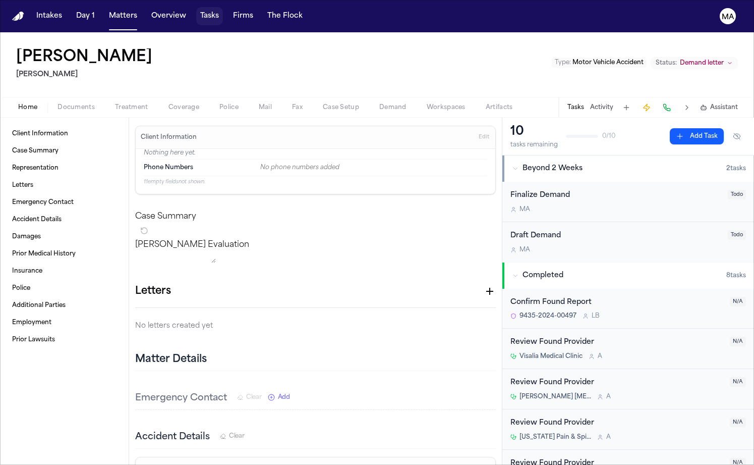
click at [196, 12] on button "Tasks" at bounding box center [209, 16] width 27 height 18
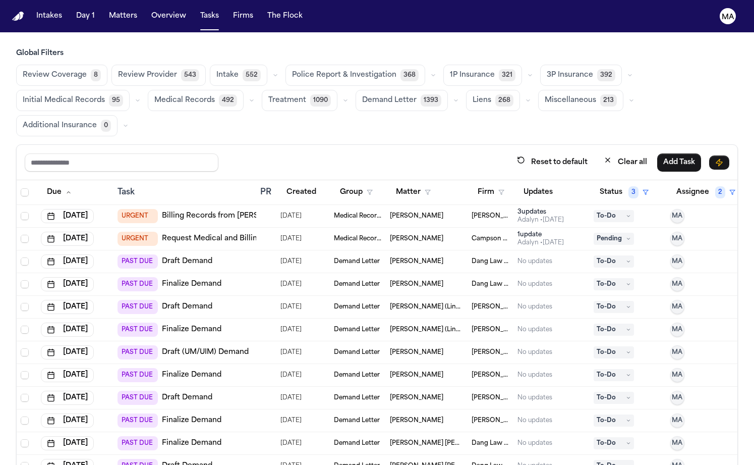
click at [448, 90] on button "Demand Letter 1393" at bounding box center [402, 100] width 92 height 21
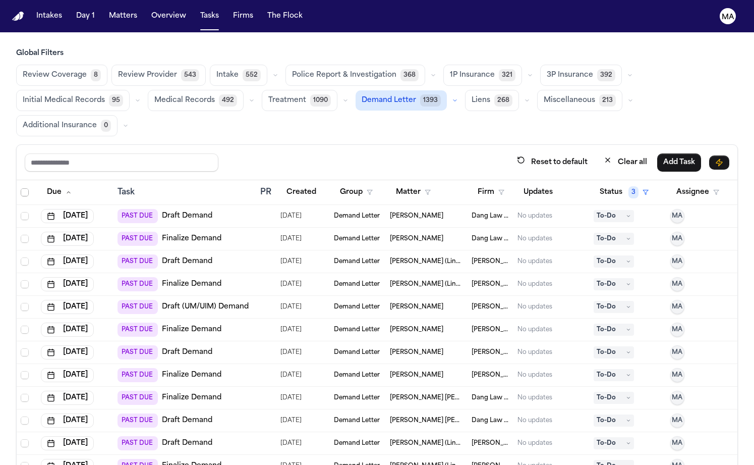
click at [21, 189] on icon "Select all" at bounding box center [24, 192] width 7 height 7
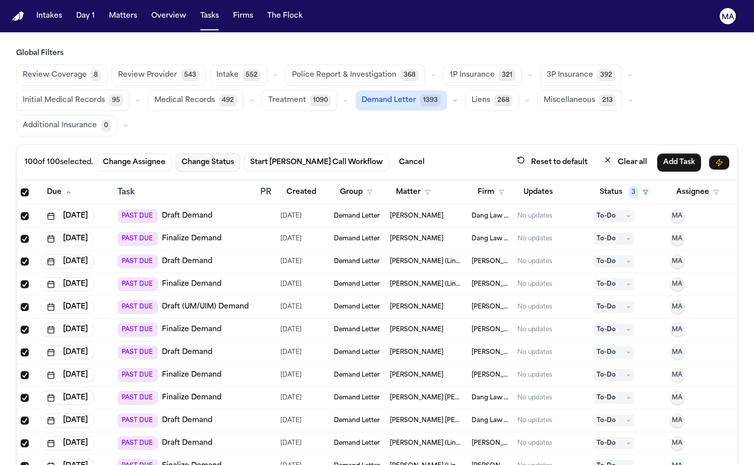
click at [176, 153] on button "Change Status" at bounding box center [208, 162] width 65 height 18
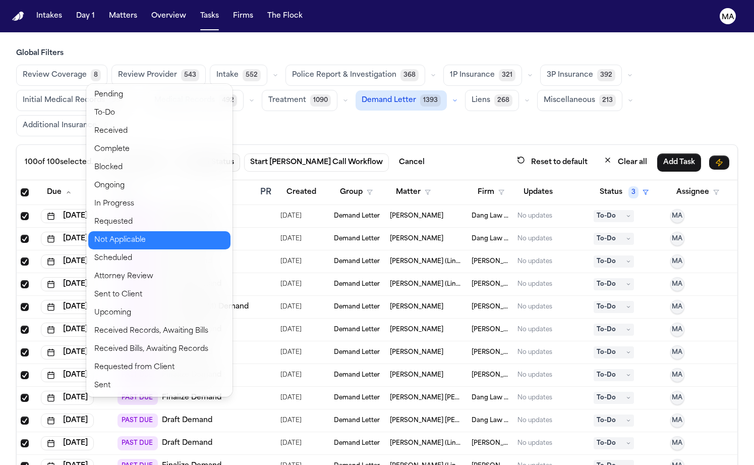
click at [116, 231] on button "Not Applicable" at bounding box center [159, 240] width 142 height 18
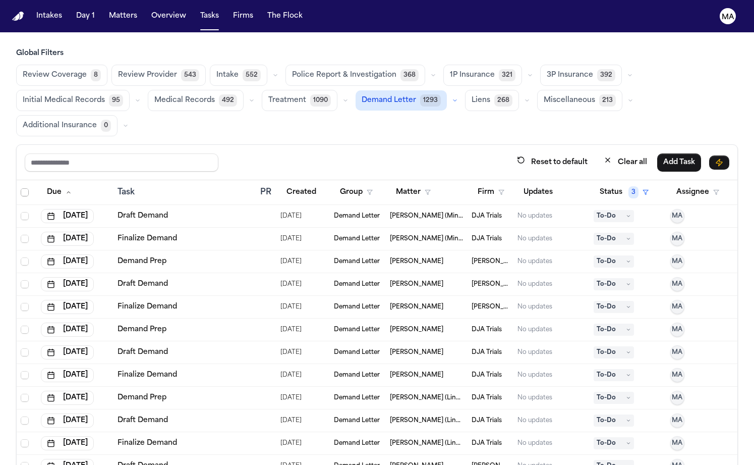
click at [21, 188] on span "Select all" at bounding box center [25, 192] width 8 height 8
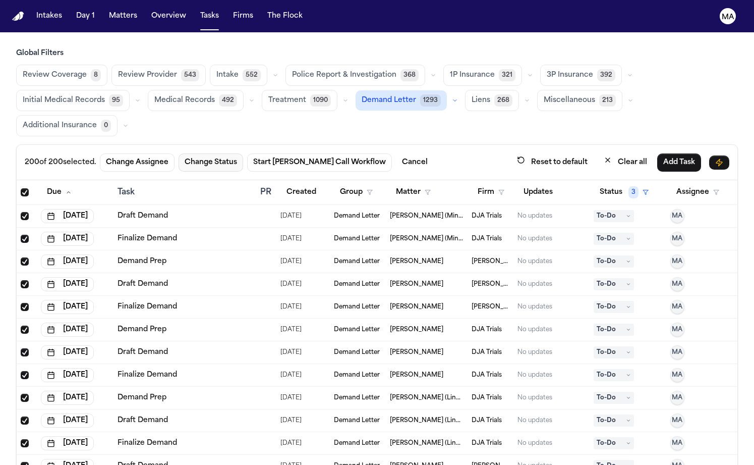
click at [179, 153] on button "Change Status" at bounding box center [211, 162] width 65 height 18
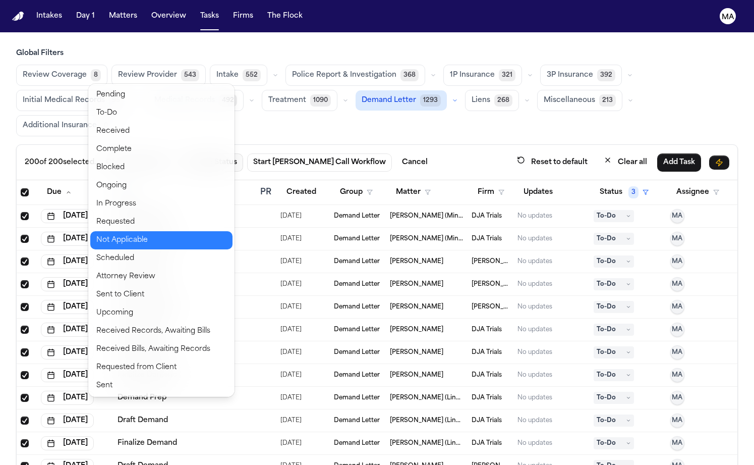
click at [127, 231] on button "Not Applicable" at bounding box center [161, 240] width 142 height 18
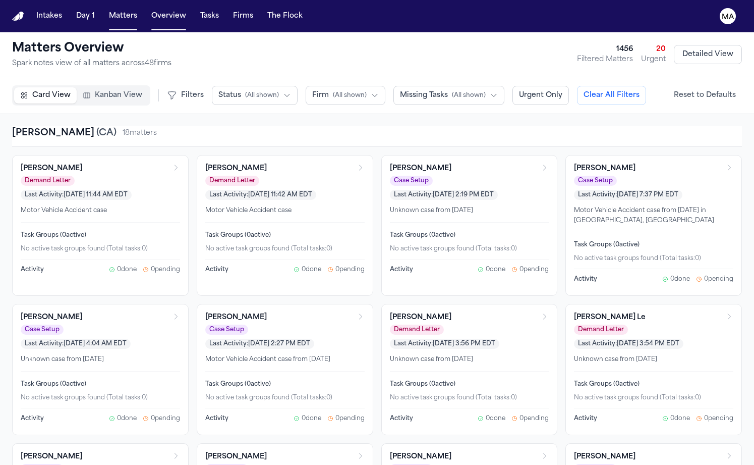
click at [84, 87] on button "Kanban View" at bounding box center [113, 95] width 72 height 16
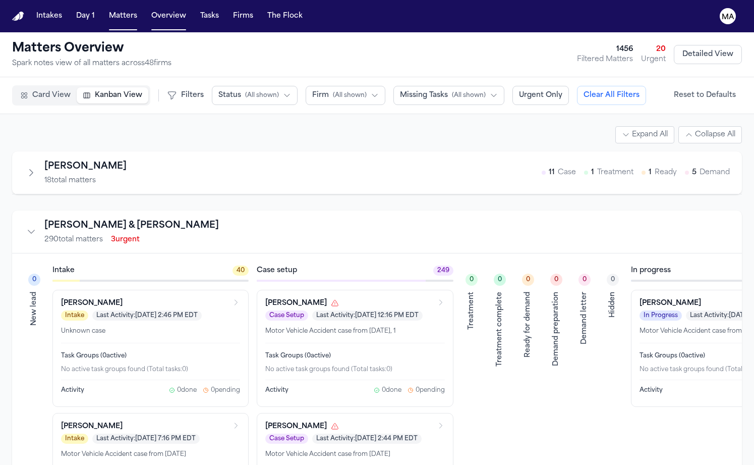
click at [212, 86] on button "Status ( All shown )" at bounding box center [255, 95] width 86 height 19
click at [218, 201] on span "Demand Preparation" at bounding box center [254, 206] width 73 height 10
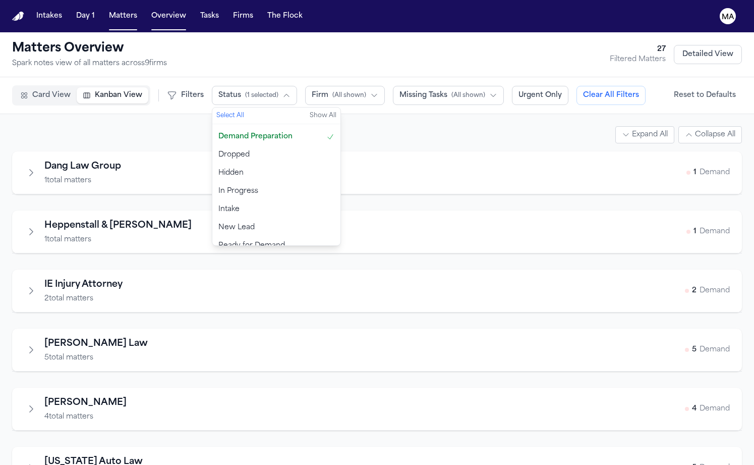
scroll to position [19, 0]
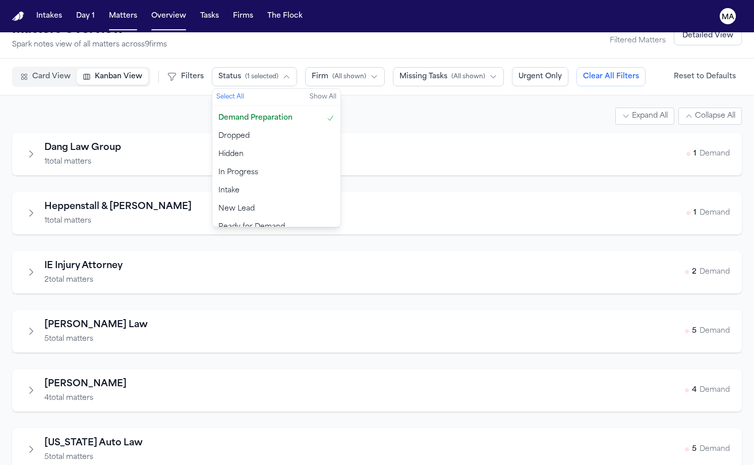
click at [218, 222] on span "Ready for Demand" at bounding box center [251, 227] width 67 height 10
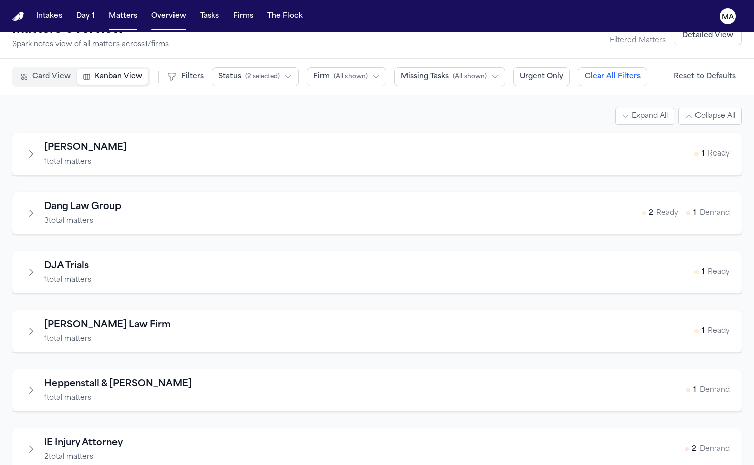
click at [77, 107] on div "Expand All Collapse All" at bounding box center [377, 115] width 730 height 17
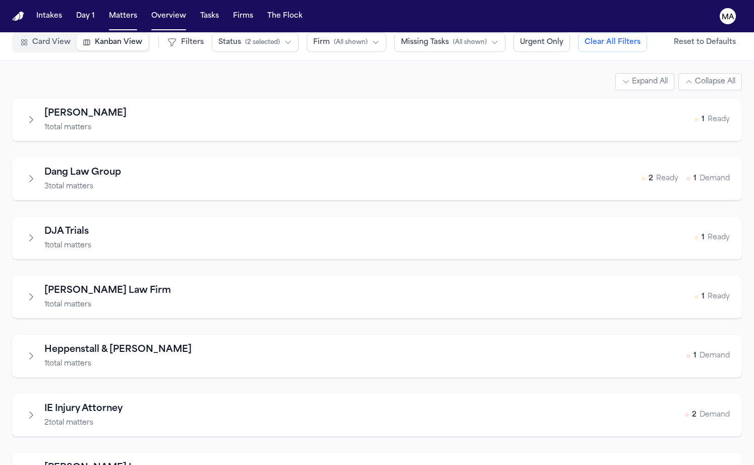
scroll to position [208, 0]
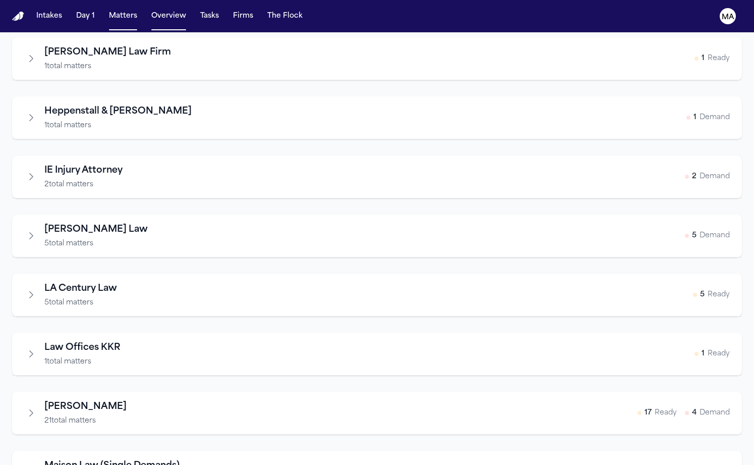
scroll to position [388, 0]
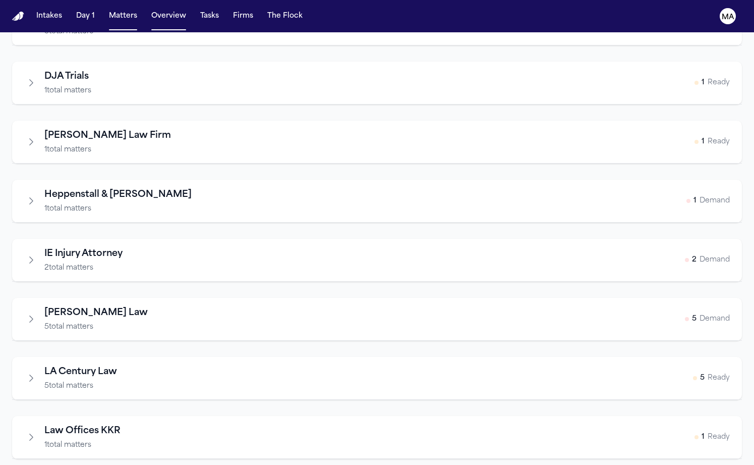
click at [26, 432] on icon "Expand firm" at bounding box center [31, 437] width 10 height 10
click at [26, 432] on icon "Collapse firm" at bounding box center [31, 437] width 10 height 10
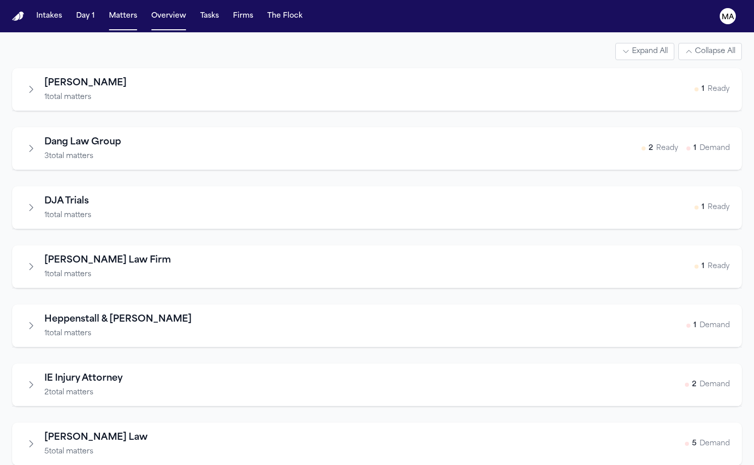
scroll to position [0, 0]
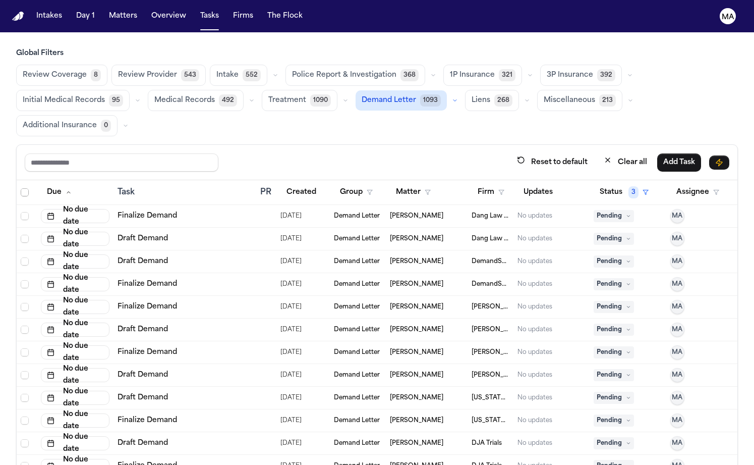
click at [21, 188] on span "Select all" at bounding box center [25, 192] width 8 height 8
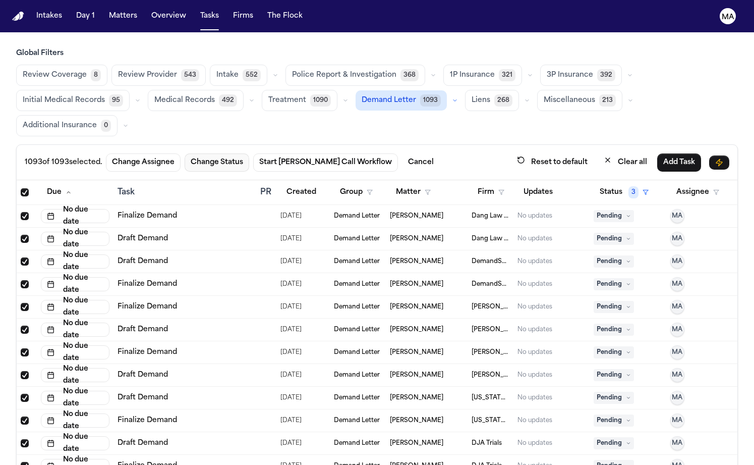
click at [185, 153] on button "Change Status" at bounding box center [217, 162] width 65 height 18
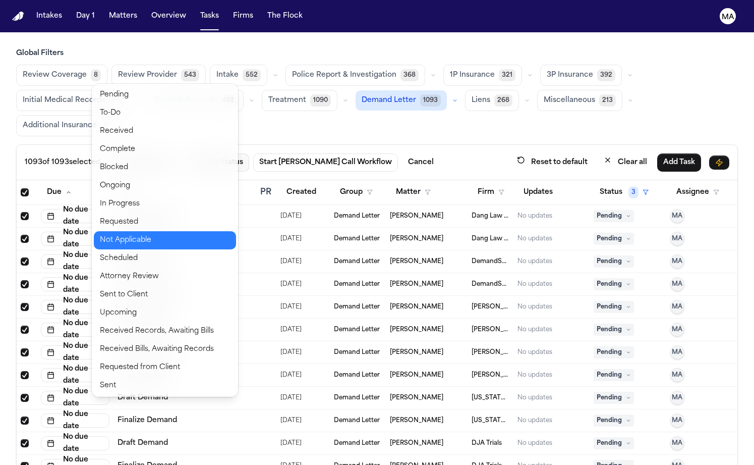
click at [127, 231] on button "Not Applicable" at bounding box center [165, 240] width 142 height 18
